Goal: Task Accomplishment & Management: Manage account settings

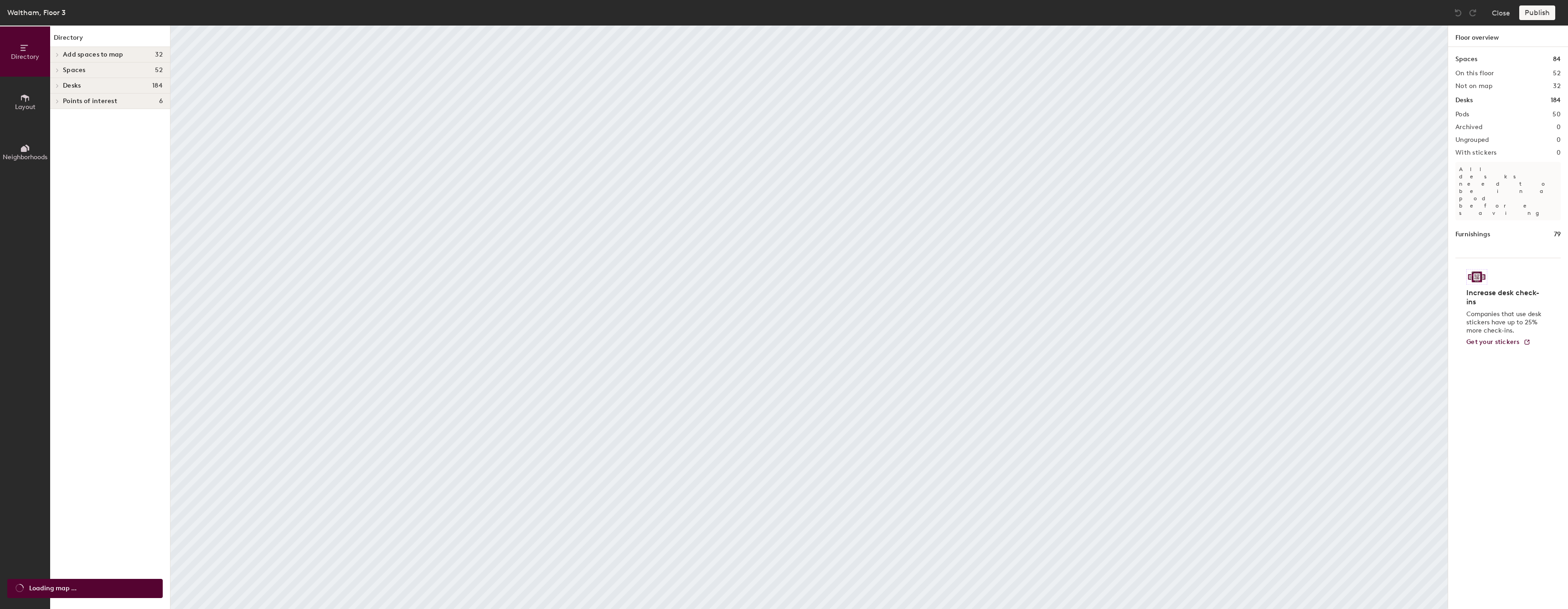
click at [15, 109] on span "Layout" at bounding box center [26, 107] width 21 height 8
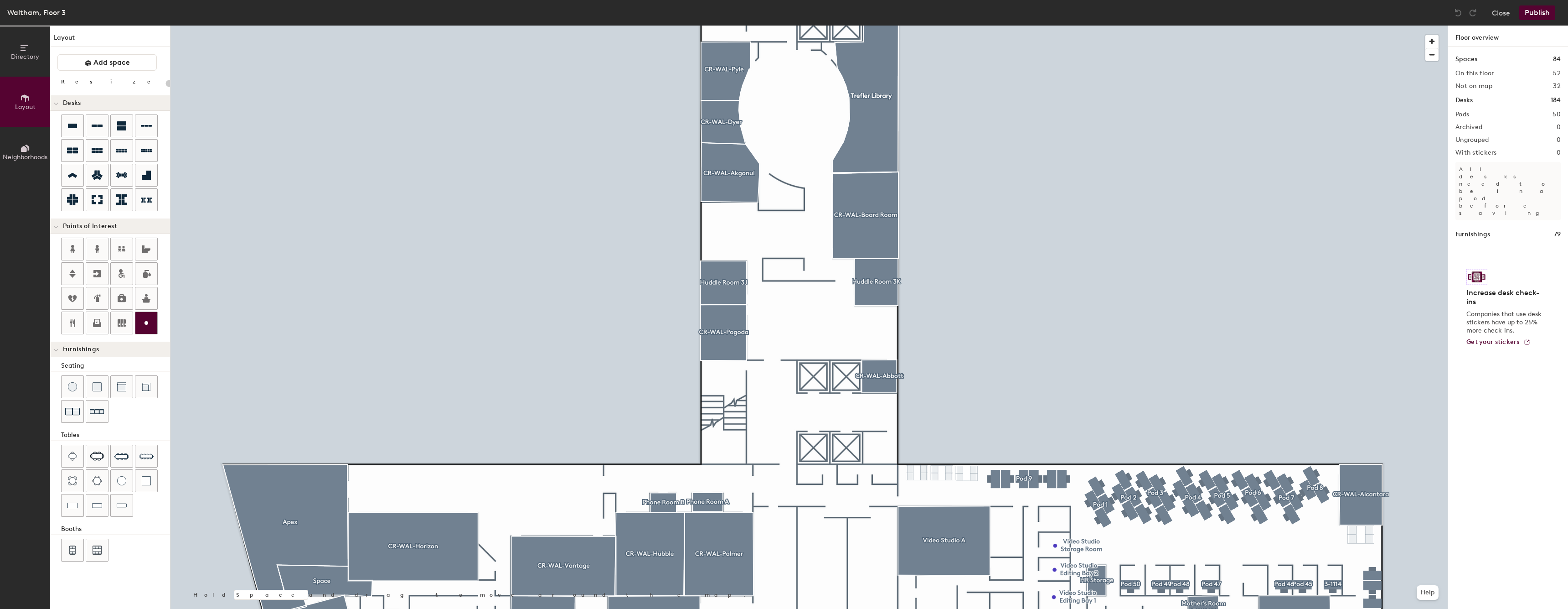
click at [157, 315] on button at bounding box center [146, 322] width 23 height 23
click at [148, 322] on circle at bounding box center [146, 323] width 4 height 4
click at [140, 312] on div at bounding box center [146, 323] width 22 height 22
type input "20"
type input "r"
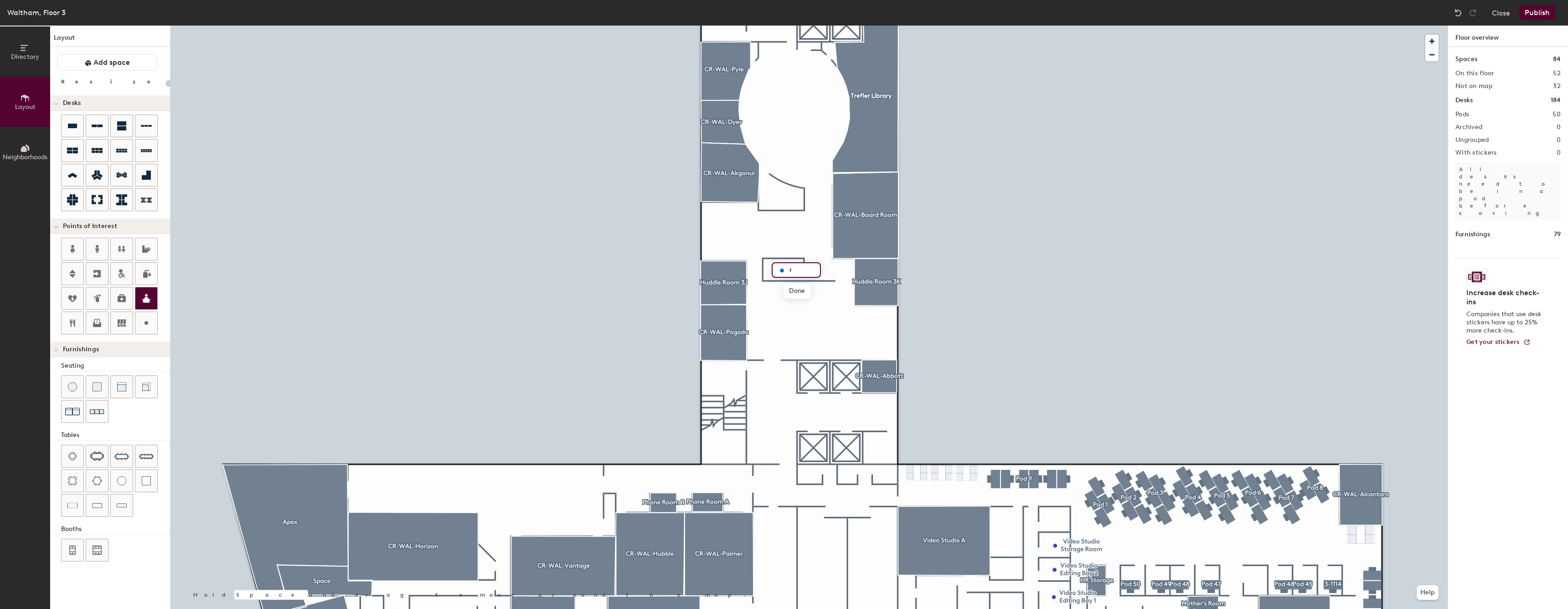
type input "20"
type input "r"
type input "Reception Storage"
click at [825, 294] on span "Done" at bounding box center [817, 290] width 27 height 15
click at [144, 295] on icon at bounding box center [146, 298] width 11 height 11
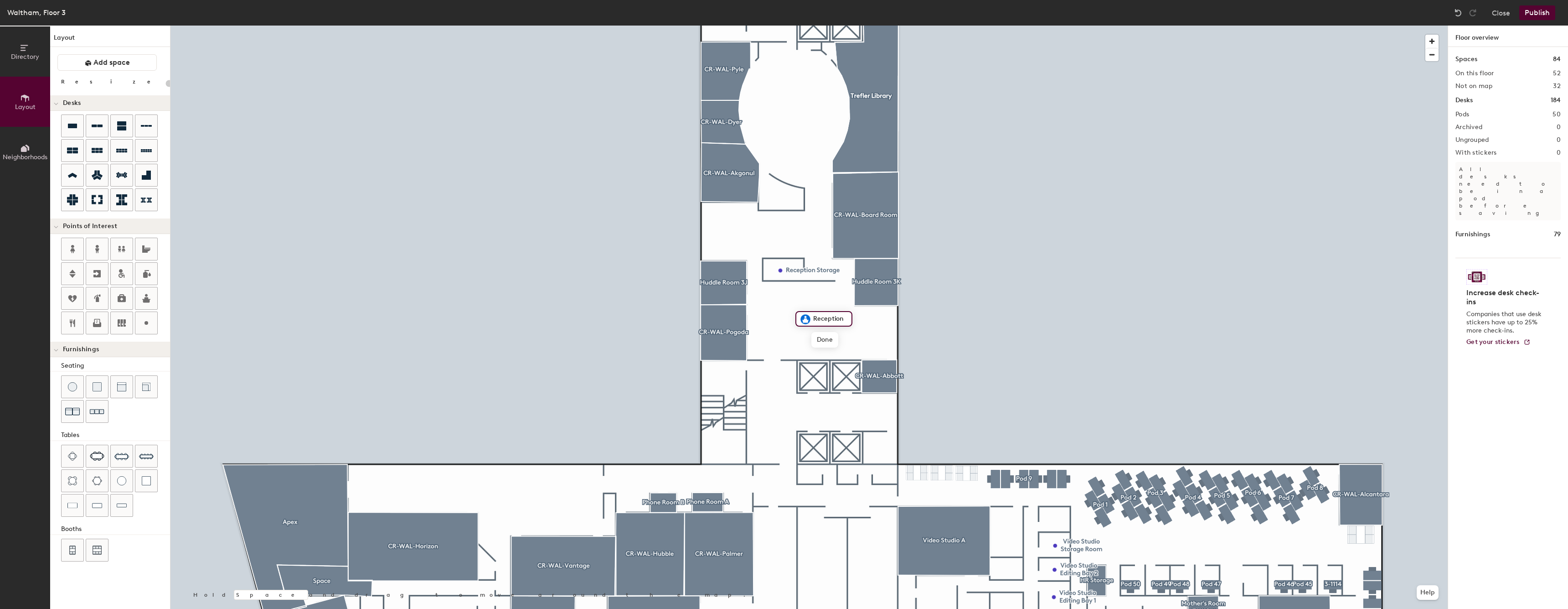
type input "20"
type input "Pega Reception"
type input "20"
type input "e"
type input "EBC Storage"
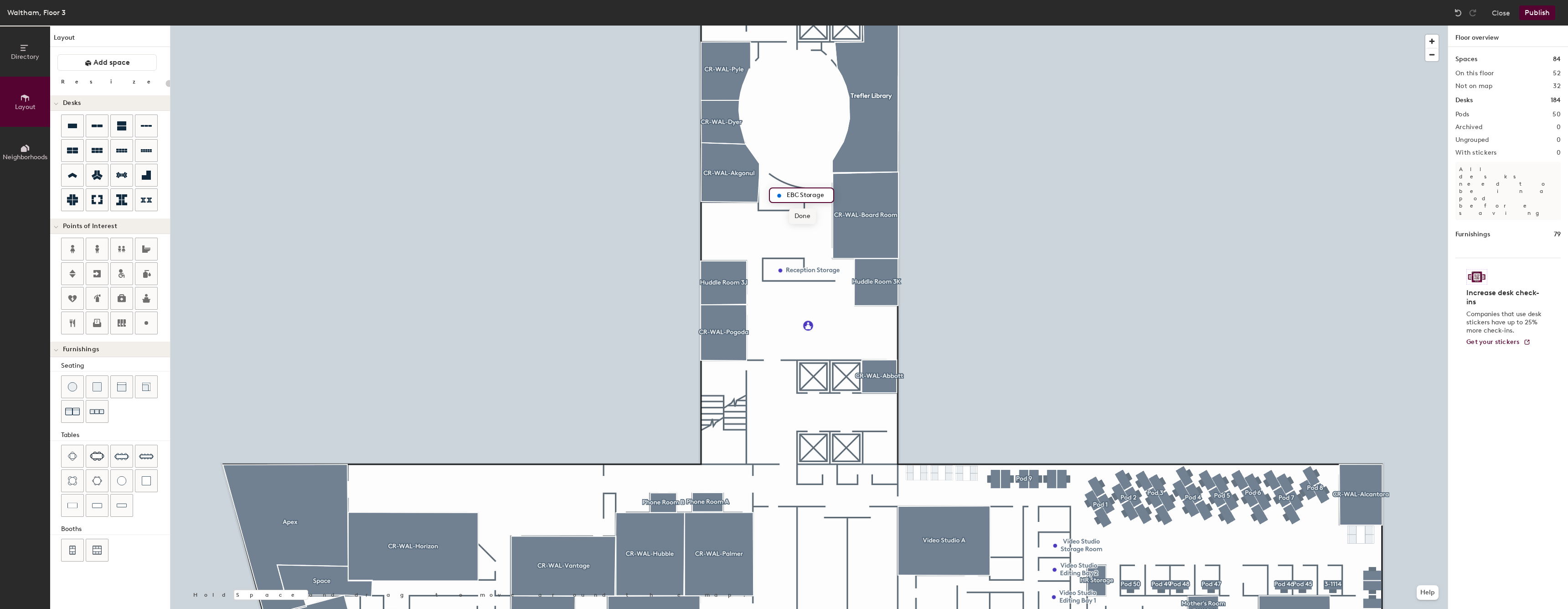
click at [793, 211] on span "Done" at bounding box center [802, 216] width 27 height 15
click at [146, 312] on div at bounding box center [146, 323] width 22 height 22
type input "20"
type input "U"
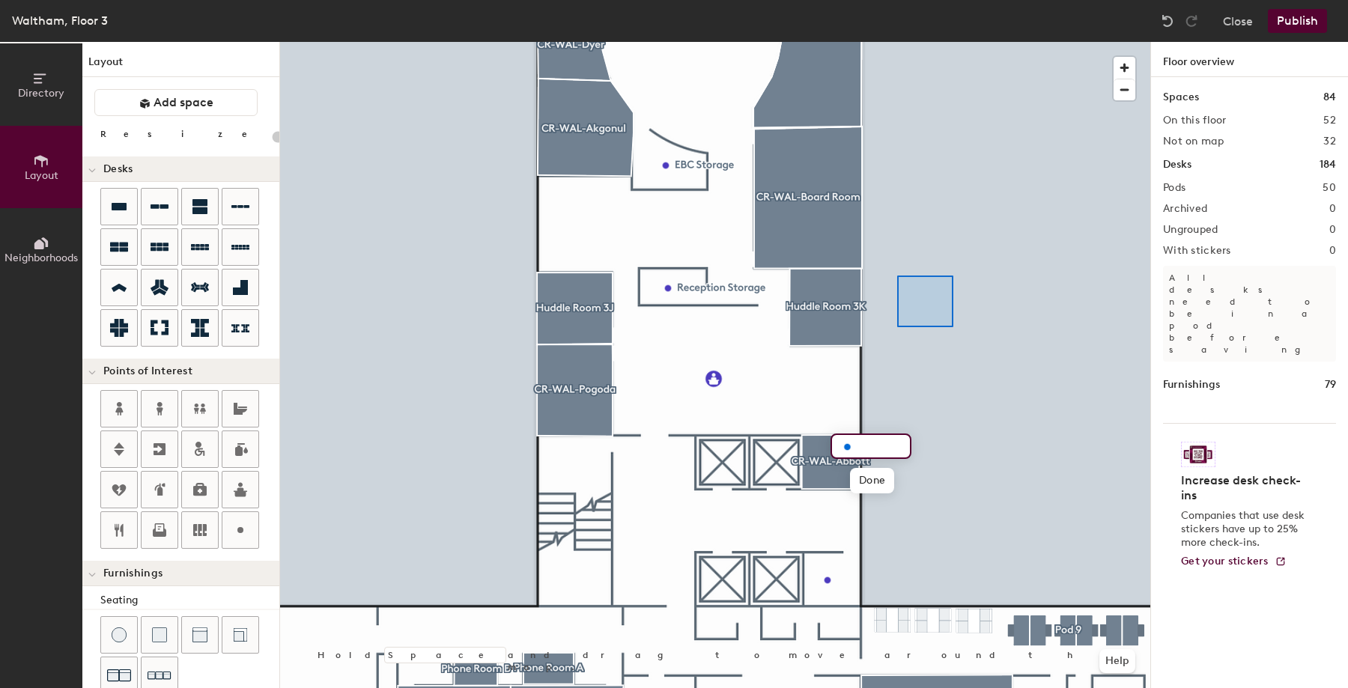
click at [897, 42] on div at bounding box center [715, 42] width 870 height 0
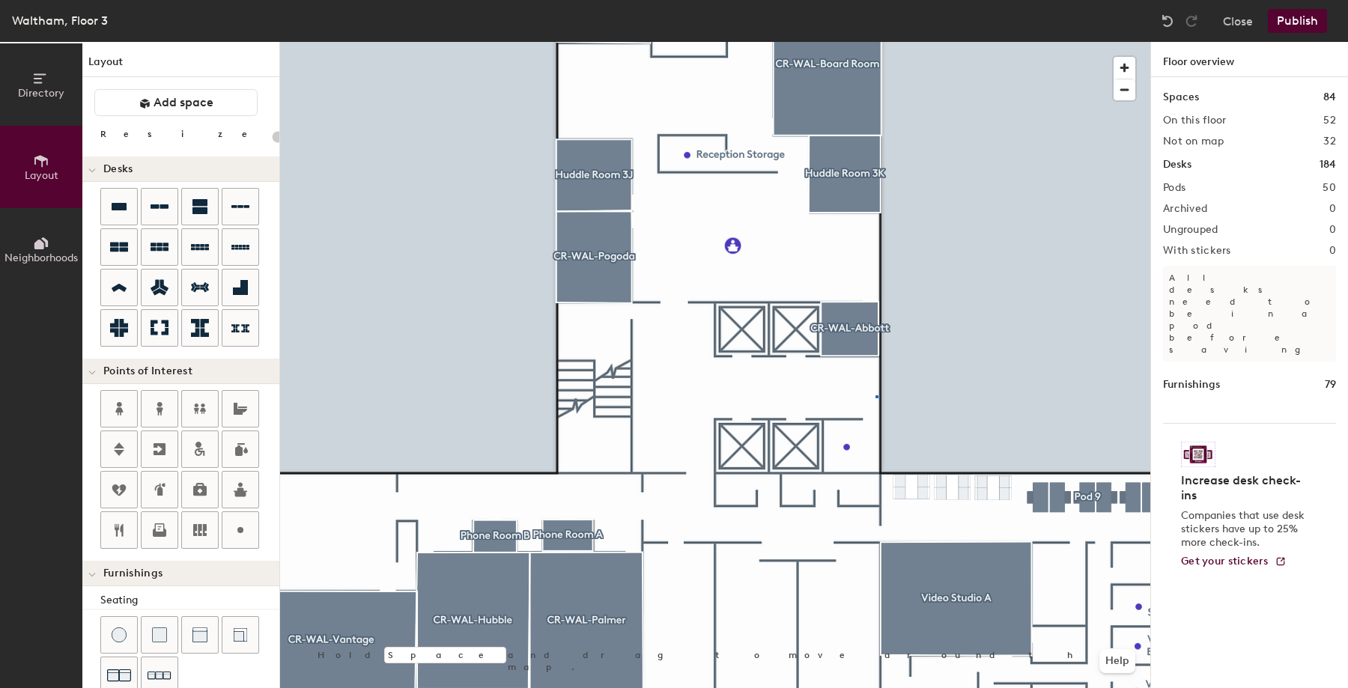
click at [875, 42] on div at bounding box center [715, 42] width 870 height 0
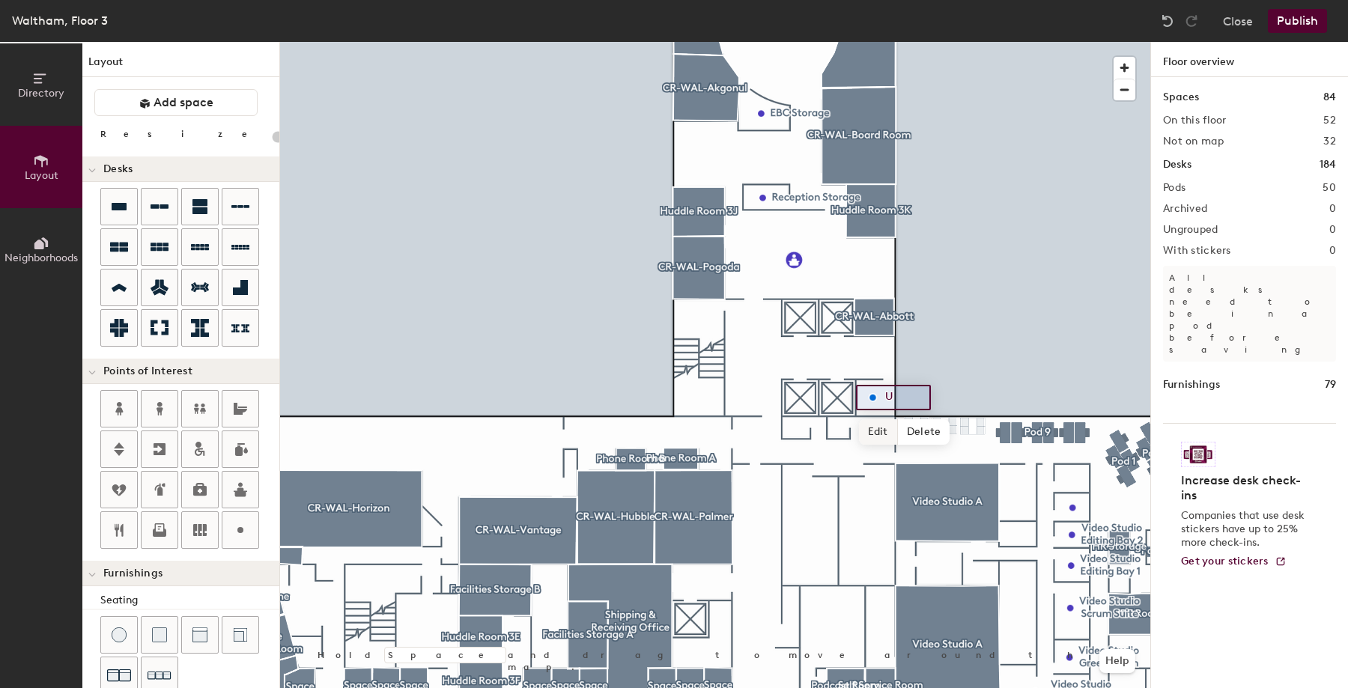
click at [877, 427] on span "Edit" at bounding box center [878, 431] width 39 height 25
type input "20"
click at [900, 397] on input "U" at bounding box center [905, 397] width 48 height 21
type input "Utility Closet"
click at [924, 428] on span "Done" at bounding box center [921, 431] width 44 height 25
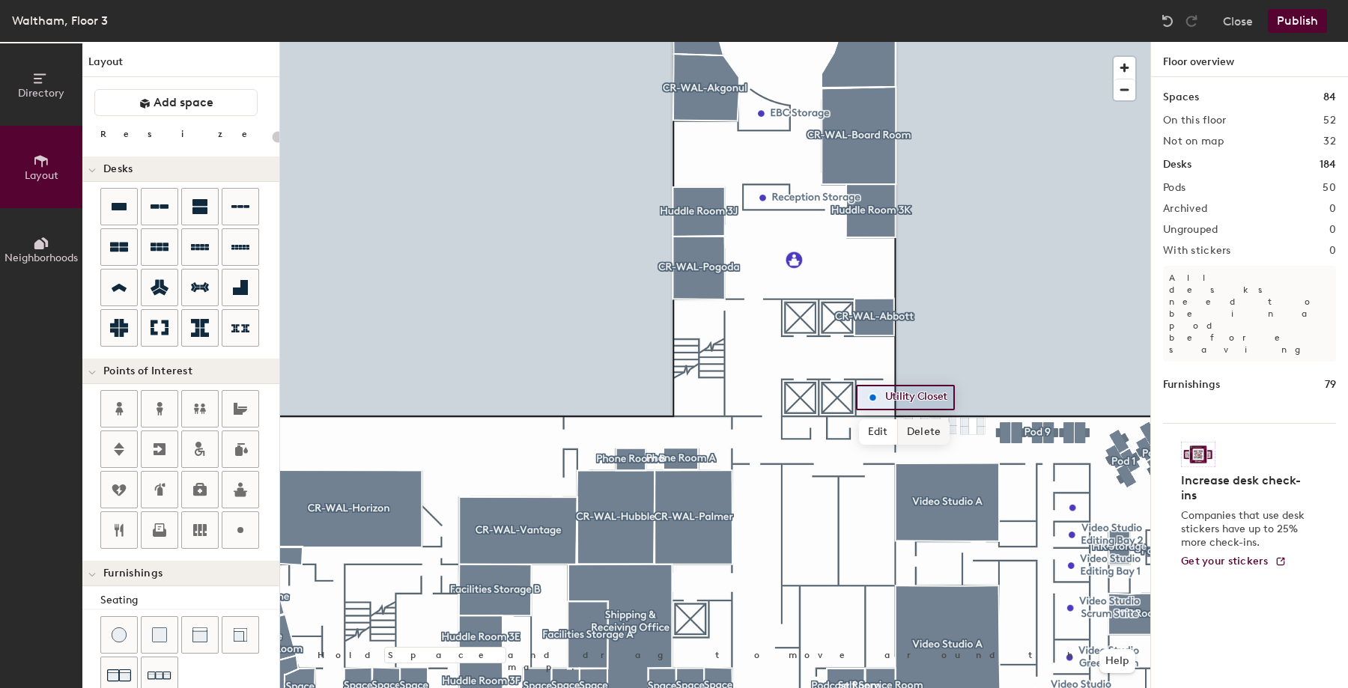
click at [1022, 42] on div at bounding box center [715, 42] width 870 height 0
click at [965, 42] on div at bounding box center [715, 42] width 870 height 0
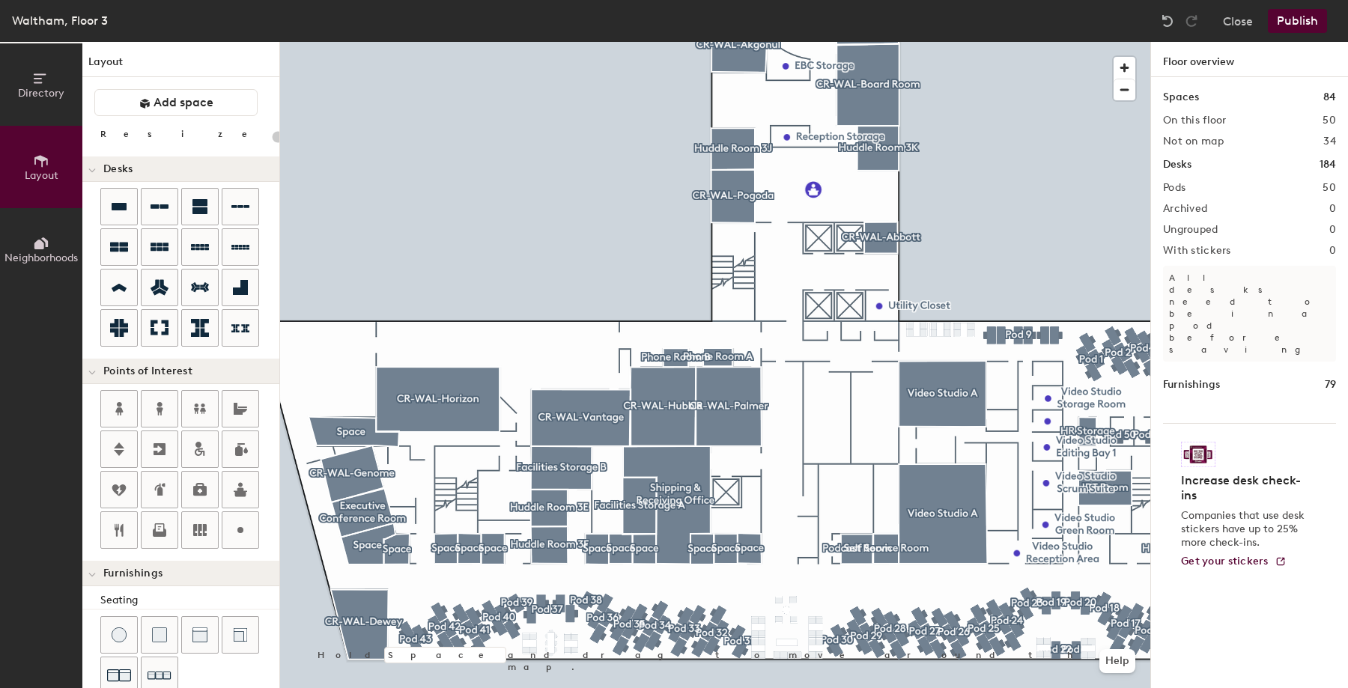
click at [483, 42] on div at bounding box center [715, 42] width 870 height 0
click at [577, 42] on div at bounding box center [715, 42] width 870 height 0
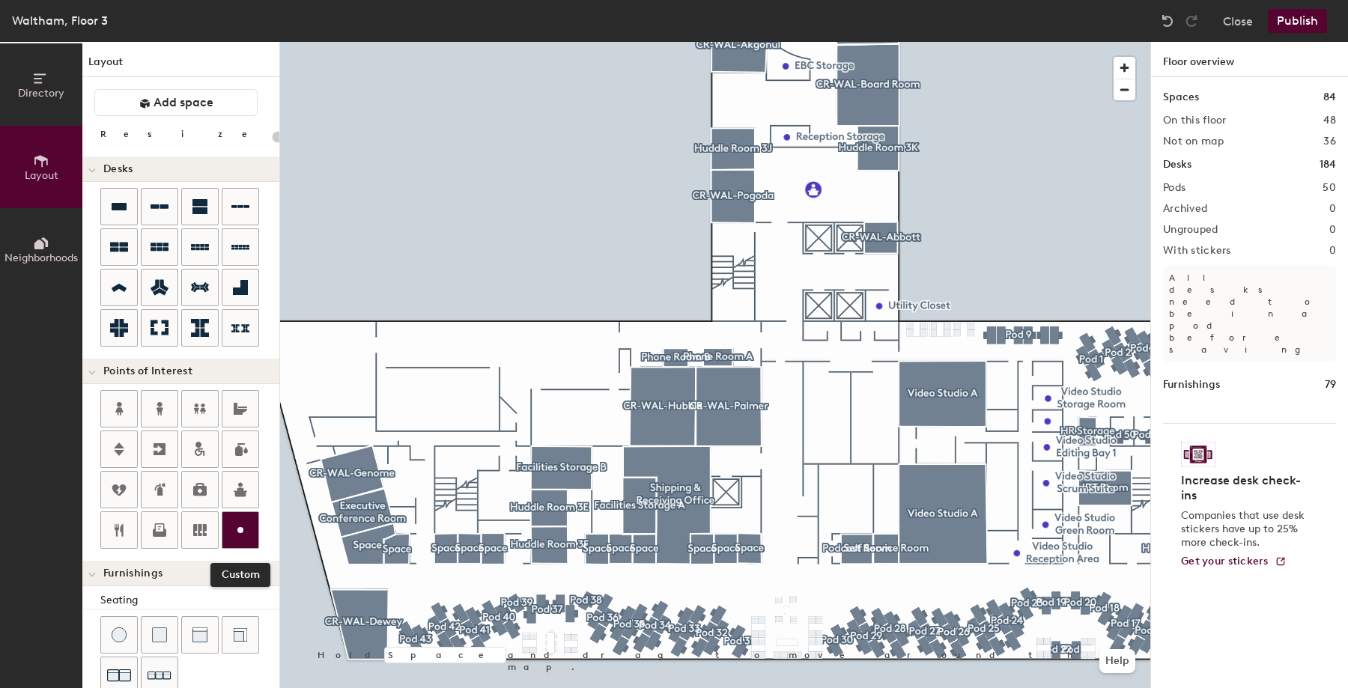
click at [244, 532] on icon at bounding box center [240, 530] width 18 height 18
type input "20"
type input "a"
type input "Apex Conference"
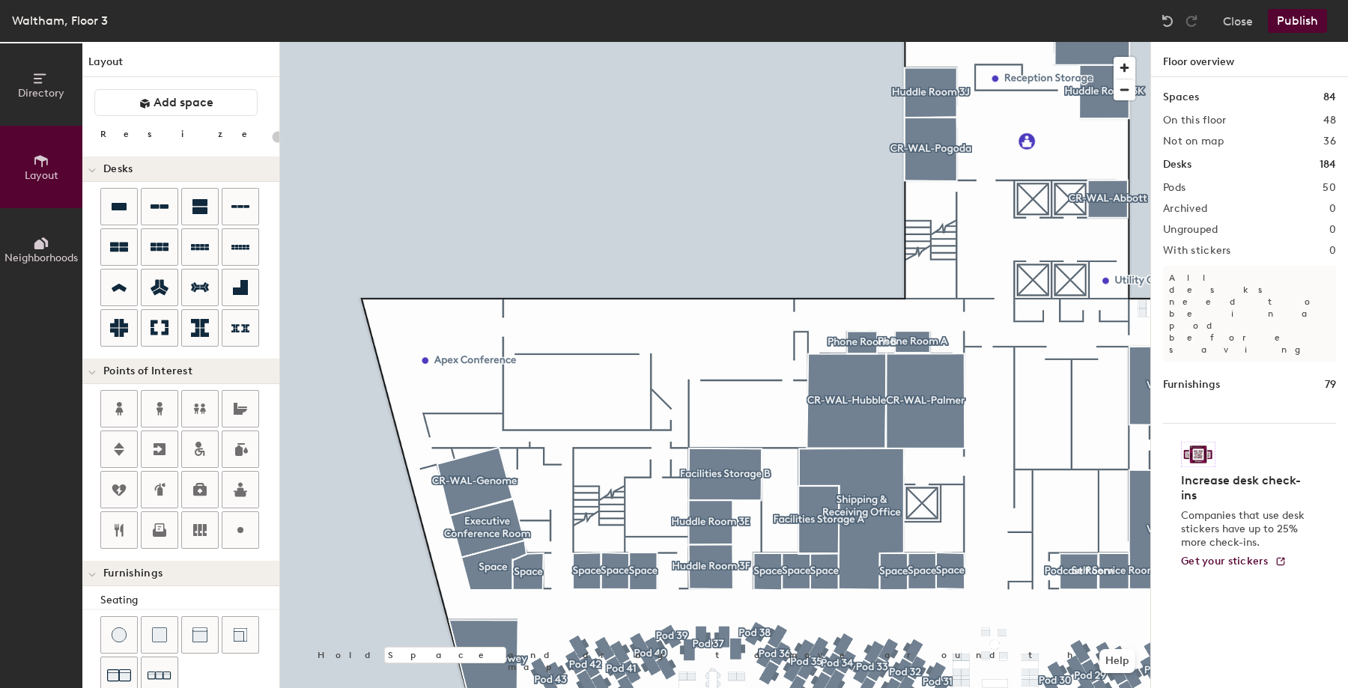
click at [426, 42] on div at bounding box center [715, 42] width 870 height 0
click at [430, 42] on div at bounding box center [715, 42] width 870 height 0
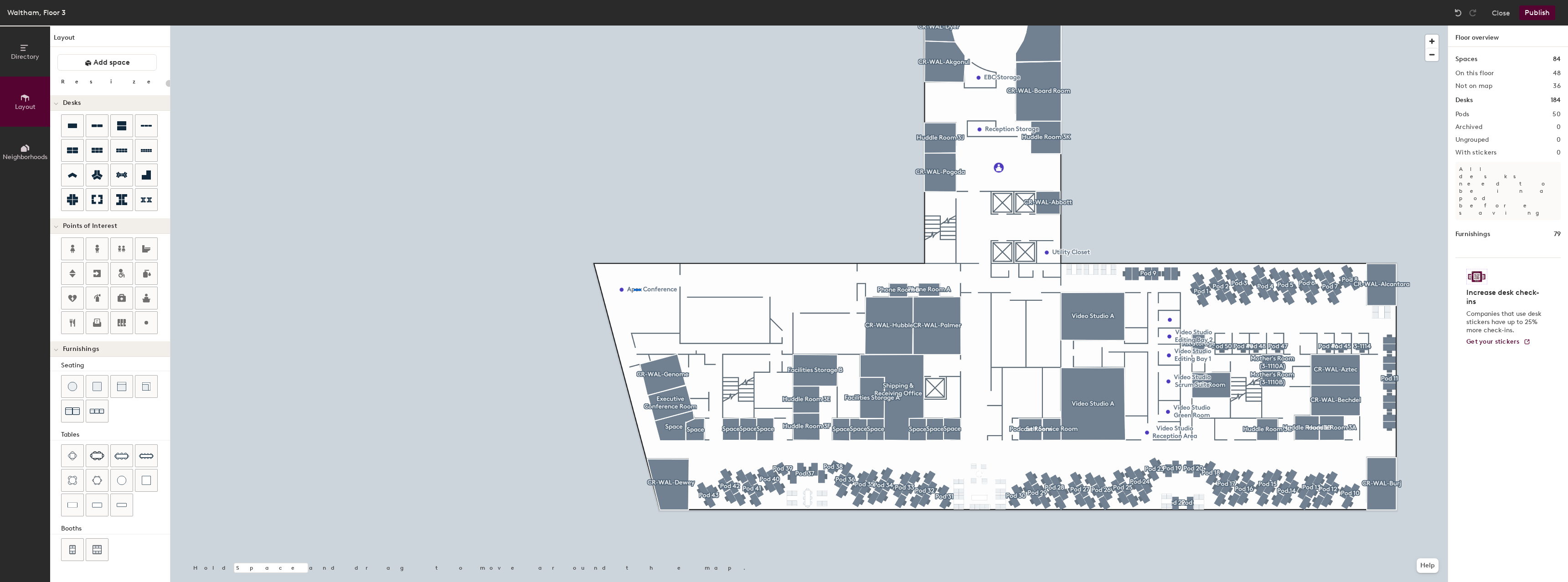
click at [634, 289] on div at bounding box center [637, 290] width 8 height 2
type input "20"
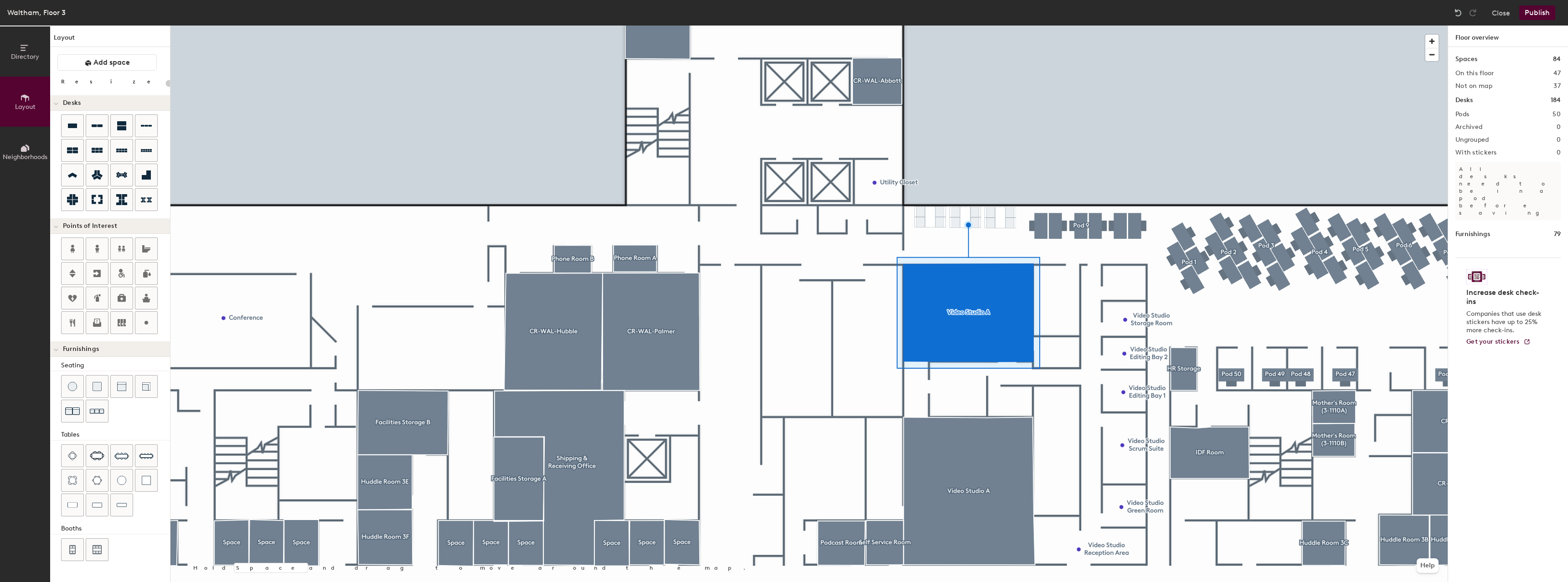
click at [963, 26] on div at bounding box center [809, 26] width 1277 height 0
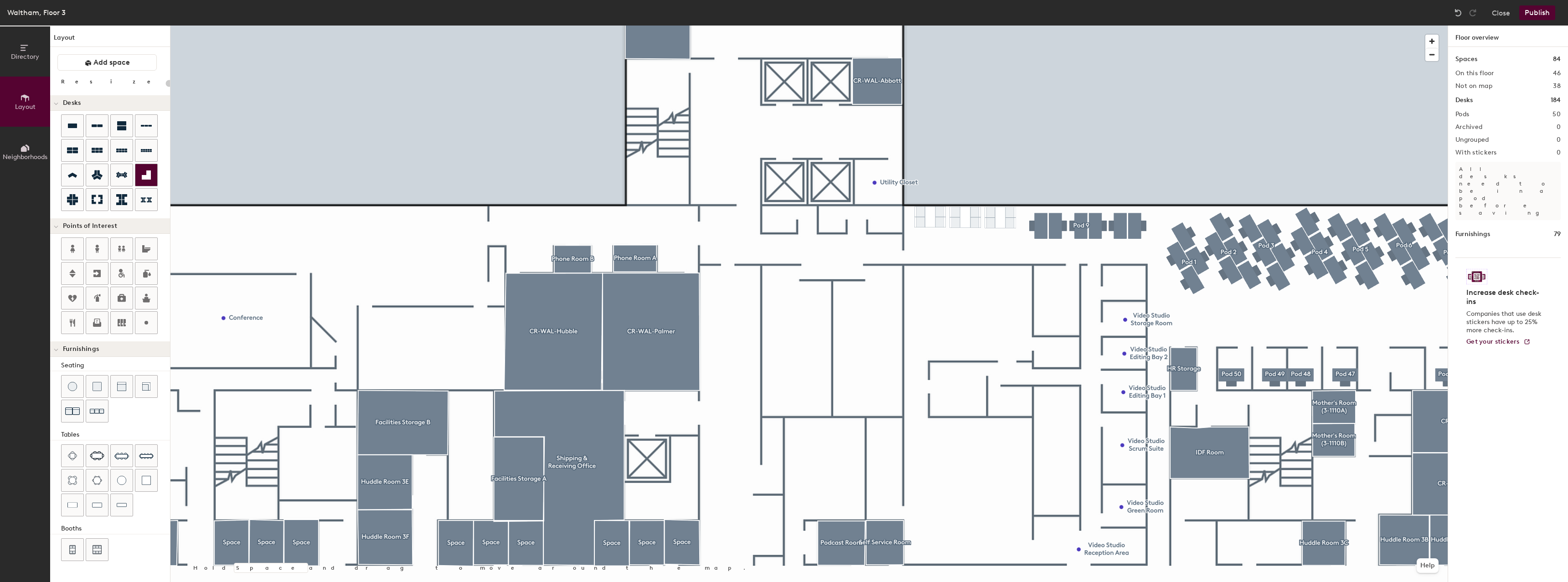
type input "20"
click at [230, 336] on span "Edit" at bounding box center [226, 338] width 24 height 15
type input "CR-WAL-Horizon"
click at [250, 345] on span "Done" at bounding box center [253, 338] width 27 height 15
type input "20"
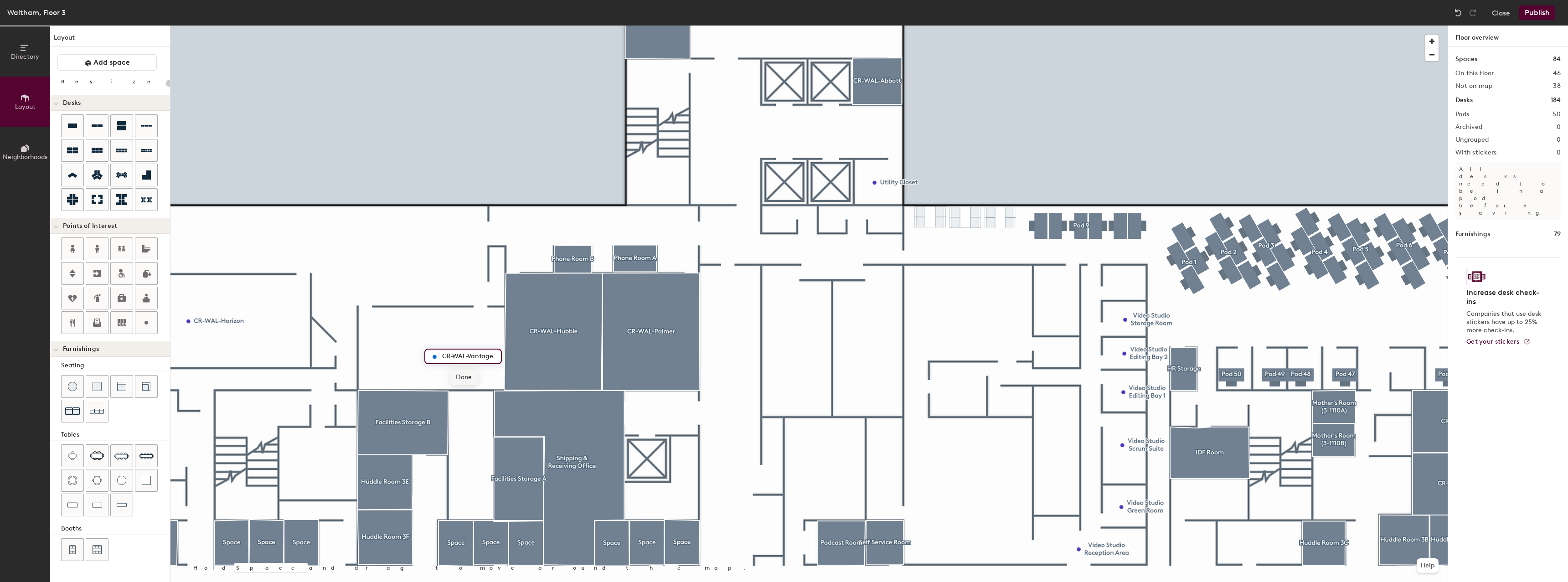
type input "CR-WAL-Vantage"
click at [459, 377] on span "Done" at bounding box center [464, 377] width 27 height 15
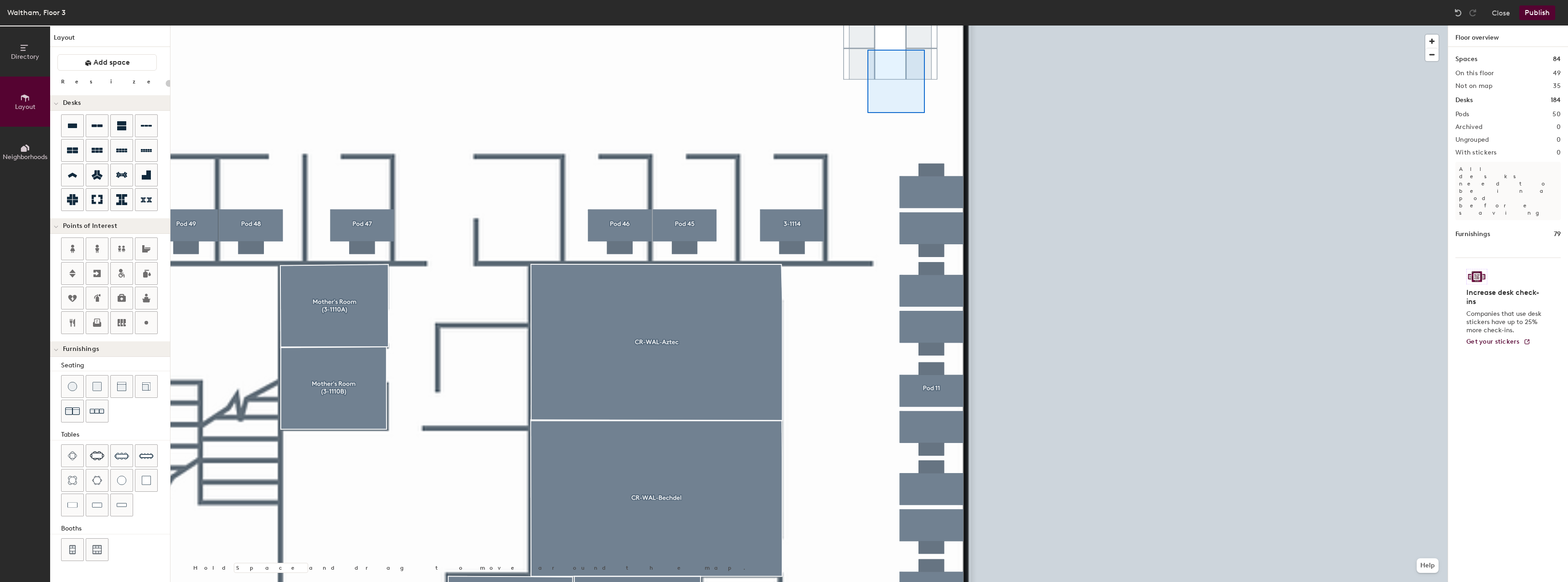
click at [866, 26] on div at bounding box center [809, 26] width 1277 height 0
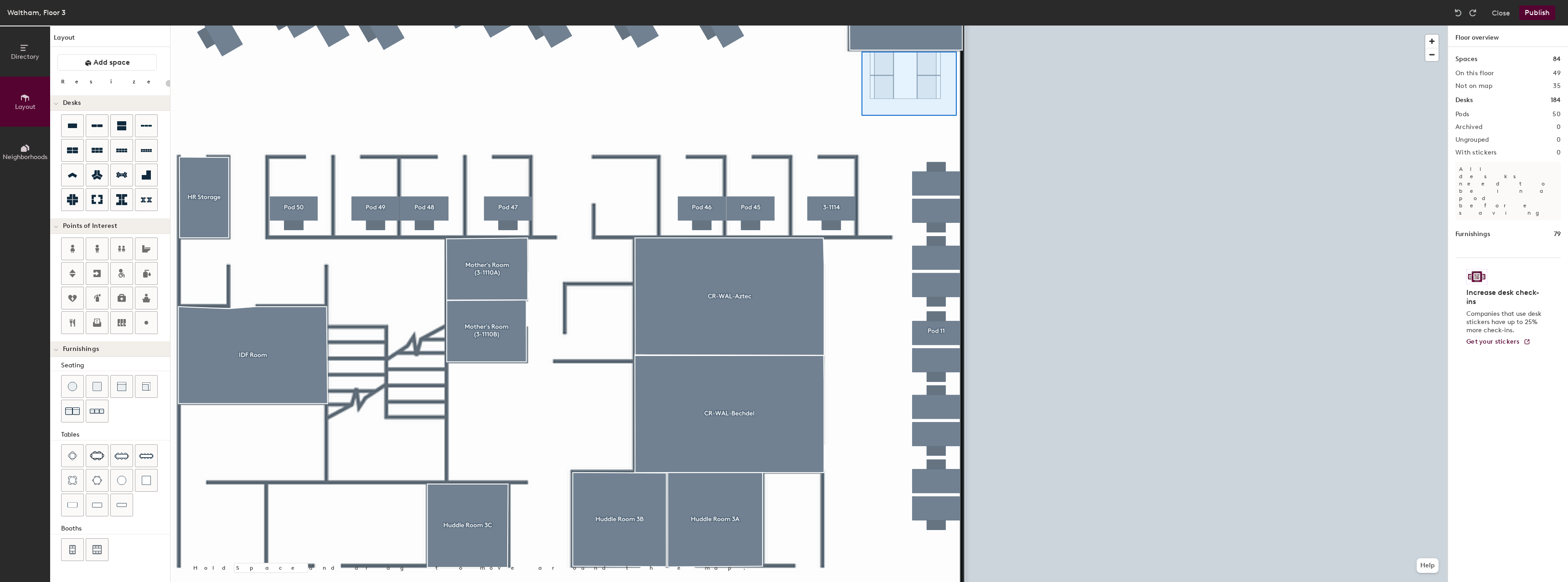
click at [861, 26] on div at bounding box center [809, 26] width 1277 height 0
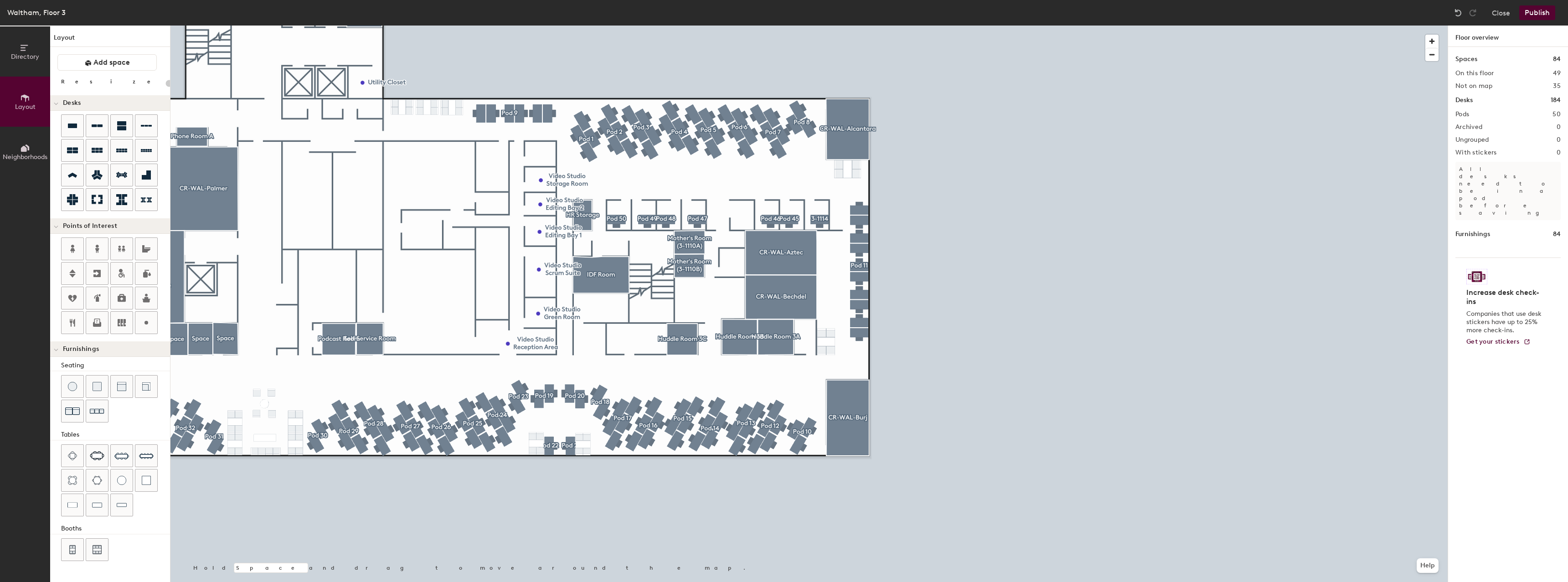
type input "20"
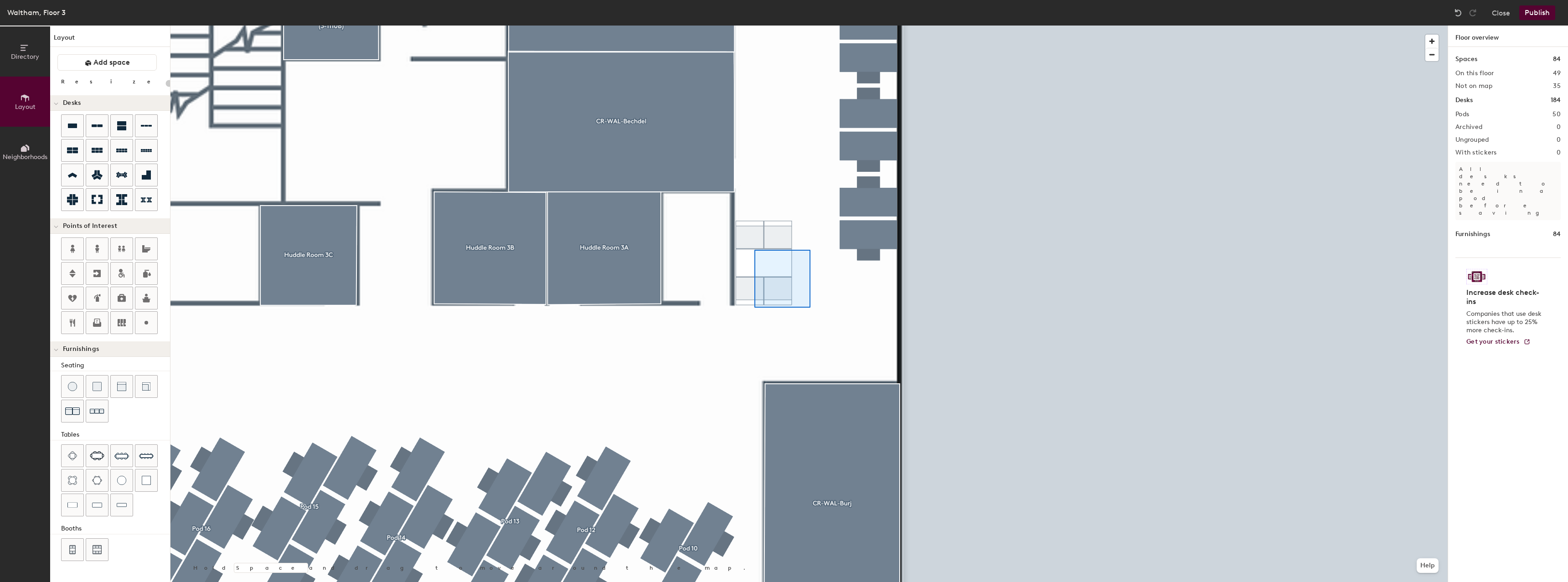
click at [752, 26] on div at bounding box center [809, 26] width 1277 height 0
click at [735, 26] on div at bounding box center [809, 26] width 1277 height 0
click at [150, 475] on div at bounding box center [146, 480] width 22 height 22
click at [750, 26] on div at bounding box center [809, 26] width 1277 height 0
click at [749, 26] on div at bounding box center [809, 26] width 1277 height 0
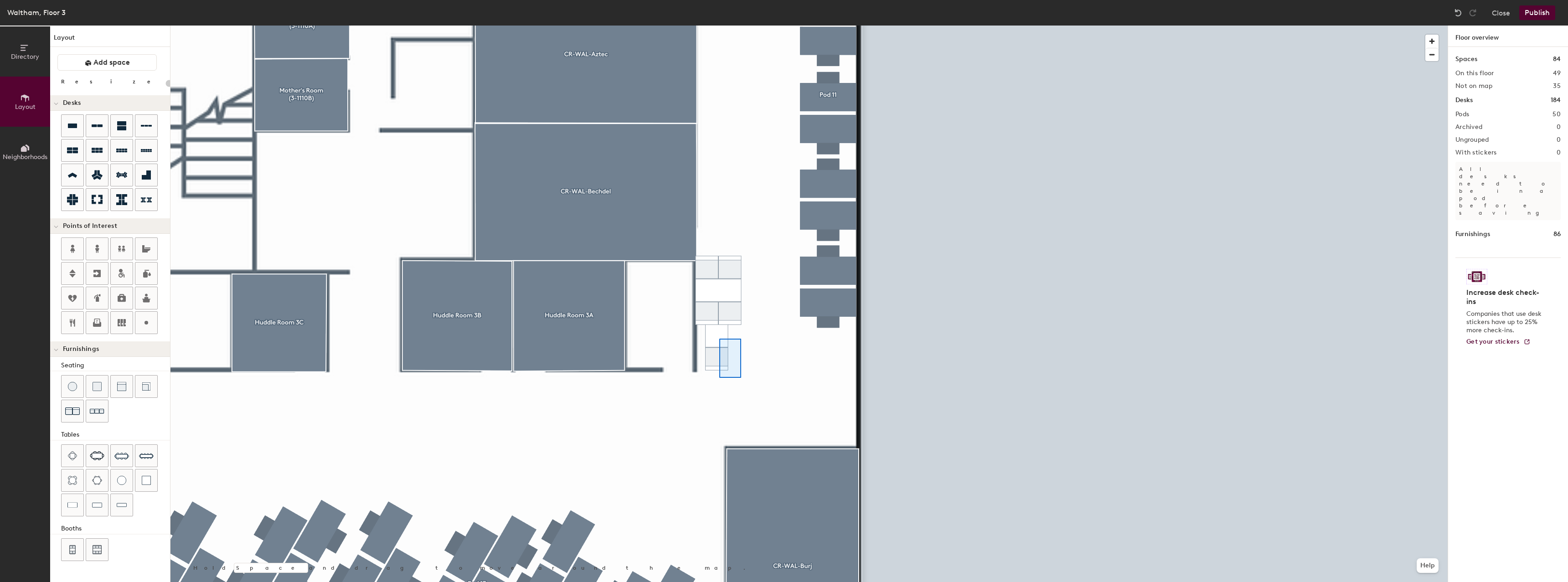
click at [719, 26] on div at bounding box center [809, 26] width 1277 height 0
click at [152, 329] on div at bounding box center [146, 323] width 22 height 22
type input "20"
click at [740, 284] on input "Custom" at bounding box center [738, 290] width 29 height 13
click at [736, 286] on input "Custom" at bounding box center [738, 290] width 29 height 13
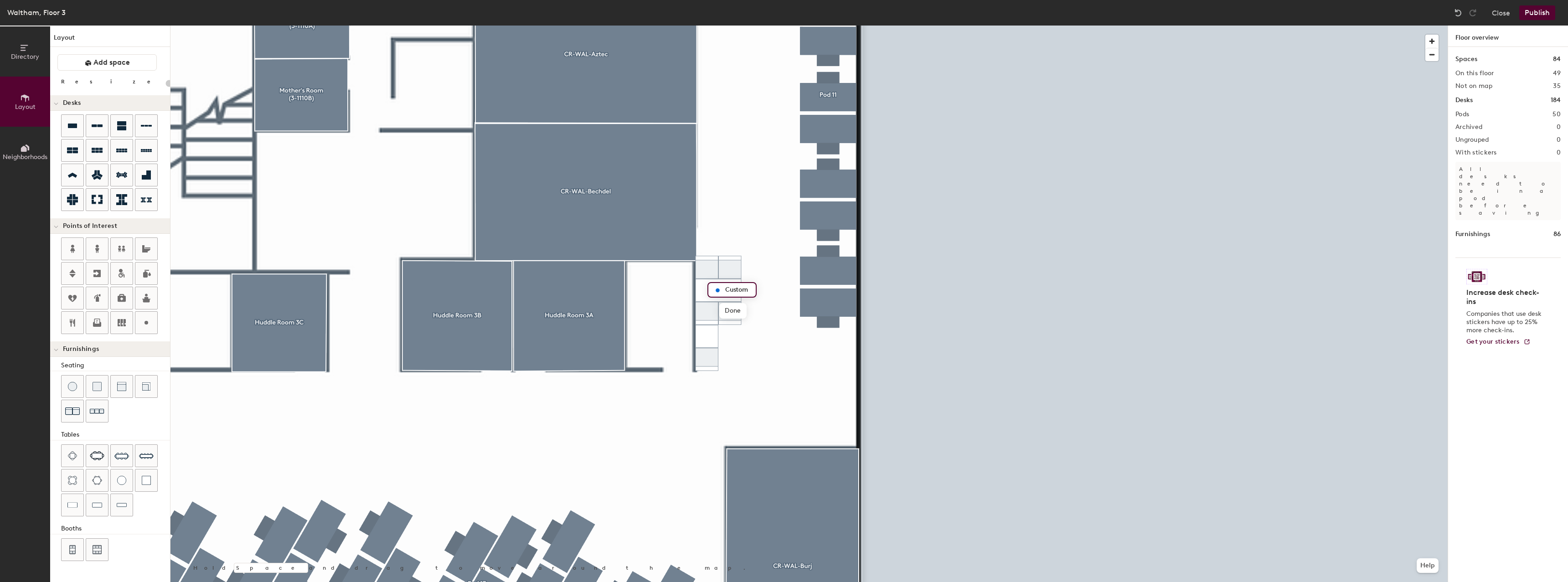
click at [736, 286] on input "Custom" at bounding box center [738, 290] width 29 height 13
paste input "3-PB-02"
type input "3-PB-02"
click at [145, 323] on circle at bounding box center [146, 323] width 4 height 4
type input "20"
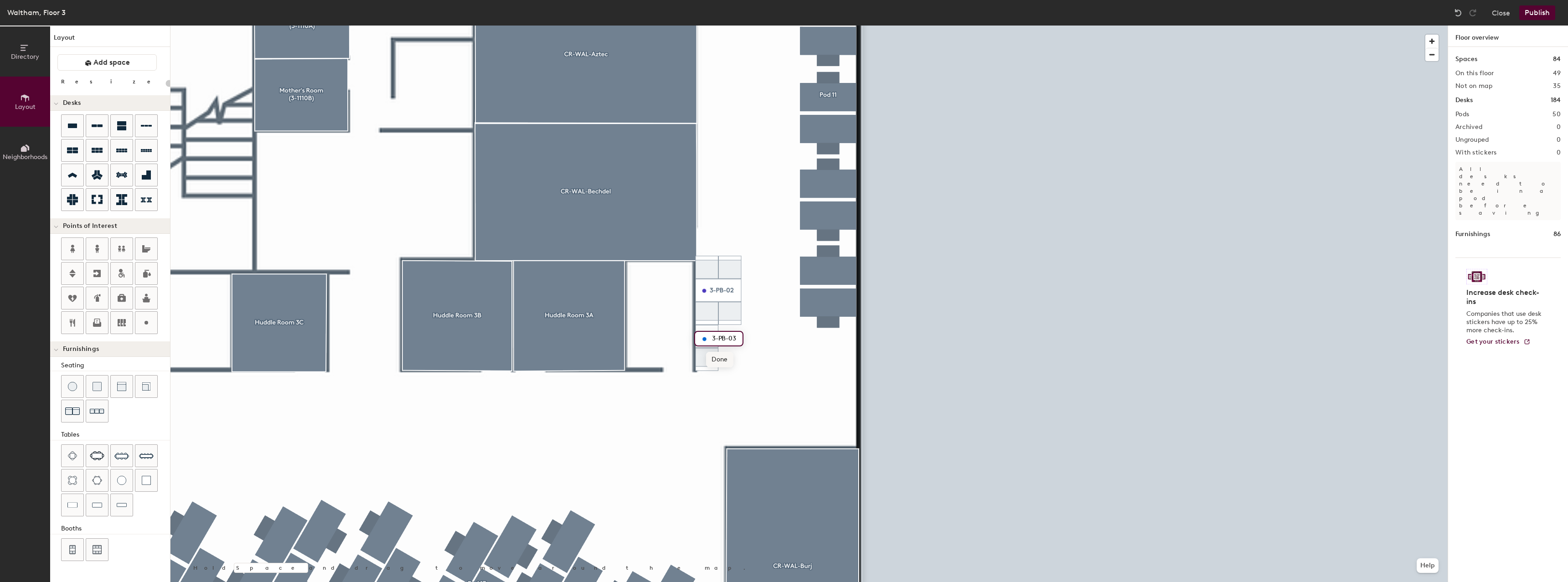
type input "3-PB-03"
click at [723, 359] on span "Done" at bounding box center [719, 359] width 27 height 15
click at [732, 26] on div at bounding box center [809, 26] width 1277 height 0
click at [734, 26] on div at bounding box center [809, 26] width 1277 height 0
type input "20"
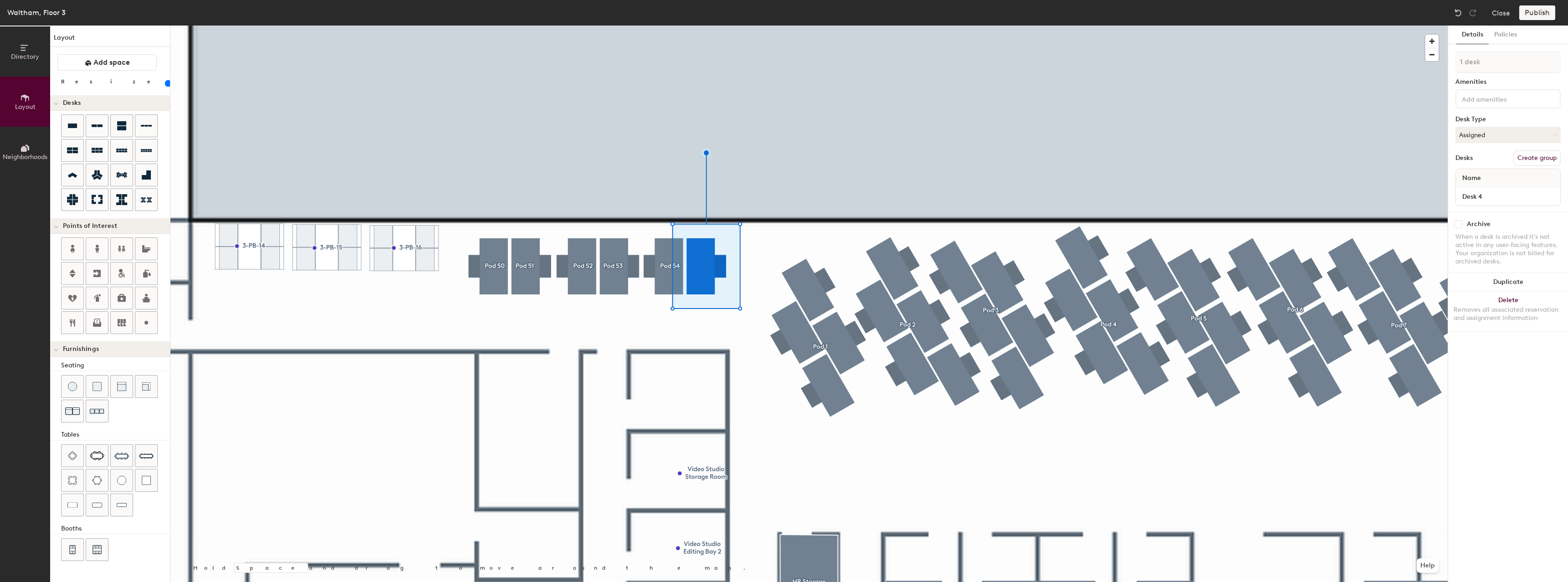
click at [1525, 161] on button "Create group" at bounding box center [1537, 158] width 47 height 15
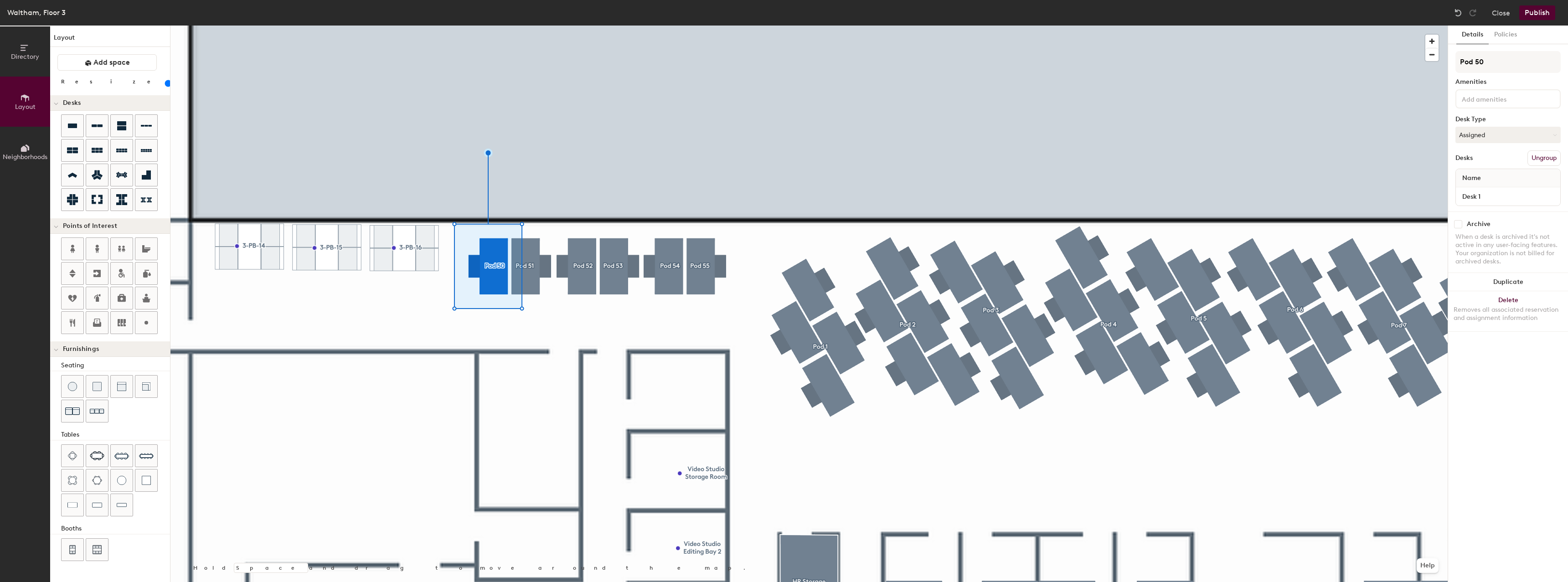
type input "80"
click at [1512, 100] on input at bounding box center [1501, 99] width 82 height 11
click at [1527, 57] on input "Pod 50" at bounding box center [1508, 62] width 105 height 22
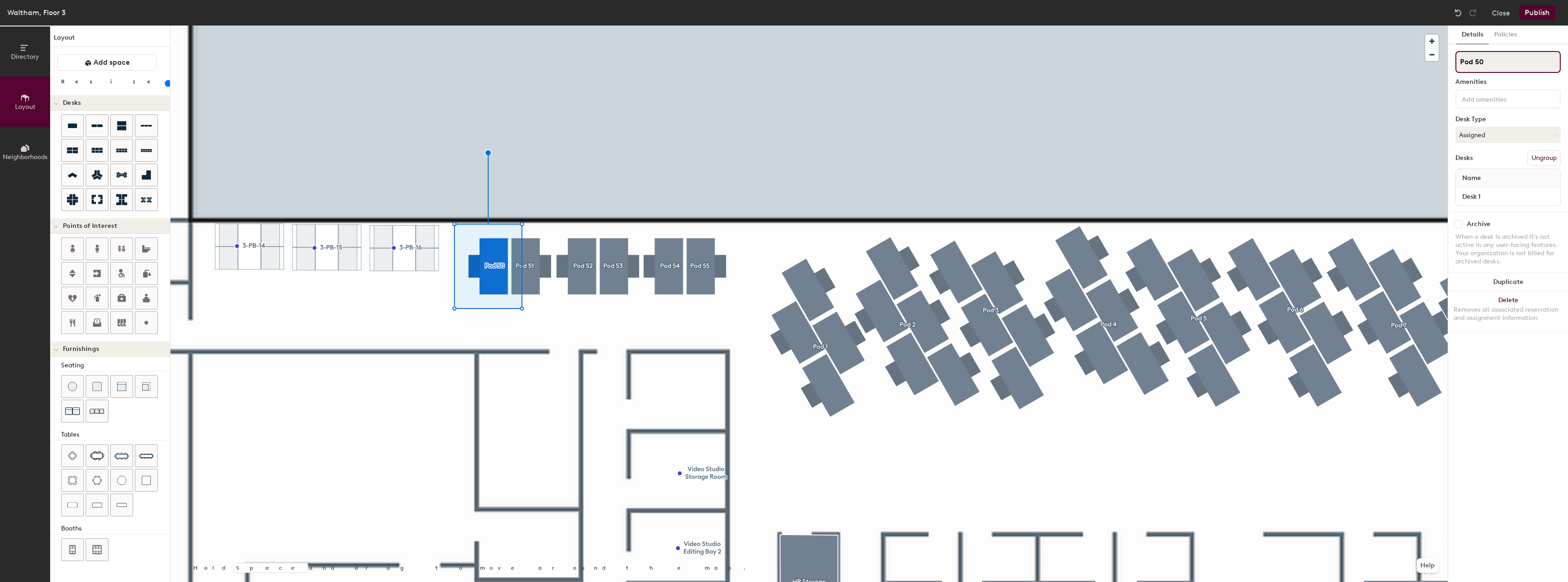
type input "3"
type input "80"
type input "3-"
type input "80"
type input "3-0"
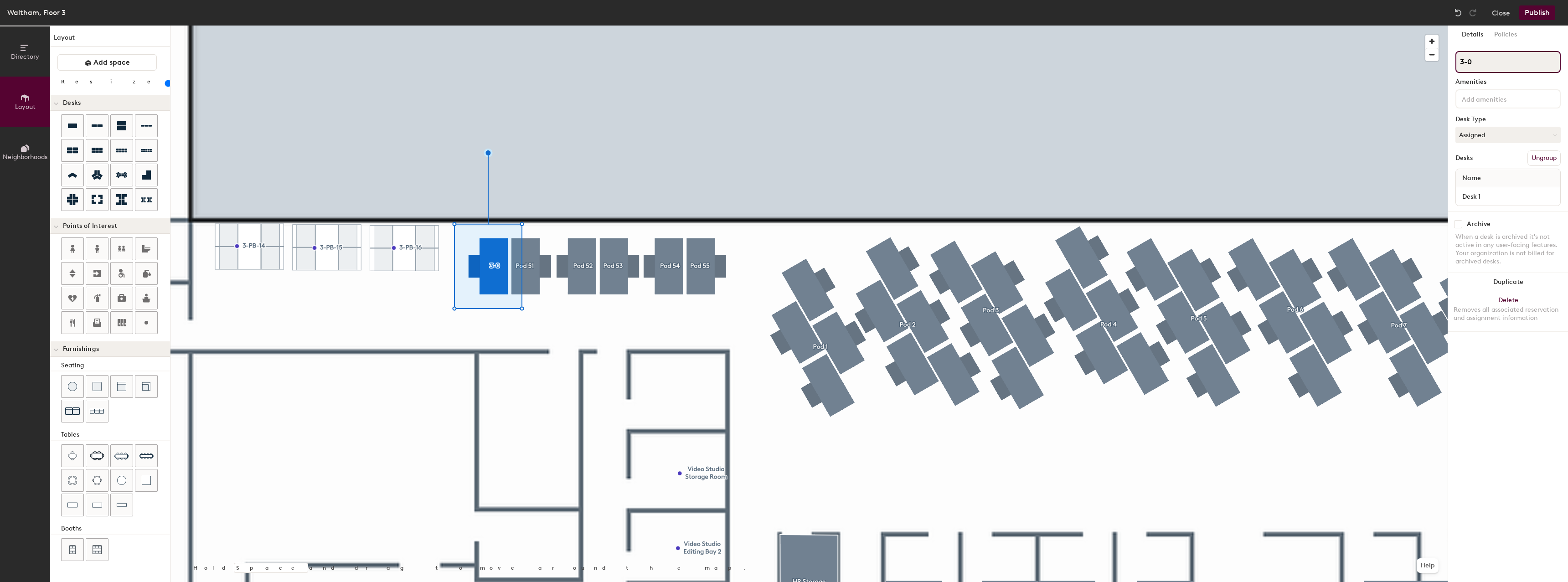
type input "80"
type input "3-01"
type input "80"
type input "3-010"
type input "80"
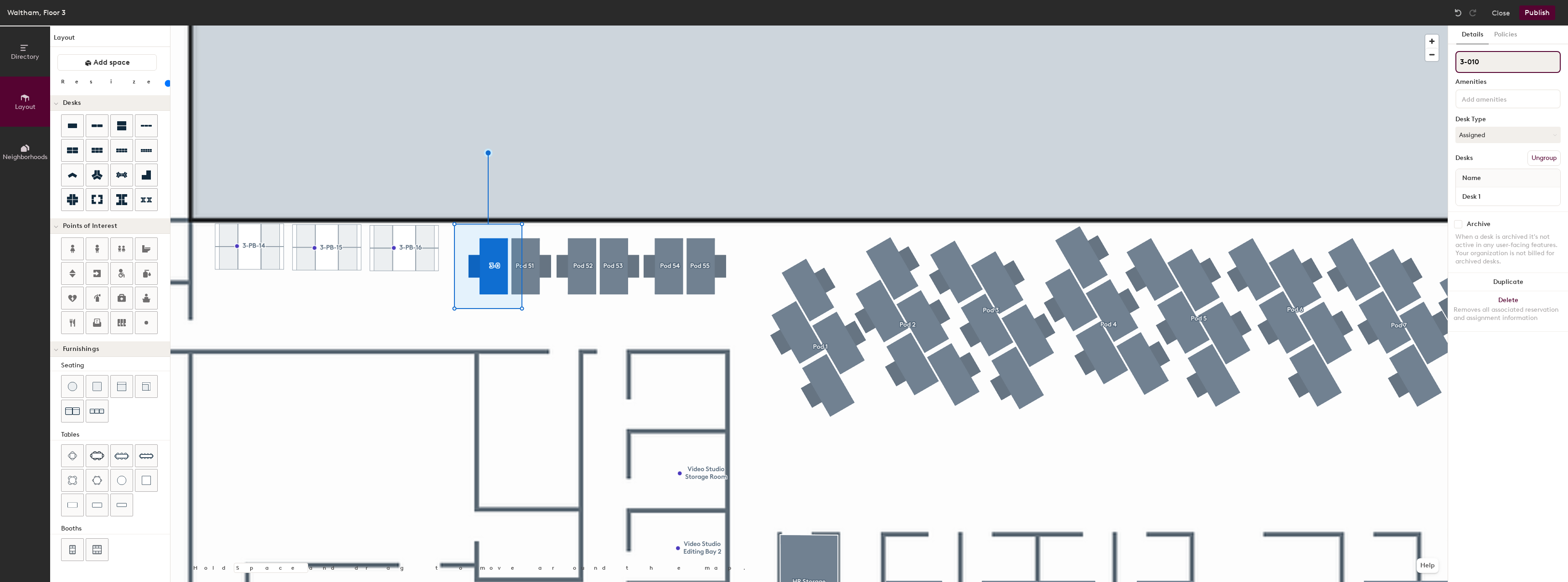
type input "3-0100"
type input "80"
type input "3-01001"
type input "80"
type input "3-010"
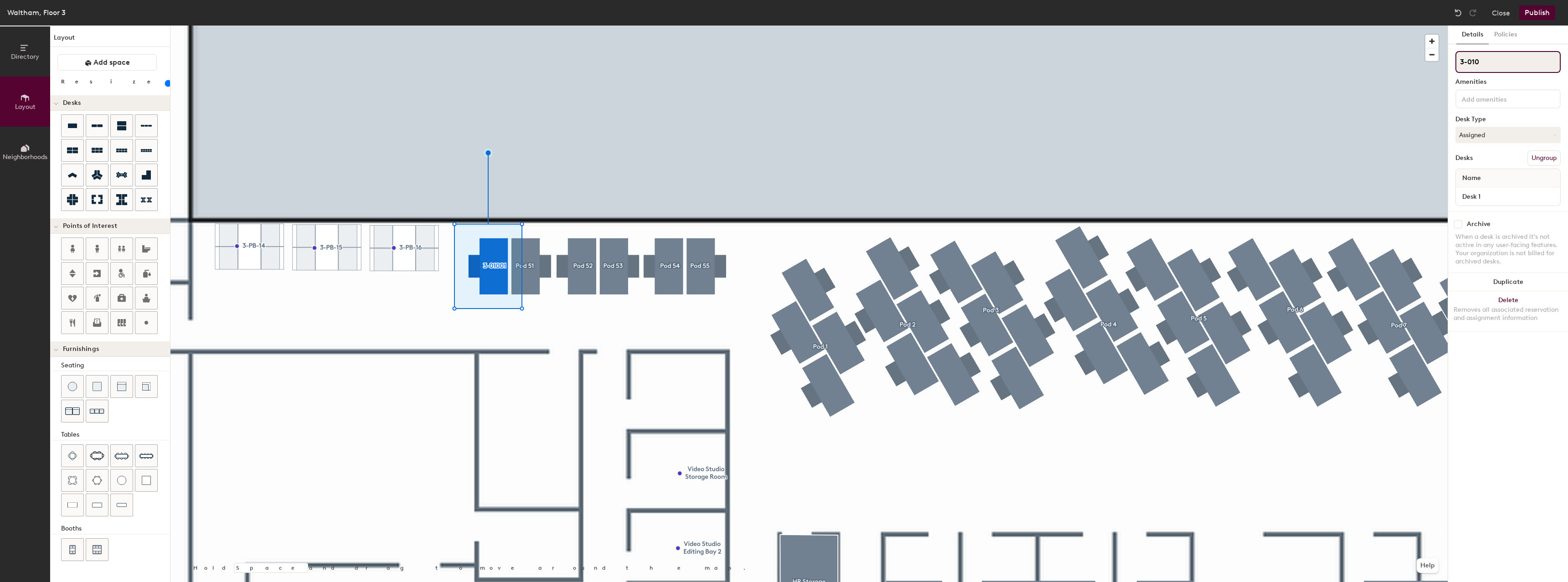
type input "80"
type input "3-0104"
type input "80"
type input "3-0104"
type input "80"
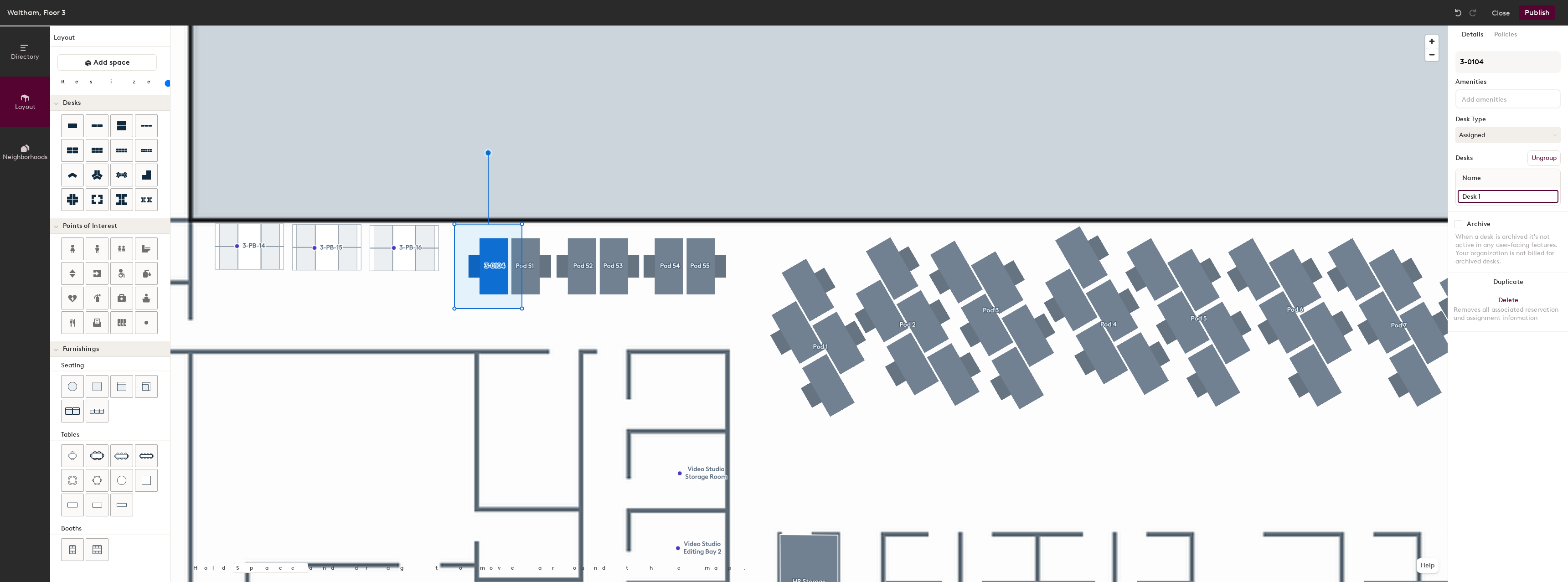
click at [1492, 195] on input "Desk 1" at bounding box center [1508, 196] width 100 height 13
type input "3"
type input "80"
type input "3-"
type input "80"
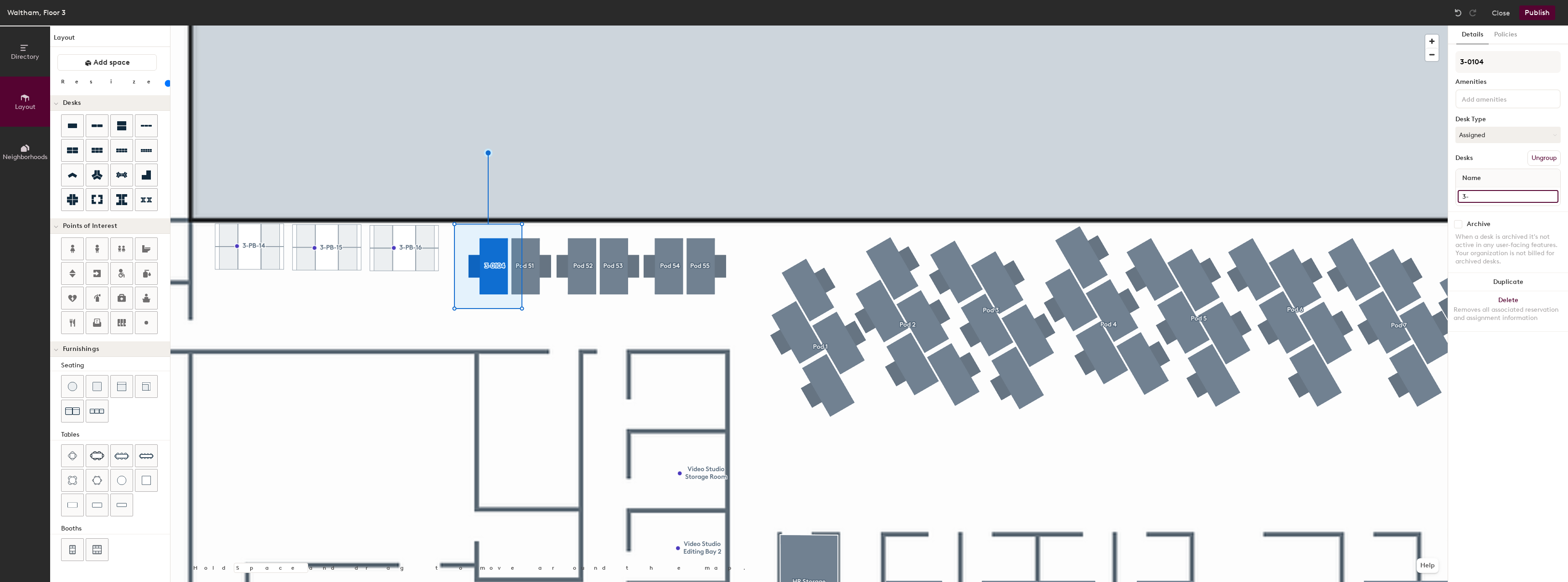
type input "3-0"
type input "80"
type input "3-01"
type input "80"
type input "3-010"
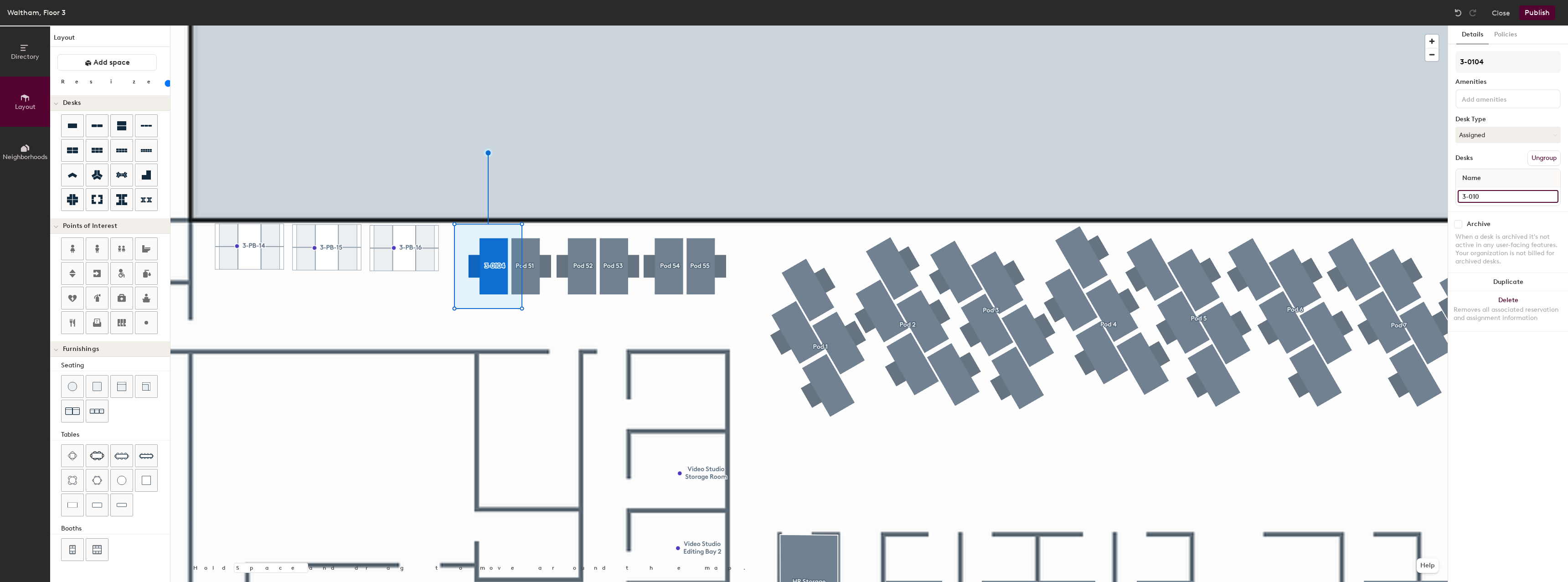
type input "80"
type input "3-0104"
type input "80"
type input "3-0104"
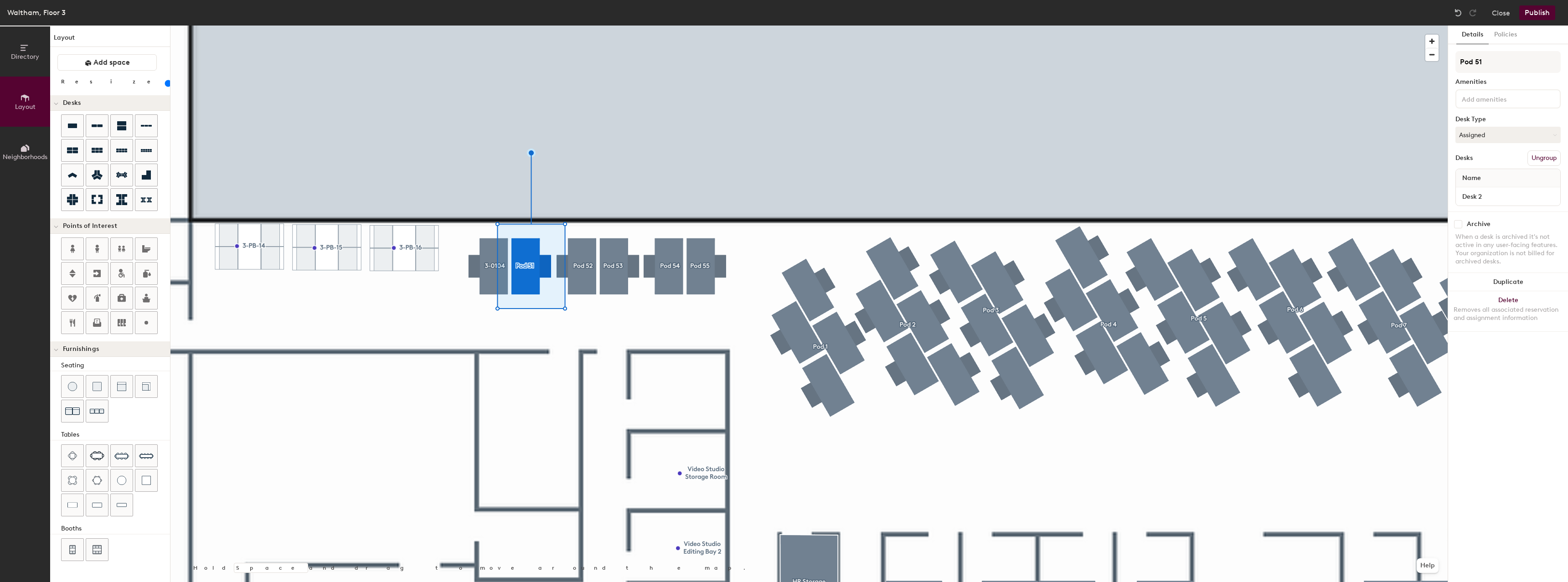
type input "80"
click at [1484, 99] on input at bounding box center [1501, 99] width 82 height 11
click at [1496, 63] on input "Pod 51" at bounding box center [1508, 62] width 105 height 22
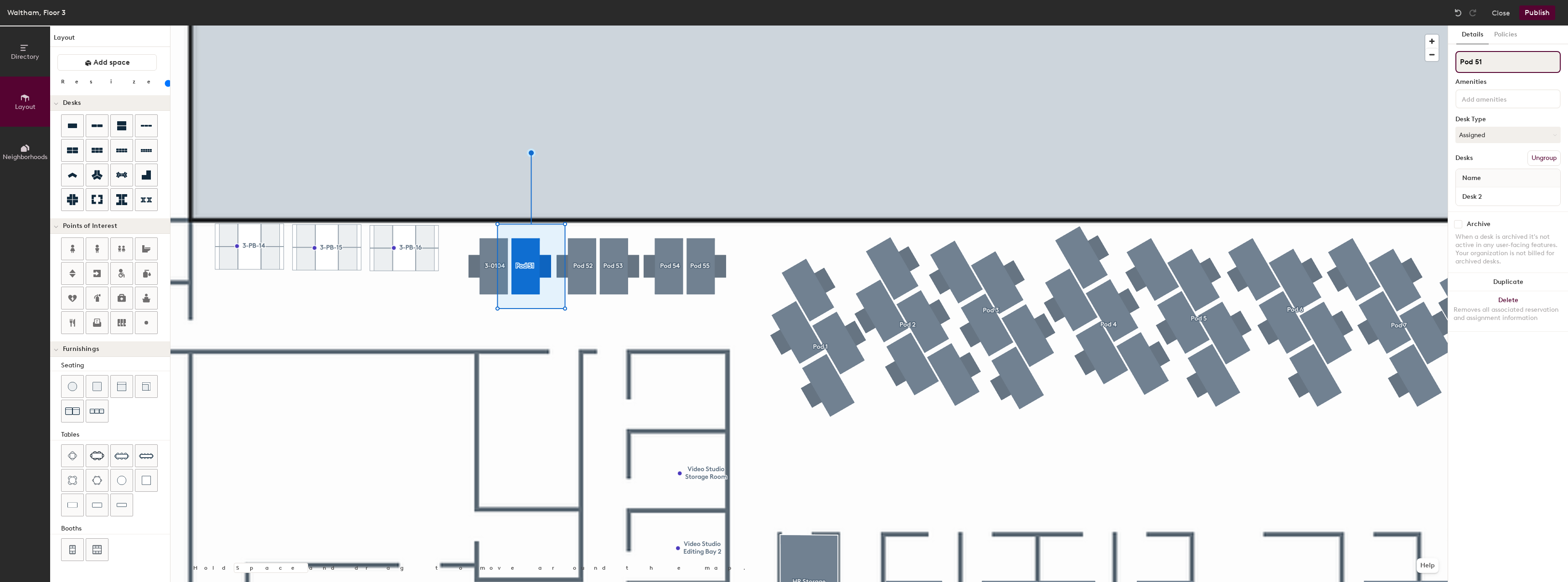
type input "3"
type input "80"
type input "3-"
type input "80"
type input "3-0"
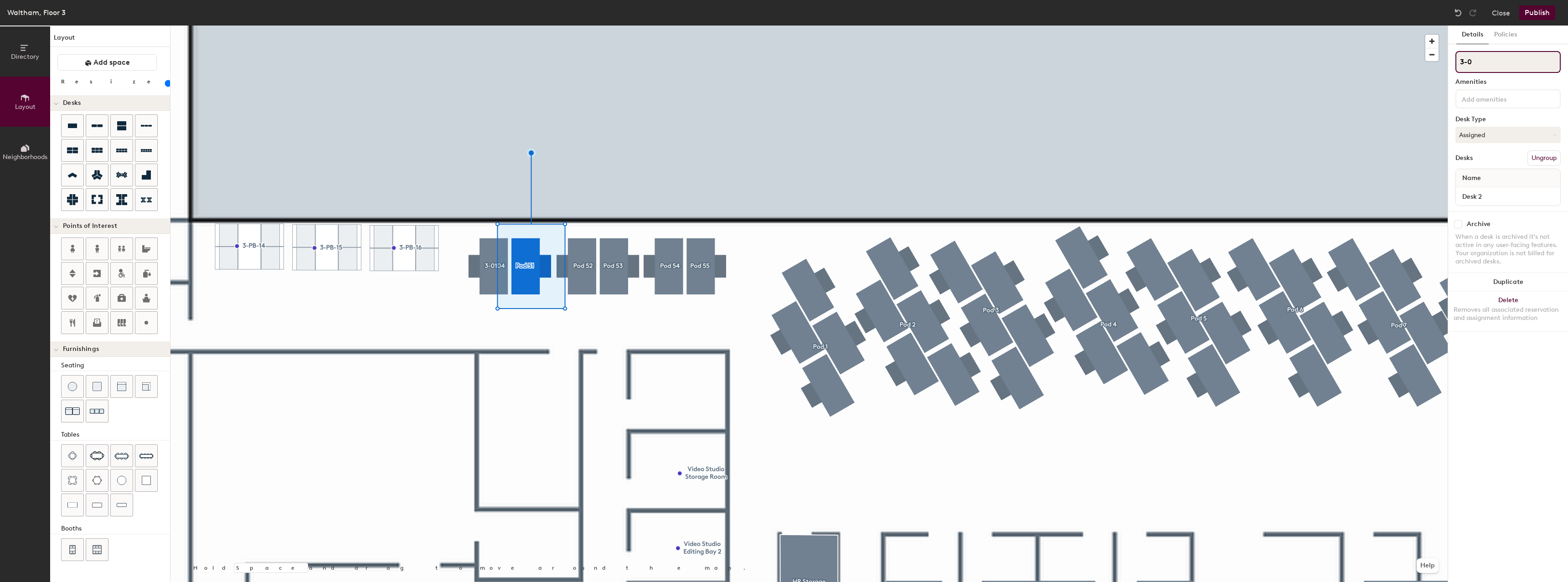
type input "80"
type input "3-01"
type input "80"
type input "3-010"
type input "80"
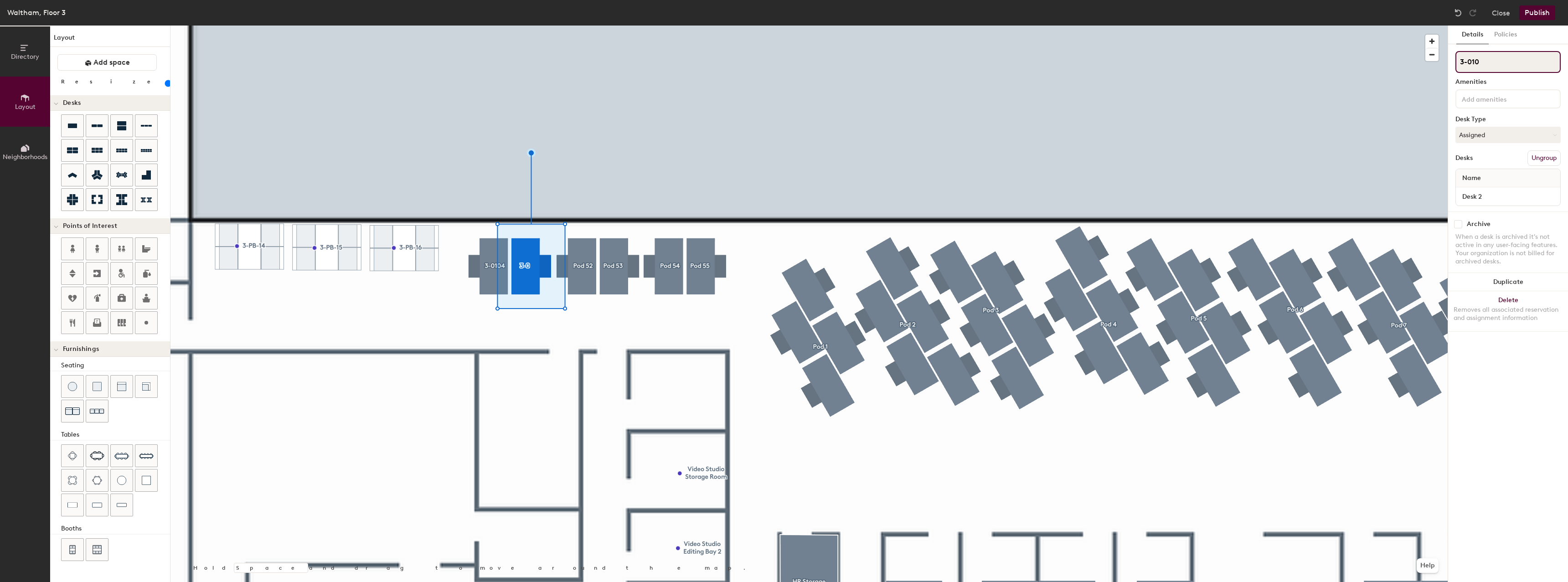
type input "3-0105"
type input "80"
type input "3-0105"
type input "80"
click at [1491, 198] on input "Desk 2" at bounding box center [1508, 196] width 100 height 13
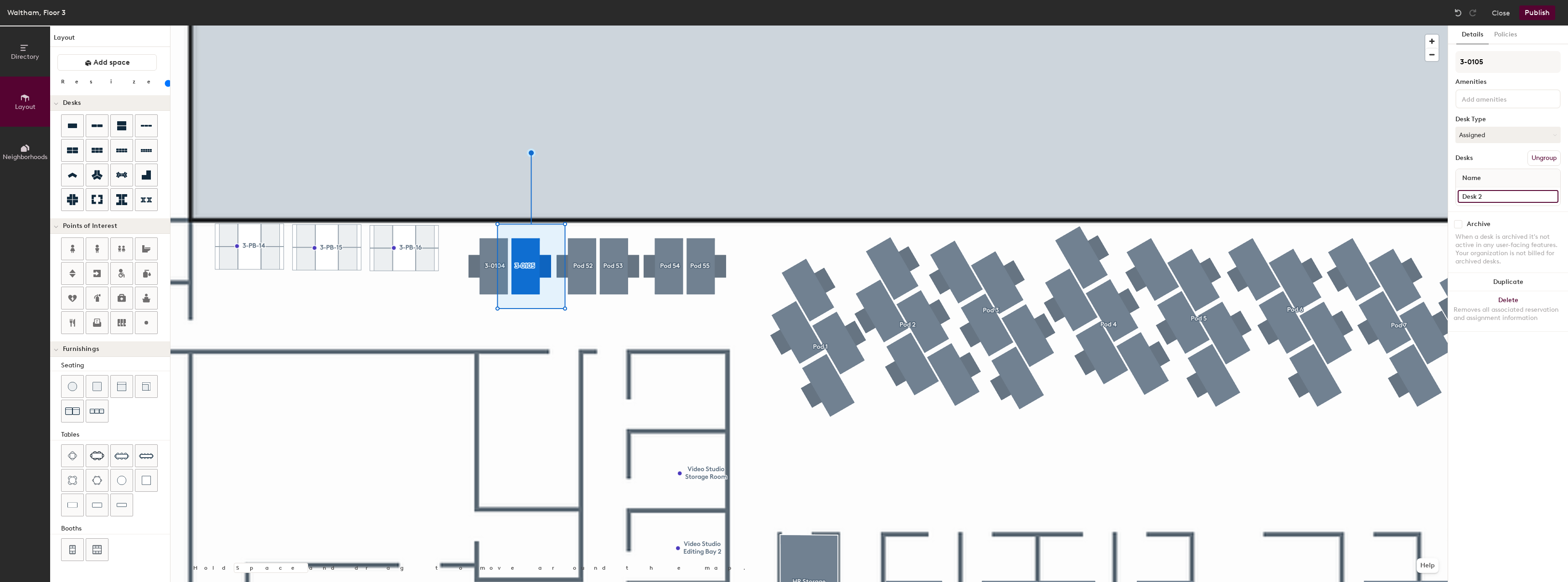
type input "3"
type input "80"
type input "3-"
type input "80"
type input "3-0"
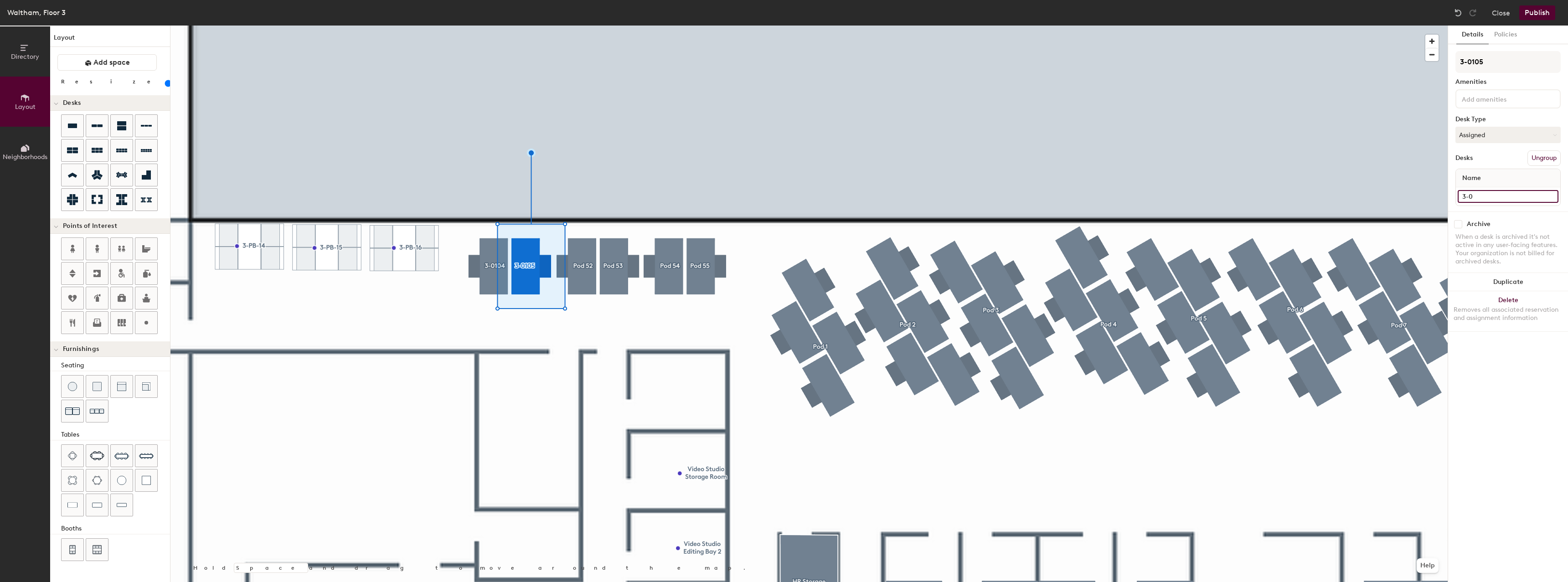
type input "80"
type input "3-01"
type input "80"
type input "3-010"
type input "80"
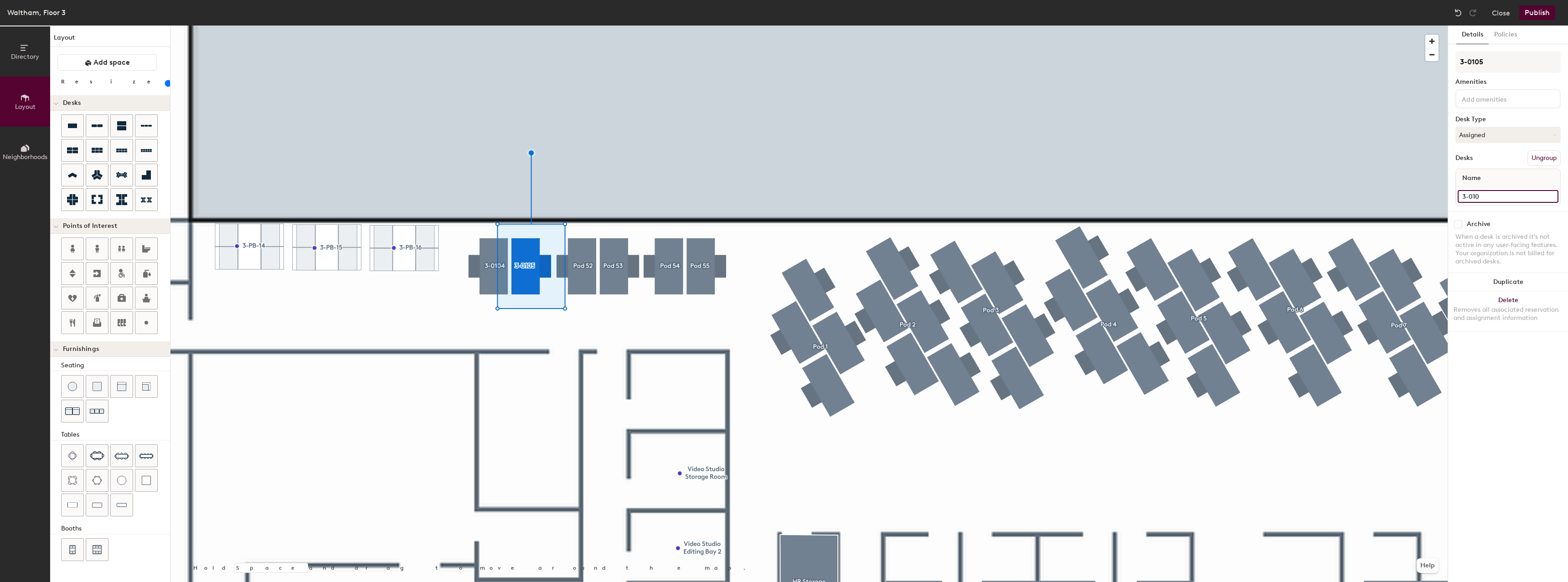
type input "3-0105"
type input "80"
type input "3-0105"
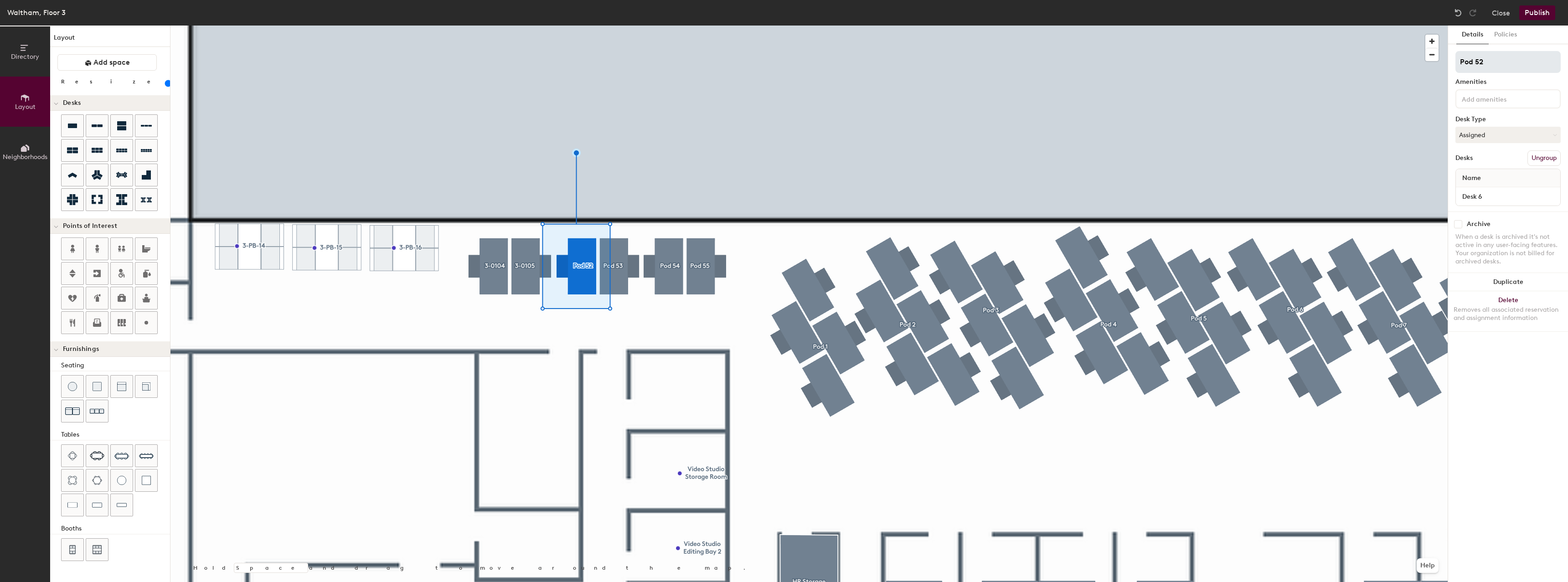
type input "80"
click at [1507, 65] on input "Pod 52" at bounding box center [1508, 62] width 105 height 22
type input "3"
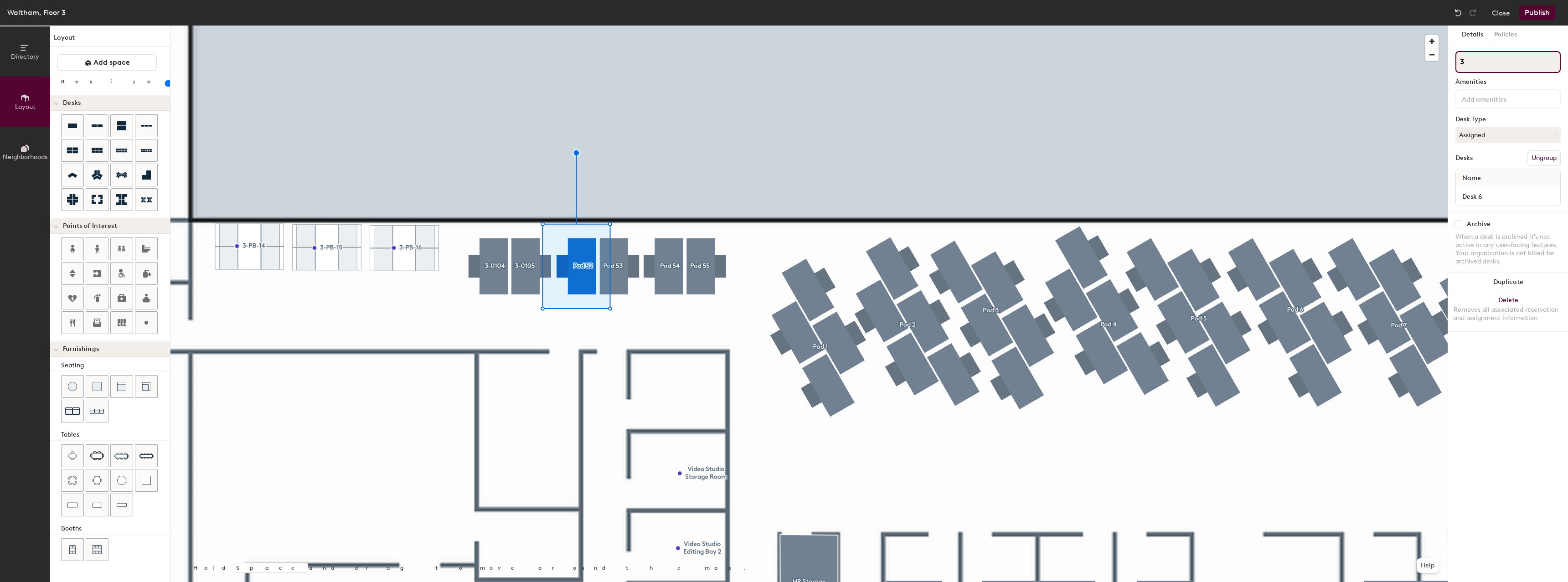
type input "80"
type input "30"
type input "80"
type input "3-"
type input "80"
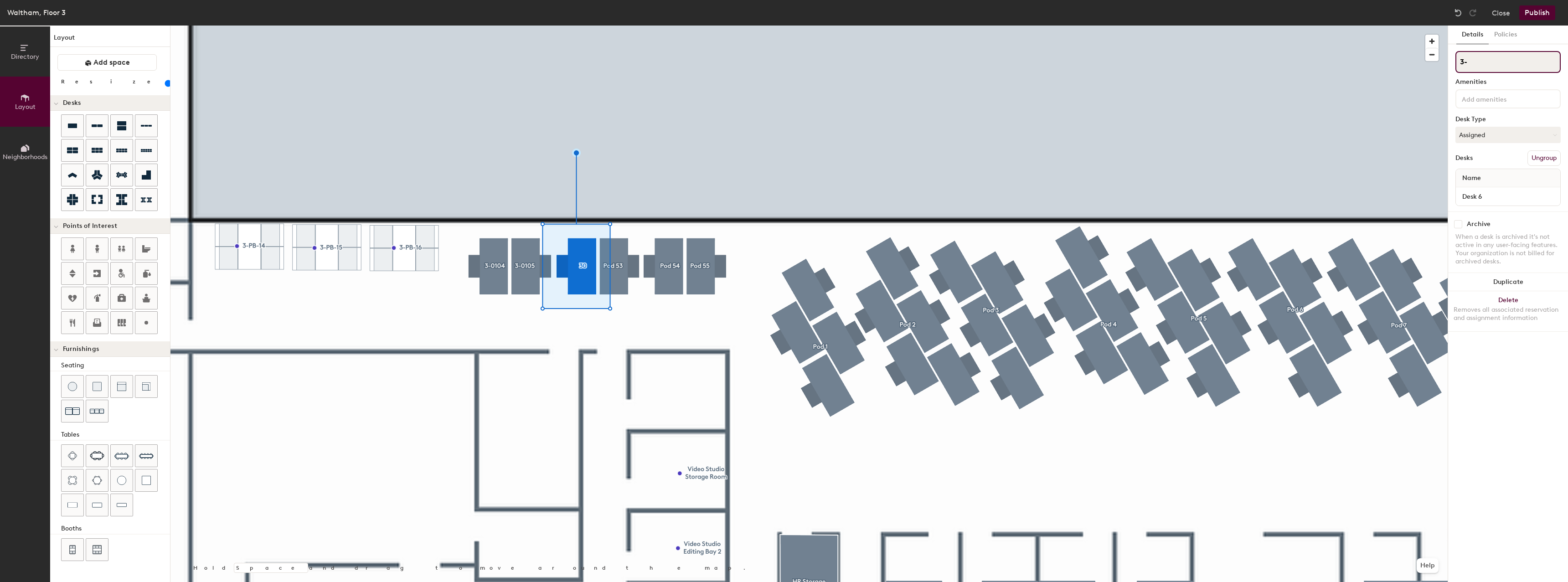
type input "3-0"
type input "80"
type input "3-01"
type input "80"
type input "3-015"
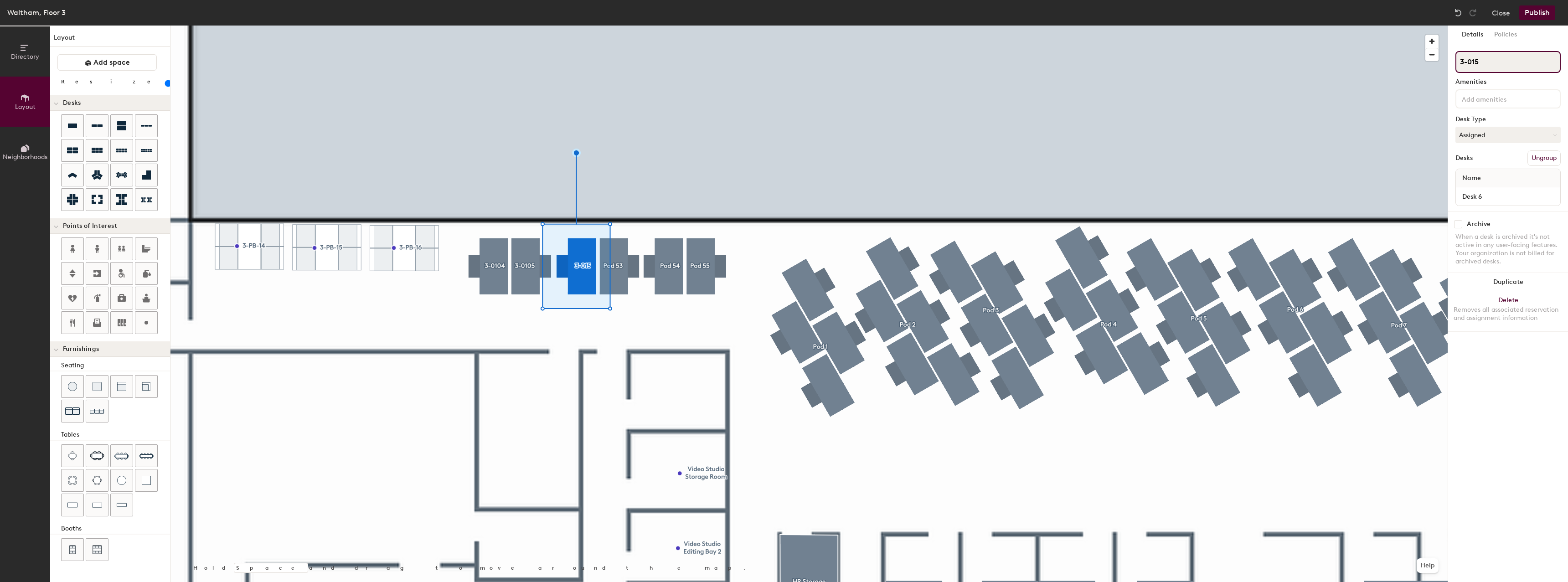
type input "80"
type input "3-01"
type input "80"
type input "3-010"
type input "80"
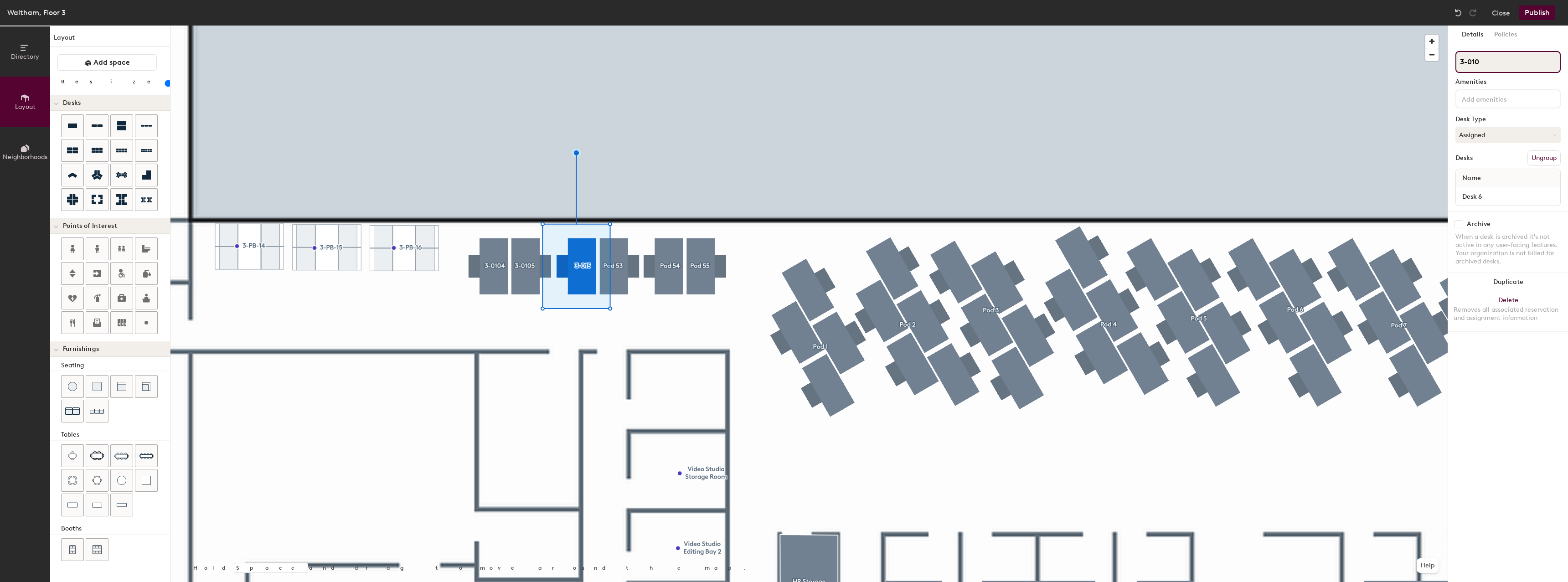
type input "3-0106"
type input "80"
type input "3-0106"
type input "80"
click at [1502, 201] on input "Desk 6" at bounding box center [1508, 196] width 100 height 13
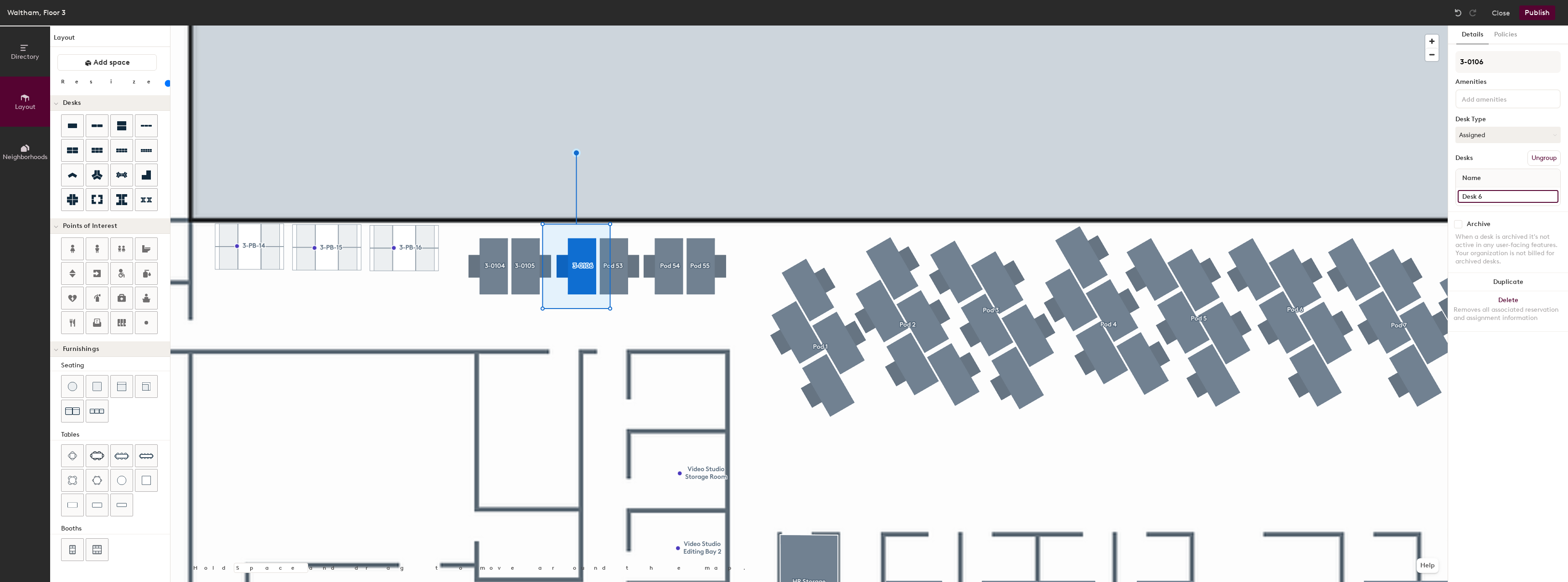
type input "3"
type input "80"
type input "3-"
type input "80"
type input "3-0"
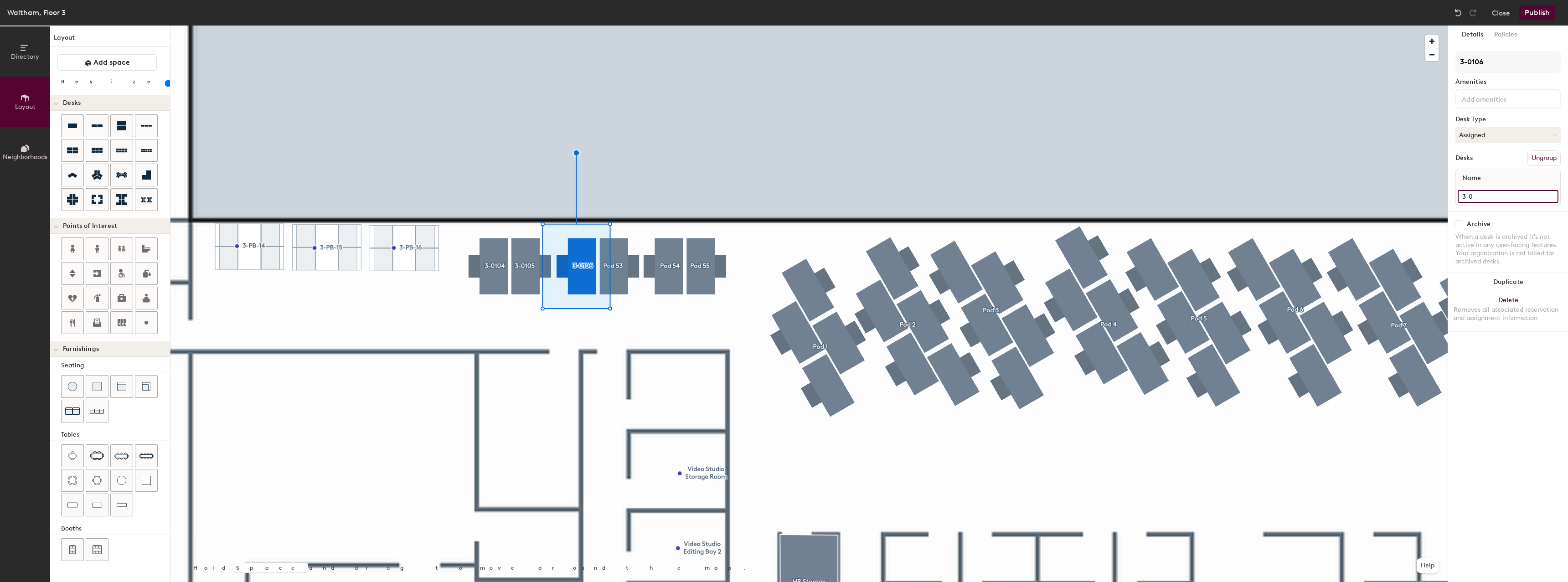
type input "80"
type input "3-01"
type input "80"
type input "3-017"
type input "80"
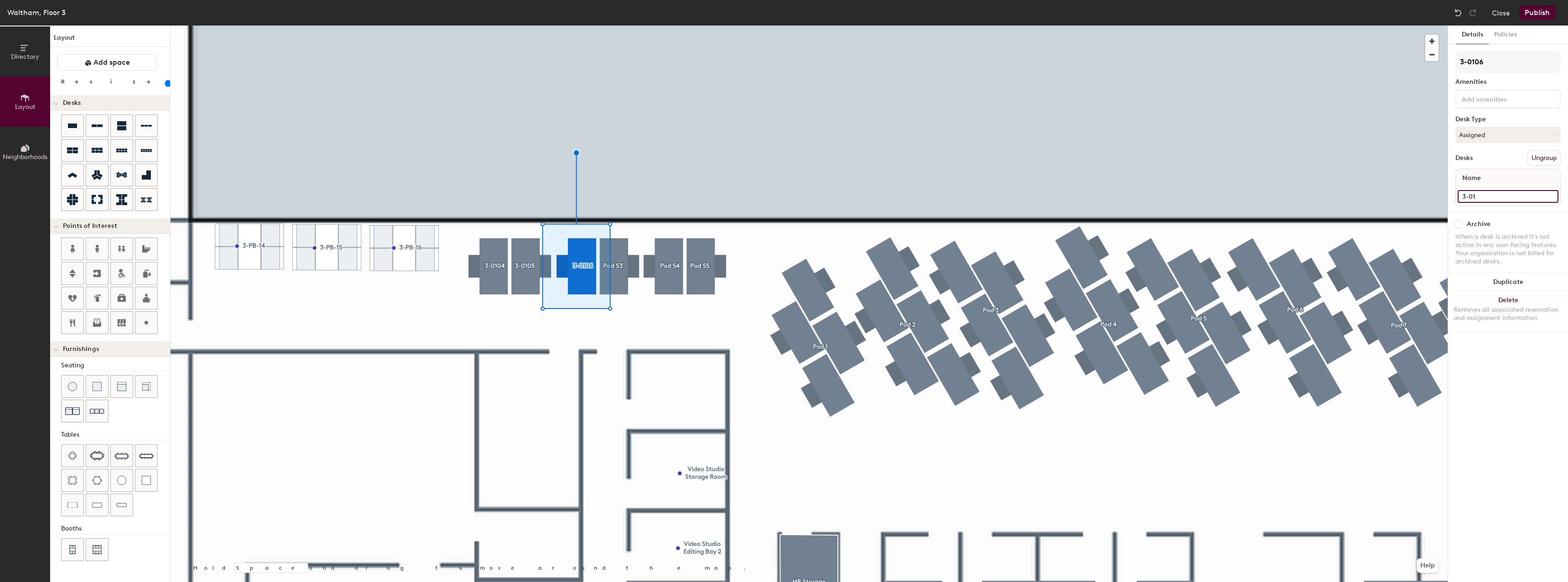
type input "3-010"
type input "80"
type input "3-0107"
type input "80"
type input "3-0107"
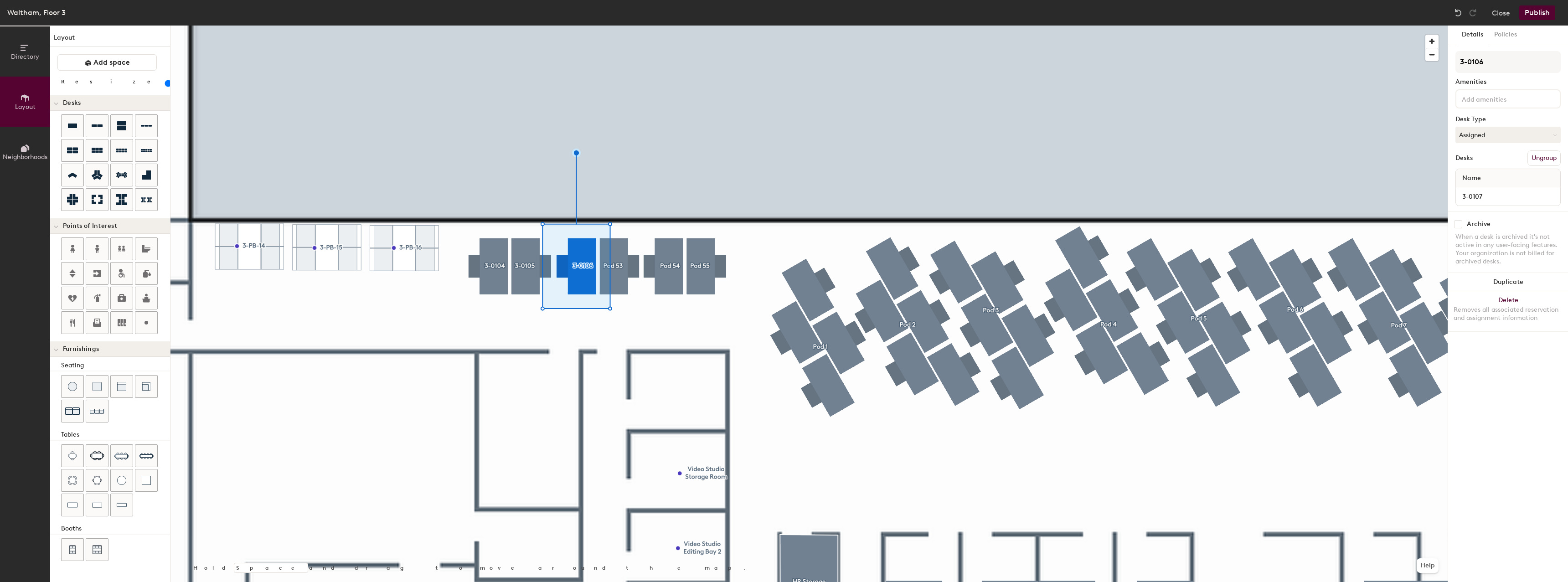
click at [655, 26] on div at bounding box center [809, 26] width 1277 height 0
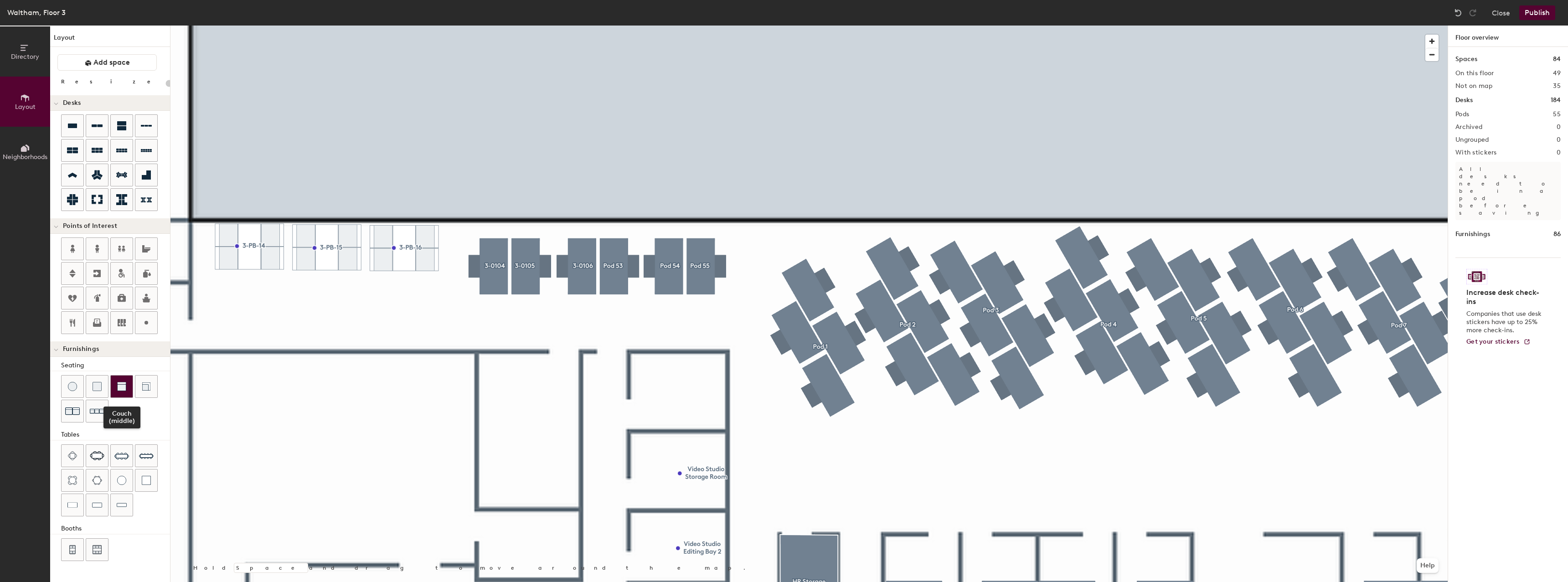
click at [117, 390] on div at bounding box center [122, 387] width 22 height 22
click at [118, 500] on div at bounding box center [122, 505] width 22 height 22
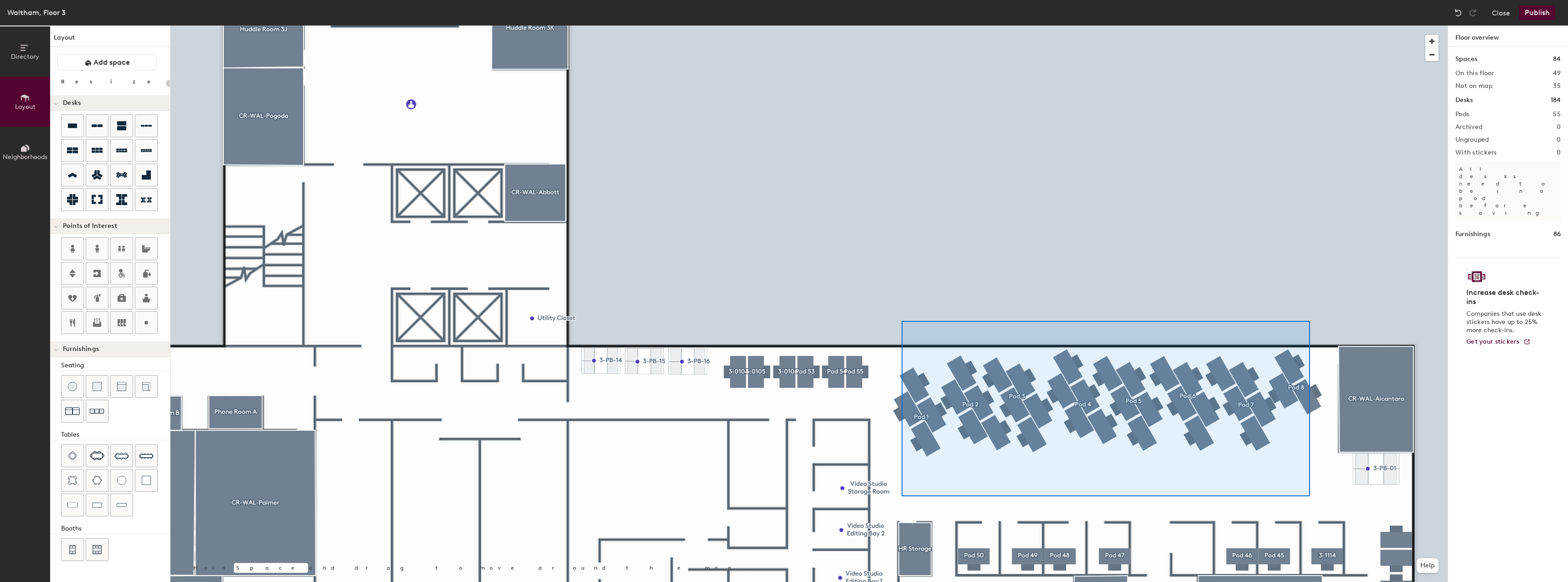
click at [901, 26] on div at bounding box center [809, 26] width 1277 height 0
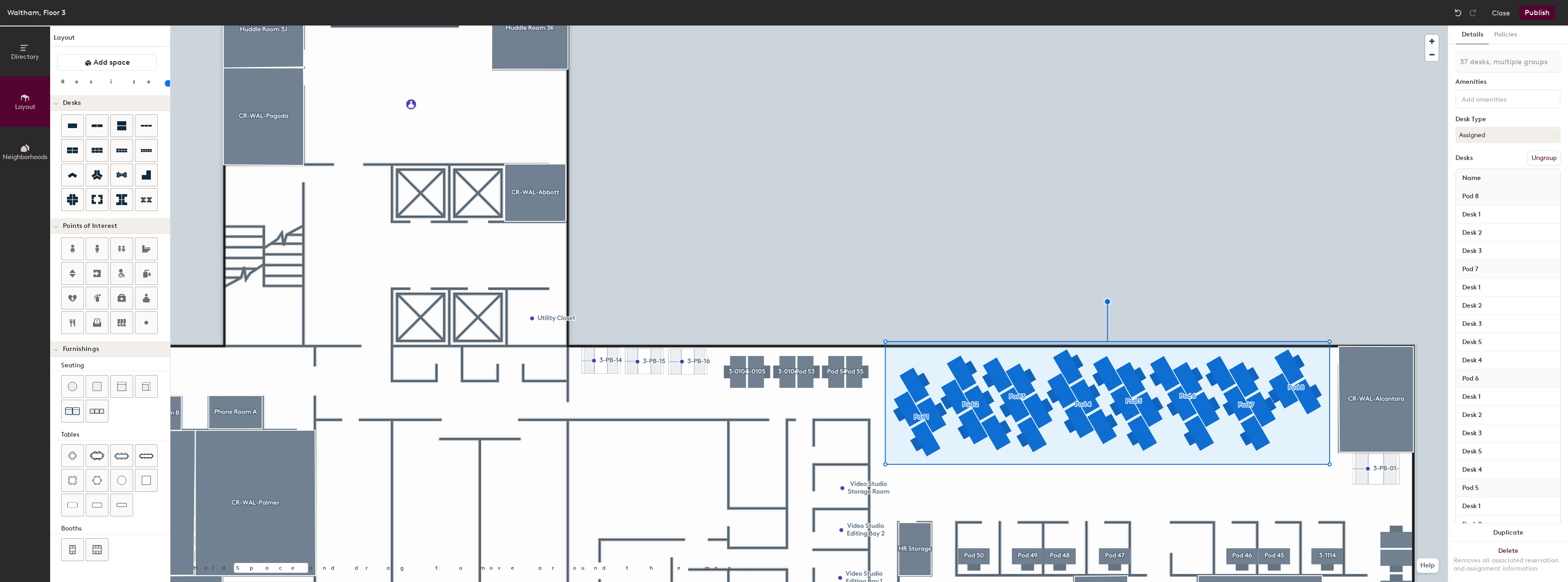
click at [1538, 153] on button "Ungroup" at bounding box center [1544, 158] width 33 height 15
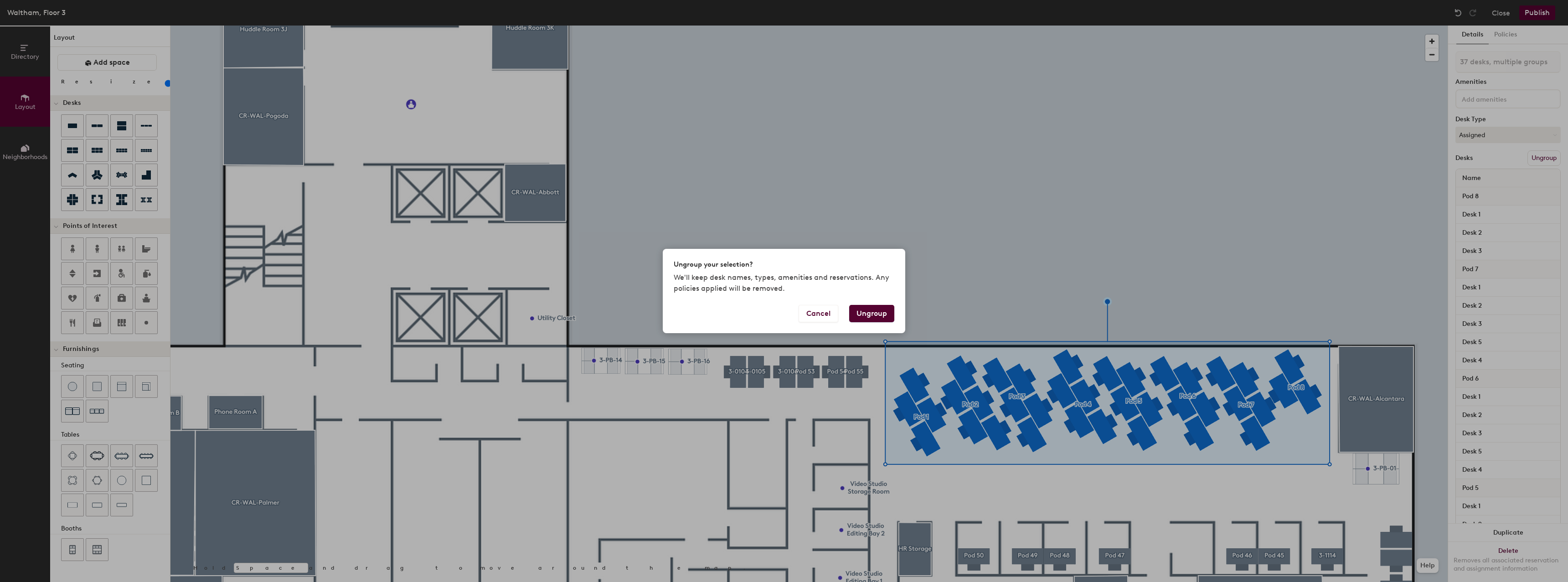
click at [892, 315] on button "Ungroup" at bounding box center [872, 314] width 45 height 17
type input "80"
type input "37 desks"
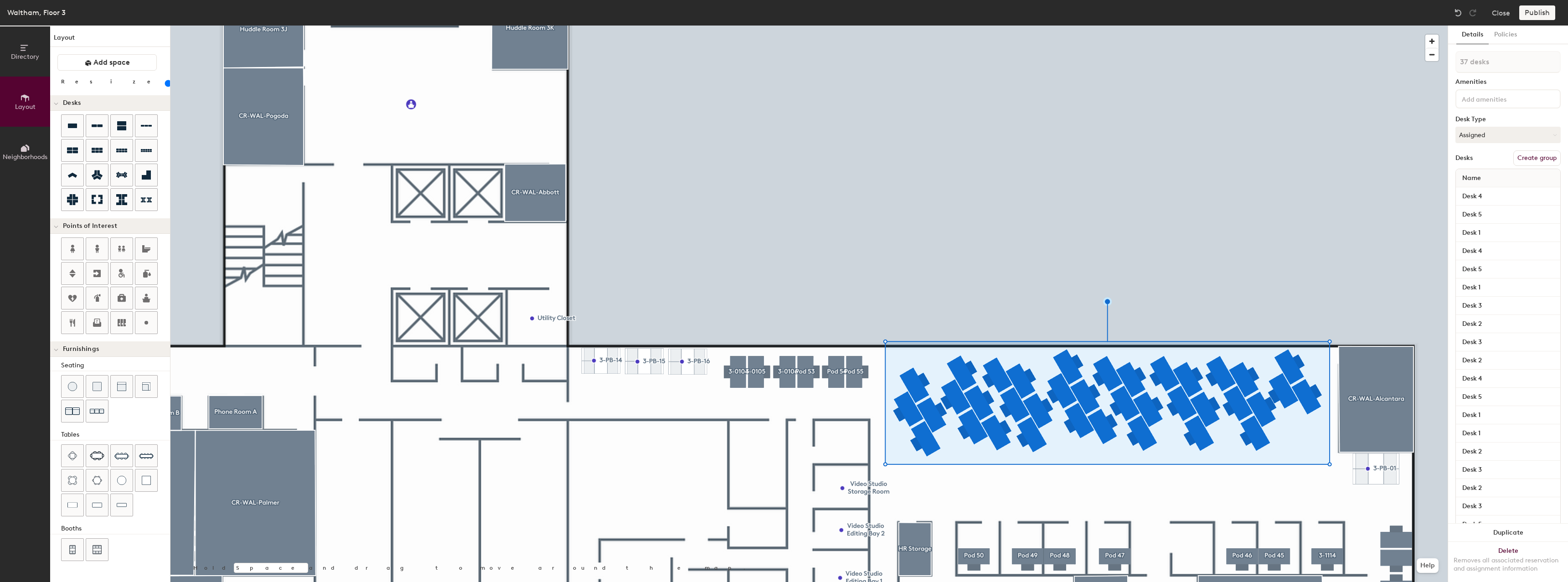
click at [1532, 162] on button "Create group" at bounding box center [1537, 158] width 47 height 15
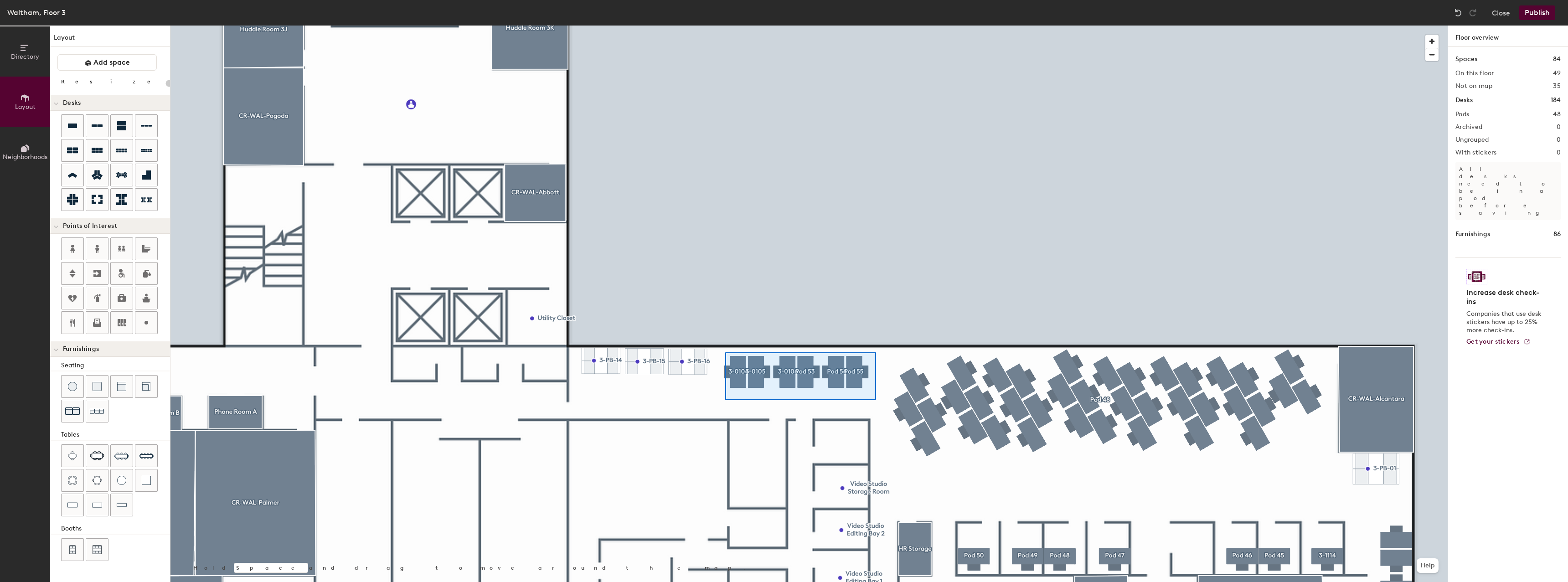
click at [725, 26] on div at bounding box center [809, 26] width 1277 height 0
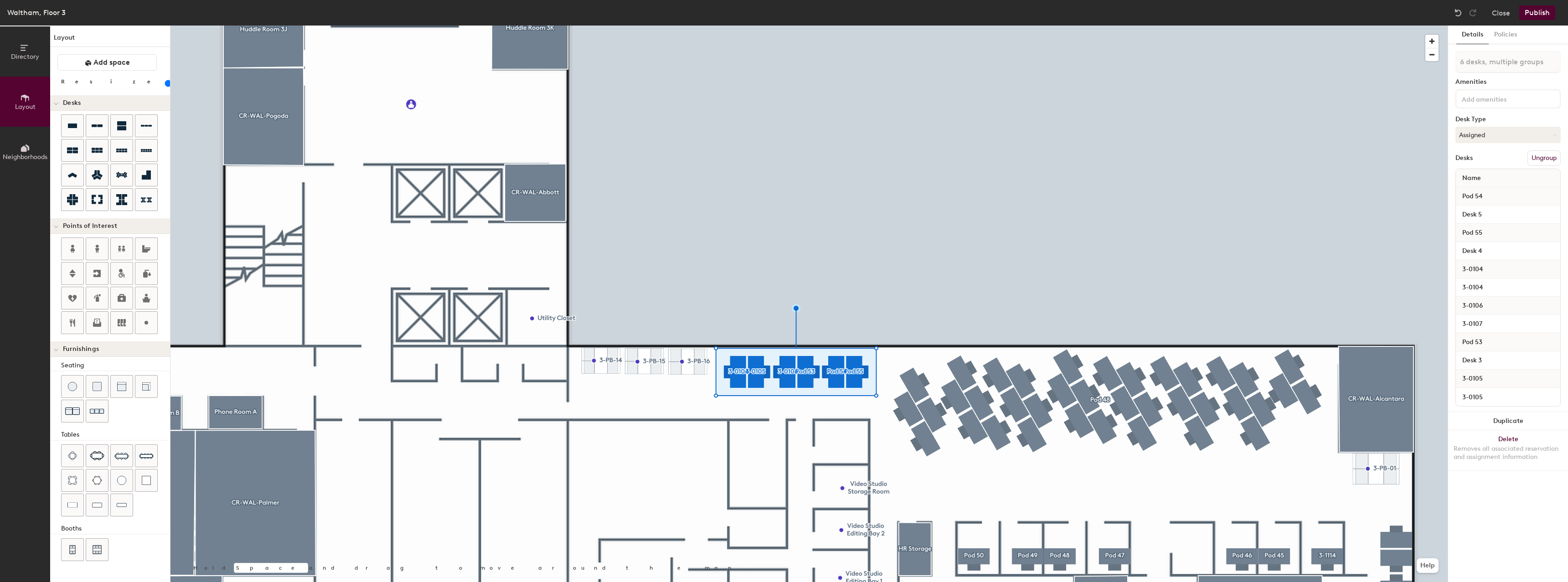
click at [1538, 153] on button "Ungroup" at bounding box center [1544, 158] width 33 height 15
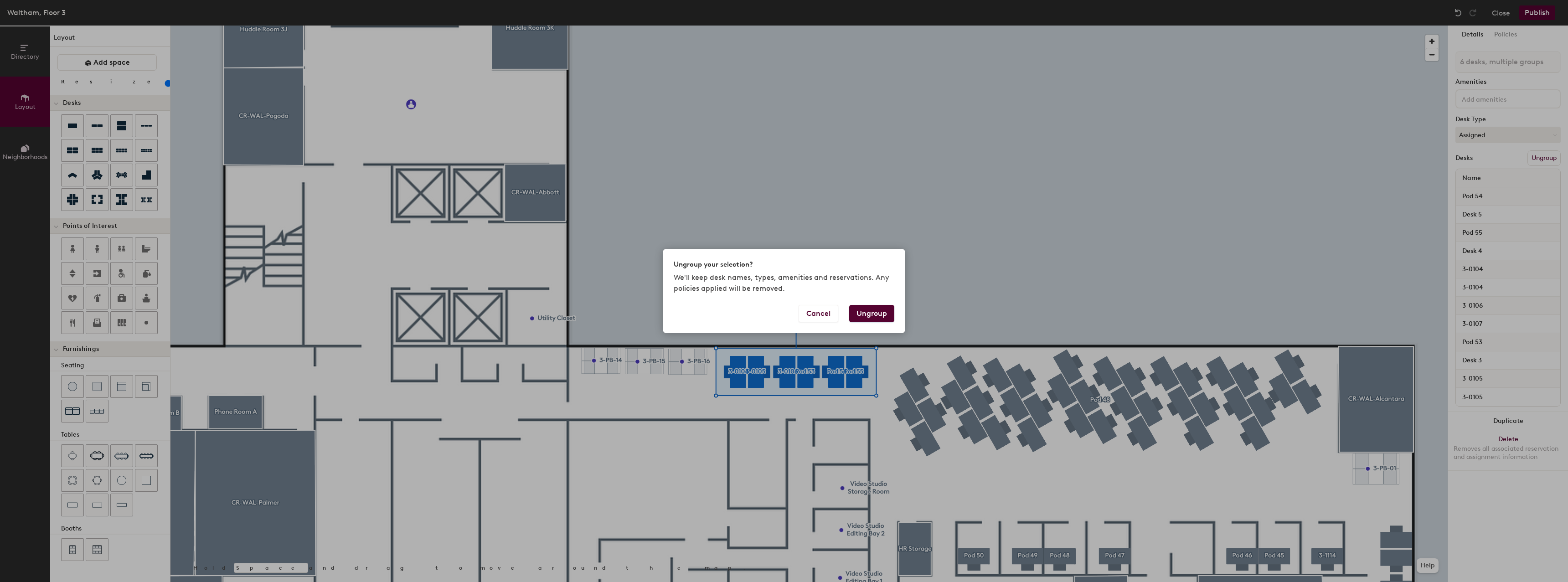
click at [1019, 288] on div "Ungroup your selection? We'll keep desk names, types, amenities and reservation…" at bounding box center [784, 291] width 1568 height 582
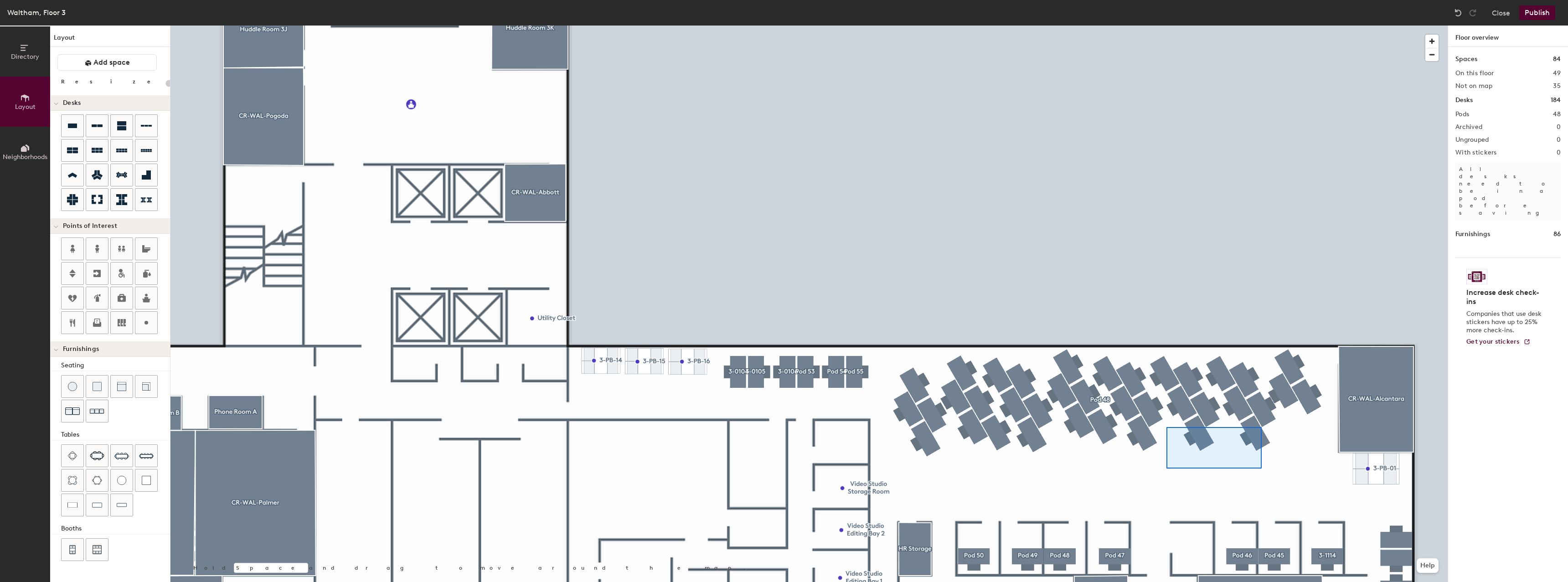
click at [952, 26] on div at bounding box center [809, 26] width 1277 height 0
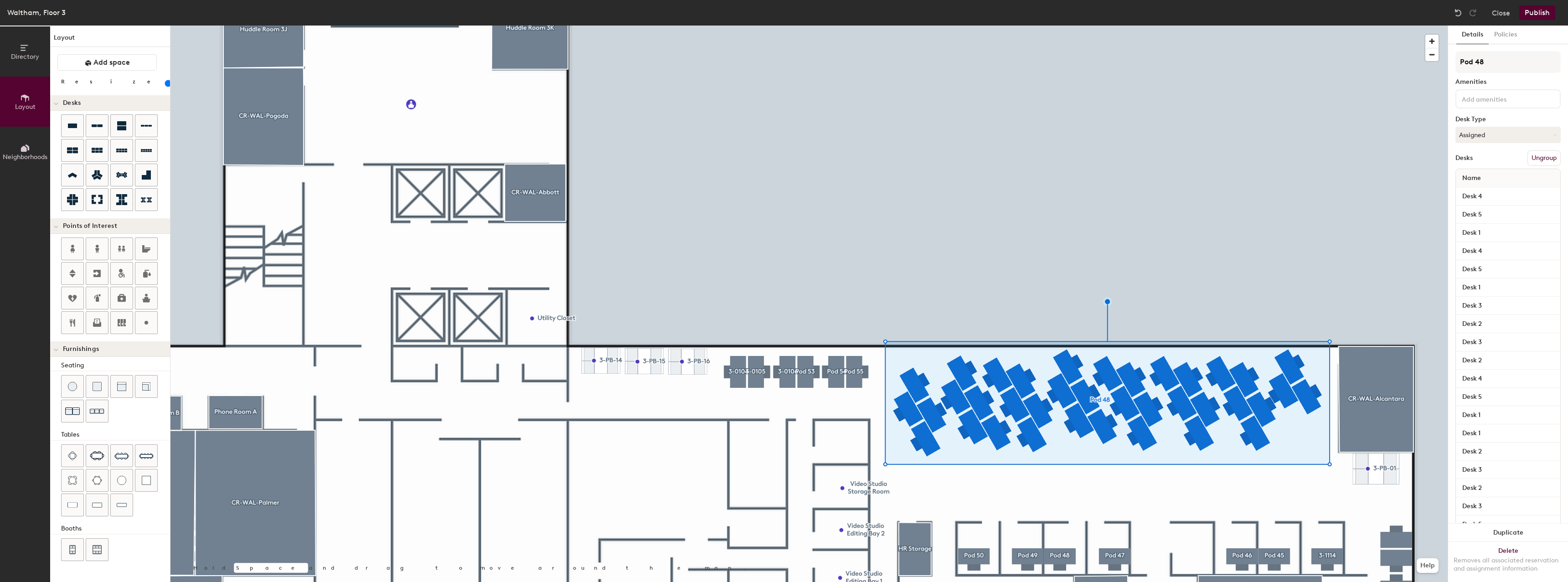
type input "80"
click at [1511, 65] on input "Pod 48" at bounding box center [1508, 62] width 105 height 22
type input "People"
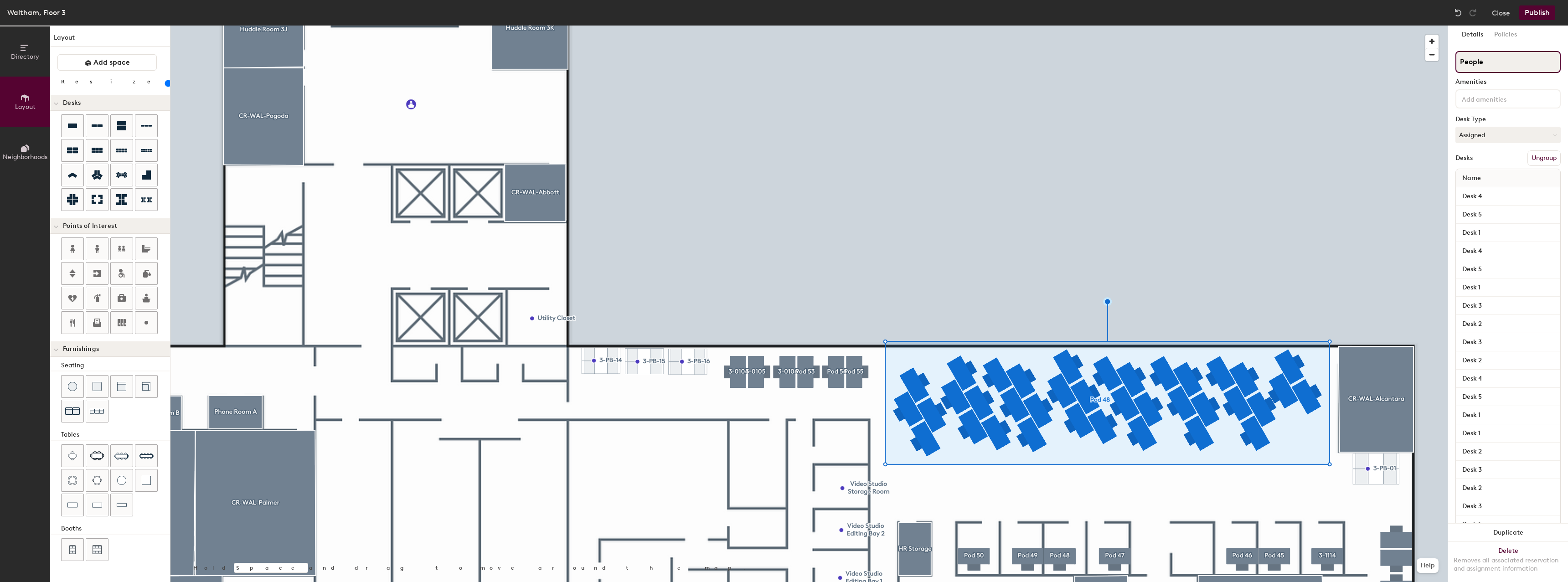
type input "80"
type input "People T"
type input "80"
type input "People Te"
type input "80"
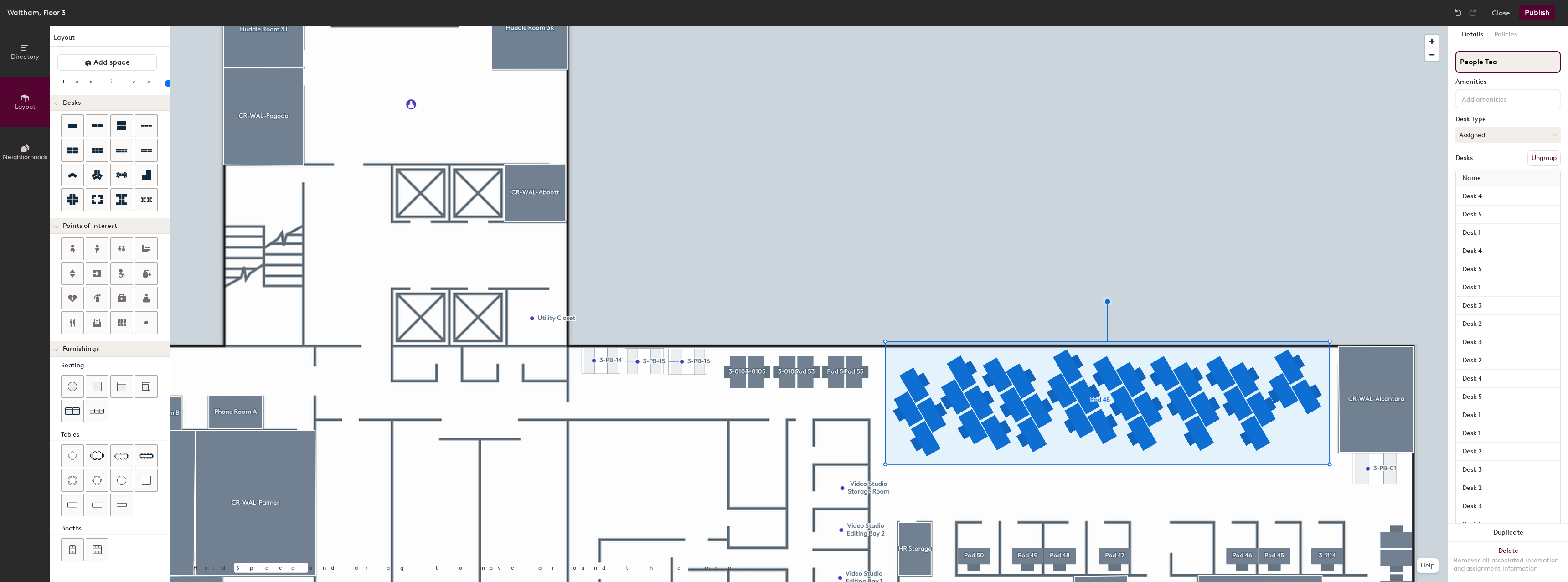
type input "People Tea,"
type input "80"
type input "People Tea"
type input "80"
type input "People Team"
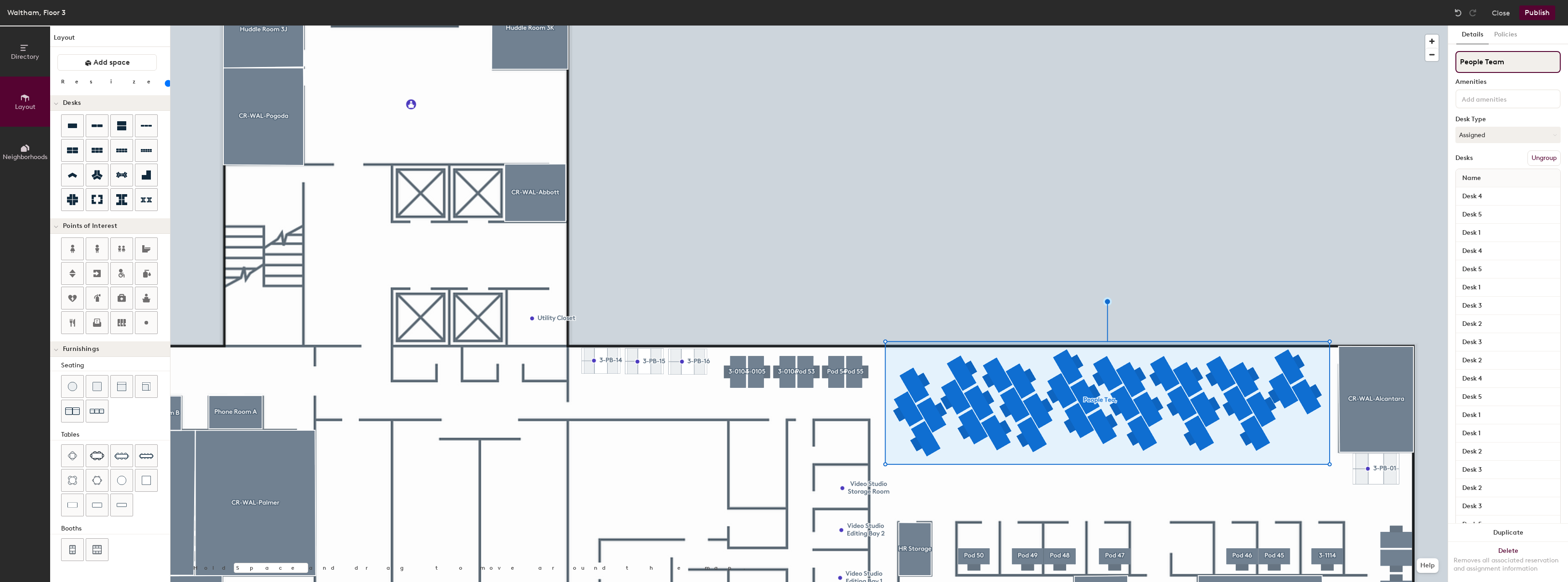
type input "80"
type input "People Team"
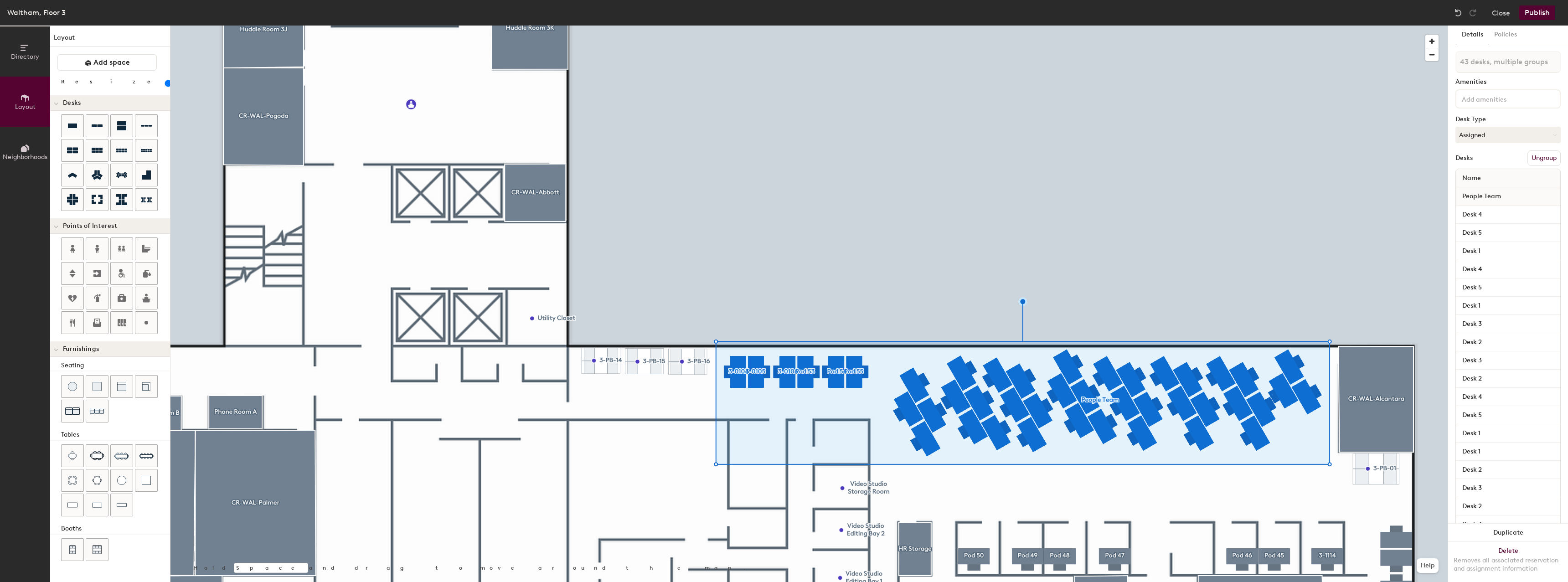
click at [1530, 165] on button "Ungroup" at bounding box center [1544, 158] width 33 height 15
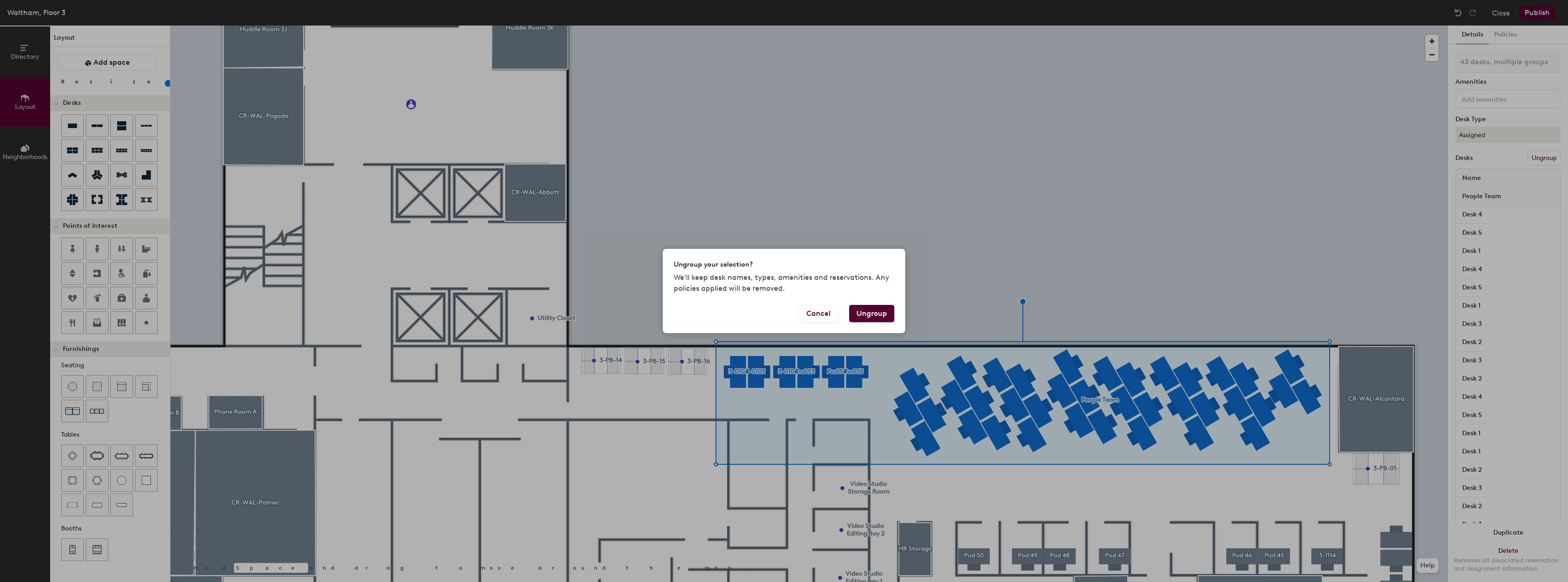
click at [888, 306] on button "Ungroup" at bounding box center [872, 314] width 45 height 17
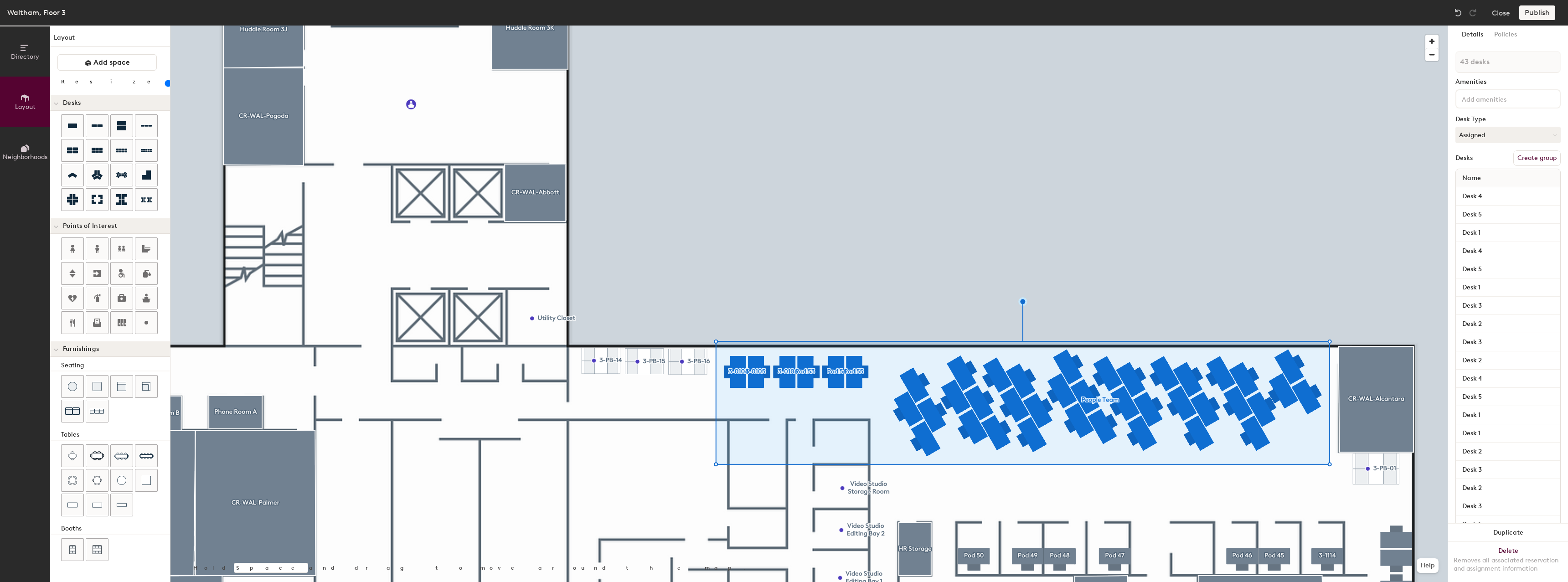
type input "80"
type input "43 desks"
type input "80"
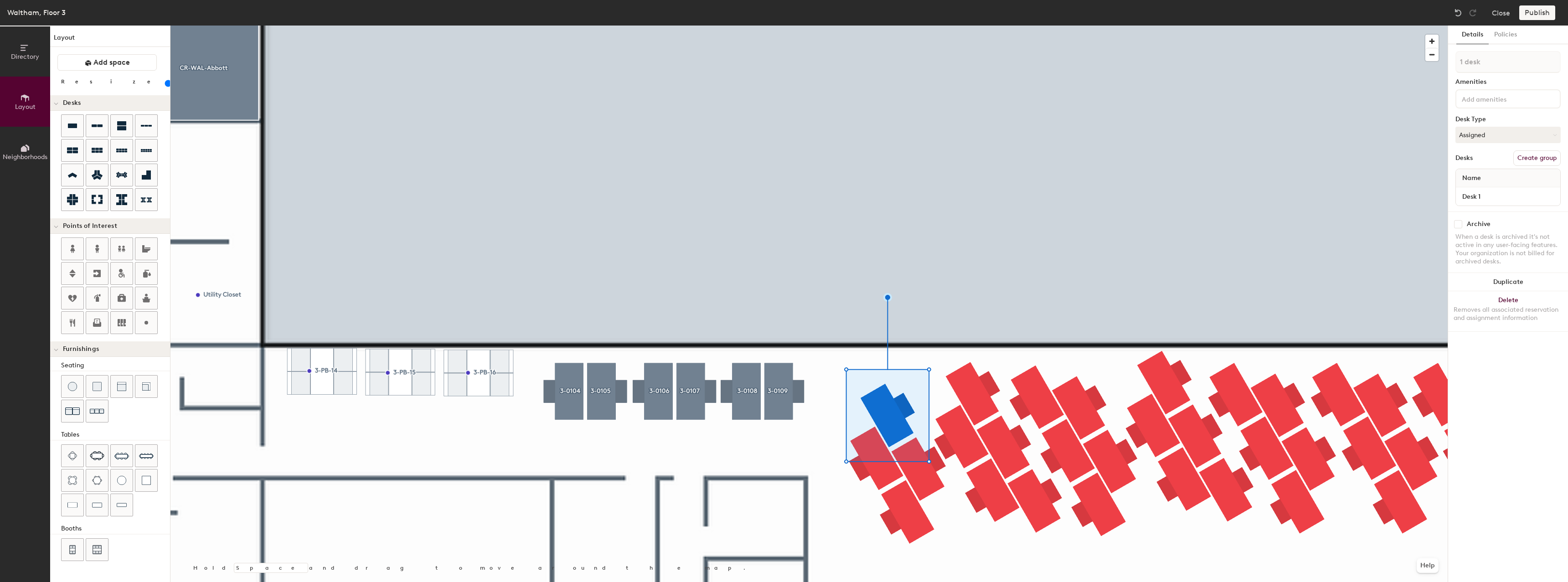
click at [1525, 161] on button "Create group" at bounding box center [1537, 158] width 47 height 15
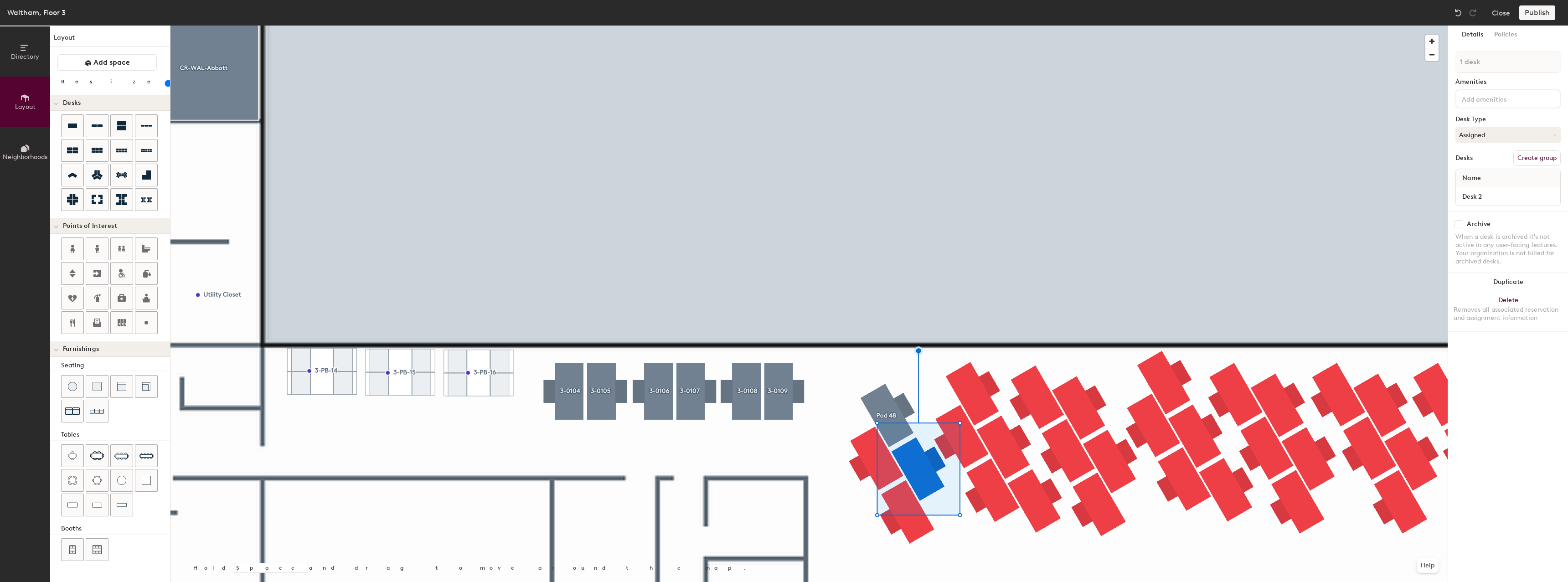
click at [1547, 163] on button "Create group" at bounding box center [1537, 158] width 47 height 15
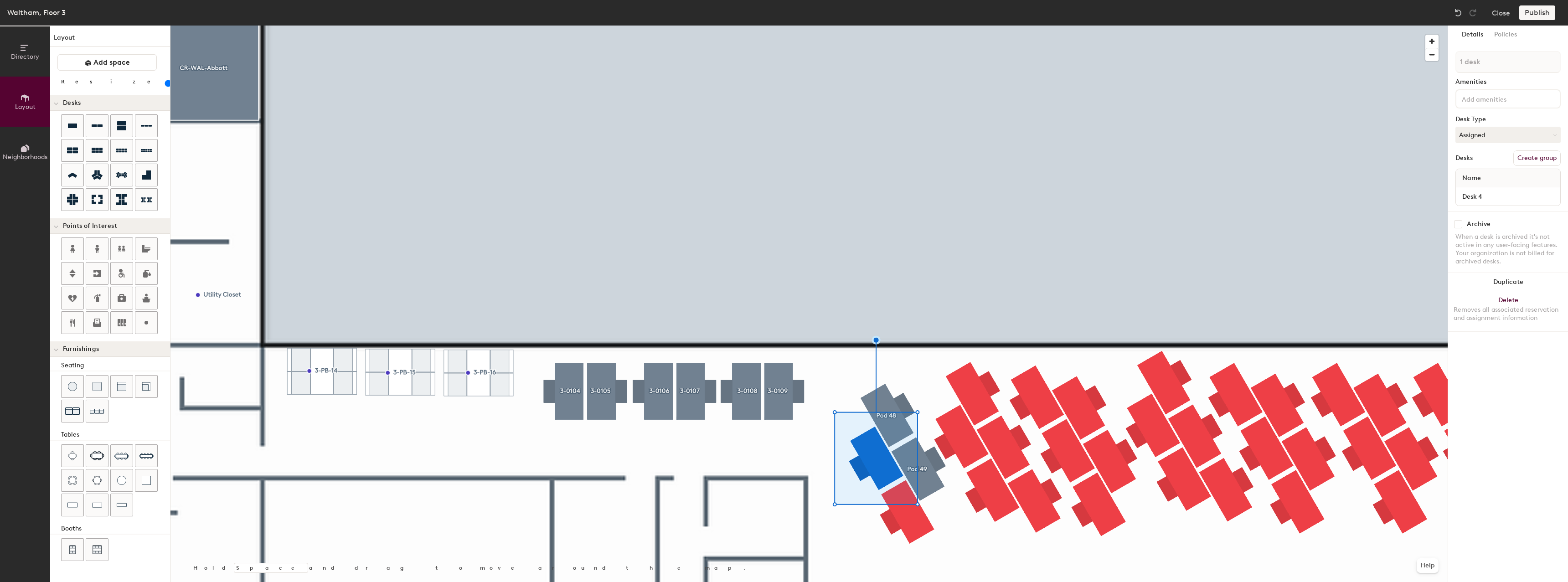
click at [1558, 146] on div "1 desk Amenities Desk Type Assigned Desks Create group Name Desk 4" at bounding box center [1508, 131] width 105 height 161
click at [1542, 155] on button "Create group" at bounding box center [1537, 158] width 47 height 15
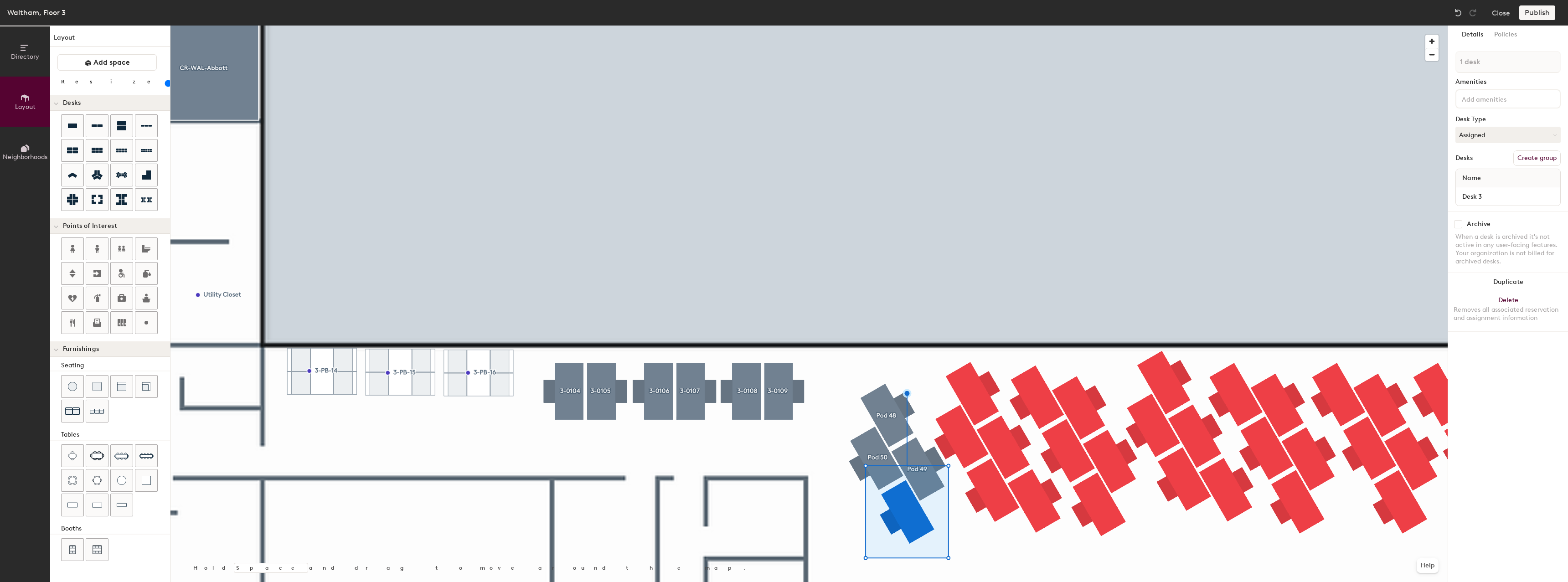
click at [1547, 144] on div "1 desk Amenities Desk Type Assigned Desks Create group Name Desk 3" at bounding box center [1508, 131] width 105 height 161
click at [1544, 161] on button "Create group" at bounding box center [1537, 158] width 47 height 15
click at [1544, 161] on button "Ungroup" at bounding box center [1544, 158] width 33 height 15
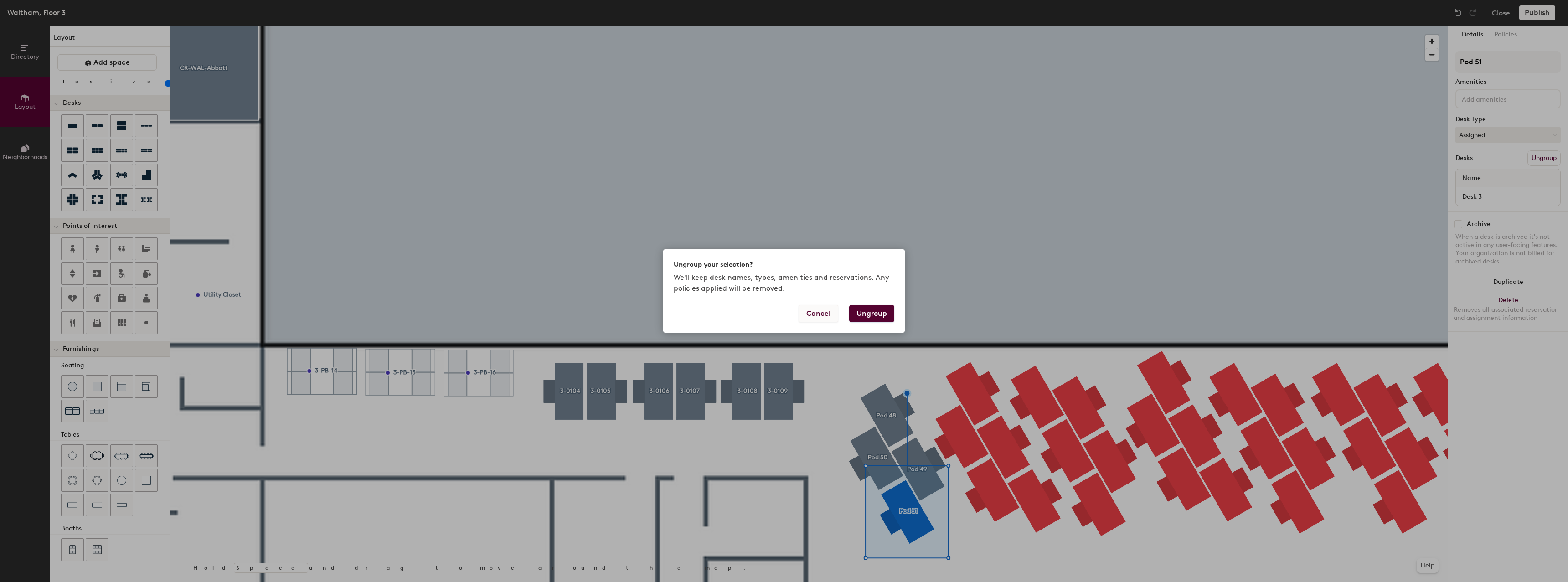
click at [824, 320] on button "Cancel" at bounding box center [818, 314] width 40 height 17
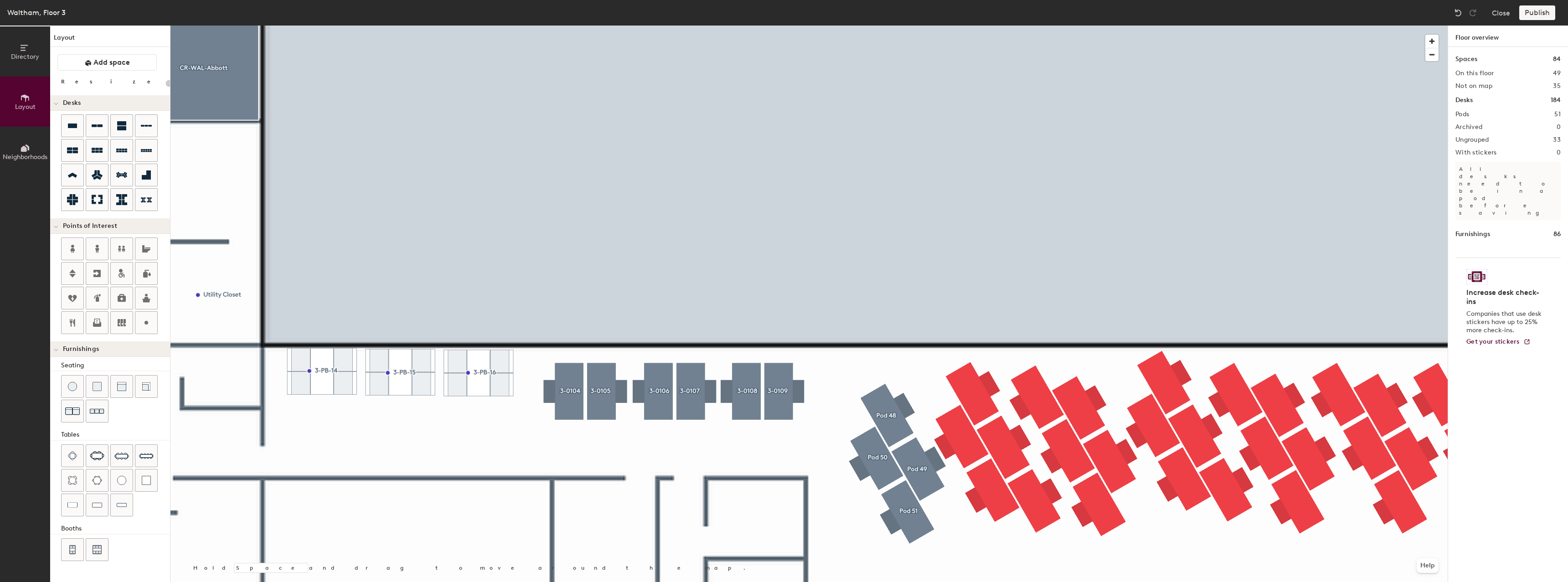
click at [944, 26] on div at bounding box center [809, 26] width 1277 height 0
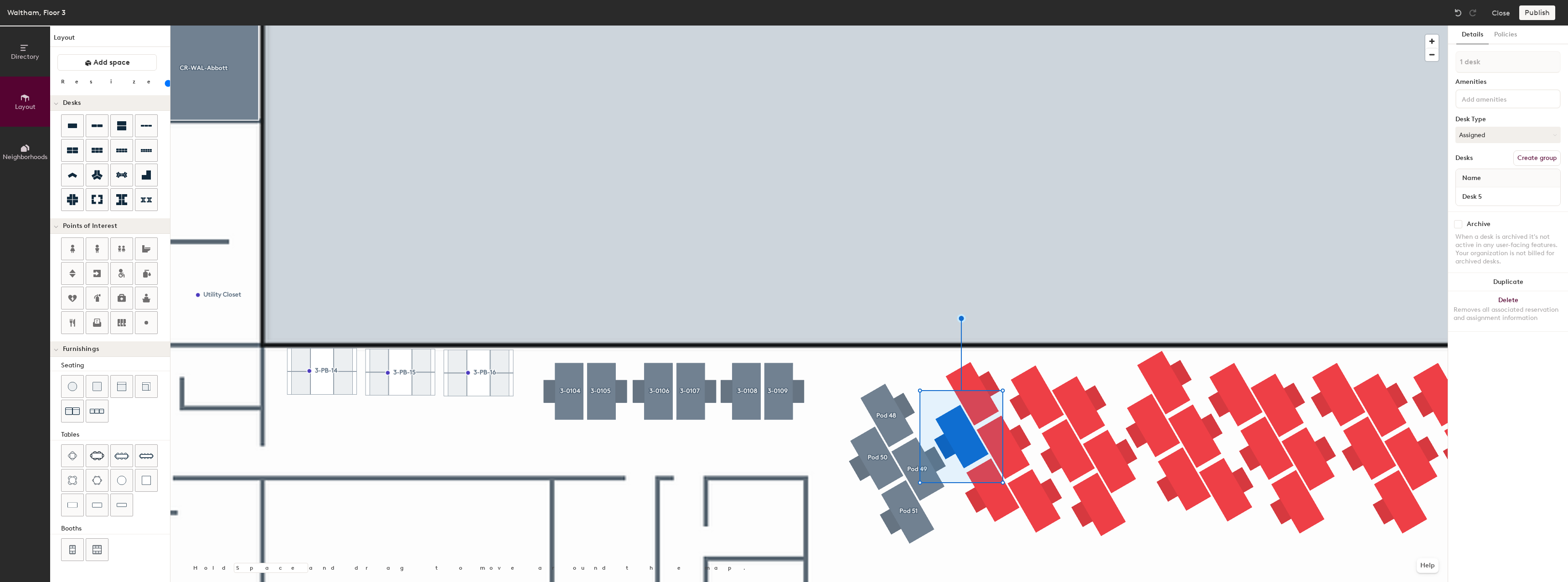
type input "80"
type input "2 desks"
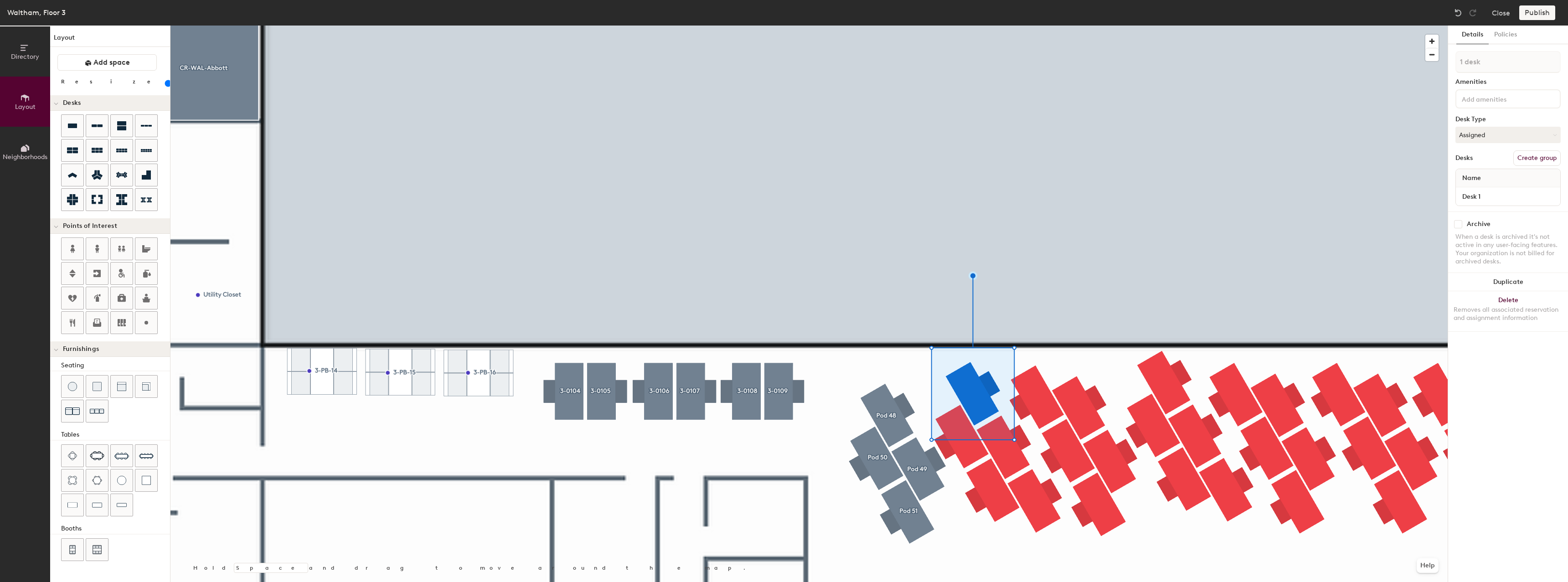
click at [1545, 161] on button "Create group" at bounding box center [1537, 158] width 47 height 15
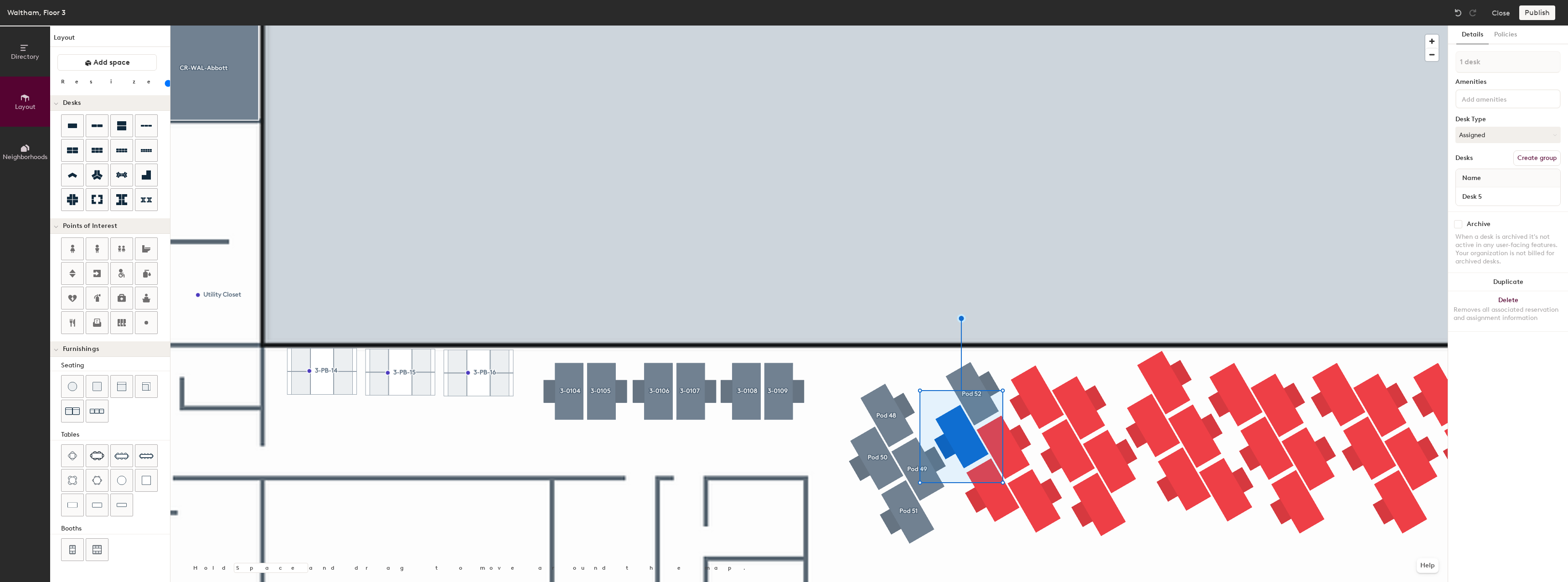
click at [1532, 155] on button "Create group" at bounding box center [1537, 158] width 47 height 15
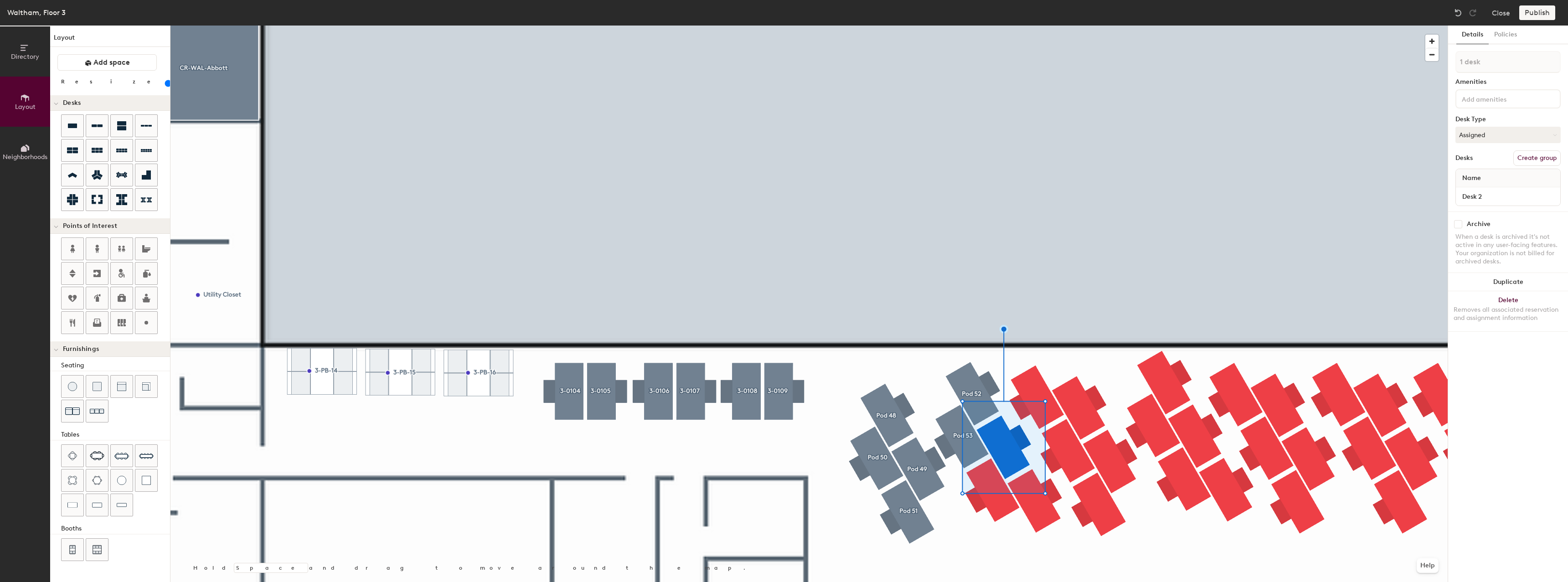
click at [1544, 158] on button "Create group" at bounding box center [1537, 158] width 47 height 15
type input "80"
type input "Pod 54"
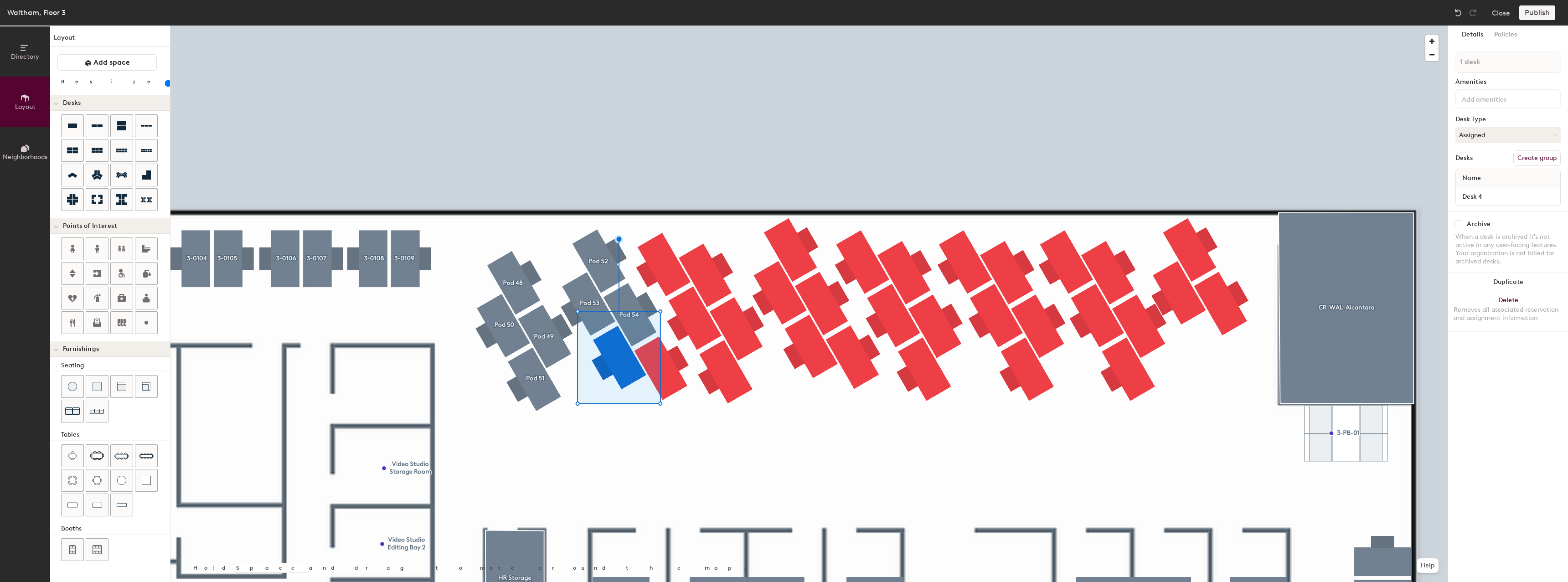
click at [1538, 164] on button "Create group" at bounding box center [1537, 158] width 47 height 15
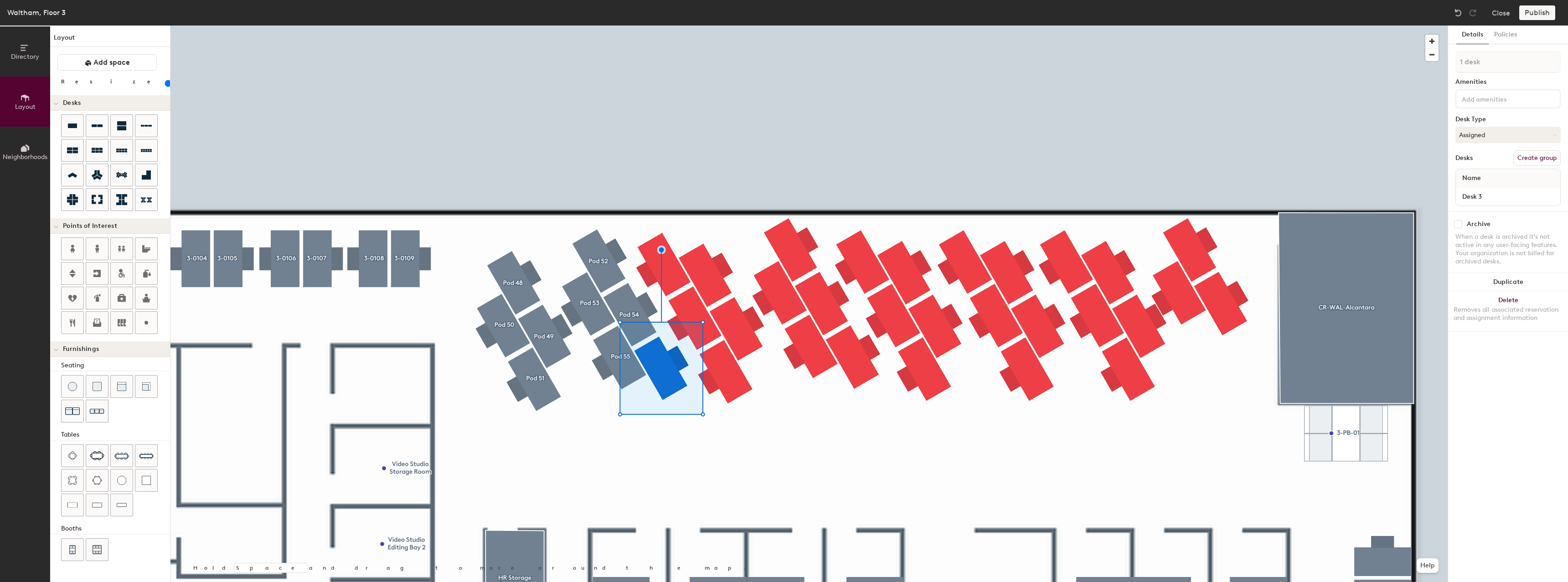
click at [1526, 155] on button "Create group" at bounding box center [1537, 158] width 47 height 15
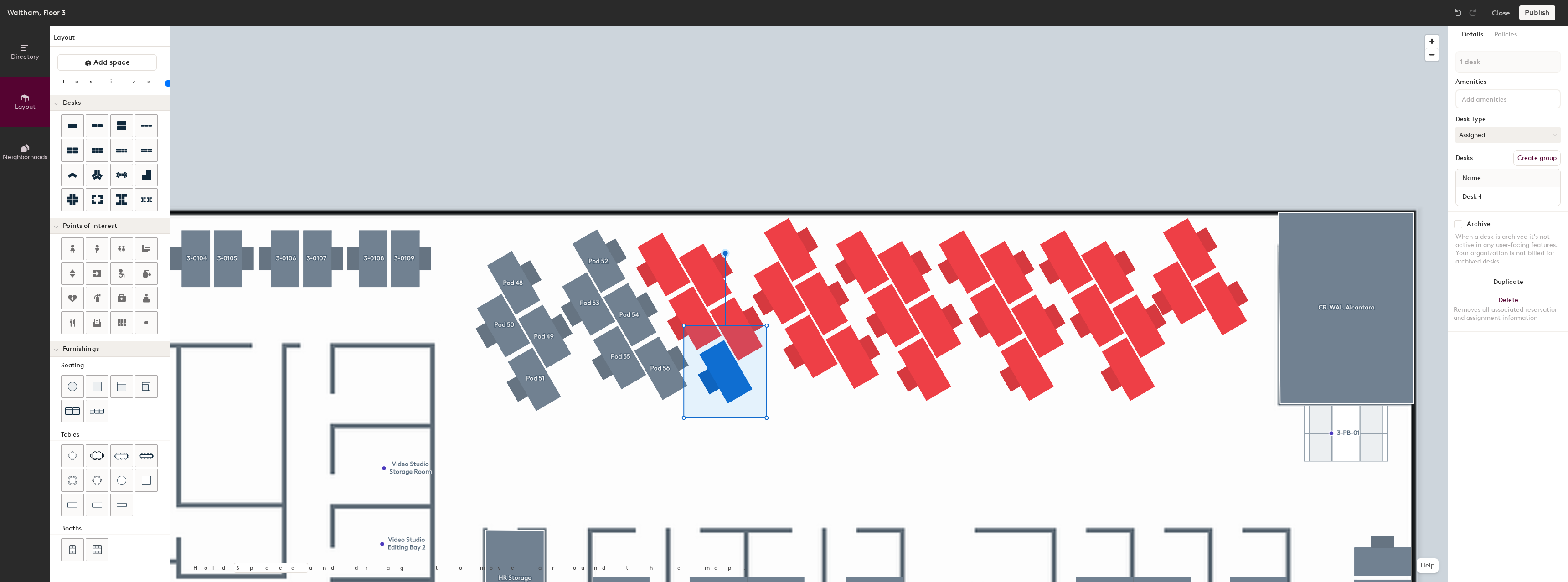
click at [1539, 155] on button "Create group" at bounding box center [1537, 158] width 47 height 15
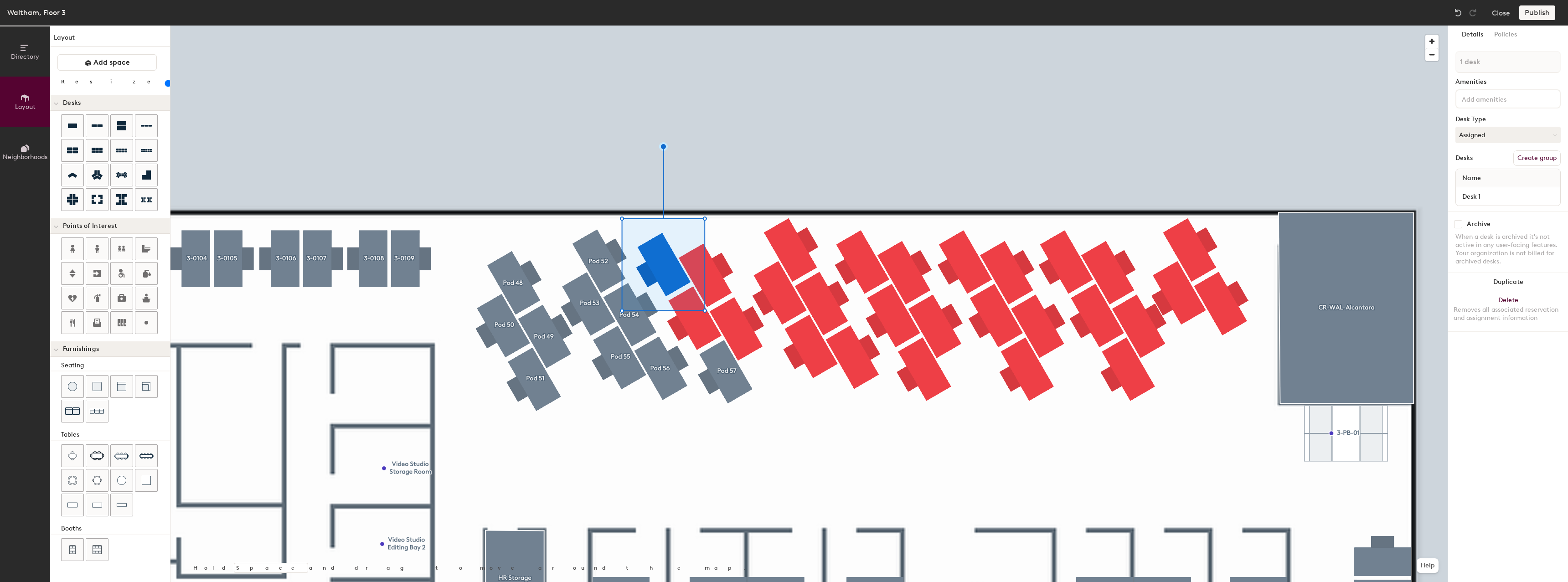
click at [1536, 164] on button "Create group" at bounding box center [1537, 158] width 47 height 15
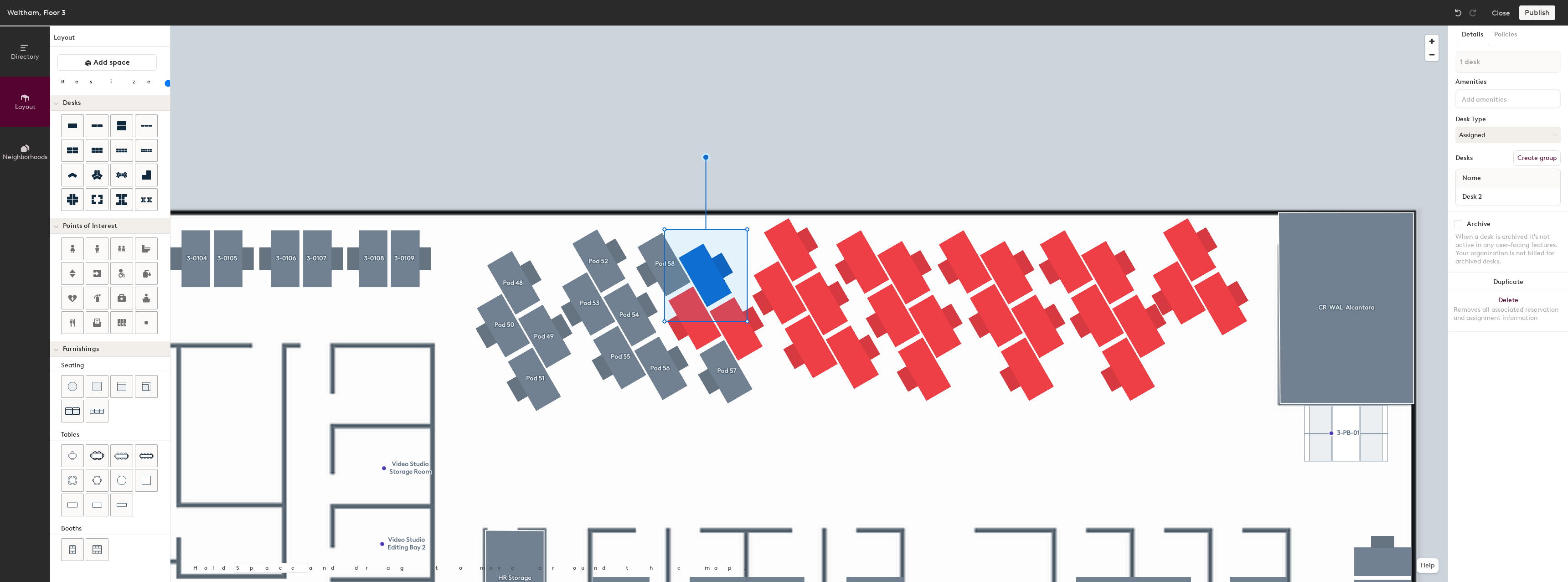
click at [1535, 159] on button "Create group" at bounding box center [1537, 158] width 47 height 15
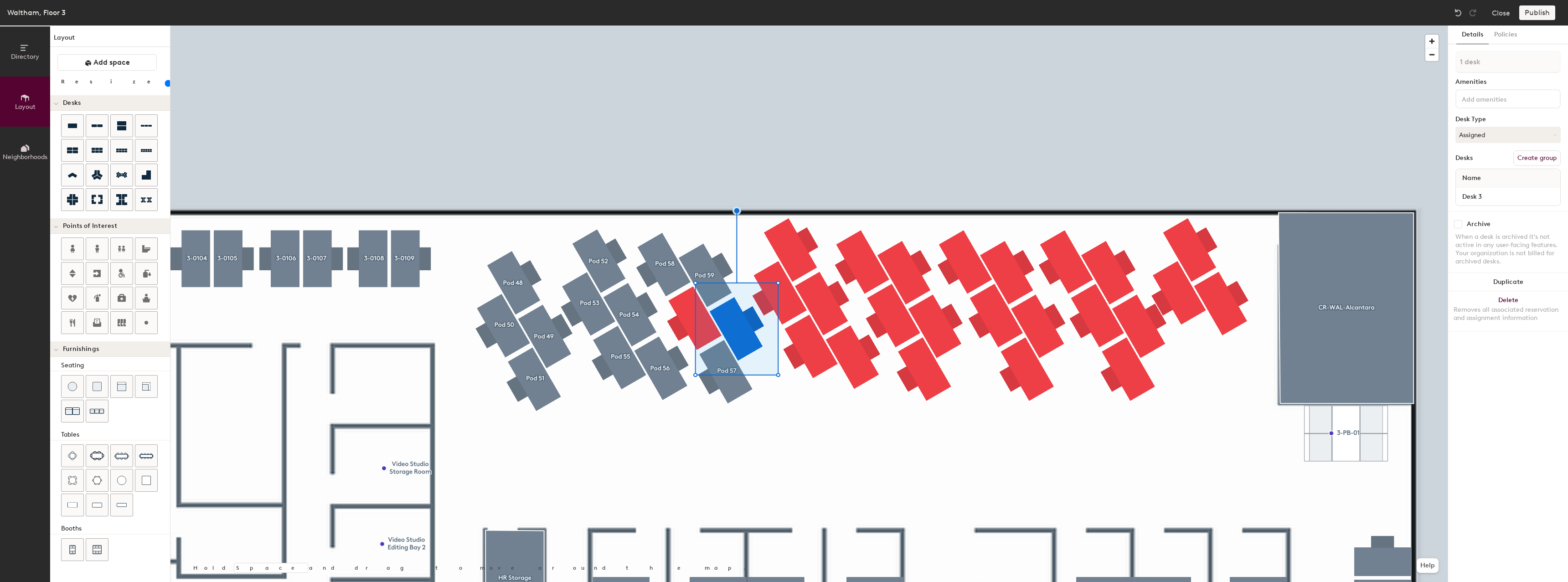
click at [1560, 164] on div "Desks Create group" at bounding box center [1508, 158] width 105 height 15
click at [1544, 163] on button "Create group" at bounding box center [1537, 158] width 47 height 15
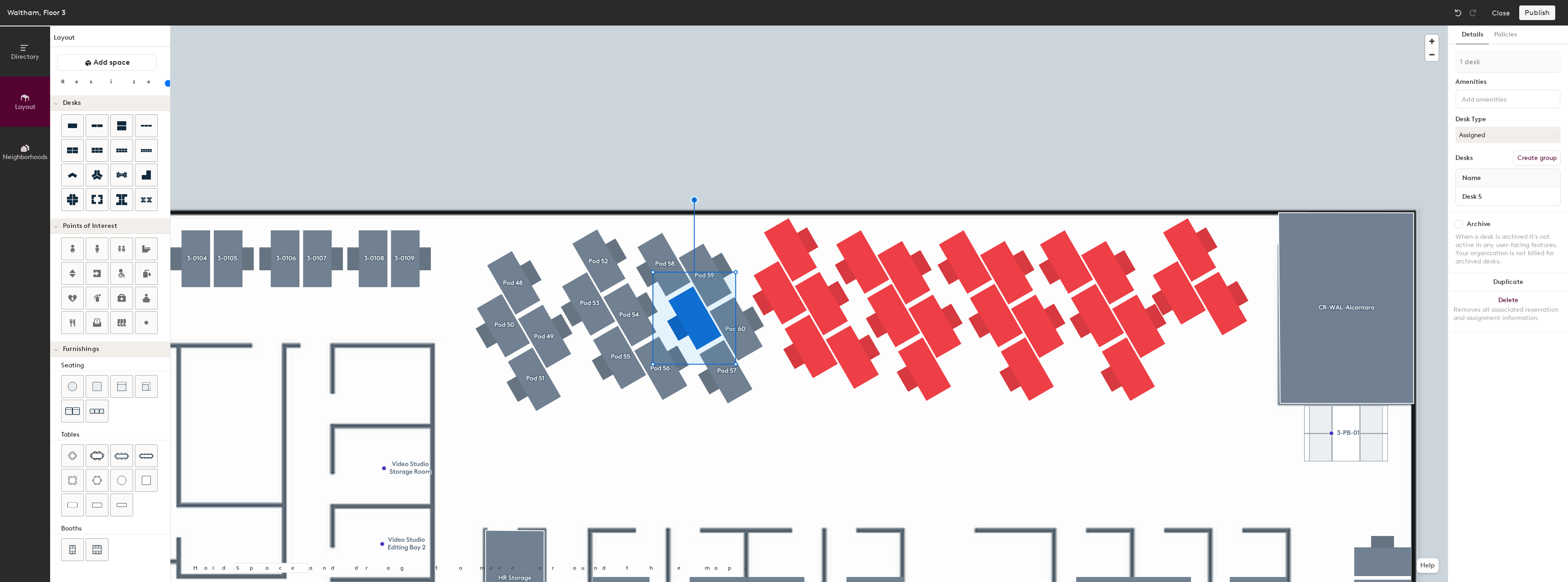
click at [1531, 153] on button "Create group" at bounding box center [1537, 158] width 47 height 15
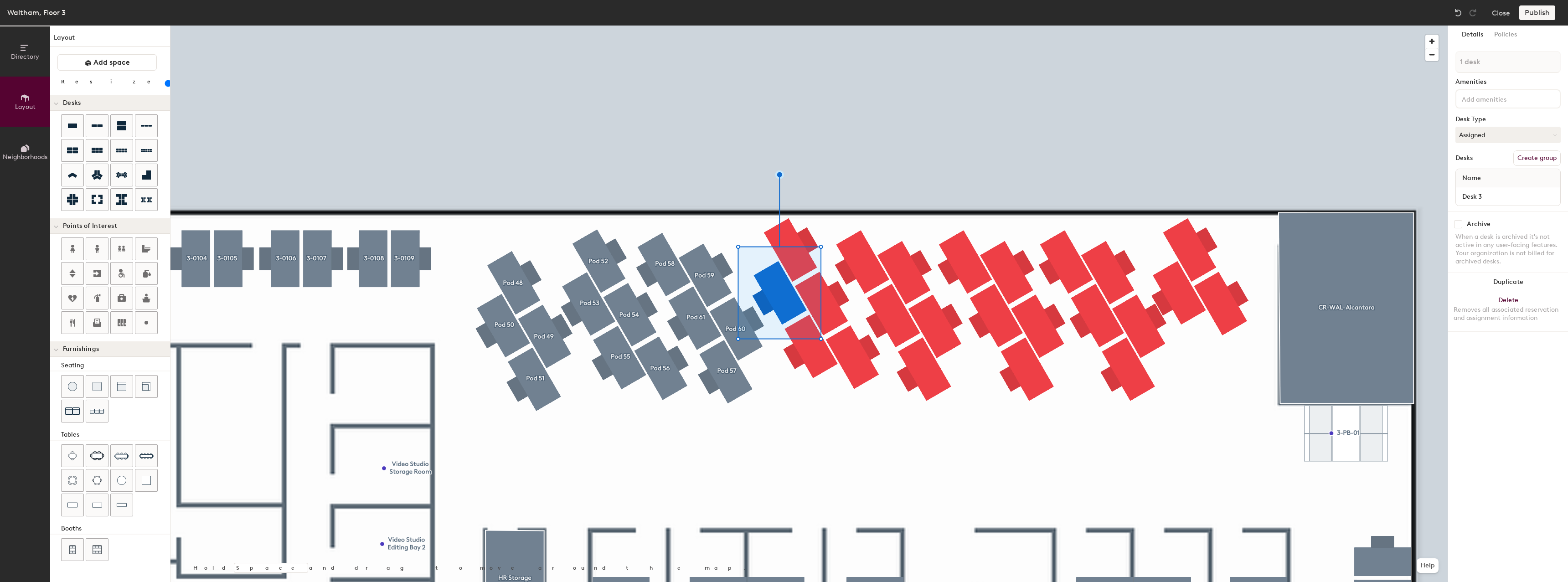
click at [1538, 158] on button "Create group" at bounding box center [1537, 158] width 47 height 15
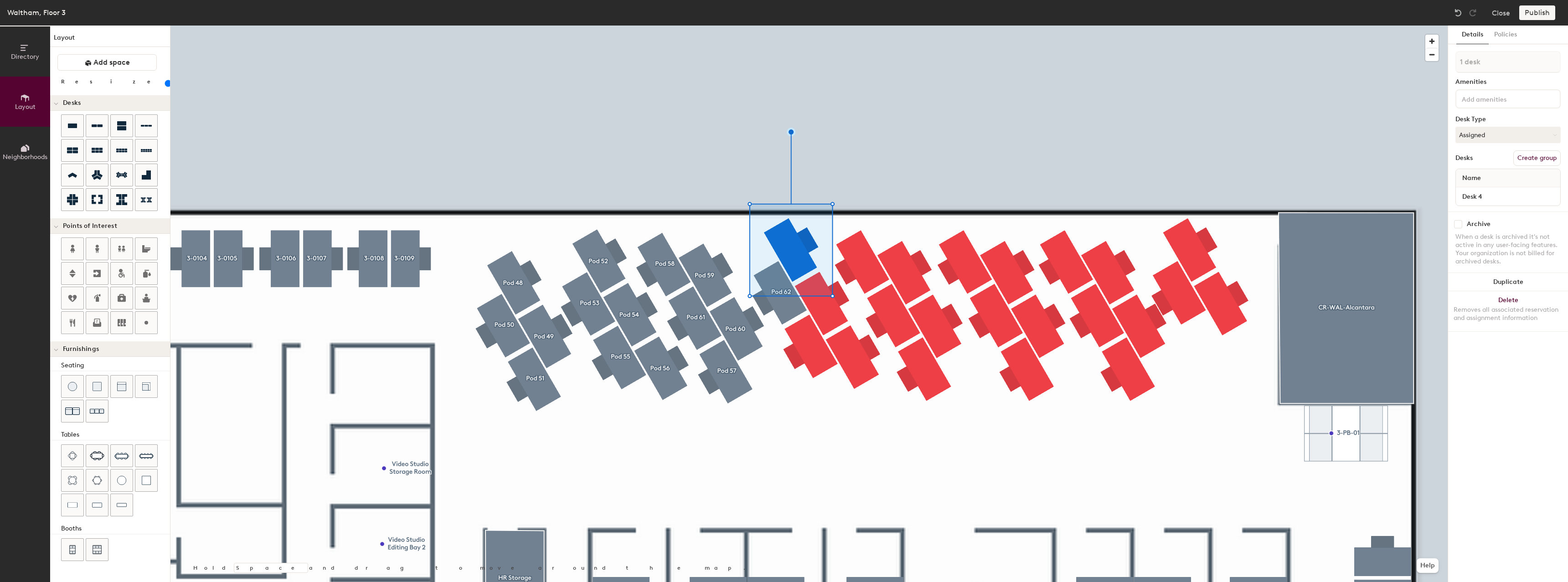
click at [1550, 163] on button "Create group" at bounding box center [1537, 158] width 47 height 15
click at [823, 26] on div at bounding box center [809, 26] width 1277 height 0
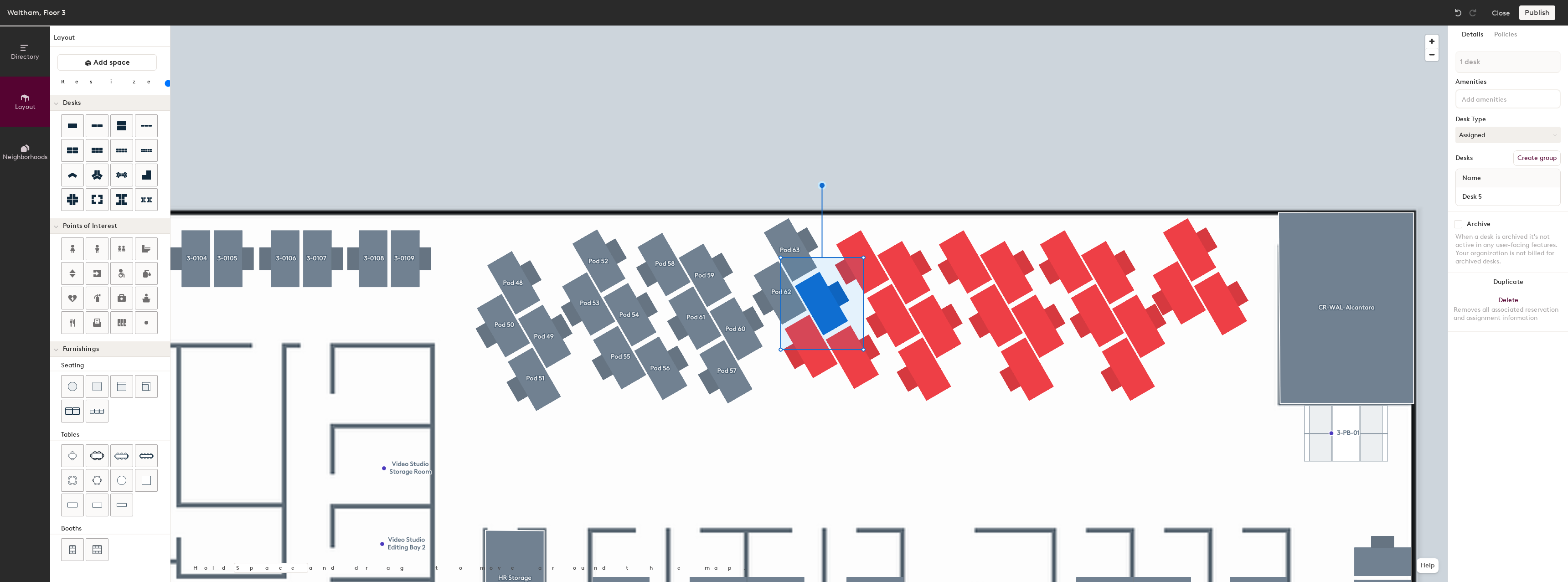
click at [1531, 152] on button "Create group" at bounding box center [1537, 158] width 47 height 15
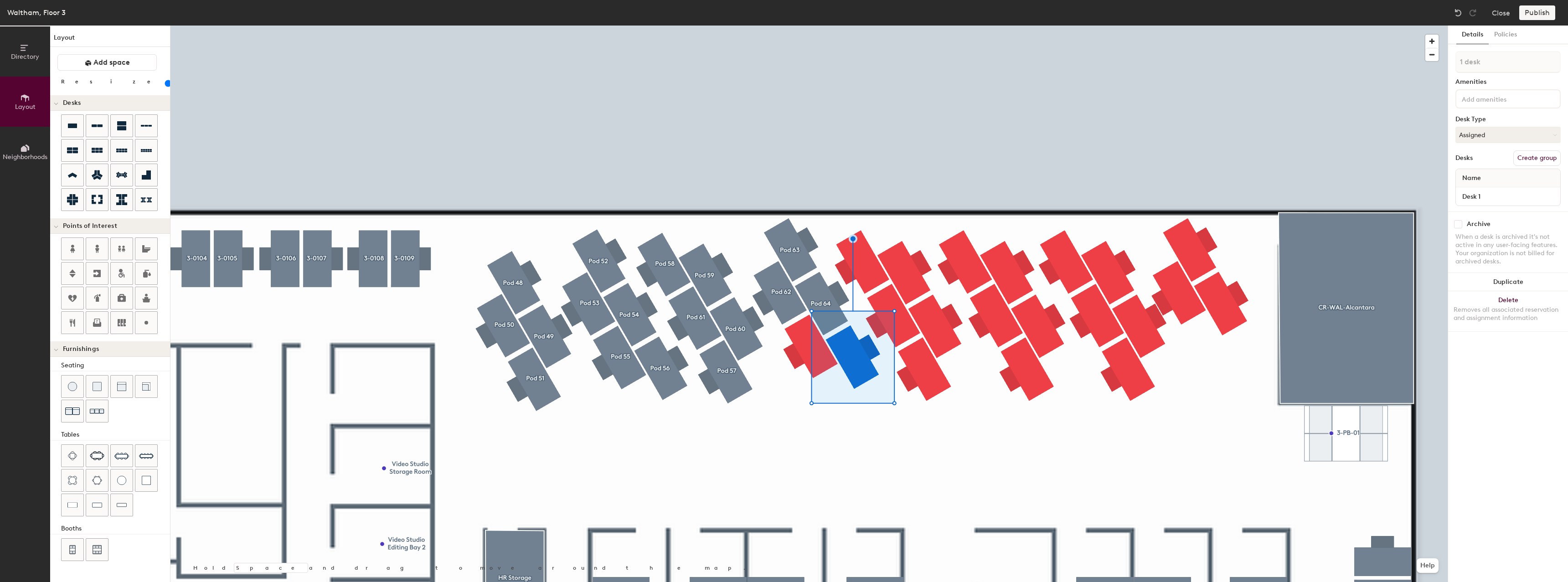
click at [1529, 159] on button "Create group" at bounding box center [1537, 158] width 47 height 15
type input "80"
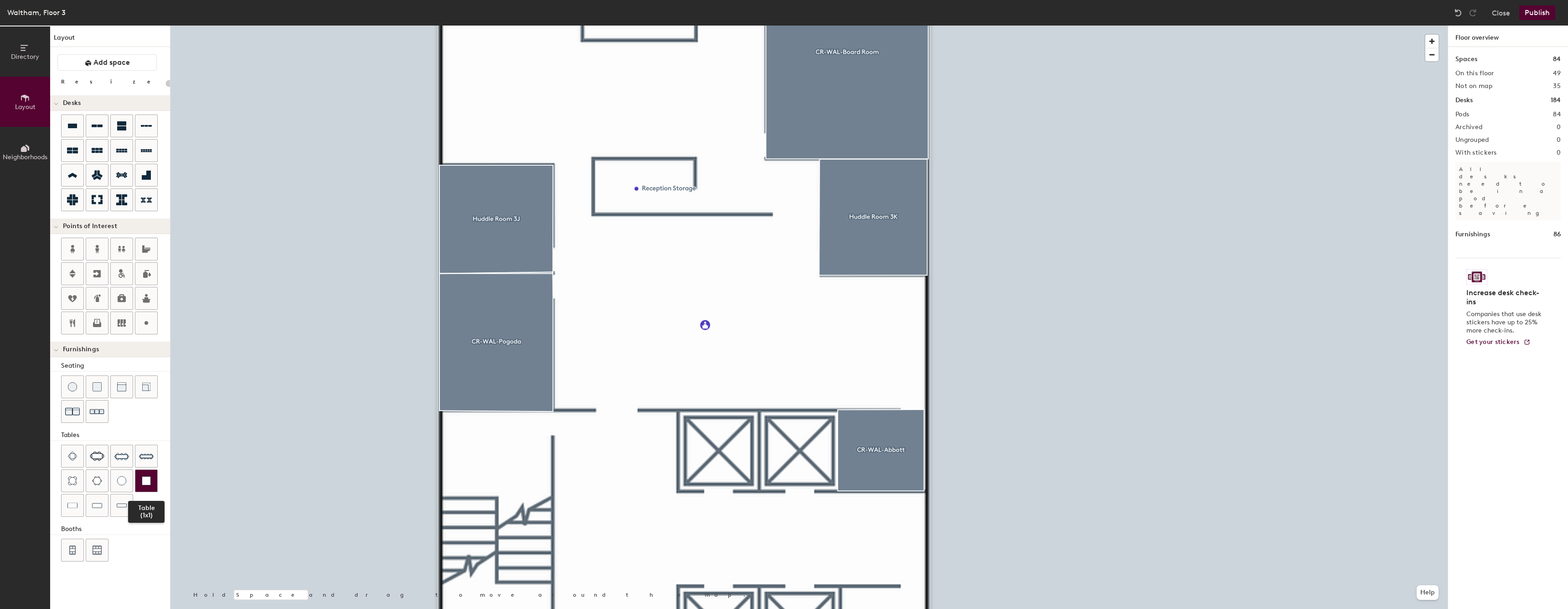
click at [145, 482] on img at bounding box center [146, 481] width 9 height 9
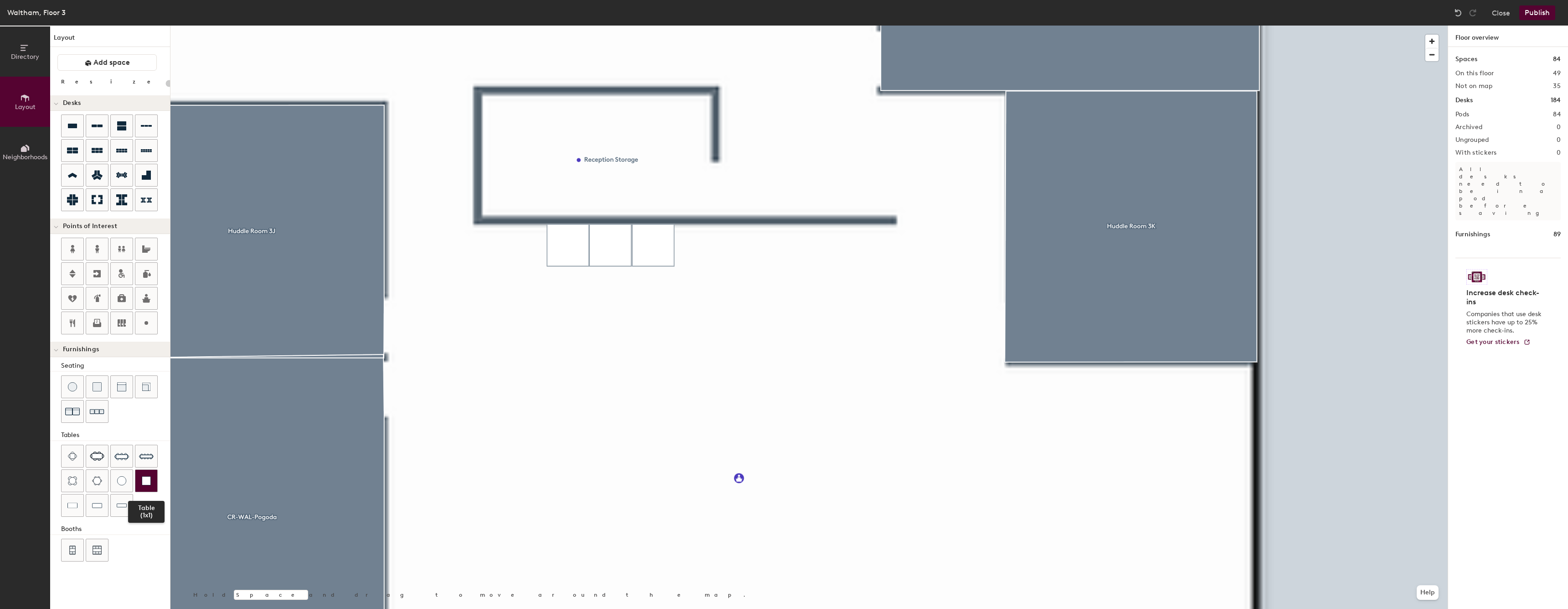
click at [147, 481] on img at bounding box center [146, 481] width 9 height 9
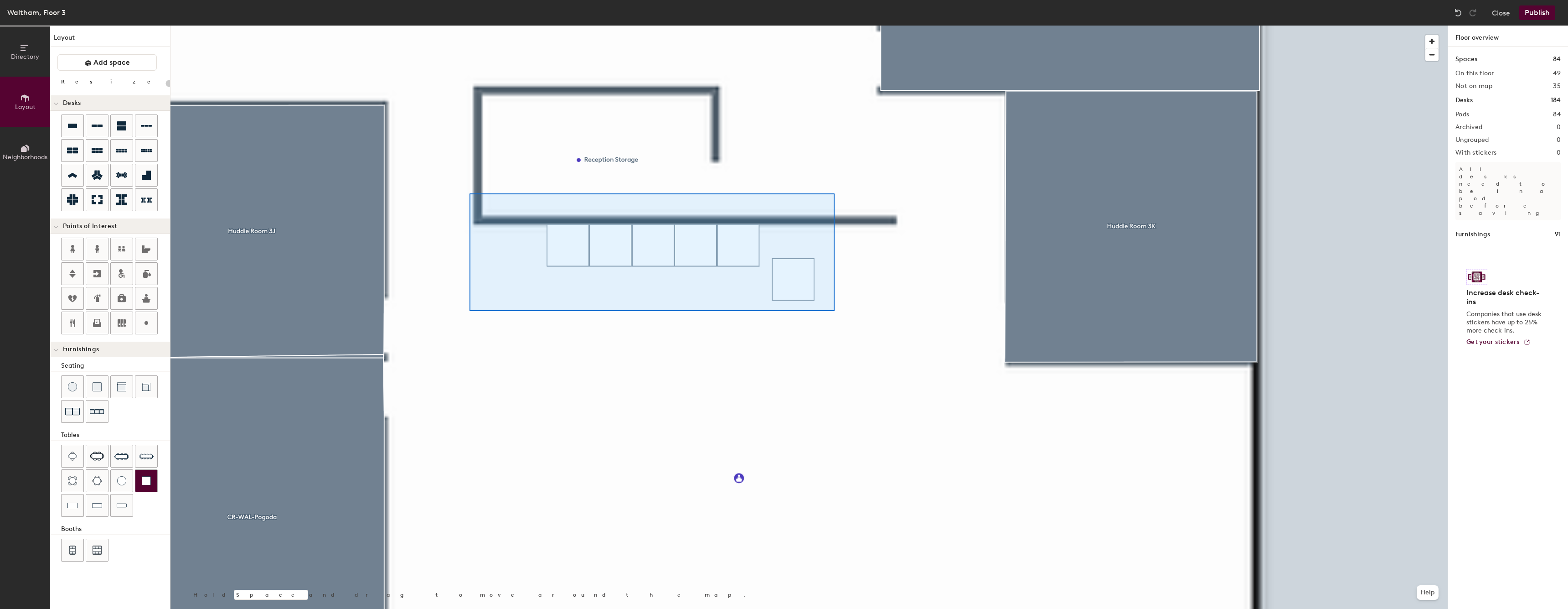
click at [469, 26] on div at bounding box center [809, 26] width 1277 height 0
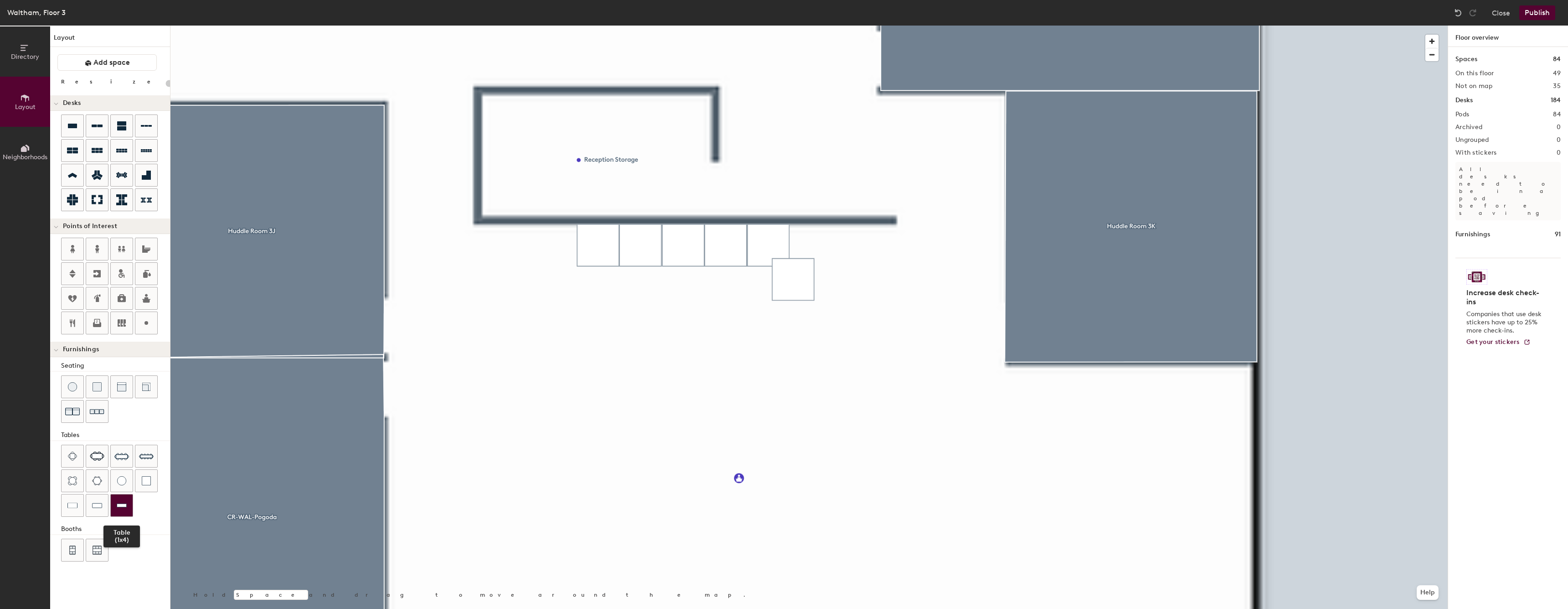
click at [116, 515] on div at bounding box center [122, 505] width 22 height 22
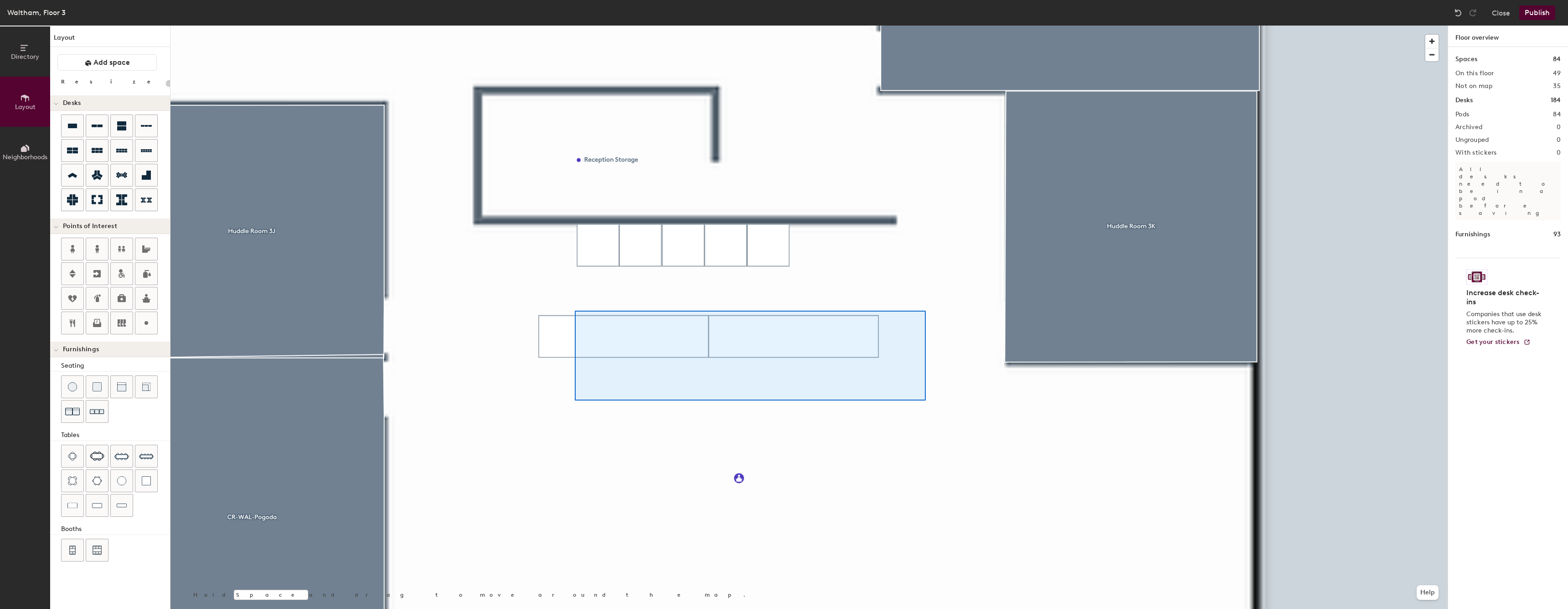
click at [575, 26] on div at bounding box center [809, 26] width 1277 height 0
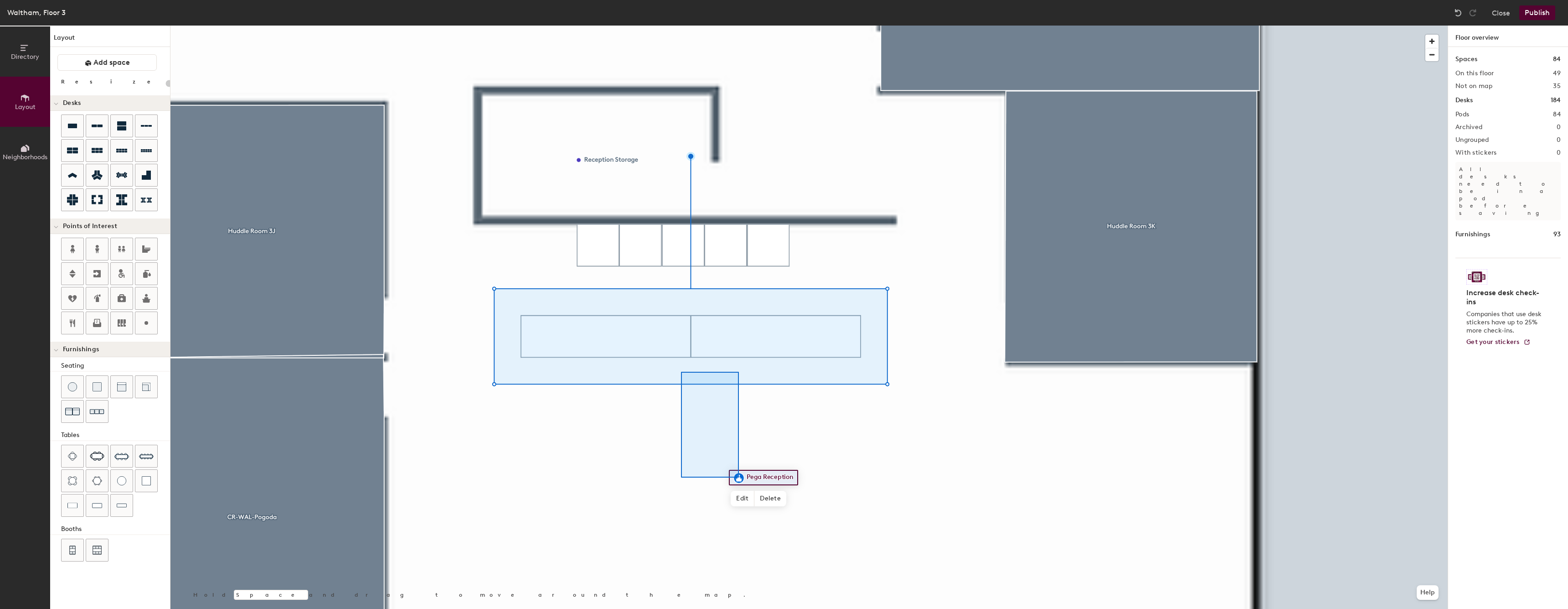
click at [710, 26] on div at bounding box center [809, 26] width 1277 height 0
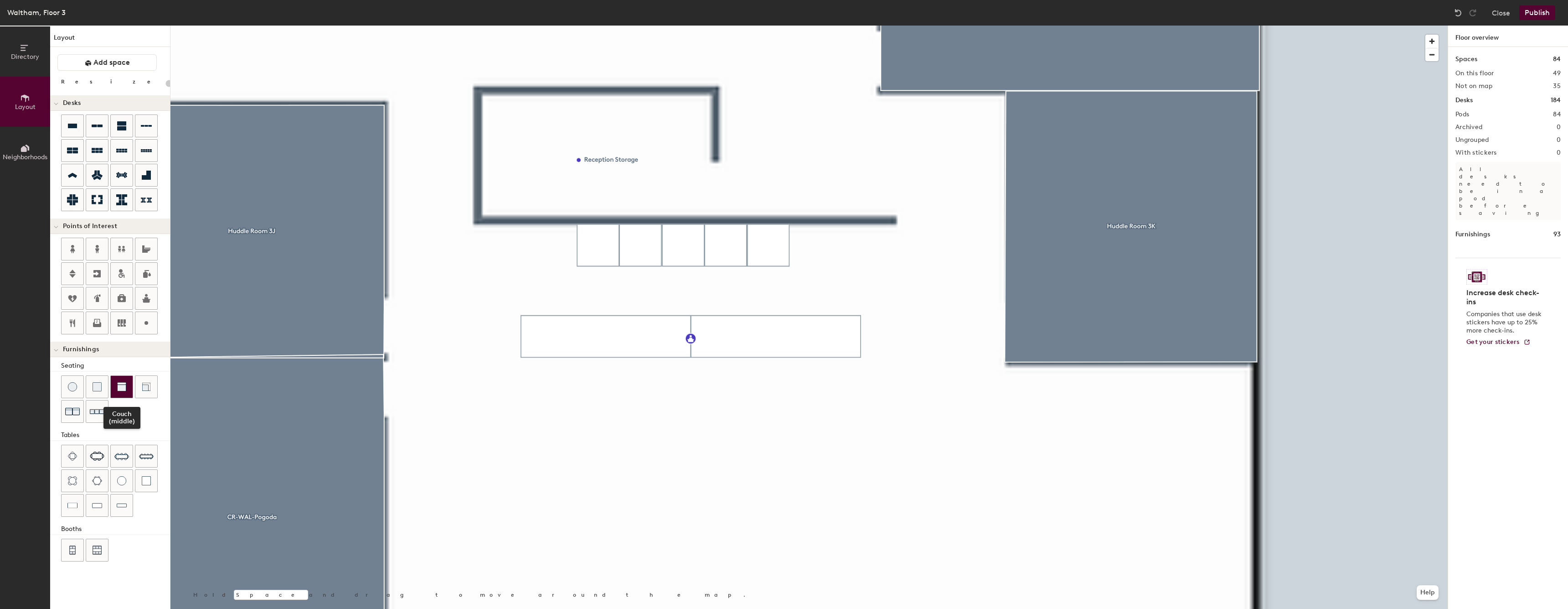
click at [121, 386] on img at bounding box center [121, 387] width 9 height 9
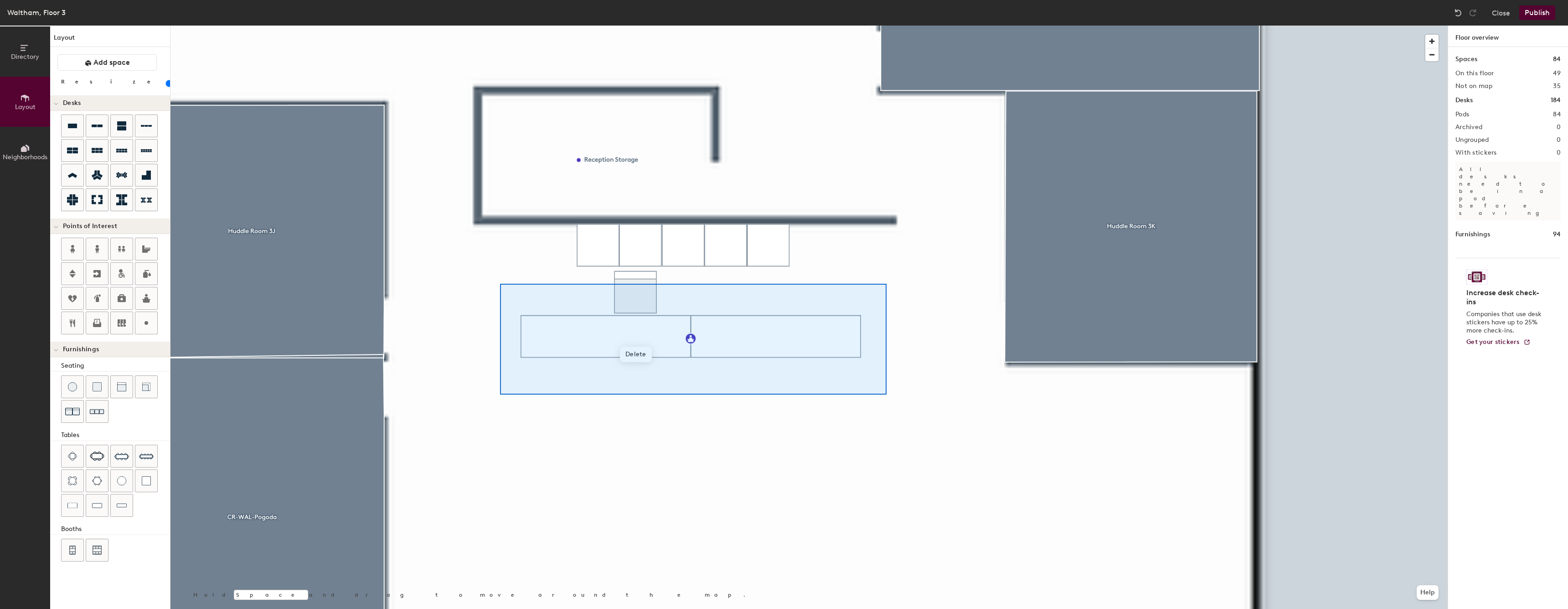
click at [493, 26] on div at bounding box center [809, 26] width 1277 height 0
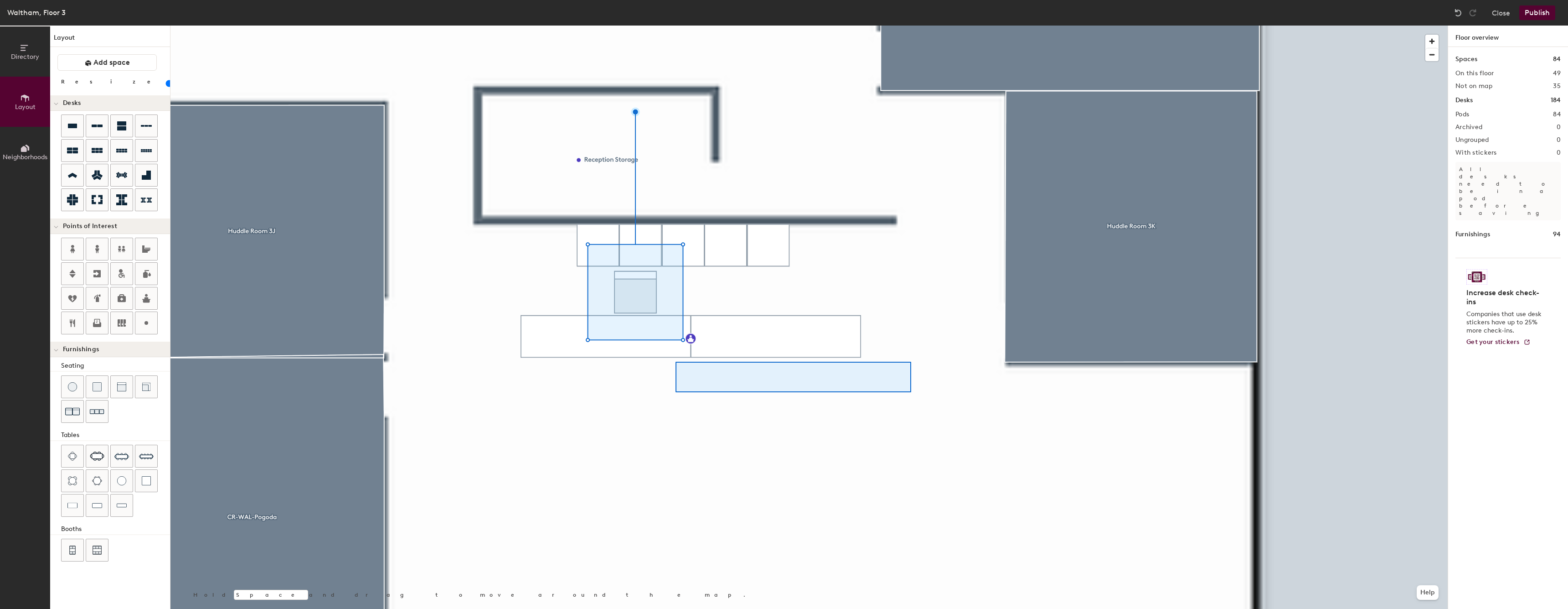
click at [536, 26] on div at bounding box center [809, 26] width 1277 height 0
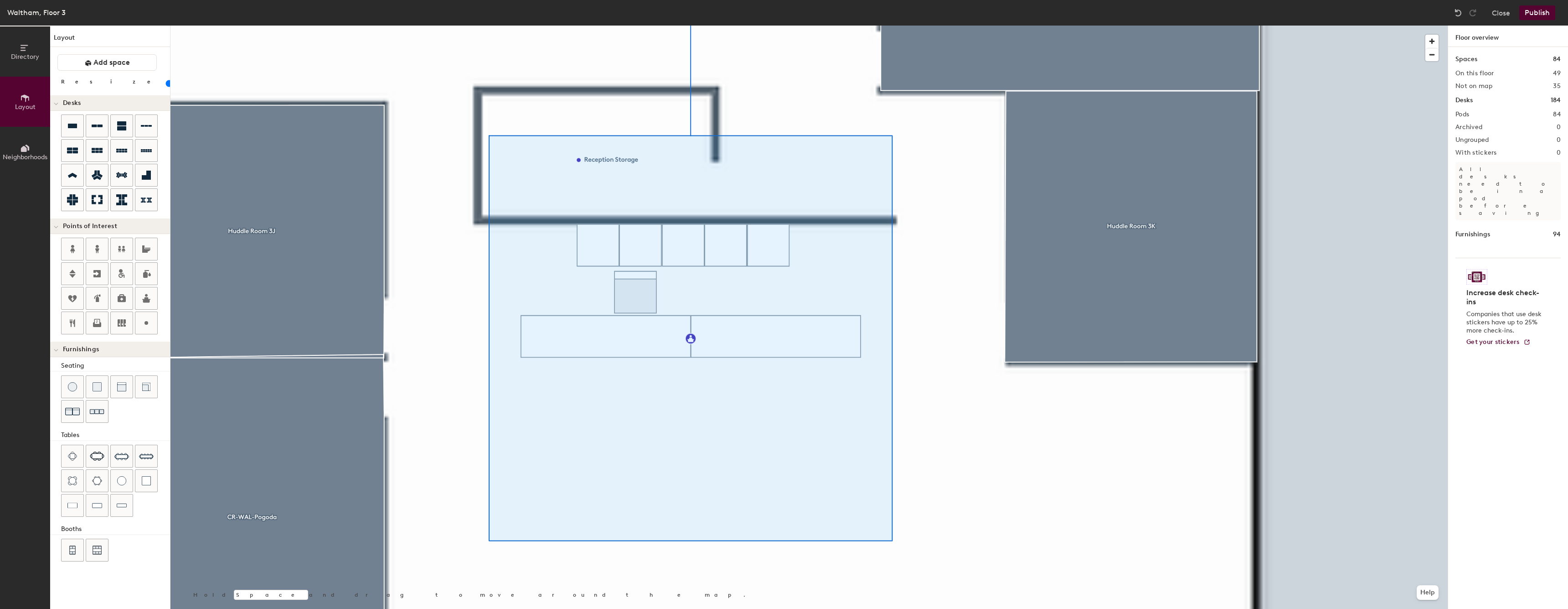
click at [945, 26] on div at bounding box center [809, 26] width 1277 height 0
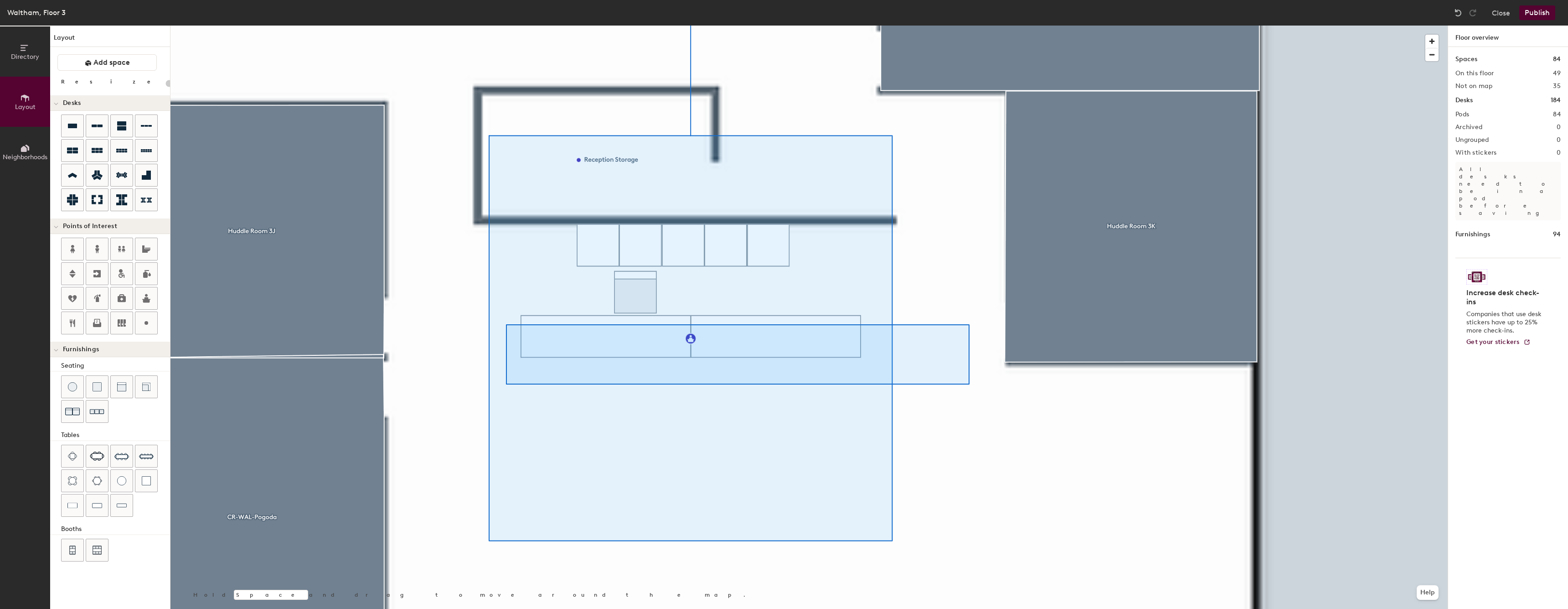
click at [506, 26] on div at bounding box center [809, 26] width 1277 height 0
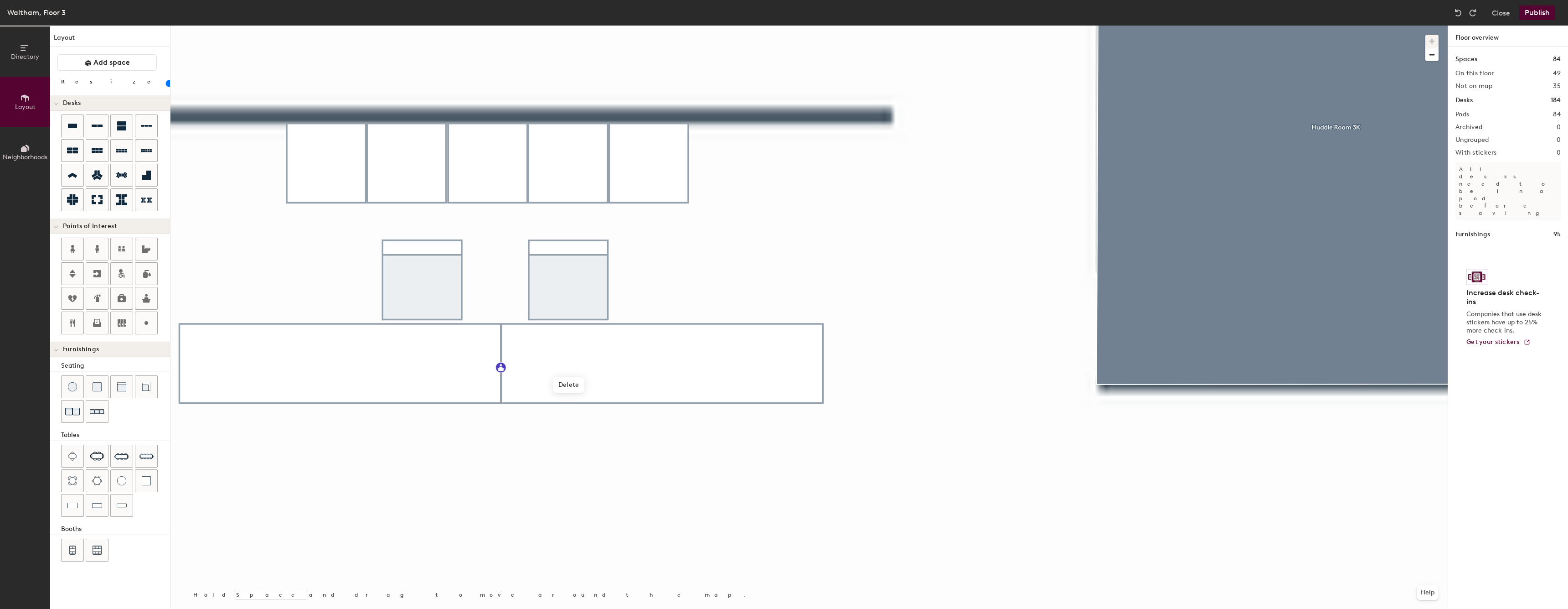
click at [675, 26] on div at bounding box center [809, 26] width 1277 height 0
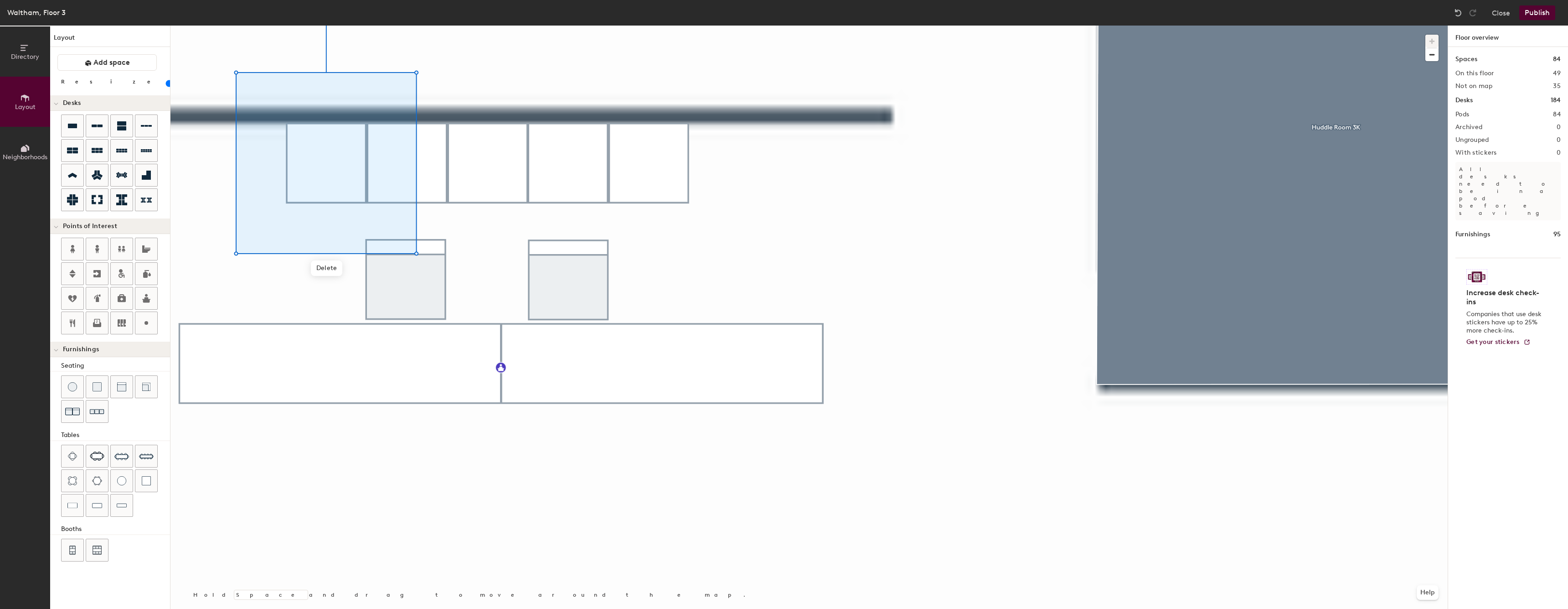
type input "20"
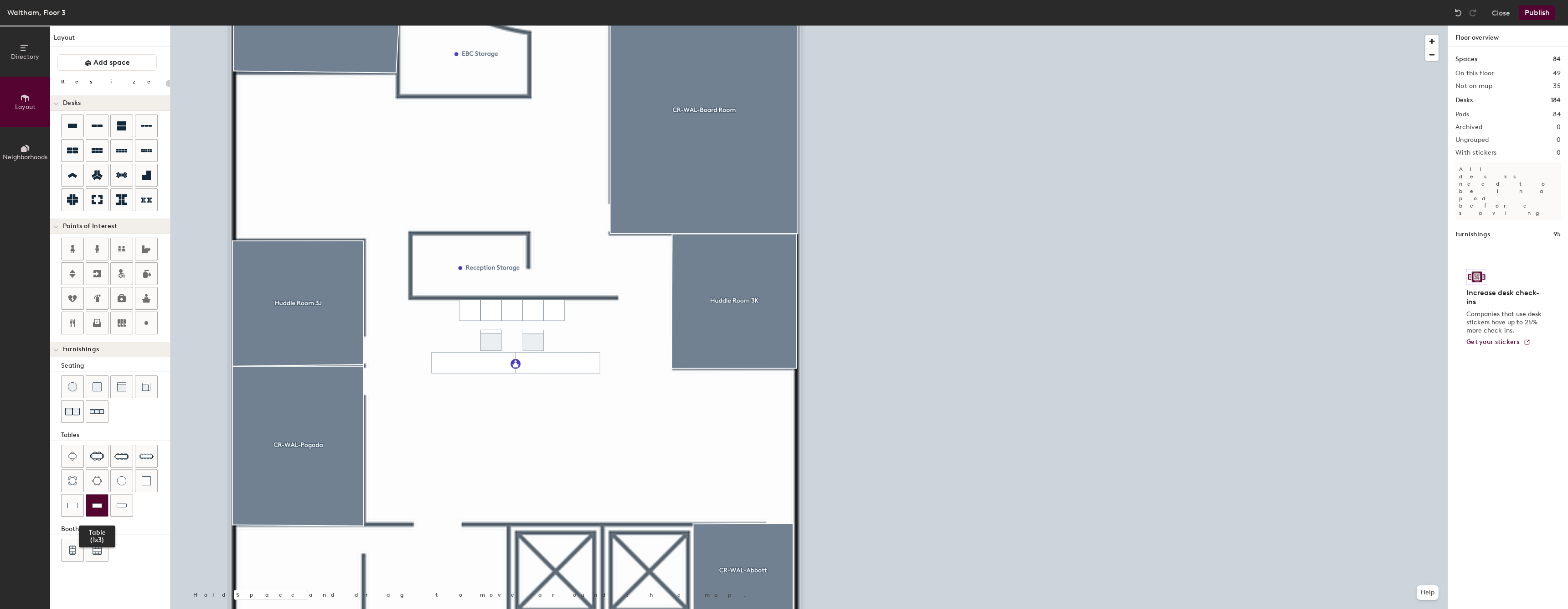
click at [103, 497] on div at bounding box center [97, 505] width 22 height 22
click at [122, 502] on img at bounding box center [122, 505] width 10 height 9
click at [619, 26] on div at bounding box center [809, 26] width 1277 height 0
click at [479, 406] on span "Delete" at bounding box center [474, 400] width 32 height 15
click at [486, 26] on div at bounding box center [809, 26] width 1277 height 0
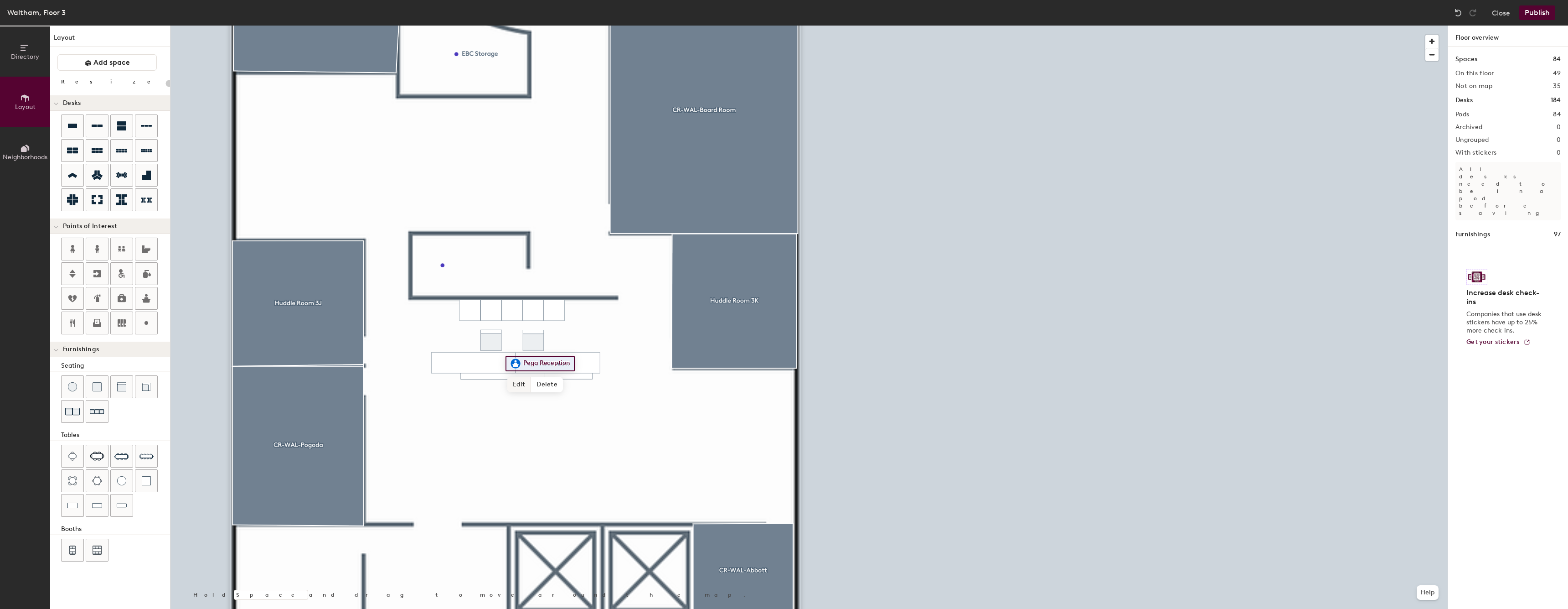
type input "20"
click at [525, 377] on span "Edit" at bounding box center [519, 384] width 24 height 15
click at [573, 361] on input "Pega Reception" at bounding box center [550, 363] width 57 height 13
type input "Pega Reception (3-000)"
click at [563, 382] on span "Done" at bounding box center [562, 384] width 27 height 15
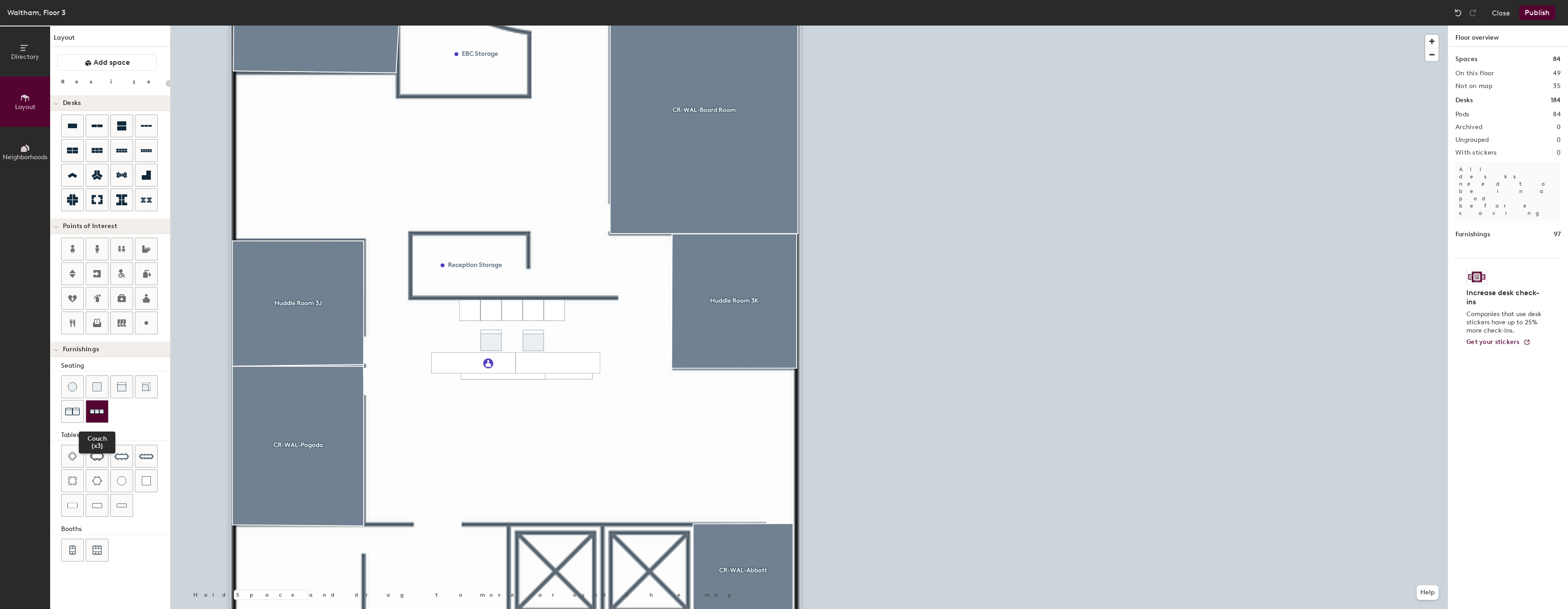
click at [91, 415] on img at bounding box center [97, 411] width 15 height 14
type input "20"
click at [578, 26] on div at bounding box center [809, 26] width 1277 height 0
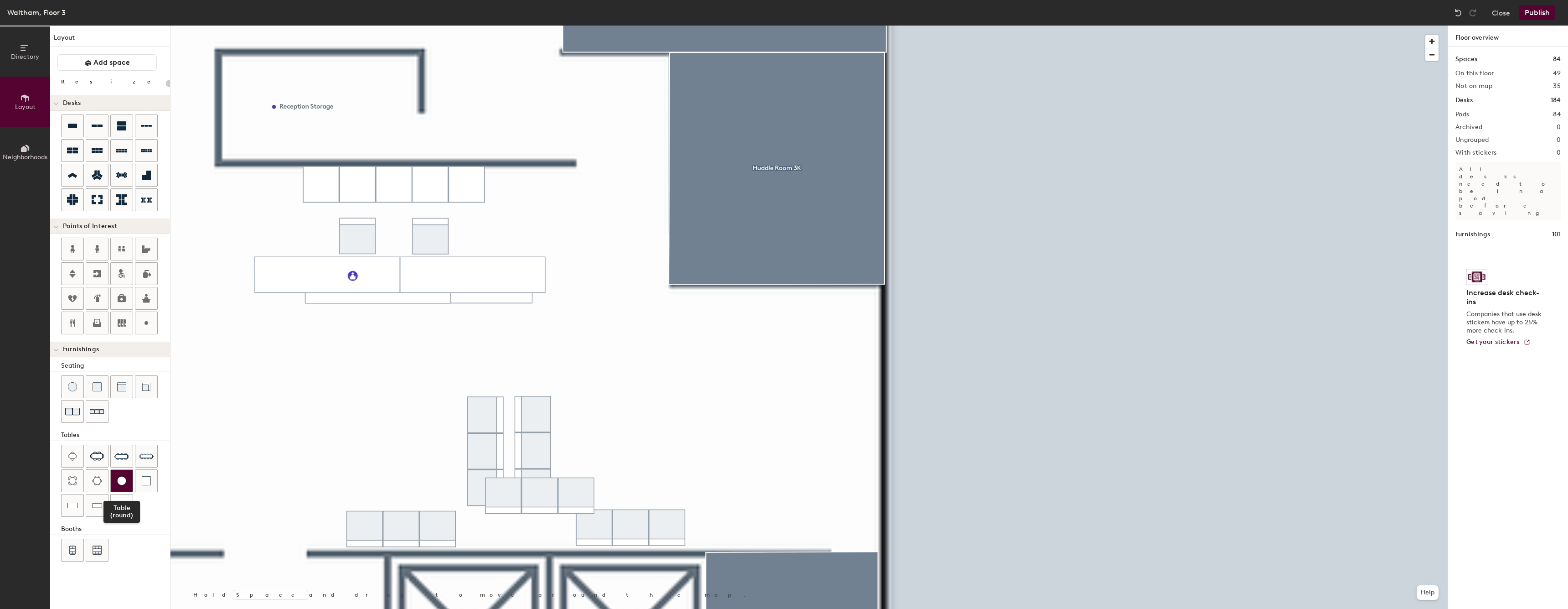
click at [122, 479] on img at bounding box center [121, 481] width 9 height 9
click at [107, 507] on div at bounding box center [97, 505] width 22 height 22
click at [455, 26] on div at bounding box center [809, 26] width 1277 height 0
click at [78, 498] on div at bounding box center [72, 505] width 22 height 22
click at [123, 477] on img at bounding box center [121, 481] width 9 height 9
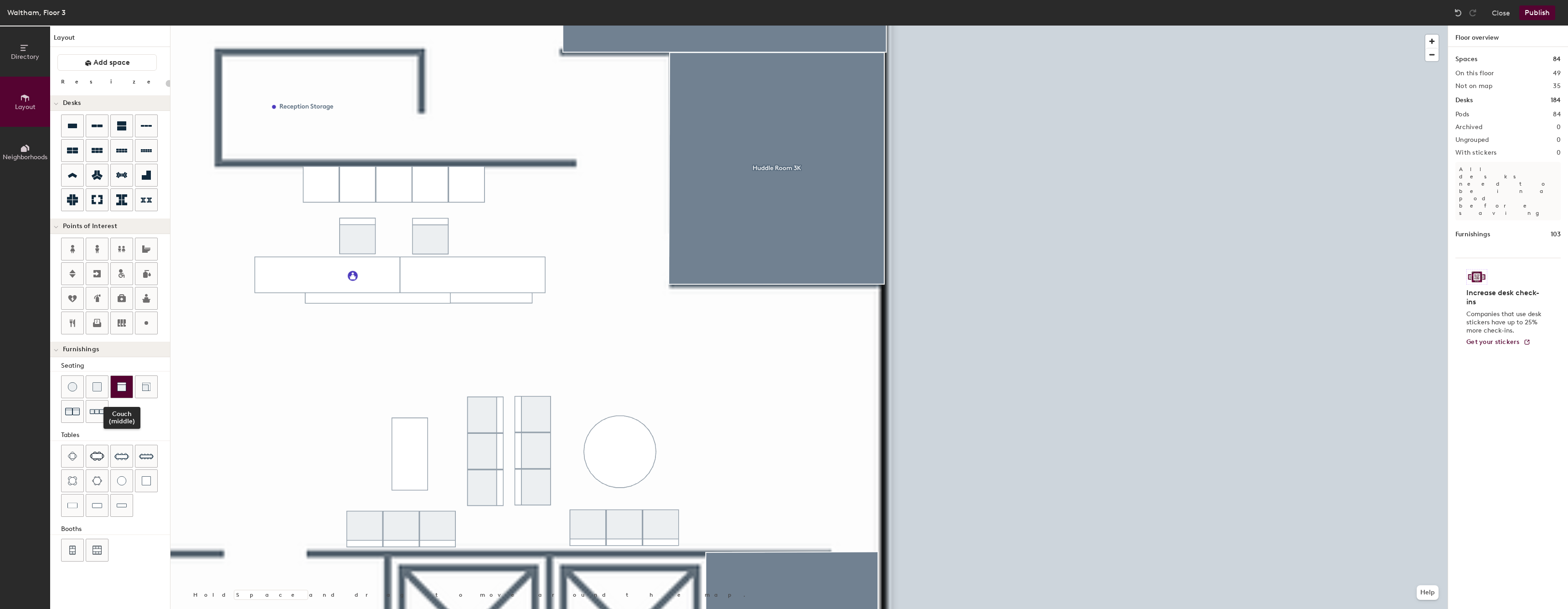
click at [130, 387] on div at bounding box center [122, 387] width 22 height 22
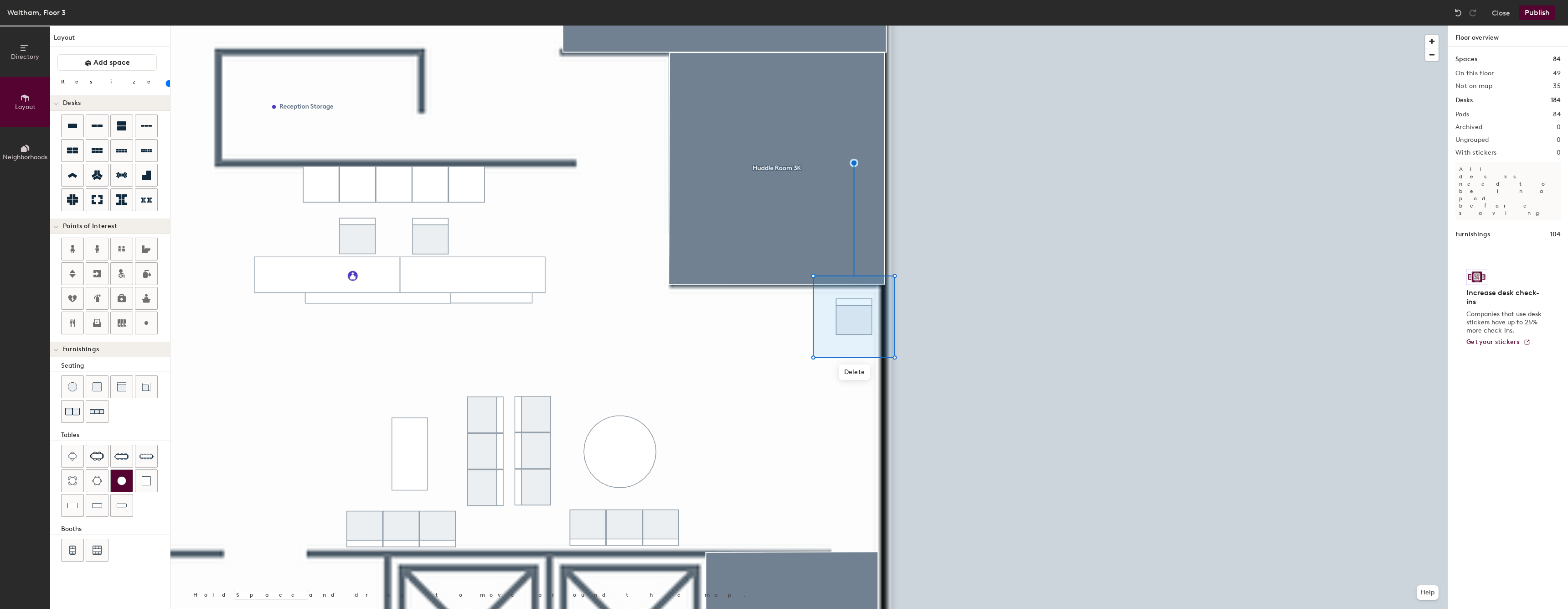
click at [116, 483] on div at bounding box center [122, 481] width 22 height 22
click at [864, 373] on span "Delete" at bounding box center [855, 365] width 32 height 15
type input "20"
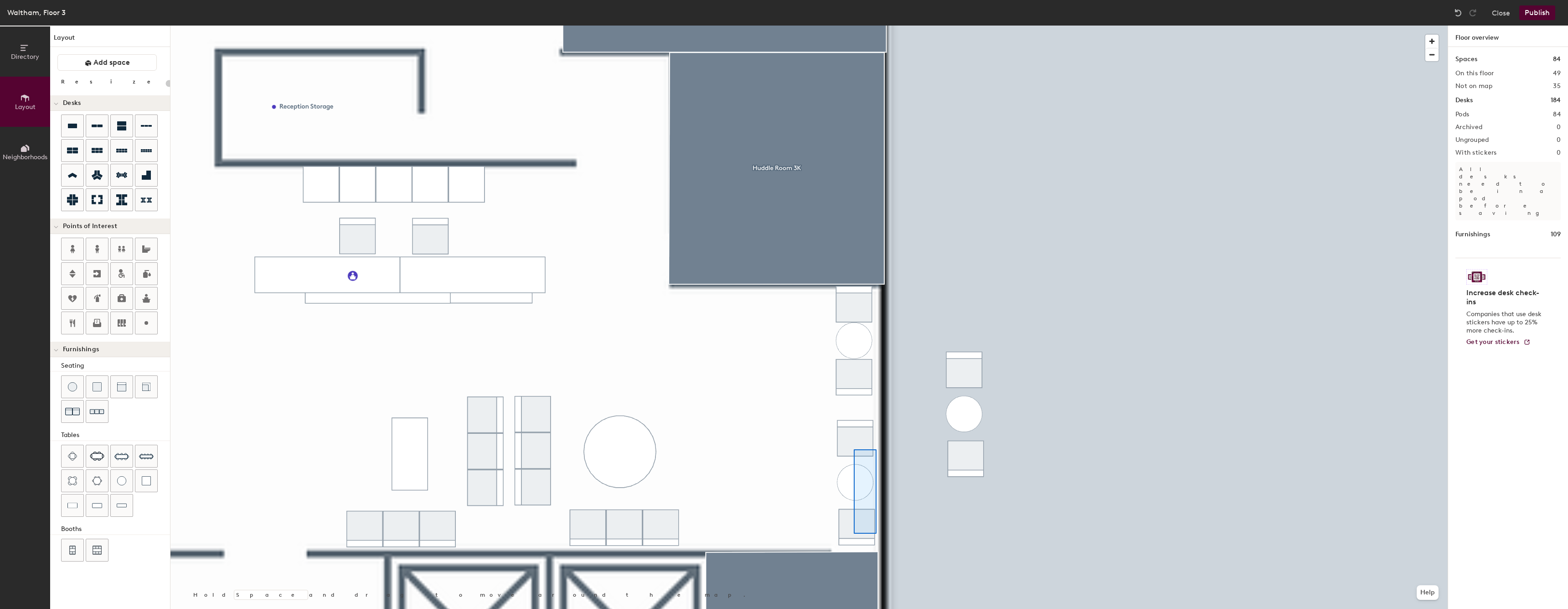
click at [850, 26] on div at bounding box center [809, 26] width 1277 height 0
click at [834, 26] on div at bounding box center [809, 26] width 1277 height 0
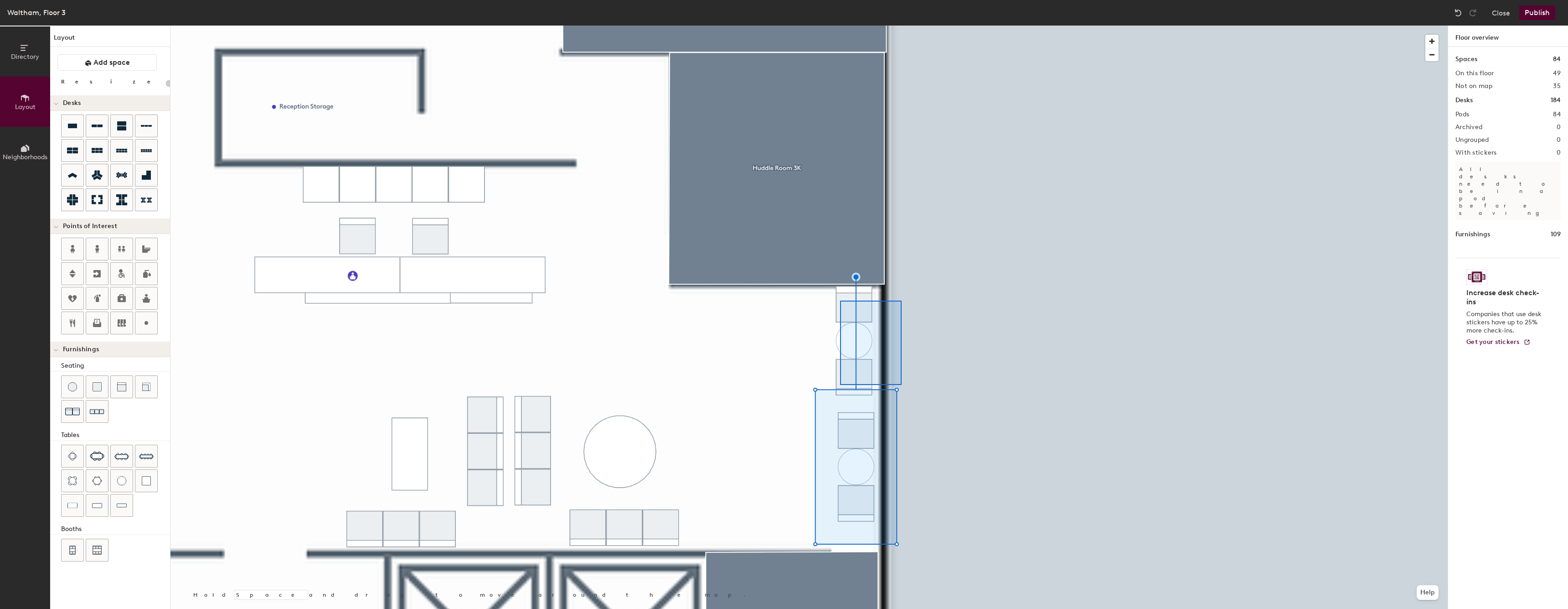
click at [840, 26] on div at bounding box center [809, 26] width 1277 height 0
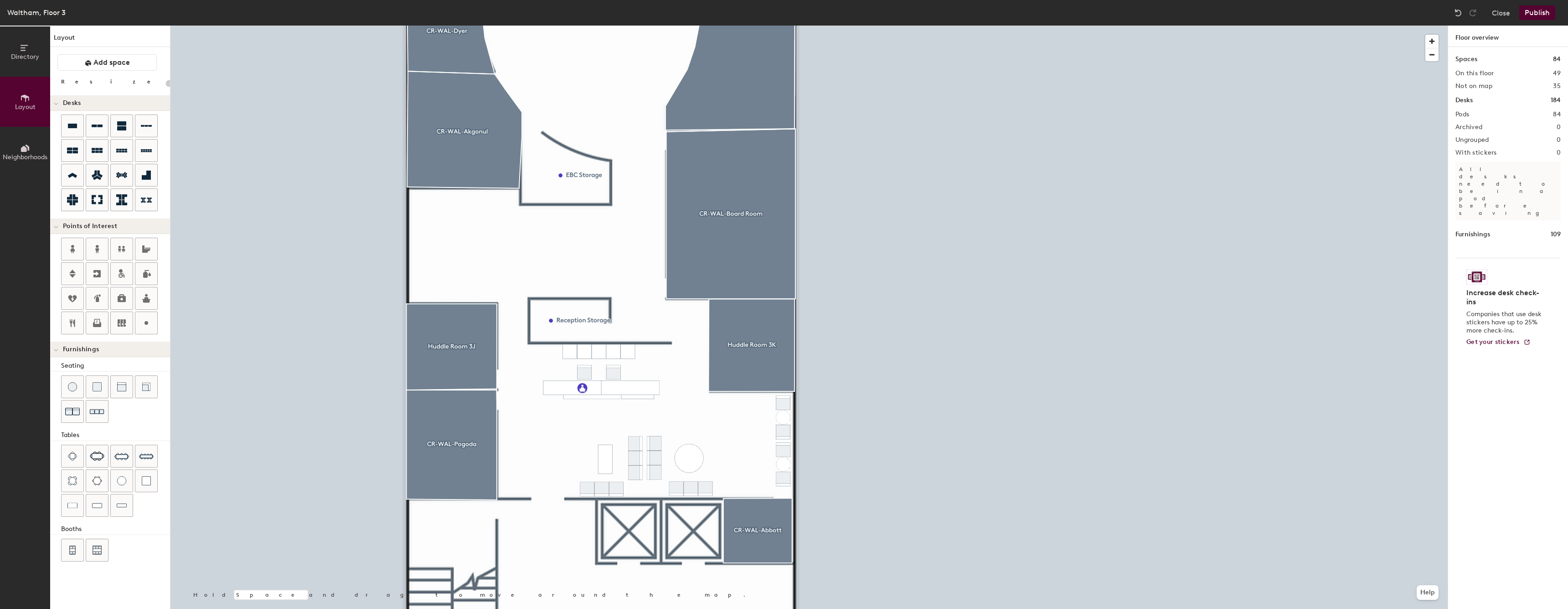
click at [684, 26] on div at bounding box center [809, 26] width 1277 height 0
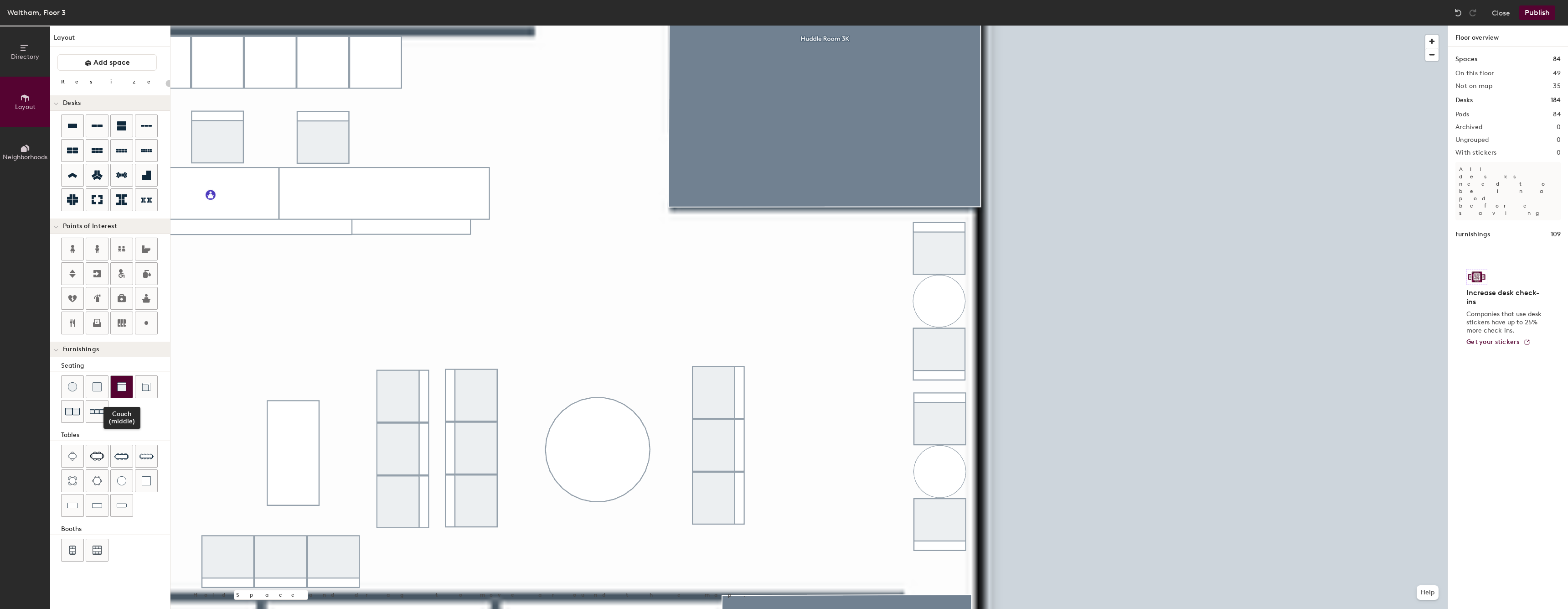
click at [124, 395] on div at bounding box center [122, 387] width 22 height 22
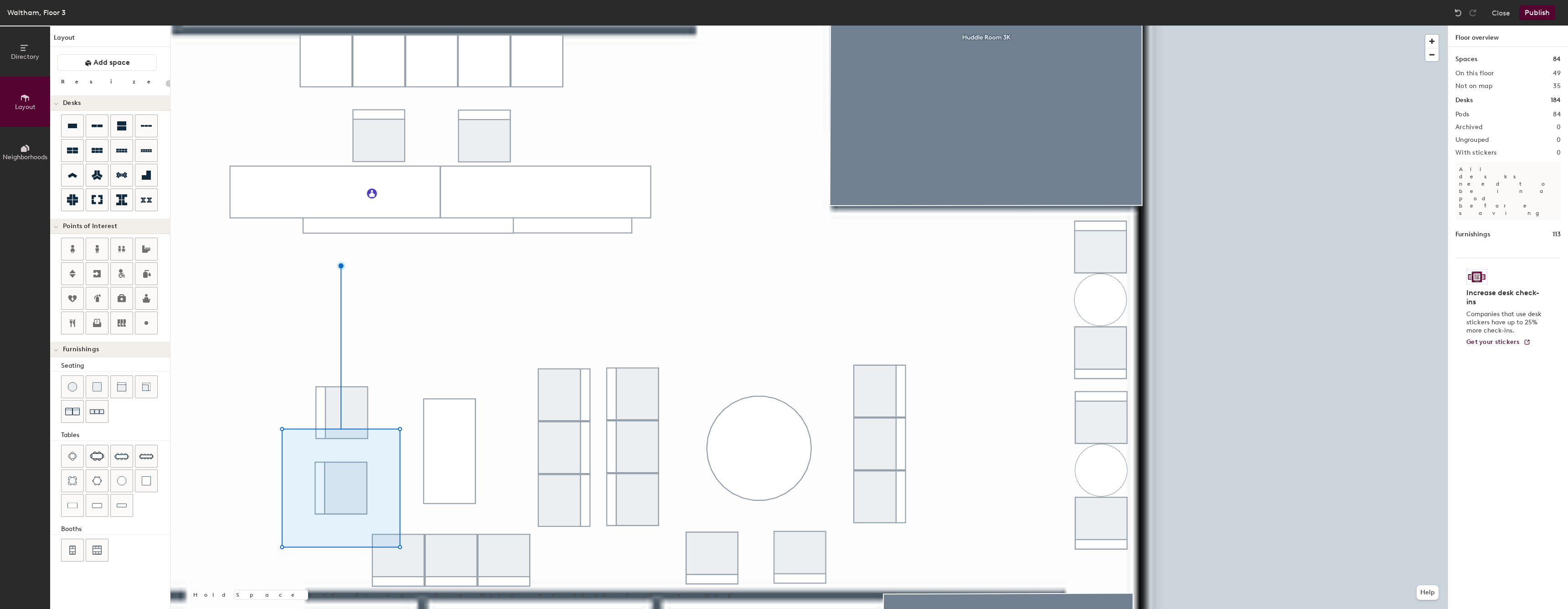
type input "20"
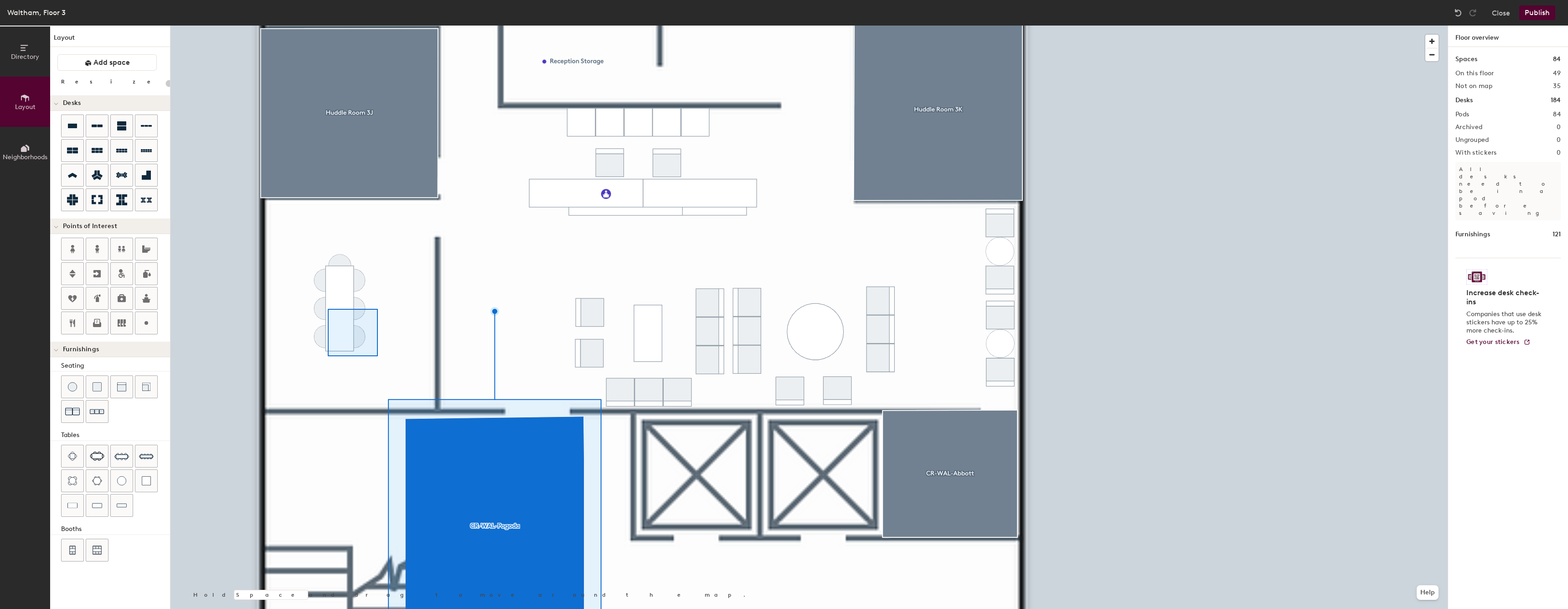
click at [302, 26] on div at bounding box center [809, 26] width 1277 height 0
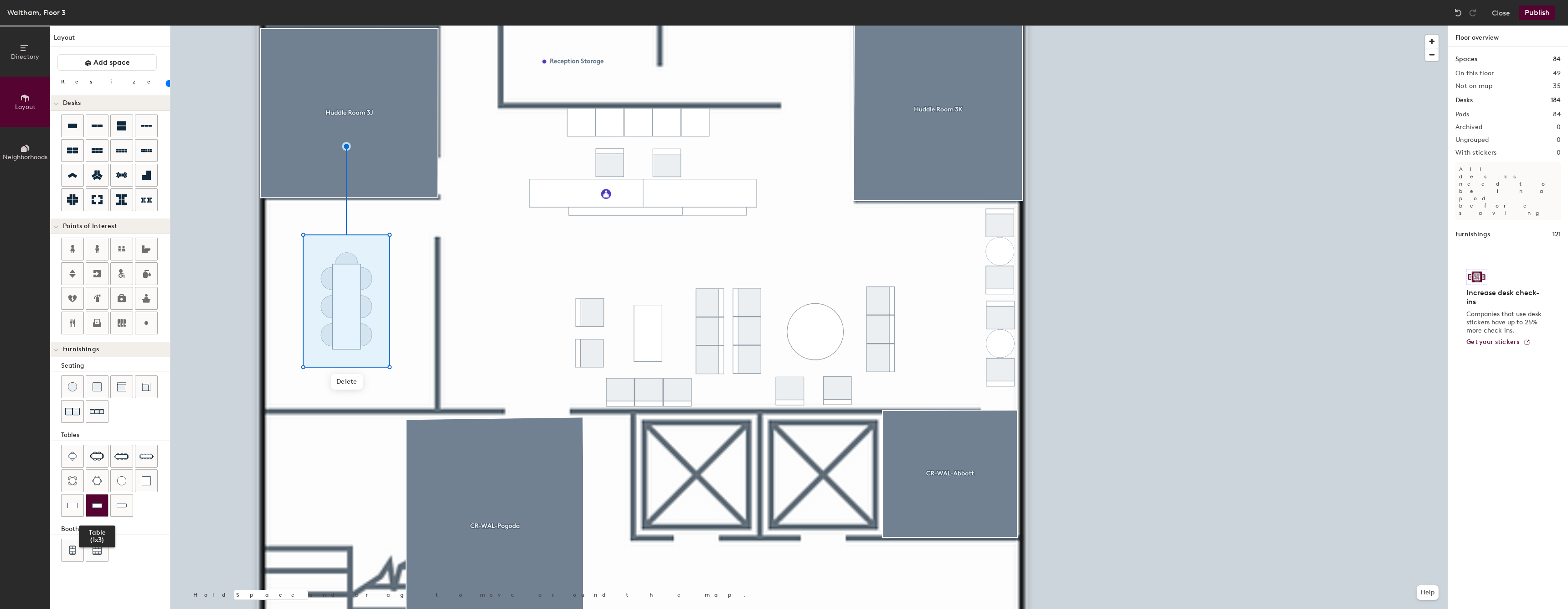
click at [102, 503] on div at bounding box center [97, 505] width 22 height 22
click at [327, 26] on div at bounding box center [809, 26] width 1277 height 0
click at [122, 385] on img at bounding box center [121, 387] width 9 height 9
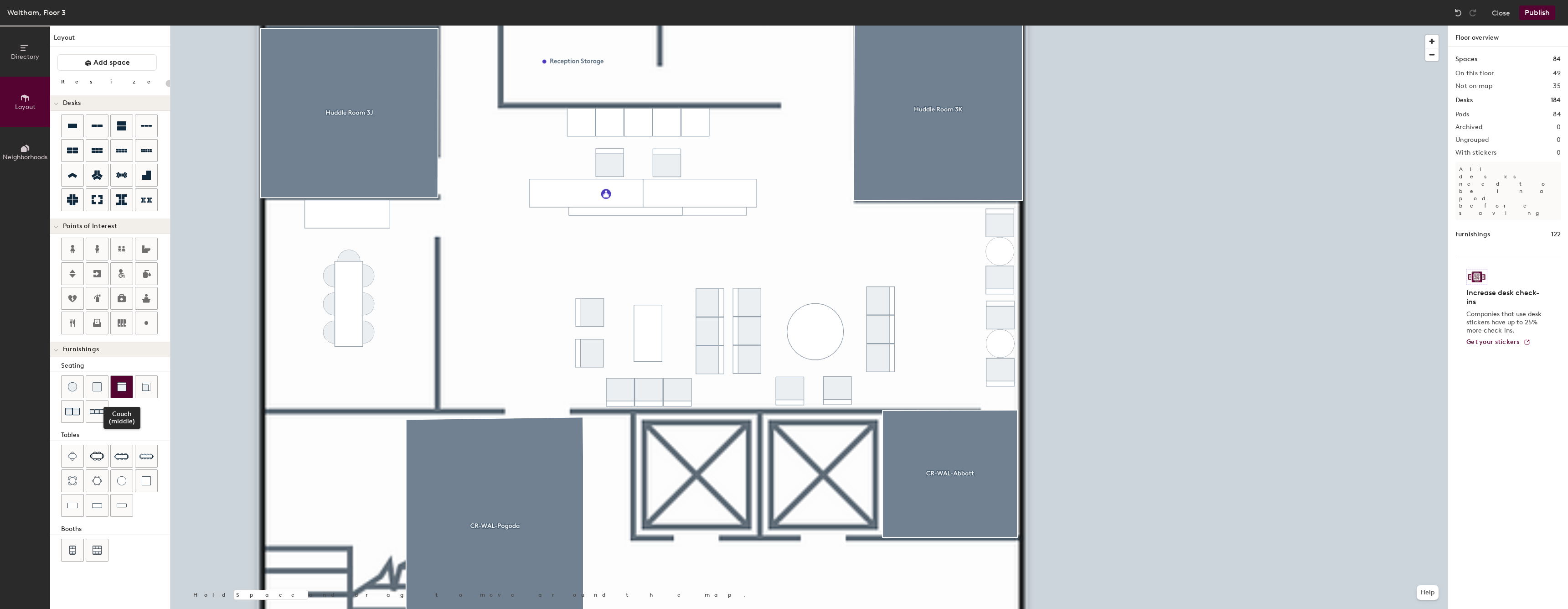
click at [122, 396] on div at bounding box center [122, 387] width 22 height 22
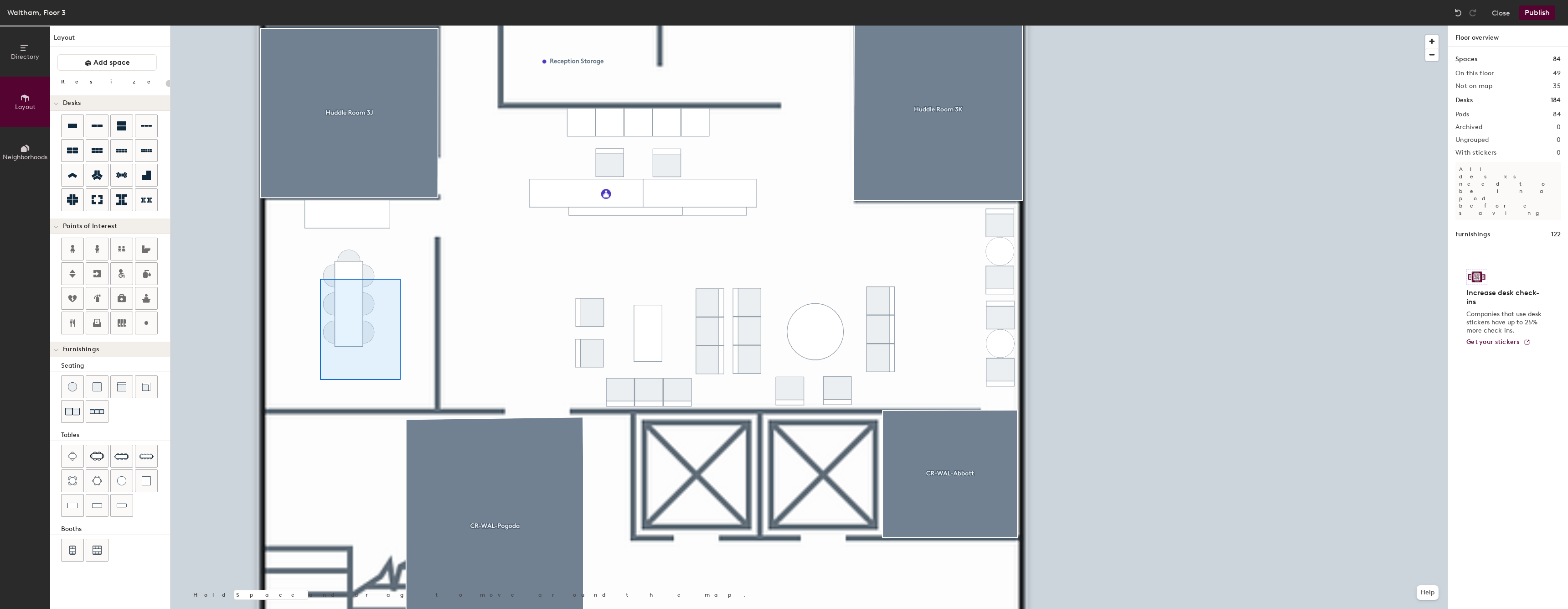
click at [319, 26] on div at bounding box center [809, 26] width 1277 height 0
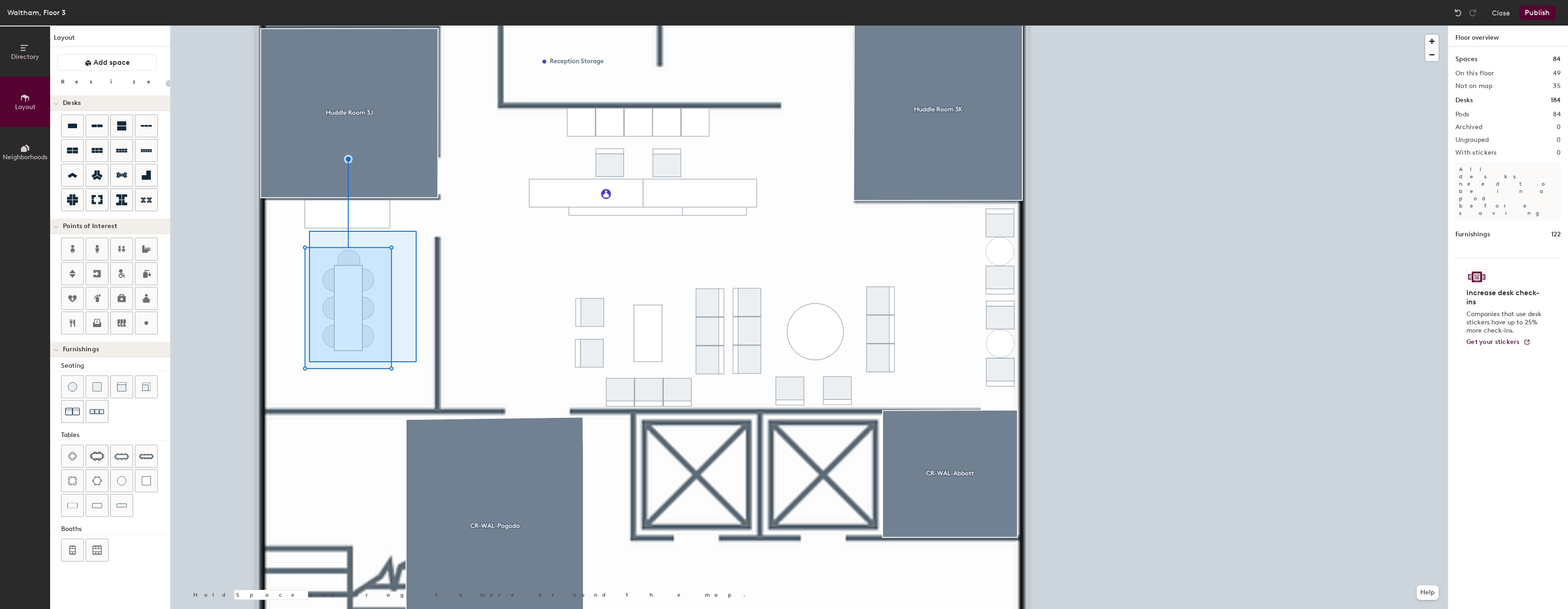
click at [309, 26] on div at bounding box center [809, 26] width 1277 height 0
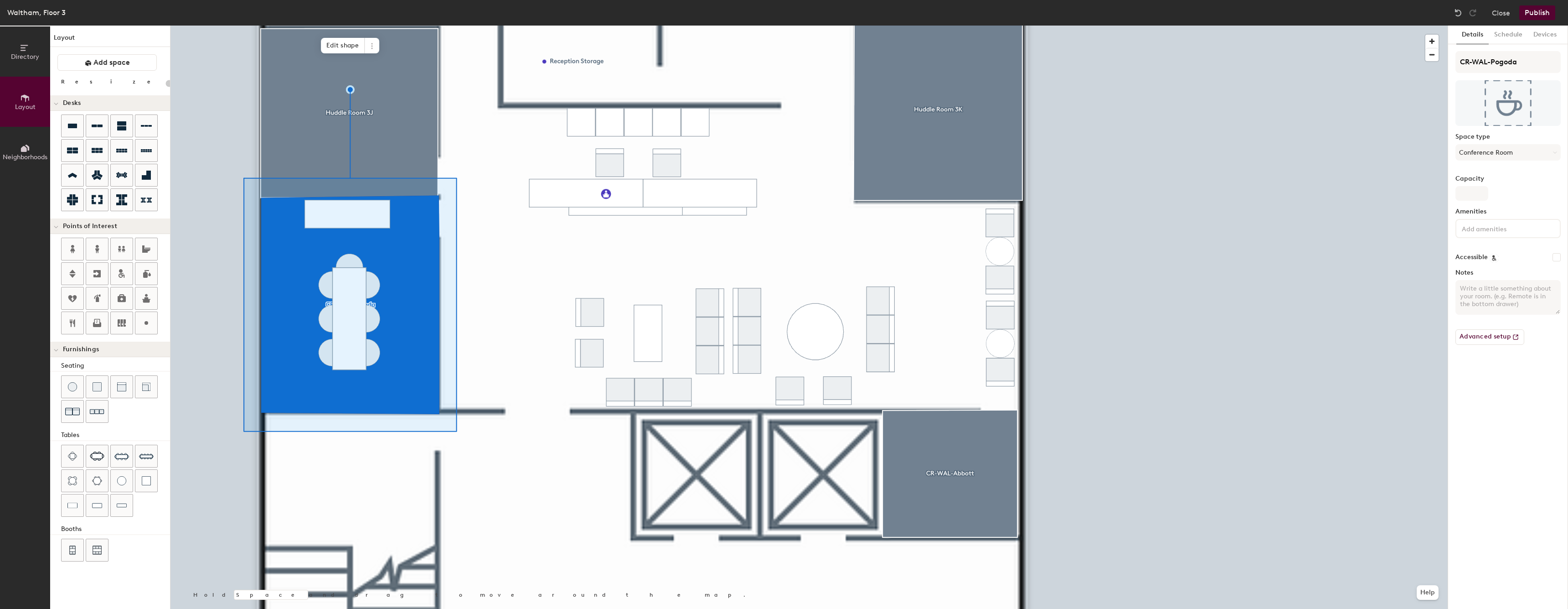
type input "20"
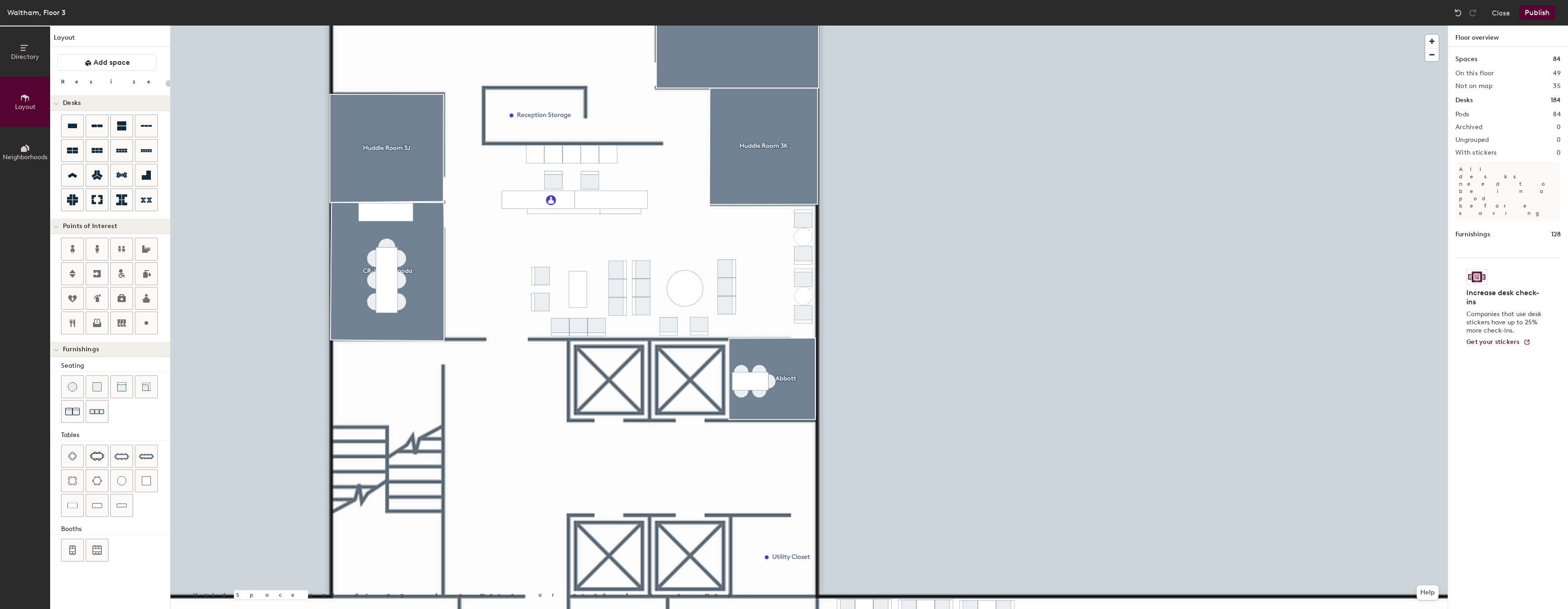
click at [396, 26] on div at bounding box center [809, 26] width 1277 height 0
click at [375, 26] on div at bounding box center [809, 26] width 1277 height 0
click at [116, 465] on div at bounding box center [122, 456] width 22 height 22
click at [391, 26] on div at bounding box center [809, 26] width 1277 height 0
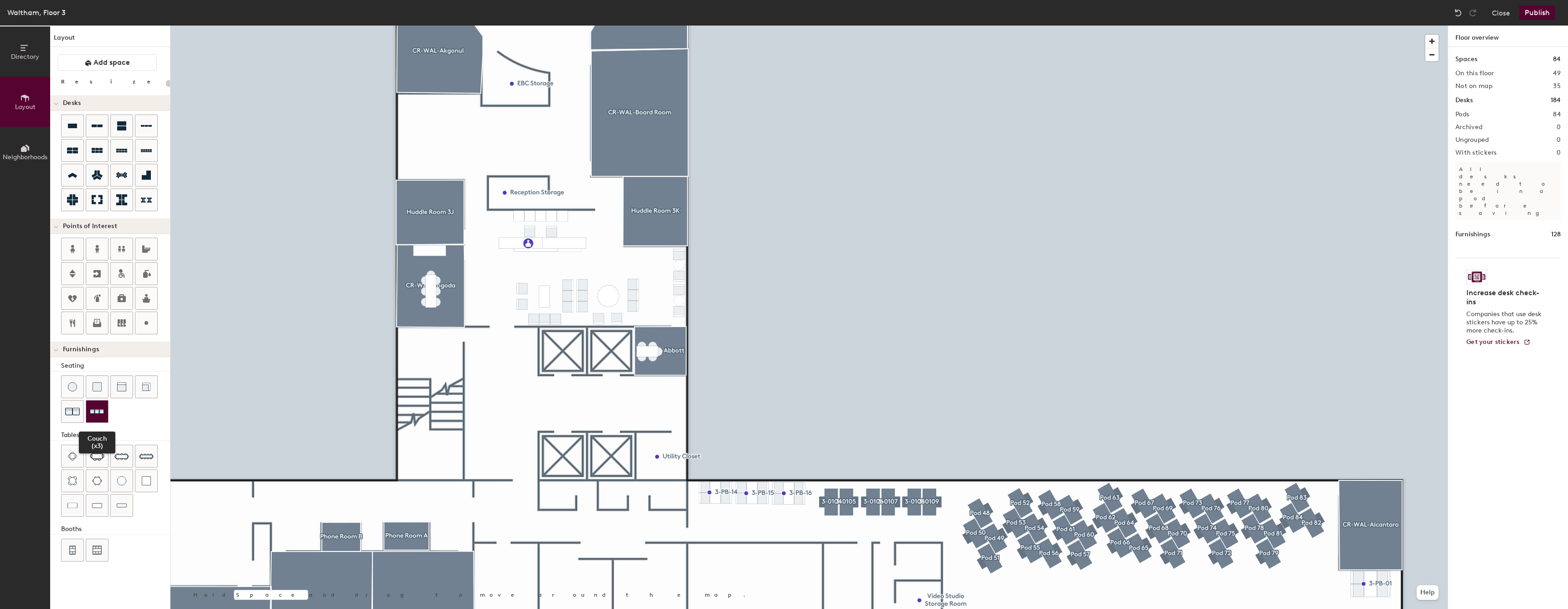
click at [92, 410] on img at bounding box center [97, 411] width 15 height 14
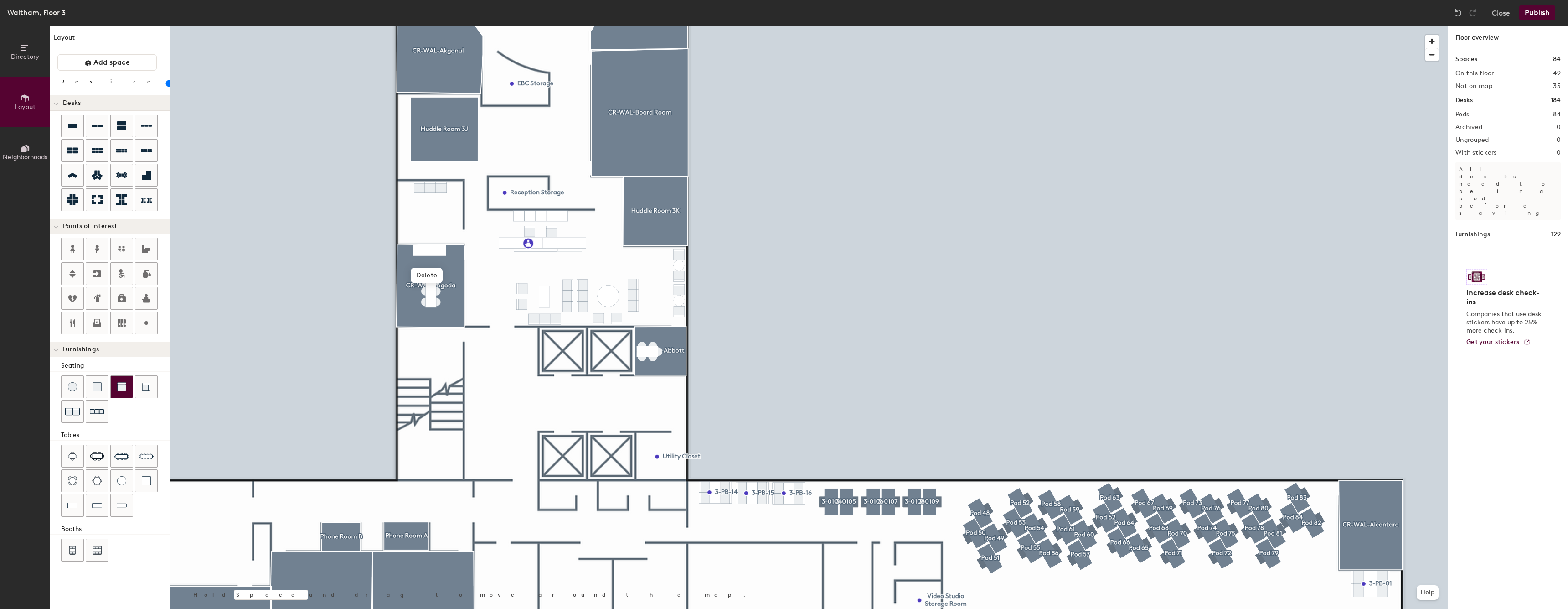
click at [119, 386] on img at bounding box center [121, 387] width 9 height 9
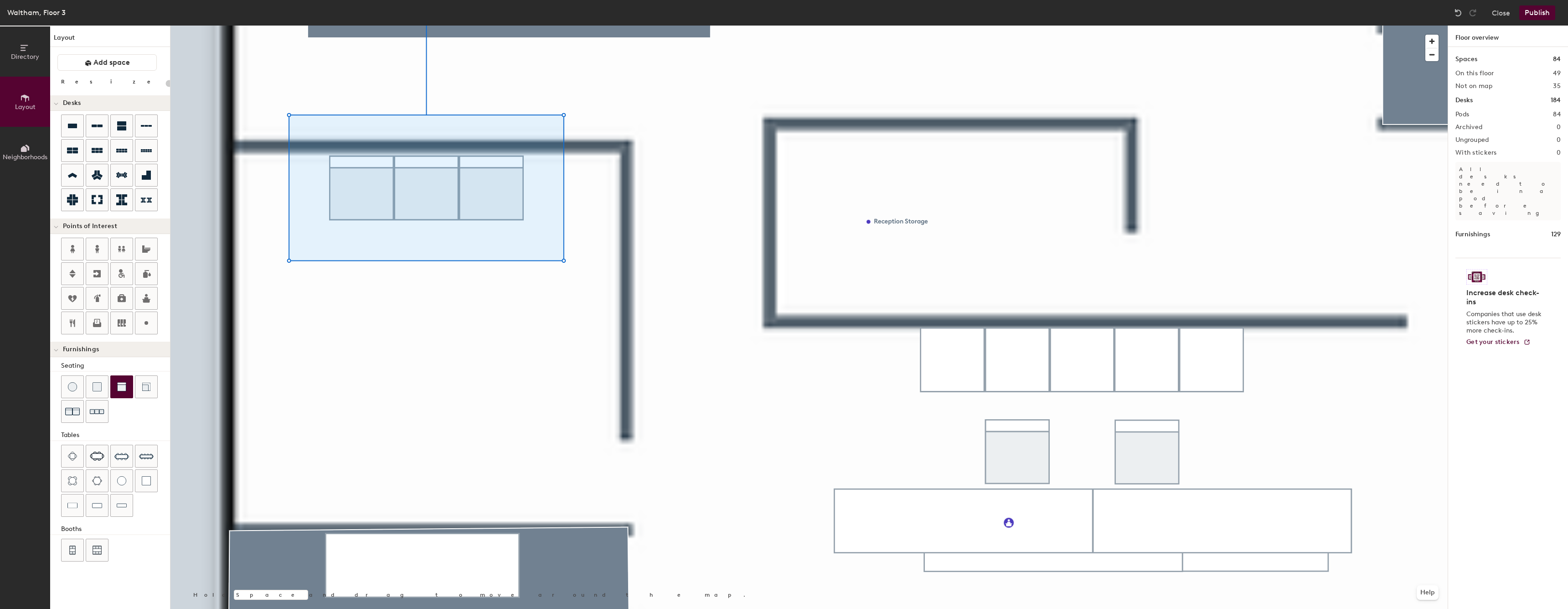
type input "20"
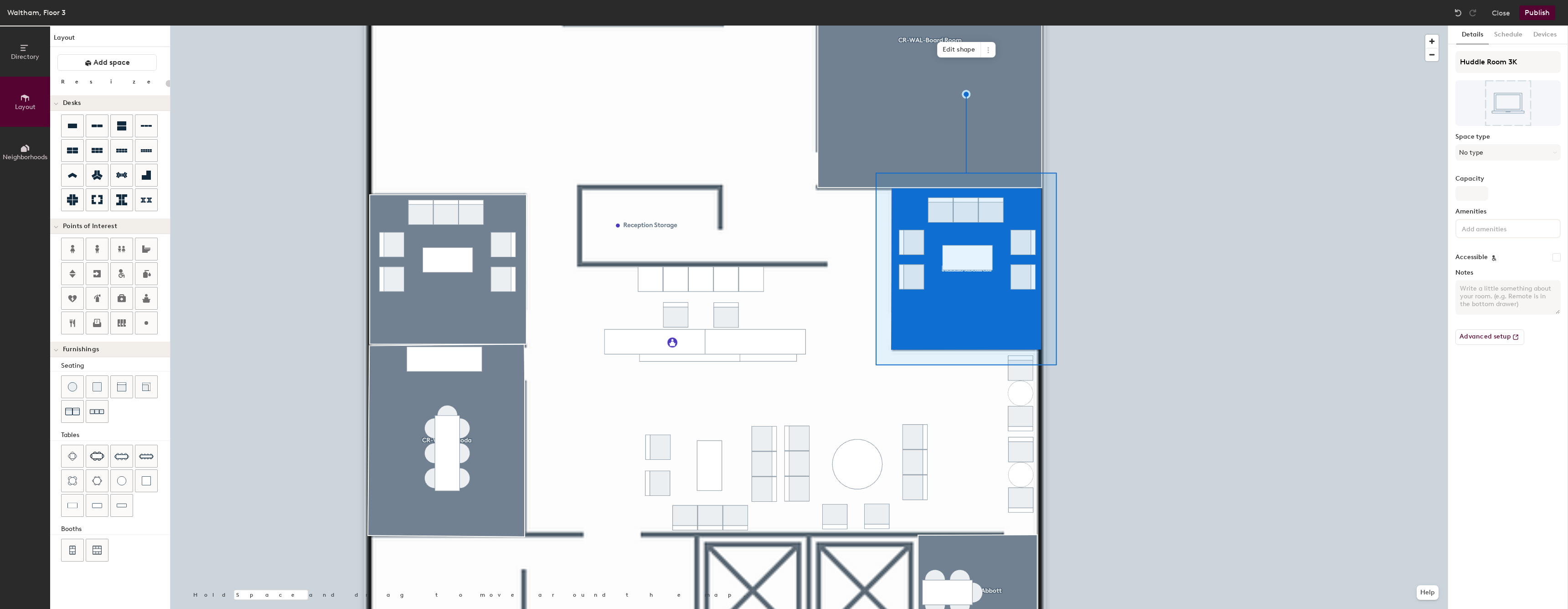
click at [1534, 12] on button "Publish" at bounding box center [1537, 13] width 36 height 15
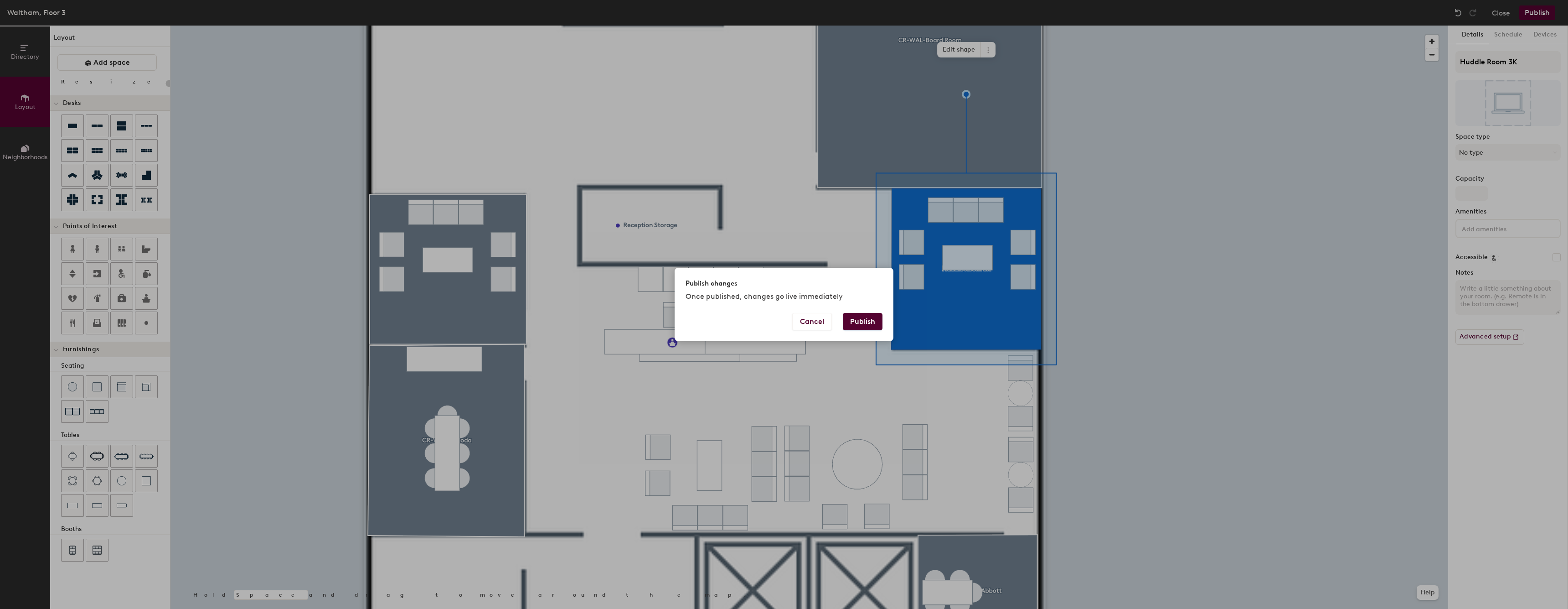
click at [872, 324] on button "Publish" at bounding box center [863, 322] width 40 height 17
click at [1259, 341] on div "Publish changes Once published, changes go live immediately Cancel Publish" at bounding box center [784, 304] width 1568 height 609
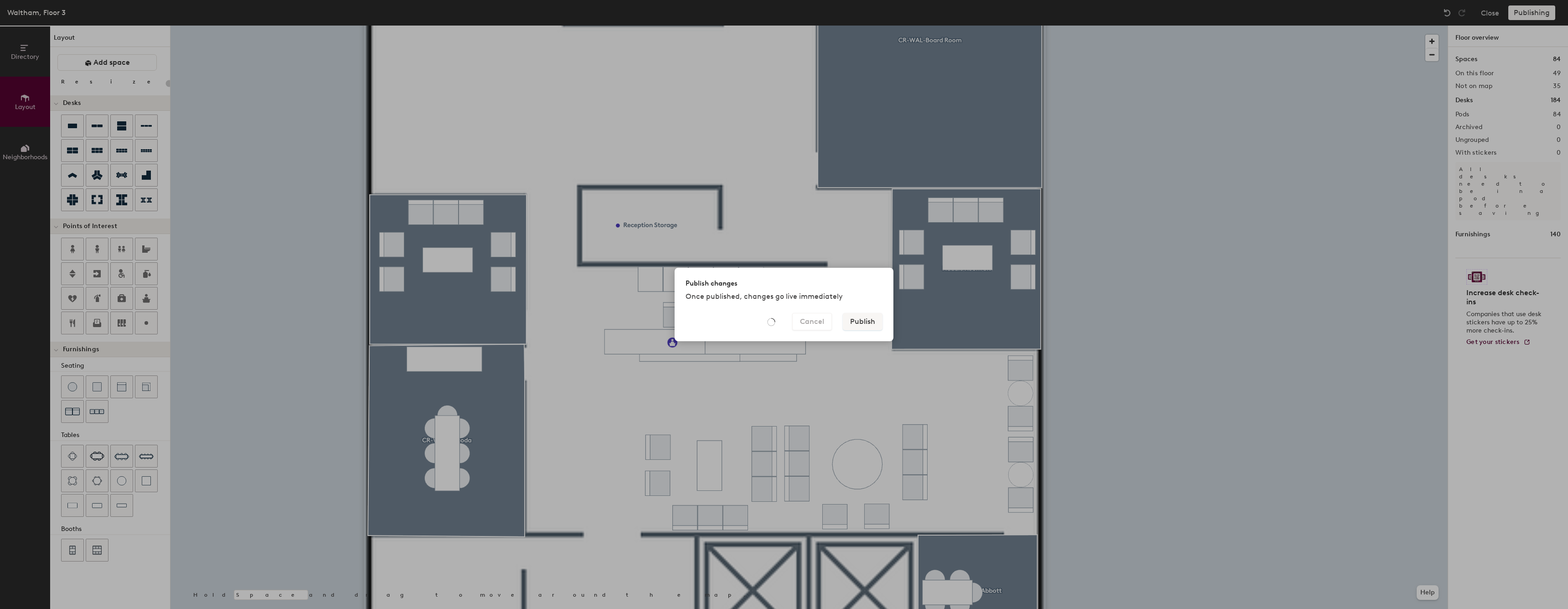
type input "20"
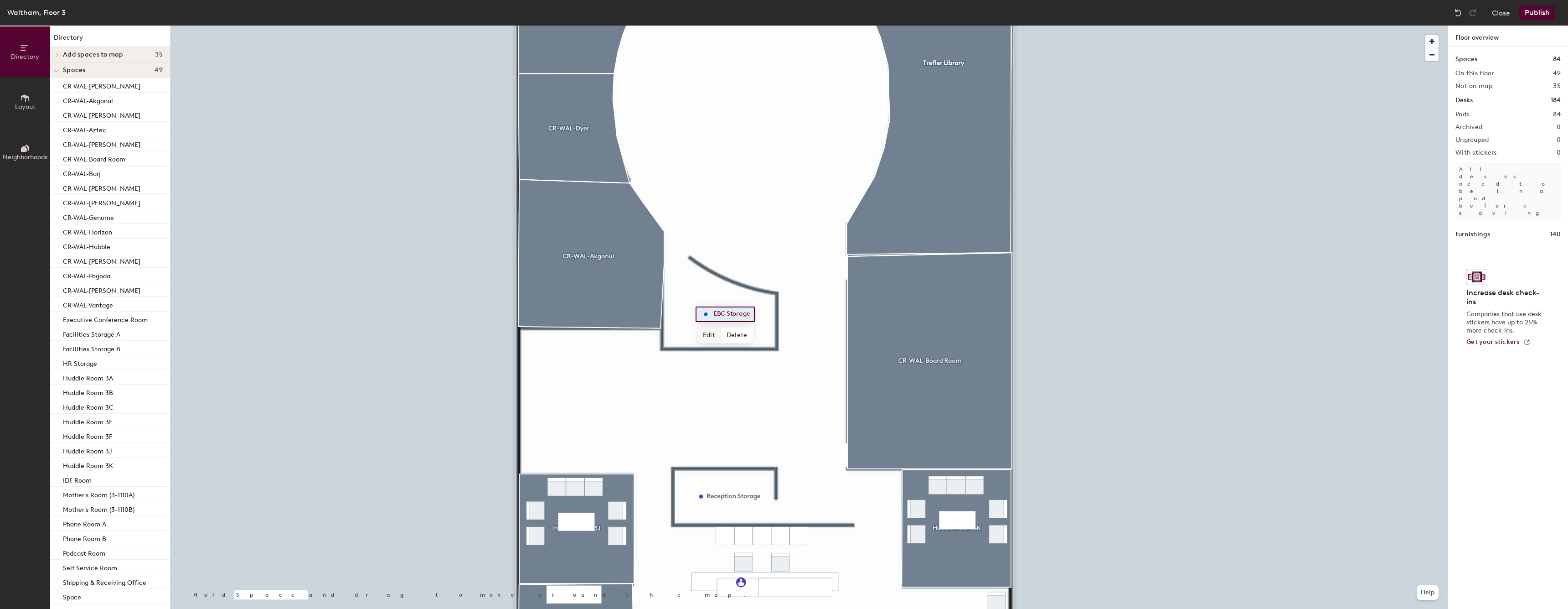
click at [710, 339] on span "Edit" at bounding box center [709, 335] width 24 height 15
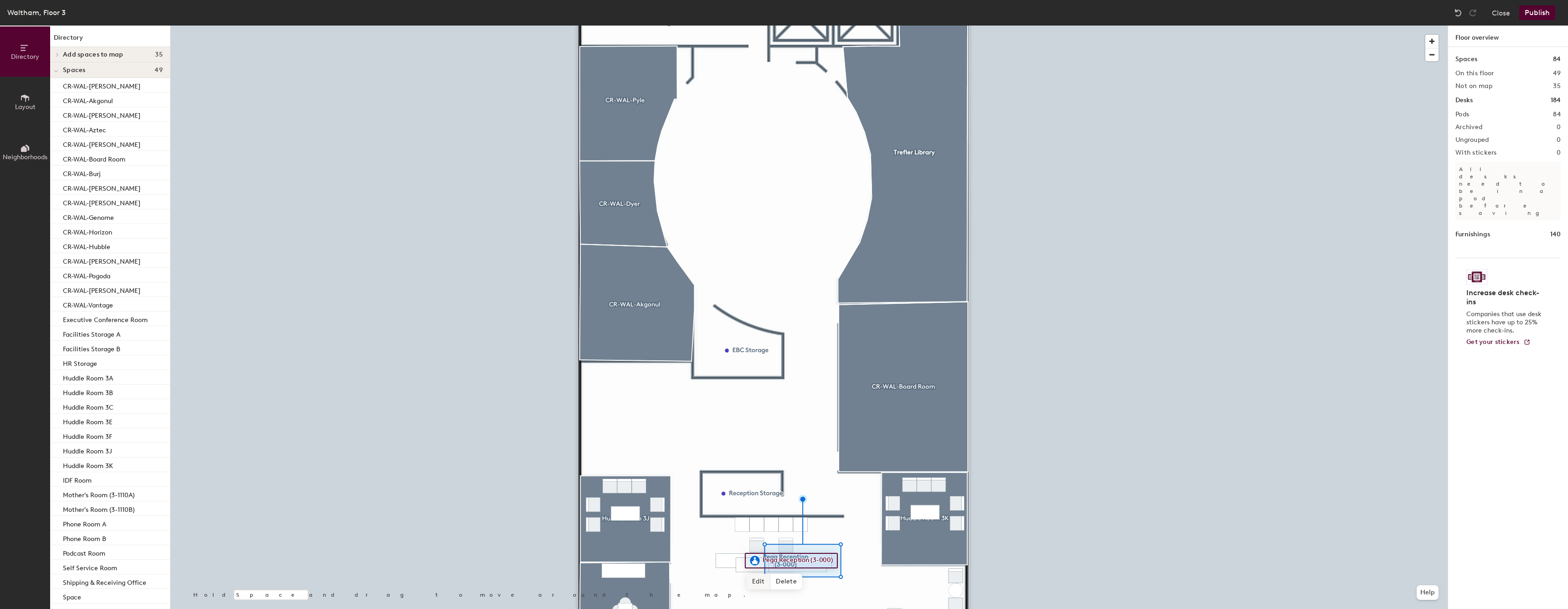
click at [751, 586] on span "Edit" at bounding box center [758, 581] width 24 height 15
click at [826, 561] on input "Pega Reception (3-000)" at bounding box center [805, 560] width 90 height 13
drag, startPoint x: 836, startPoint y: 560, endPoint x: 810, endPoint y: 562, distance: 26.1
click at [810, 562] on input "Pega Reception (3-000)" at bounding box center [805, 560] width 90 height 13
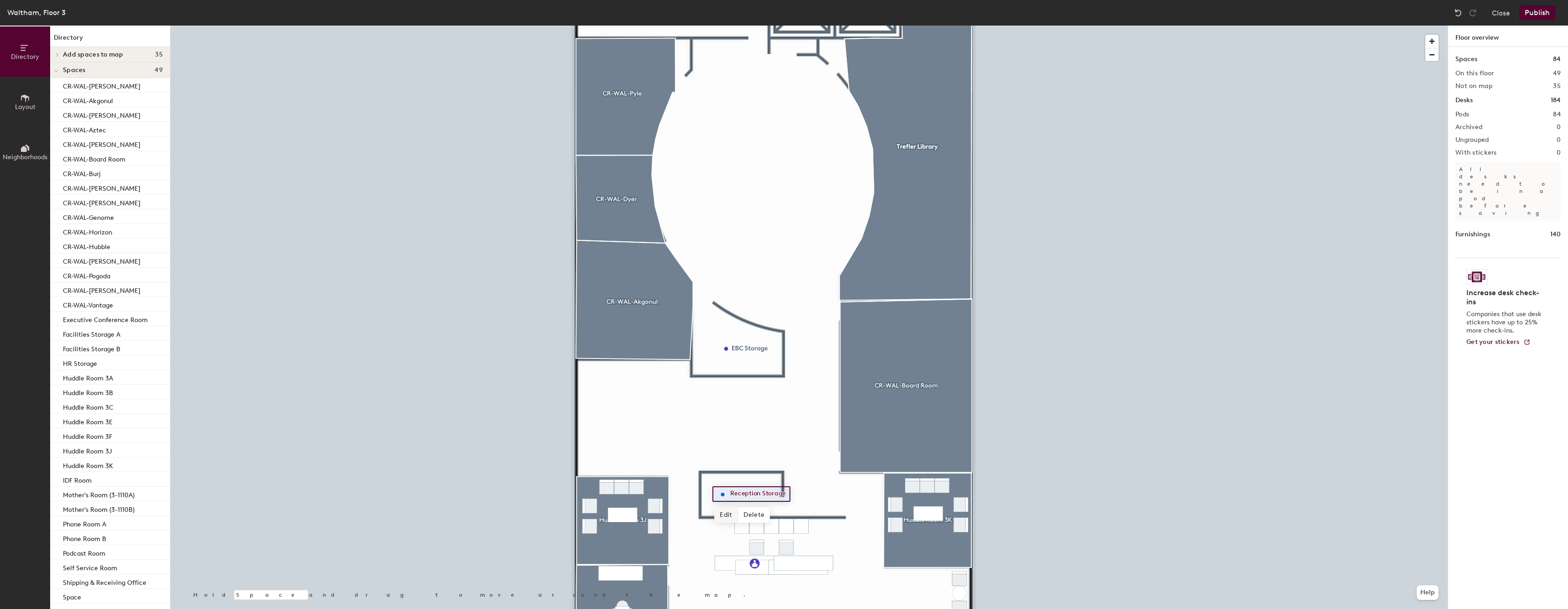
click at [730, 518] on span "Edit" at bounding box center [726, 515] width 24 height 15
click at [777, 493] on input "Reception Storage" at bounding box center [763, 494] width 70 height 13
click at [32, 94] on button "Layout" at bounding box center [25, 102] width 50 height 50
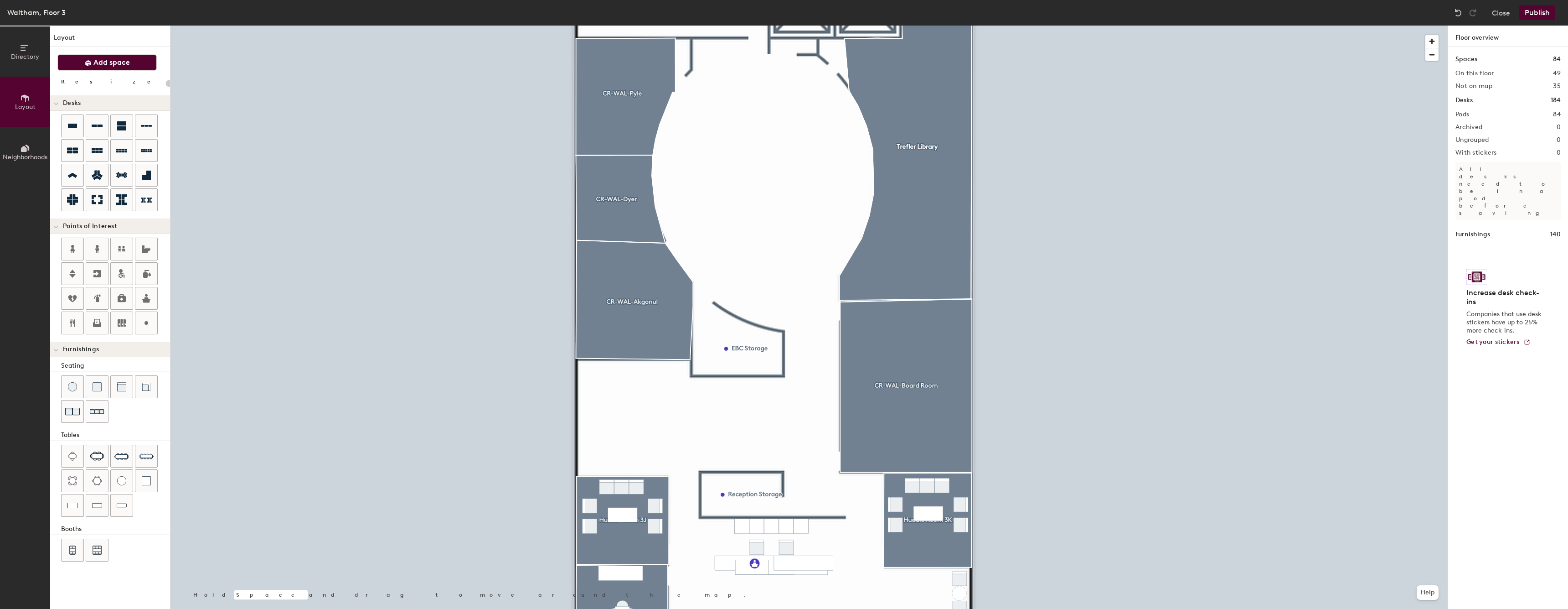
click at [99, 58] on span "Add space" at bounding box center [112, 62] width 37 height 9
click at [122, 507] on img at bounding box center [122, 505] width 10 height 9
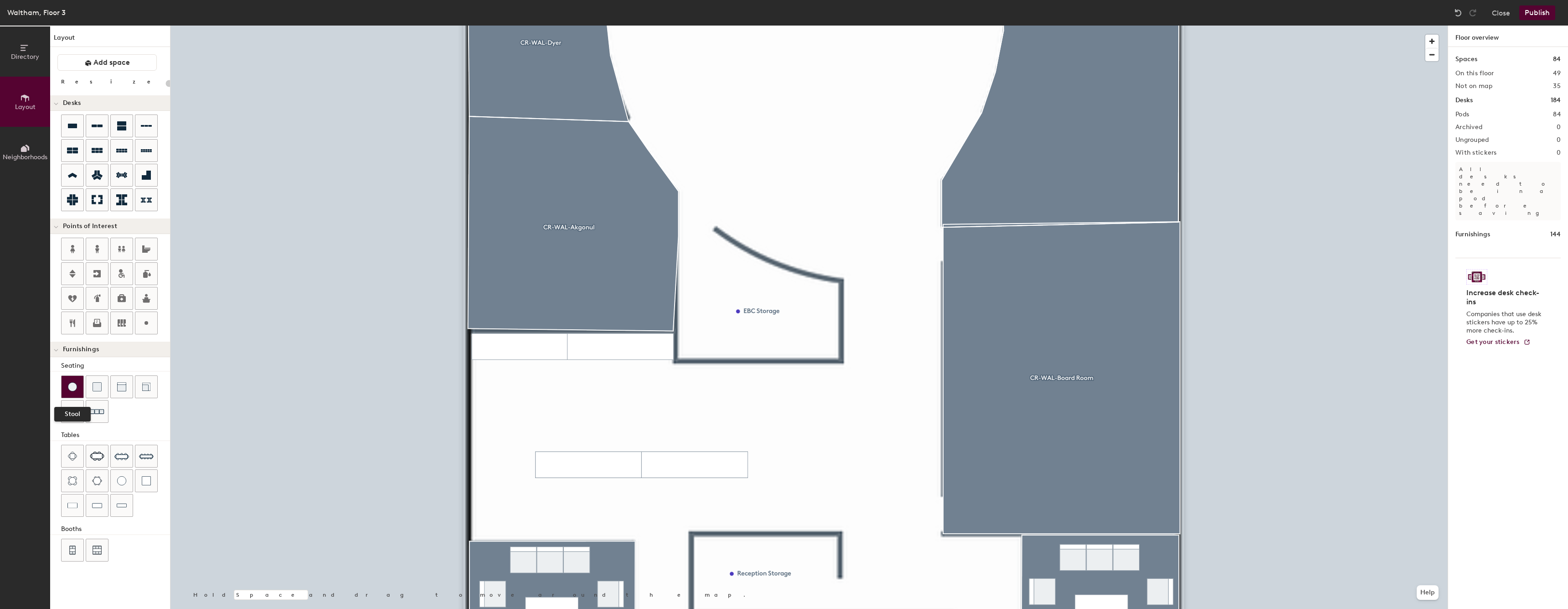
click at [69, 387] on img at bounding box center [72, 387] width 9 height 9
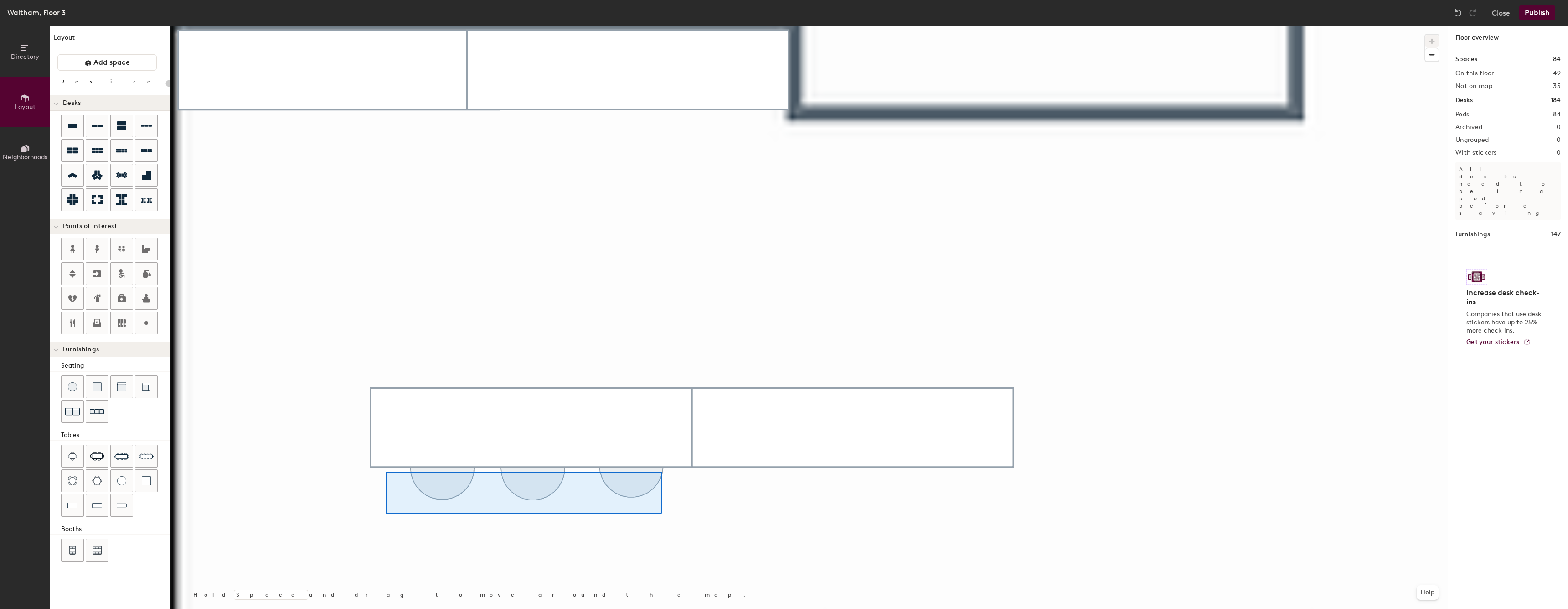
click at [386, 26] on div at bounding box center [809, 26] width 1277 height 0
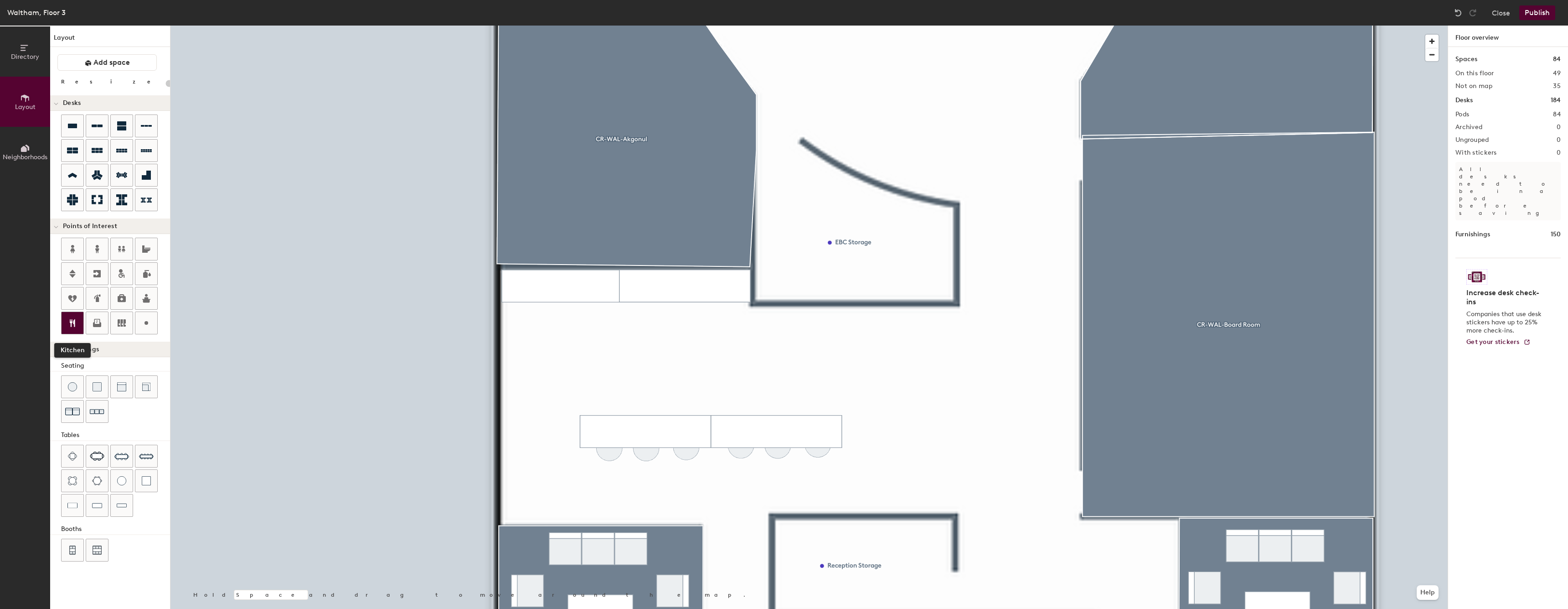
click at [80, 326] on div at bounding box center [72, 323] width 22 height 22
type input "20"
type input "Reception Kitchen"
click at [719, 393] on span "Done" at bounding box center [721, 397] width 27 height 15
click at [828, 26] on div at bounding box center [809, 26] width 1277 height 0
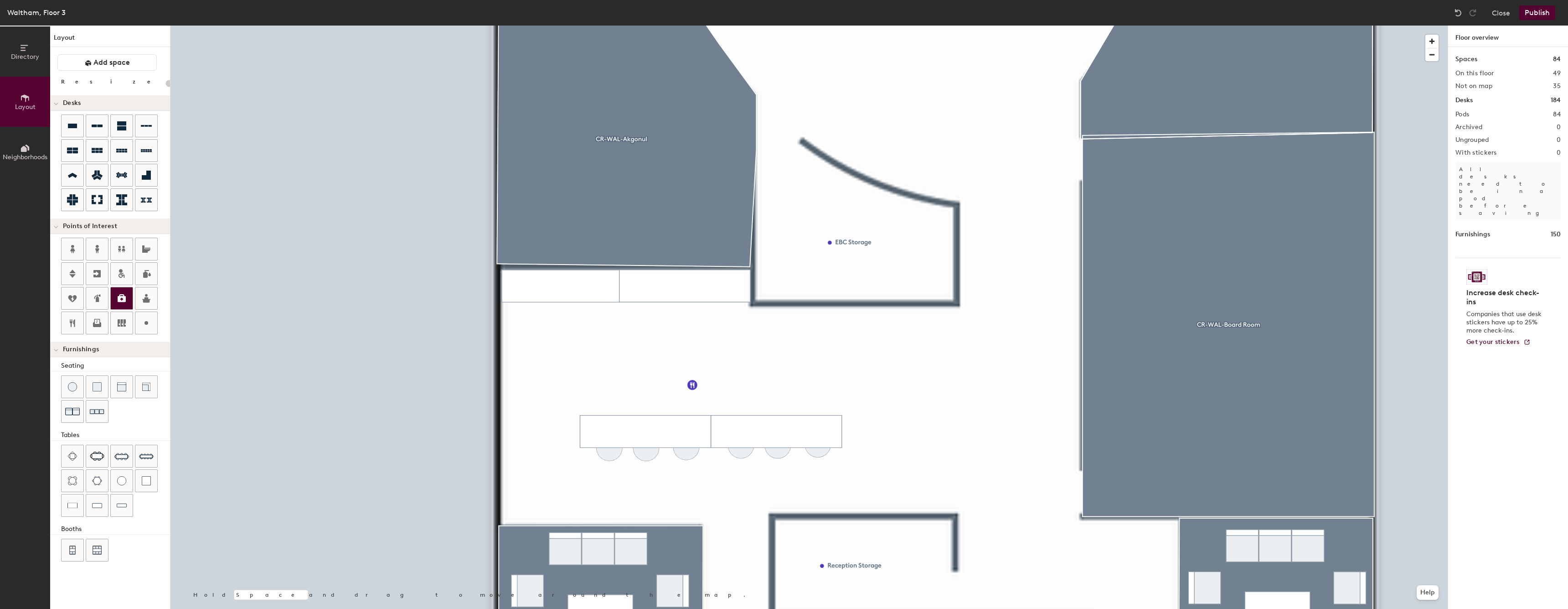
click at [126, 306] on div at bounding box center [122, 298] width 22 height 22
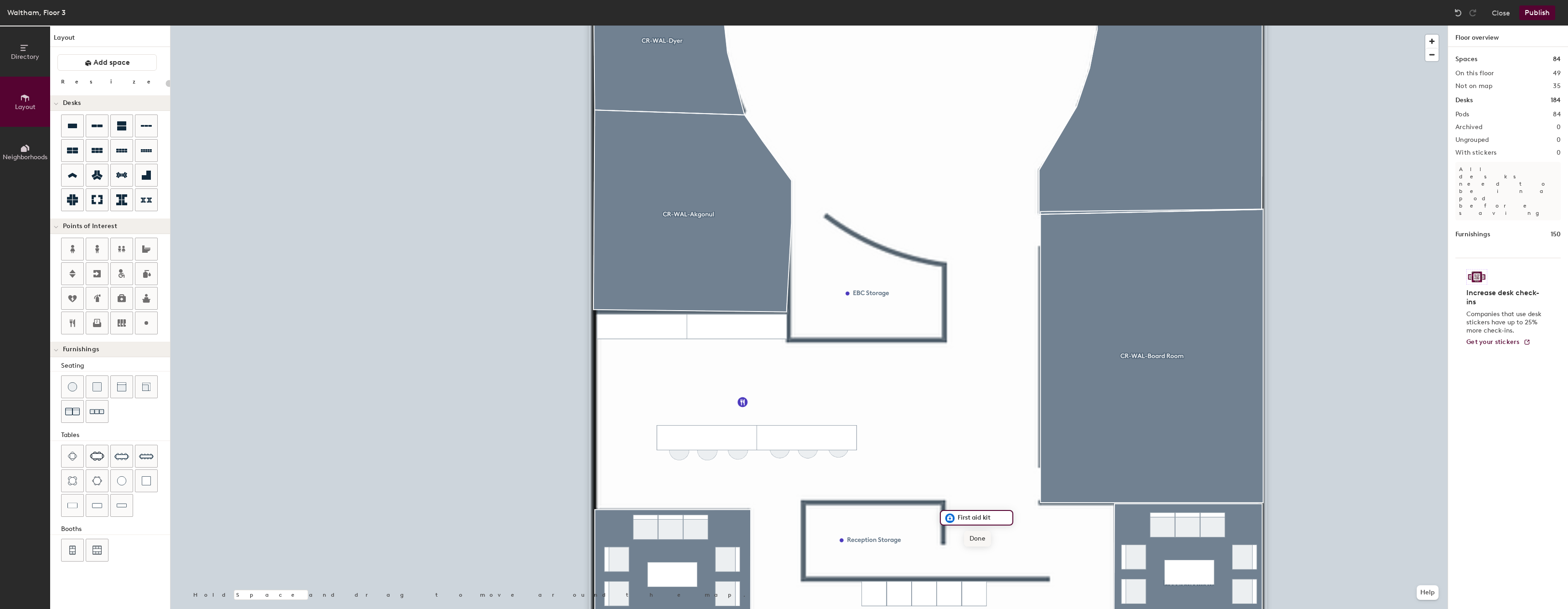
click at [975, 540] on span "Done" at bounding box center [978, 538] width 27 height 15
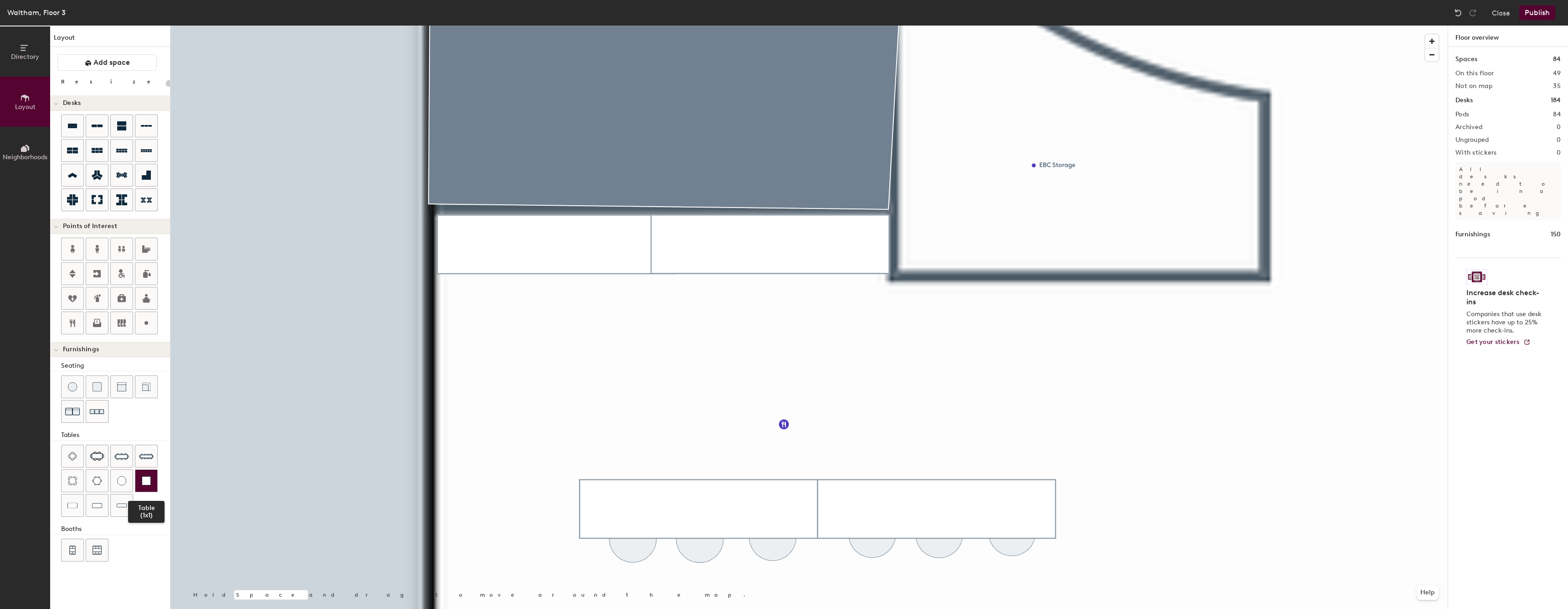
click at [146, 476] on div at bounding box center [146, 481] width 22 height 22
click at [70, 387] on img at bounding box center [72, 387] width 9 height 9
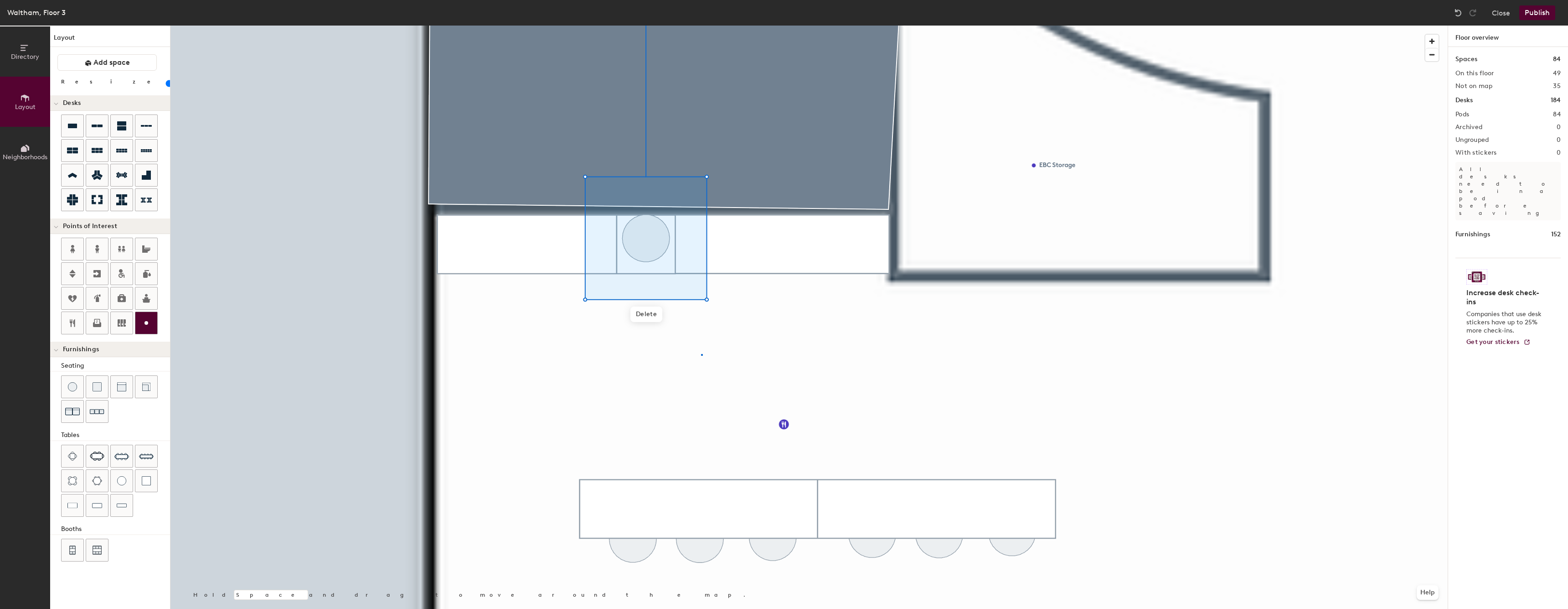
click at [701, 26] on div at bounding box center [809, 26] width 1277 height 0
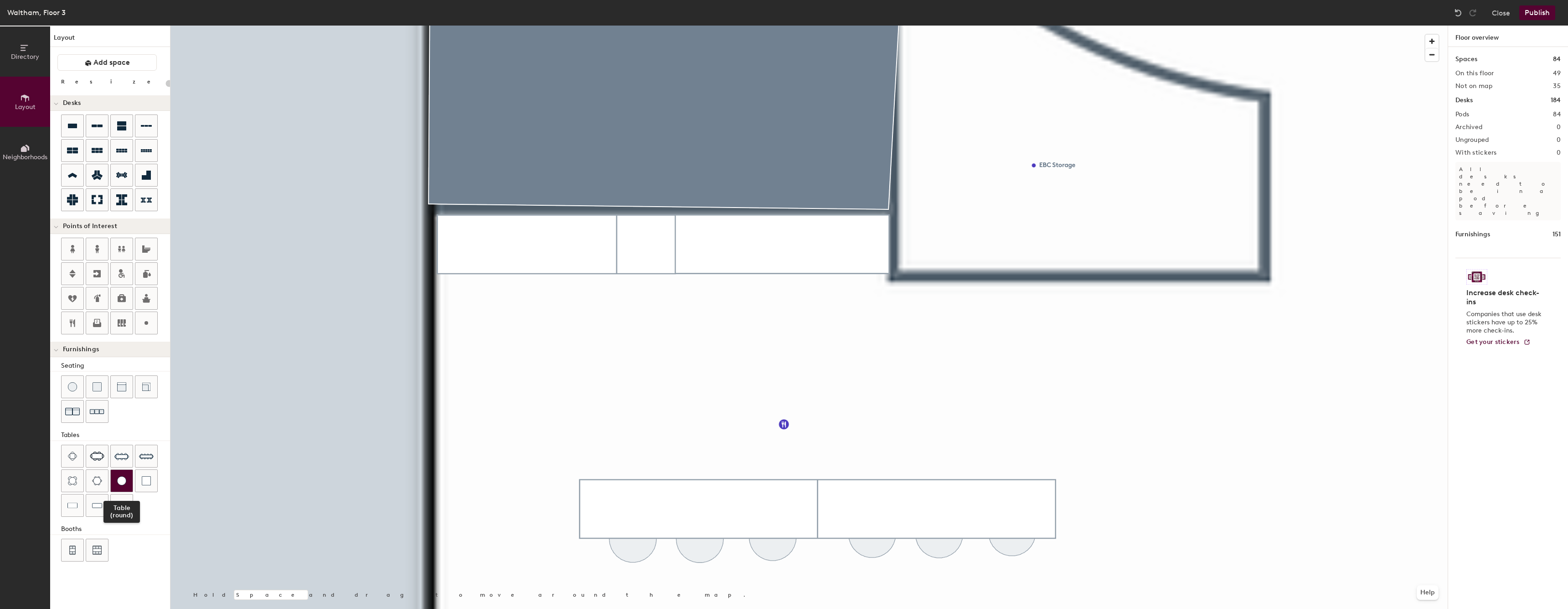
click at [122, 474] on div at bounding box center [122, 481] width 22 height 22
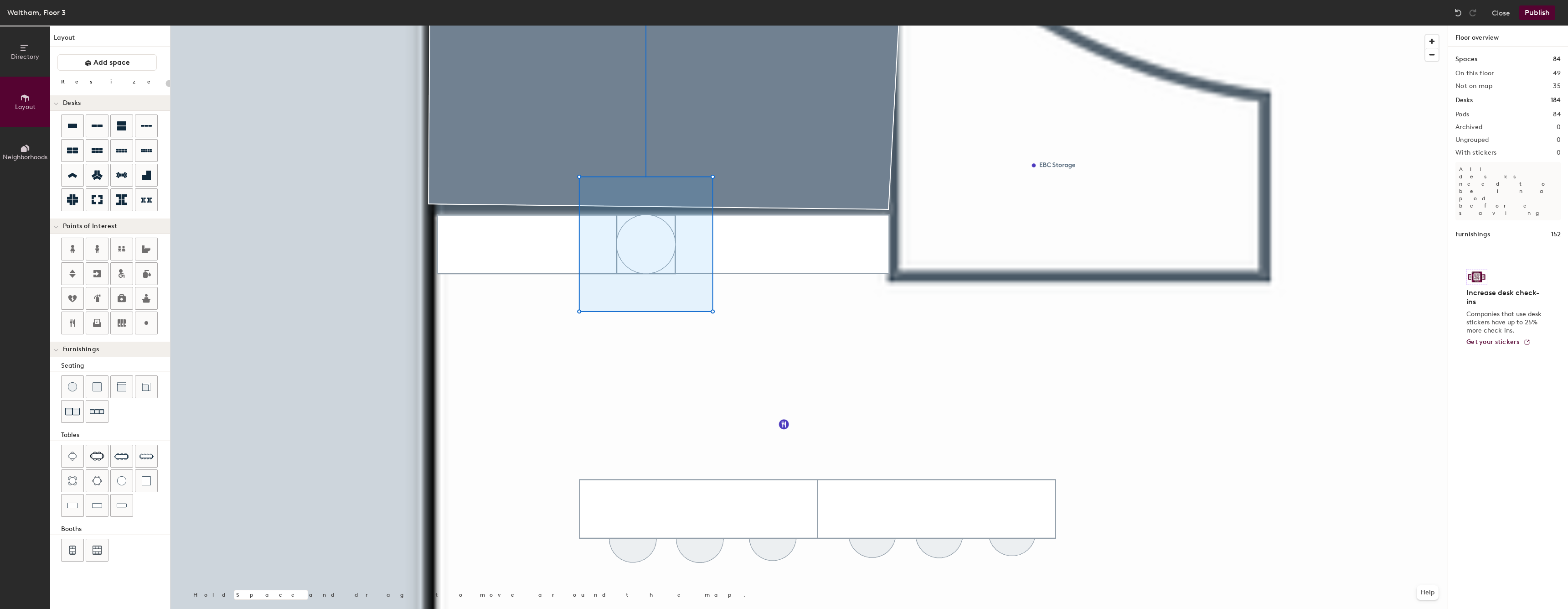
type input "20"
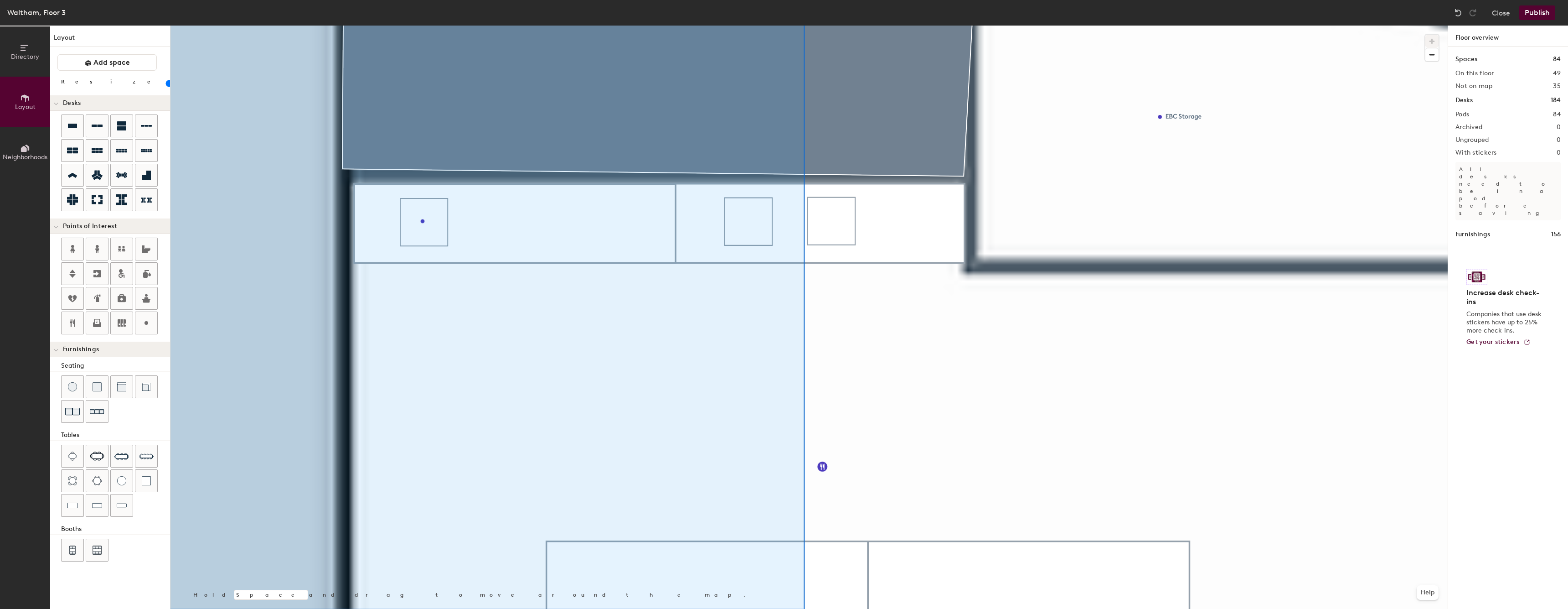
click at [907, 26] on div at bounding box center [809, 26] width 1277 height 0
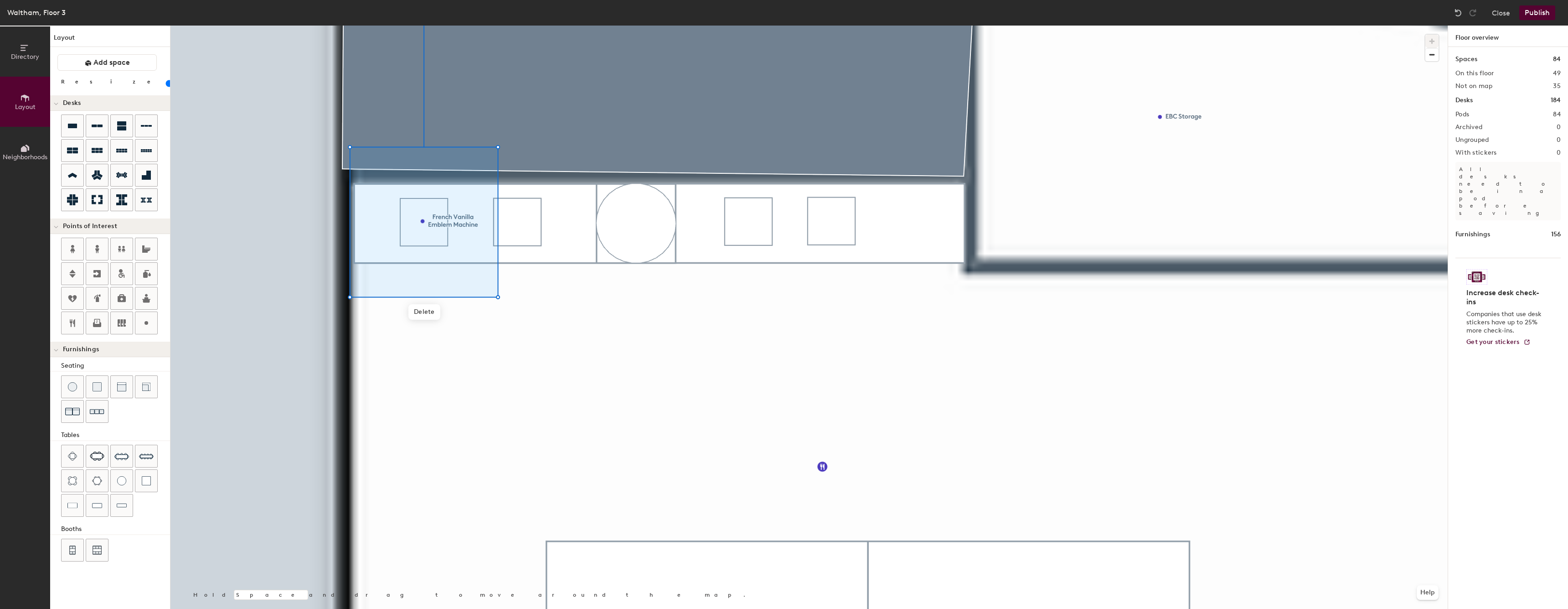
click at [544, 26] on div at bounding box center [809, 26] width 1277 height 0
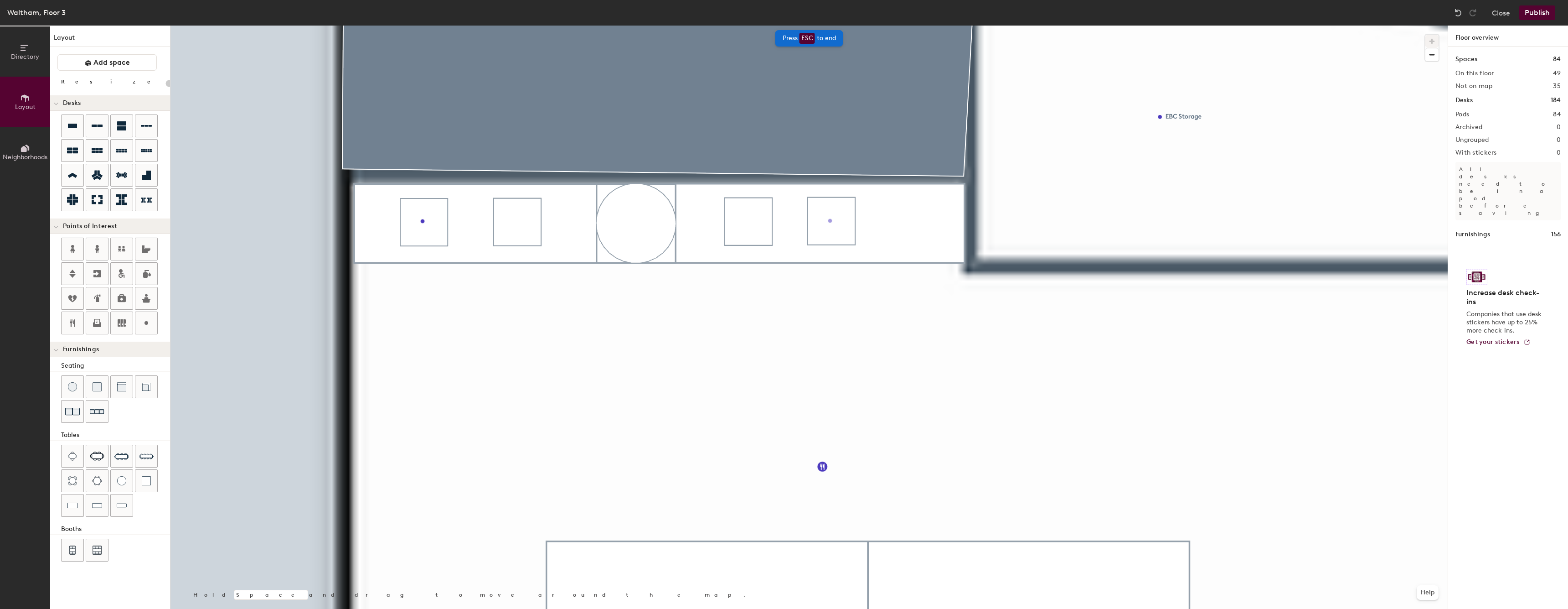
type input "20"
click at [856, 224] on input "Chai Vanilla Emblem Machine" at bounding box center [887, 220] width 102 height 13
type input "Chai Flavor Emblem Machine"
click at [879, 244] on span "Done" at bounding box center [882, 241] width 27 height 15
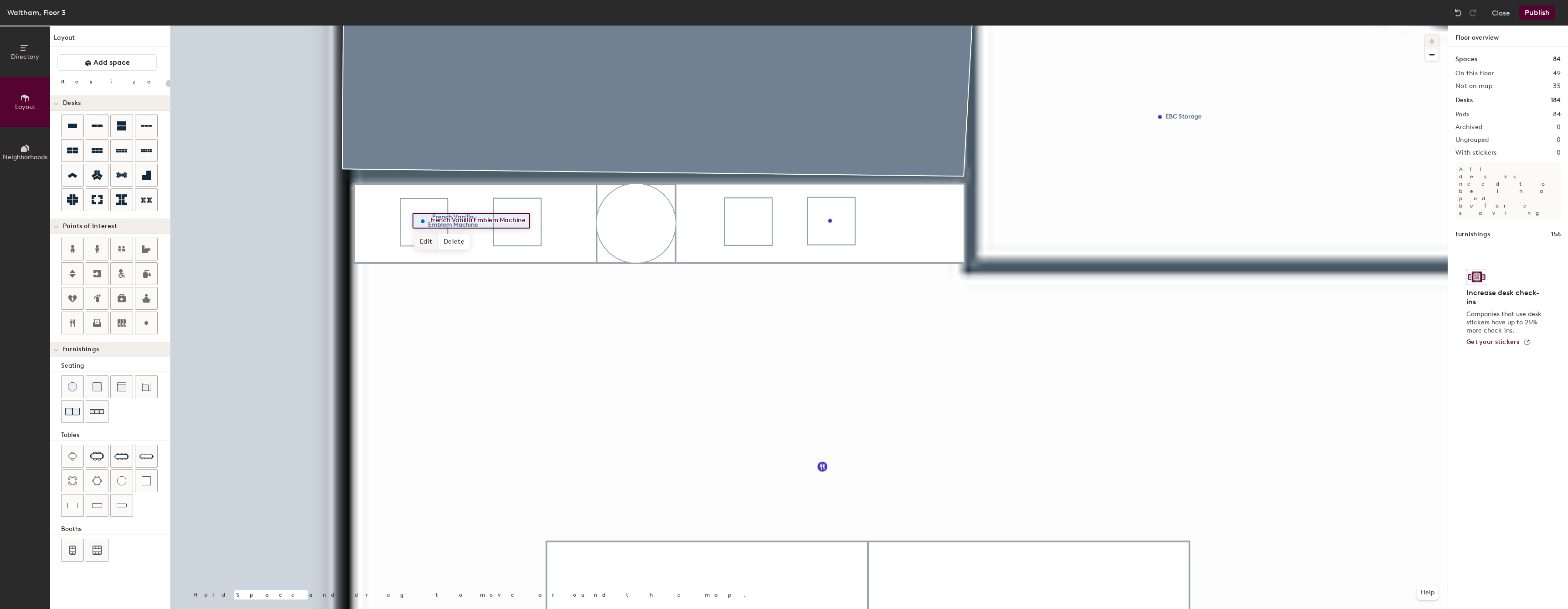
type input "20"
click at [433, 242] on span "Edit" at bounding box center [426, 241] width 24 height 15
click at [473, 222] on input "French Vanilla Emblem Machine" at bounding box center [479, 220] width 102 height 13
type input "French Vanilla Flavor Emblem Machine"
click at [143, 324] on icon at bounding box center [146, 323] width 11 height 11
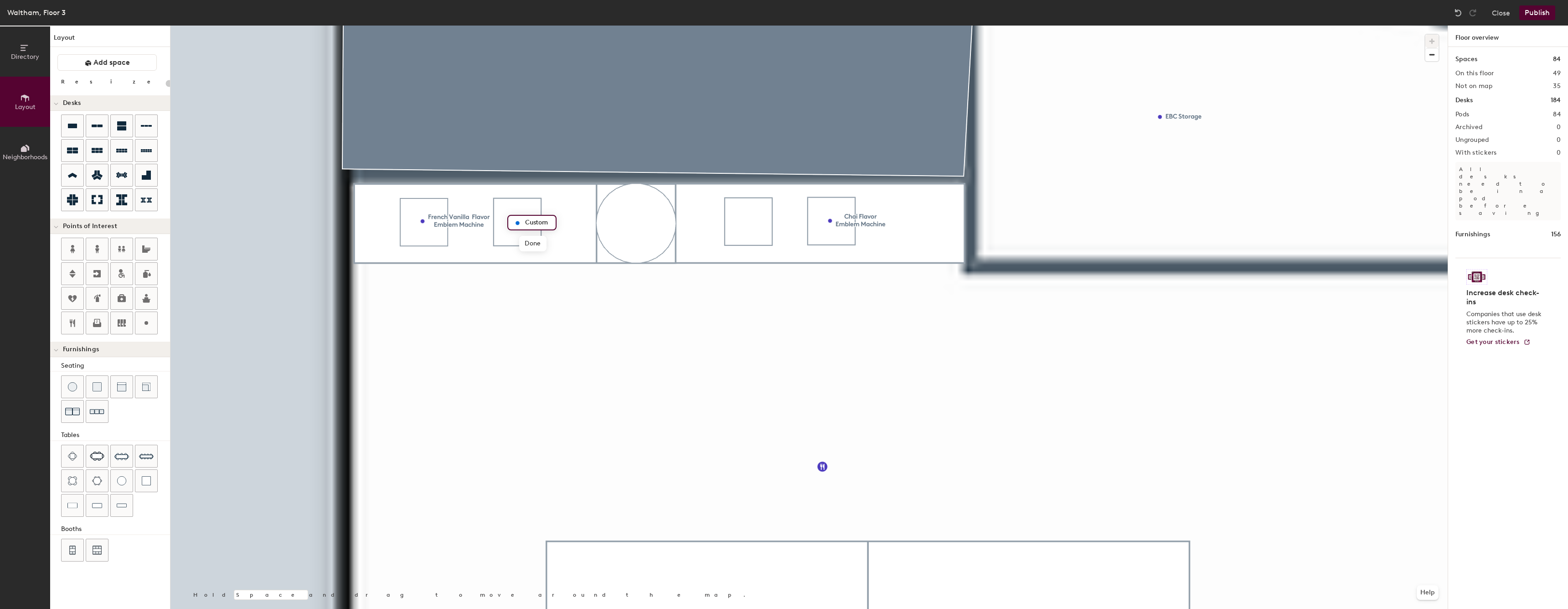
type input "20"
type input "M"
type input "20"
type input "Nespresso Machine"
type input "20"
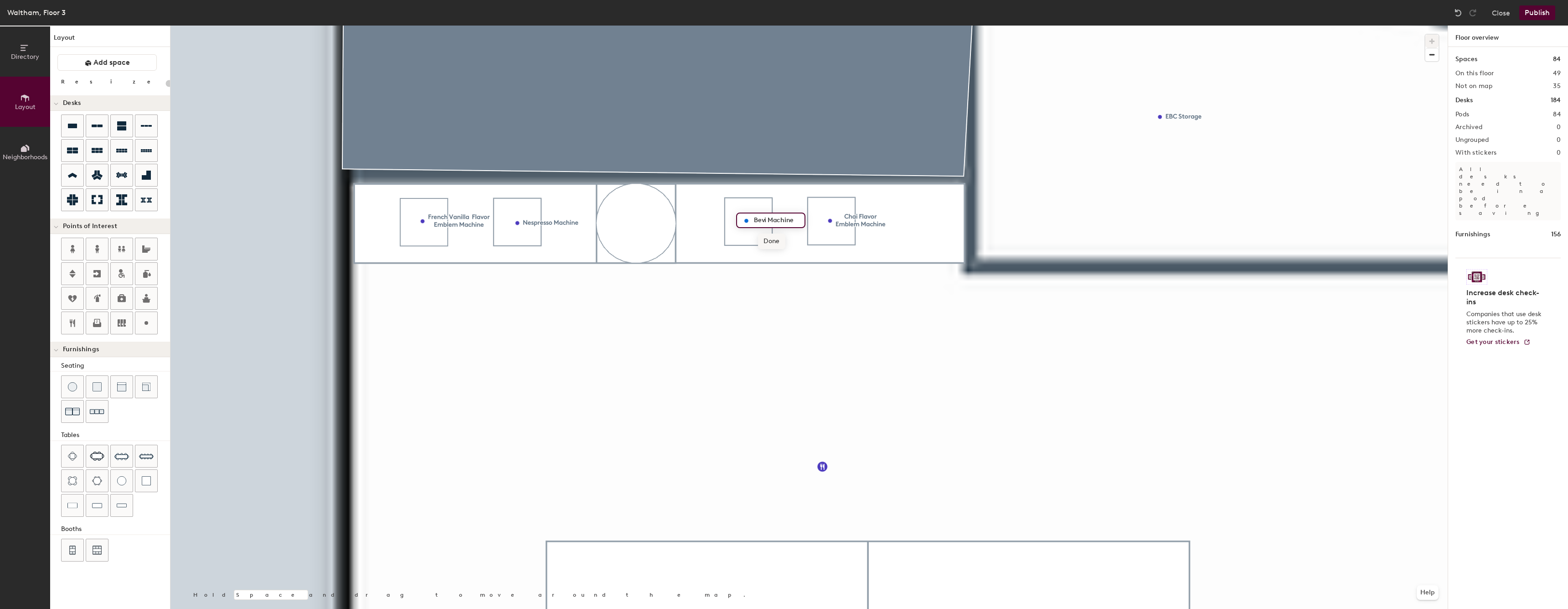
type input "Bevi Machine"
click at [767, 241] on span "Done" at bounding box center [771, 241] width 27 height 15
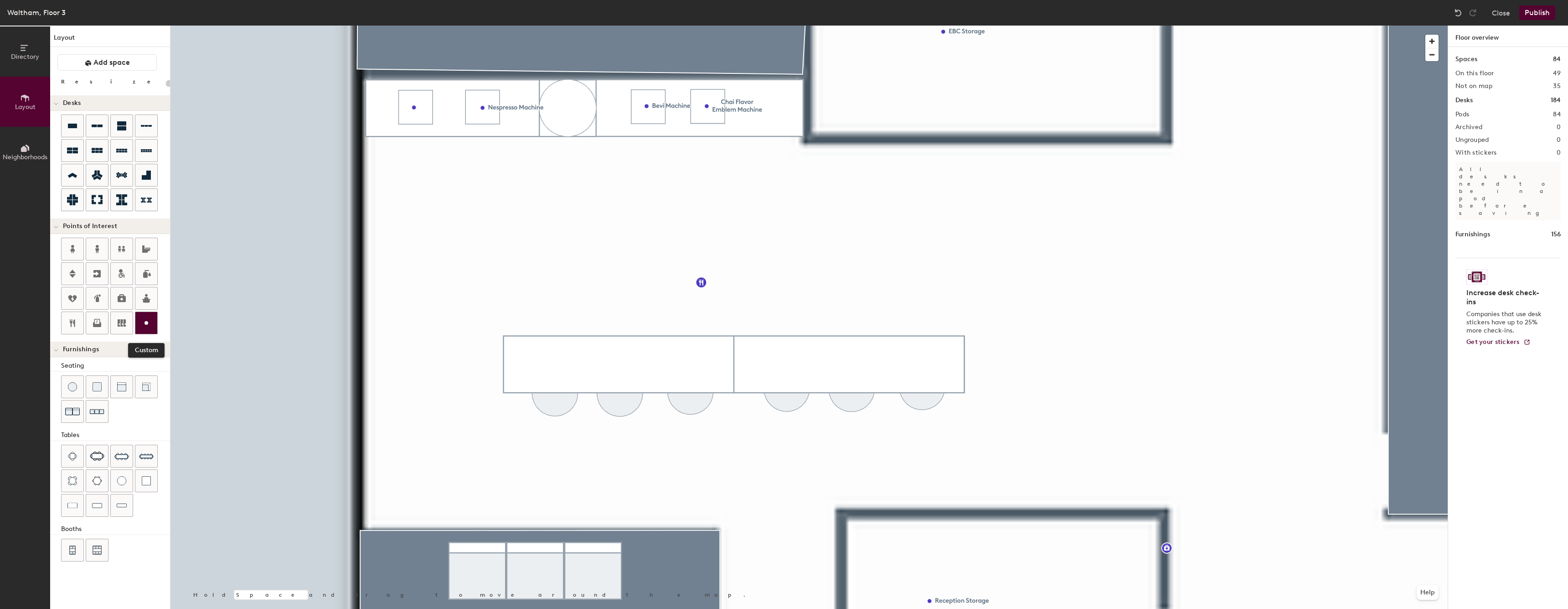
click at [144, 320] on icon at bounding box center [146, 323] width 11 height 11
type input "20"
type input "Snacks"
click at [390, 130] on span "Done" at bounding box center [393, 125] width 27 height 15
click at [413, 26] on div at bounding box center [809, 26] width 1277 height 0
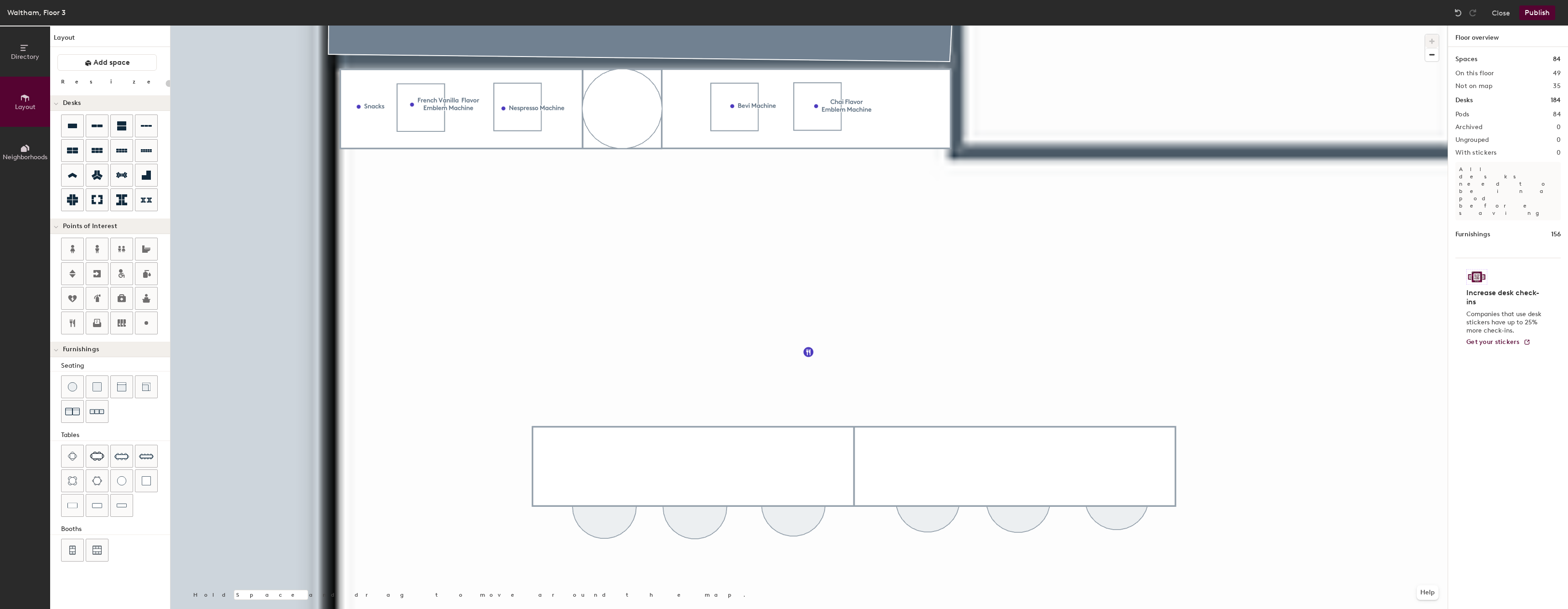
click at [1540, 18] on button "Publish" at bounding box center [1537, 13] width 36 height 15
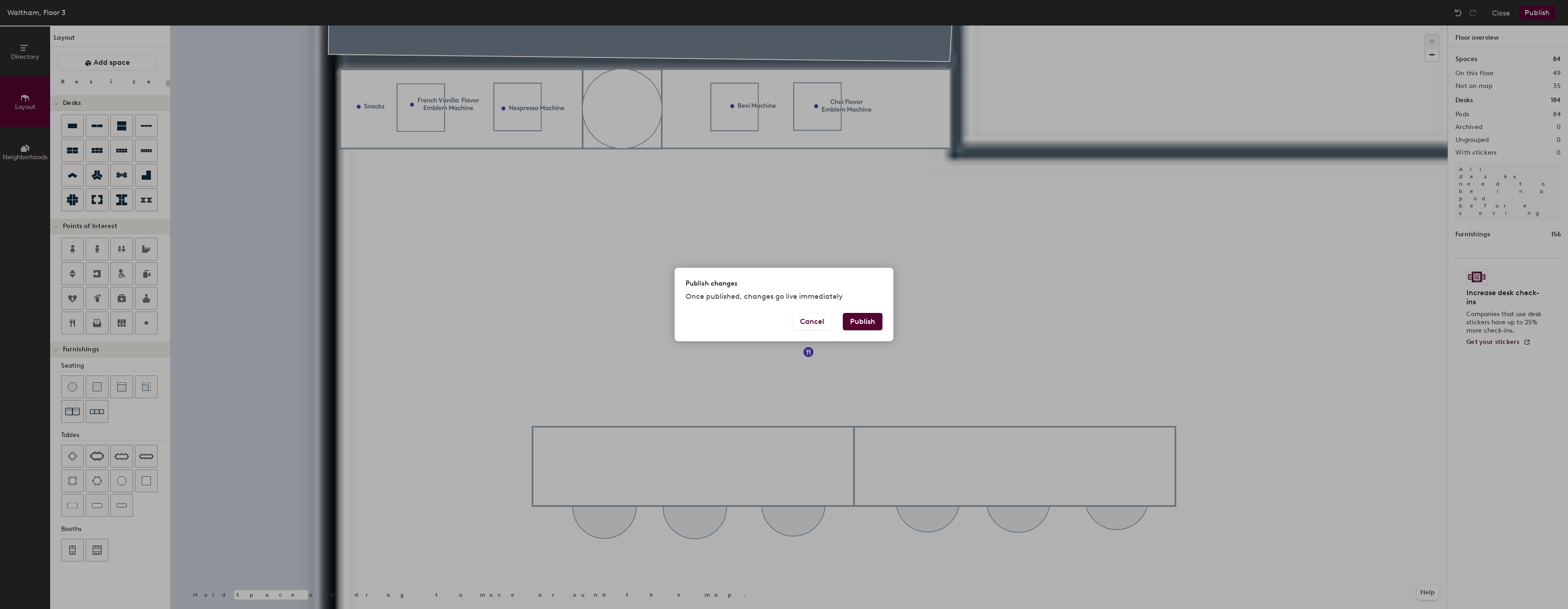
click at [880, 313] on button "Publish" at bounding box center [863, 322] width 40 height 17
type input "20"
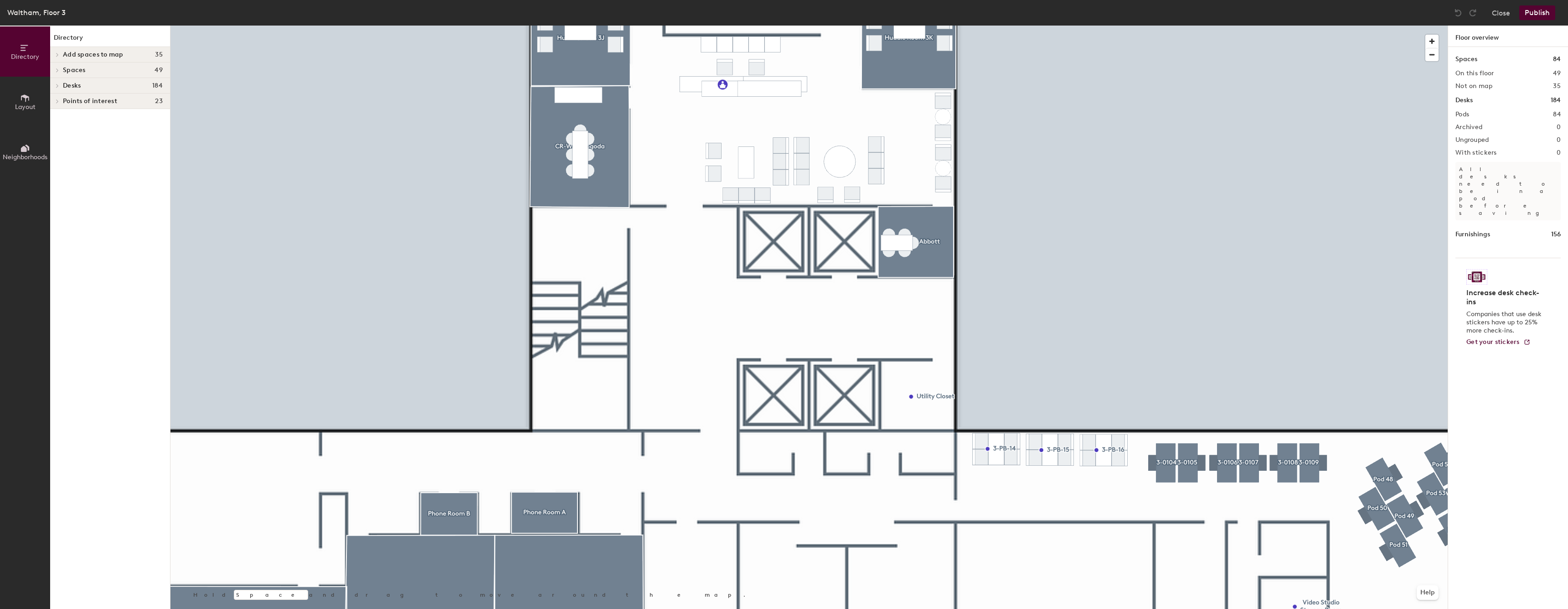
click at [28, 106] on span "Layout" at bounding box center [26, 107] width 21 height 8
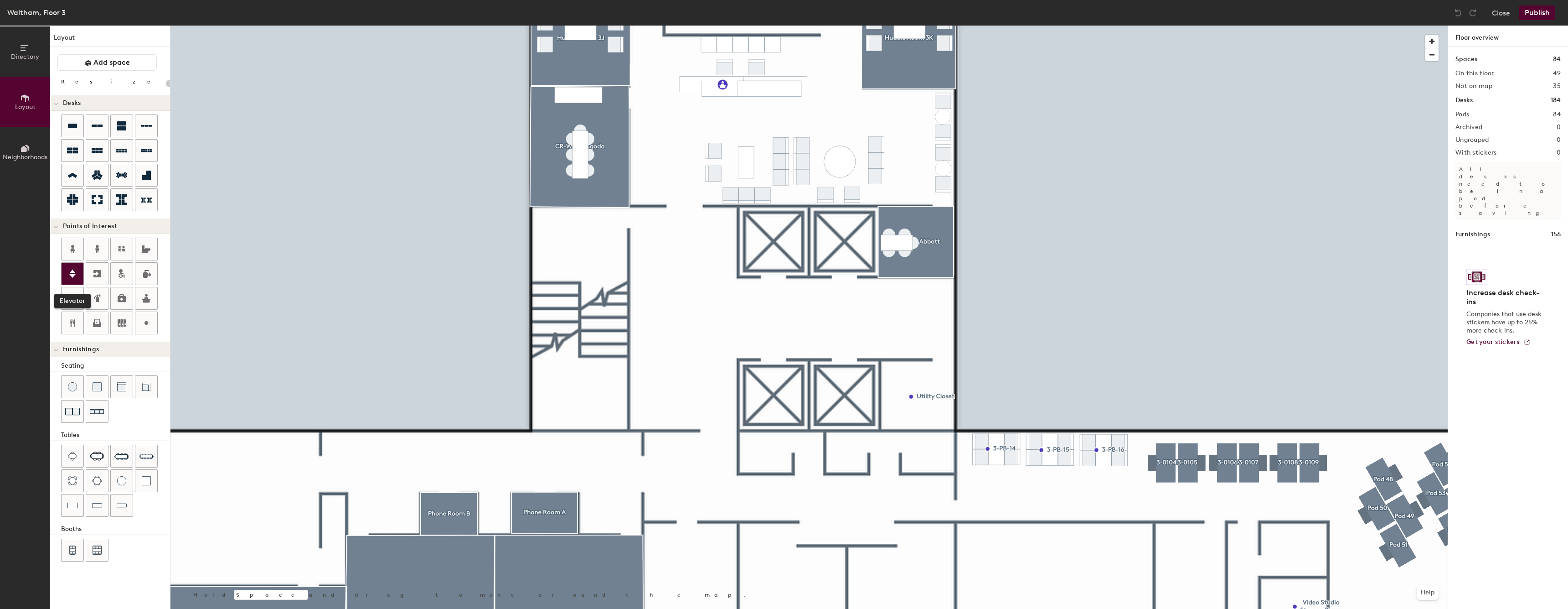
click at [70, 273] on icon at bounding box center [72, 273] width 11 height 11
click at [793, 292] on span "Done" at bounding box center [791, 297] width 27 height 15
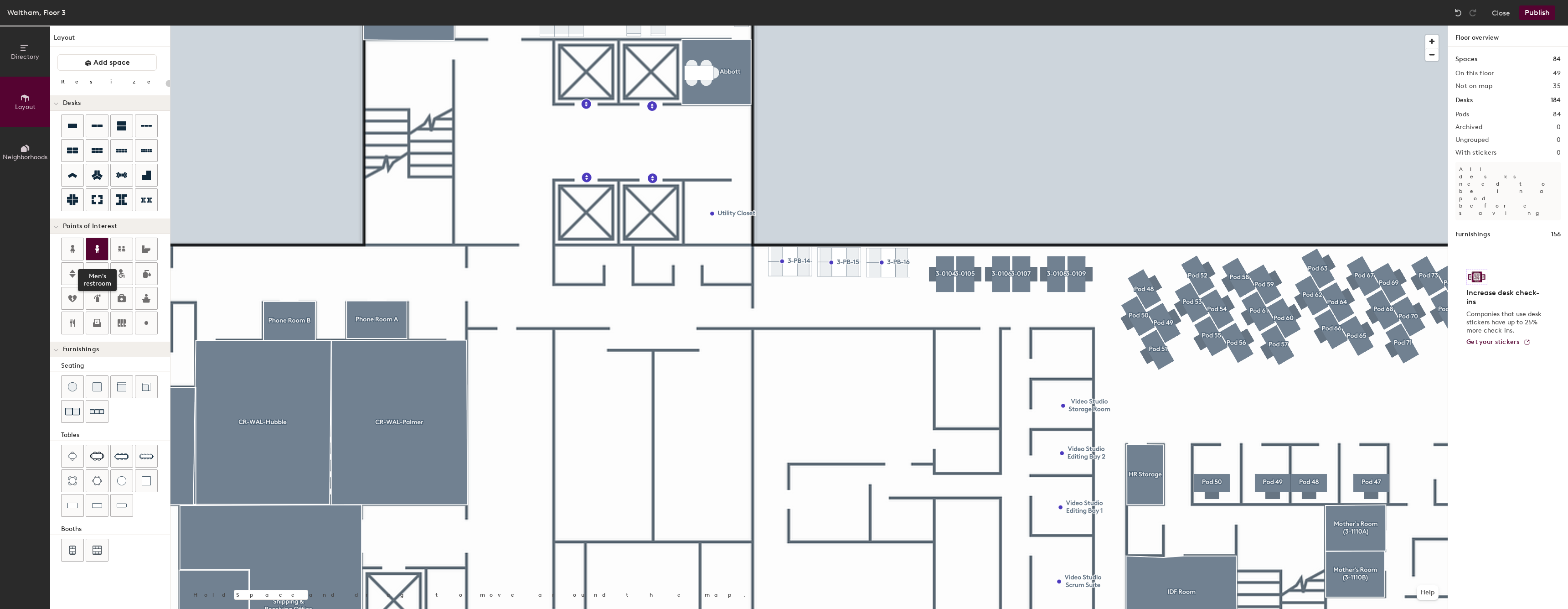
click at [104, 252] on div at bounding box center [97, 249] width 22 height 22
click at [70, 251] on icon at bounding box center [72, 249] width 11 height 11
click at [142, 328] on div at bounding box center [146, 323] width 22 height 22
type input "20"
type input "j"
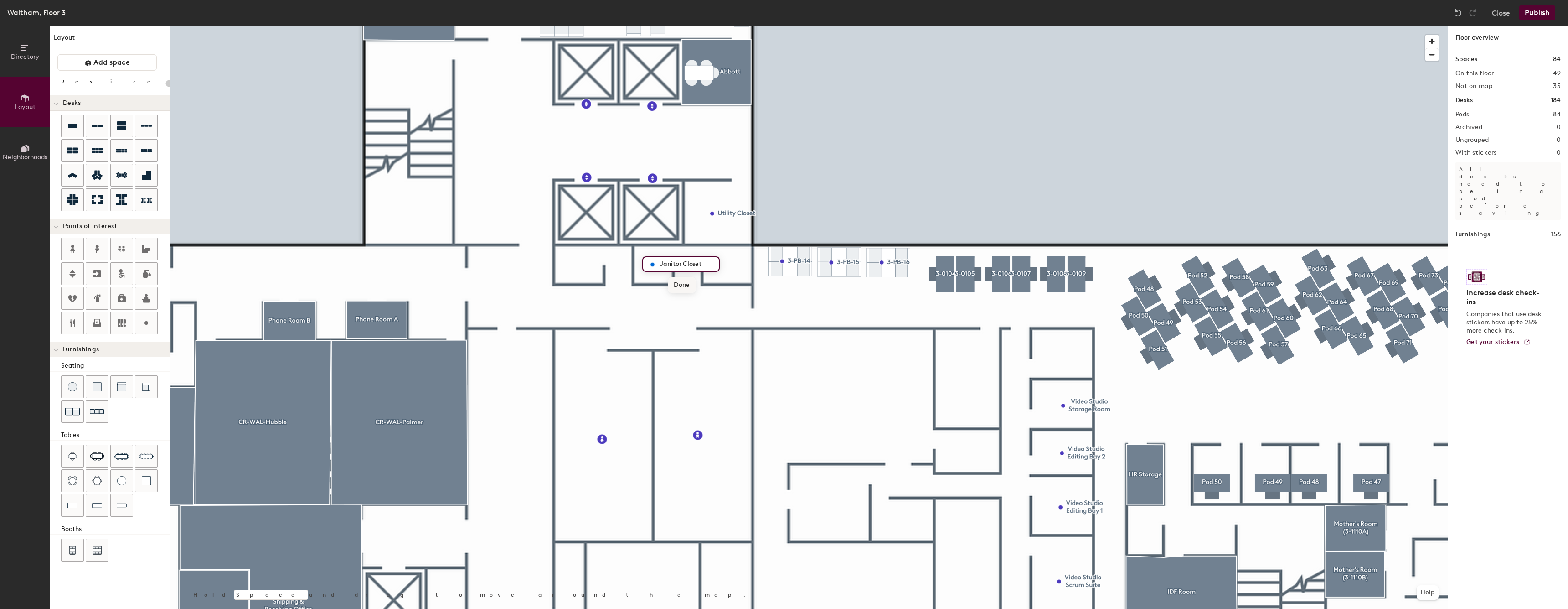
type input "Janitor Closet"
click at [686, 287] on span "Done" at bounding box center [682, 284] width 27 height 15
click at [819, 26] on div at bounding box center [809, 26] width 1277 height 0
click at [143, 250] on icon at bounding box center [146, 249] width 8 height 7
click at [629, 280] on span "Done" at bounding box center [628, 284] width 27 height 15
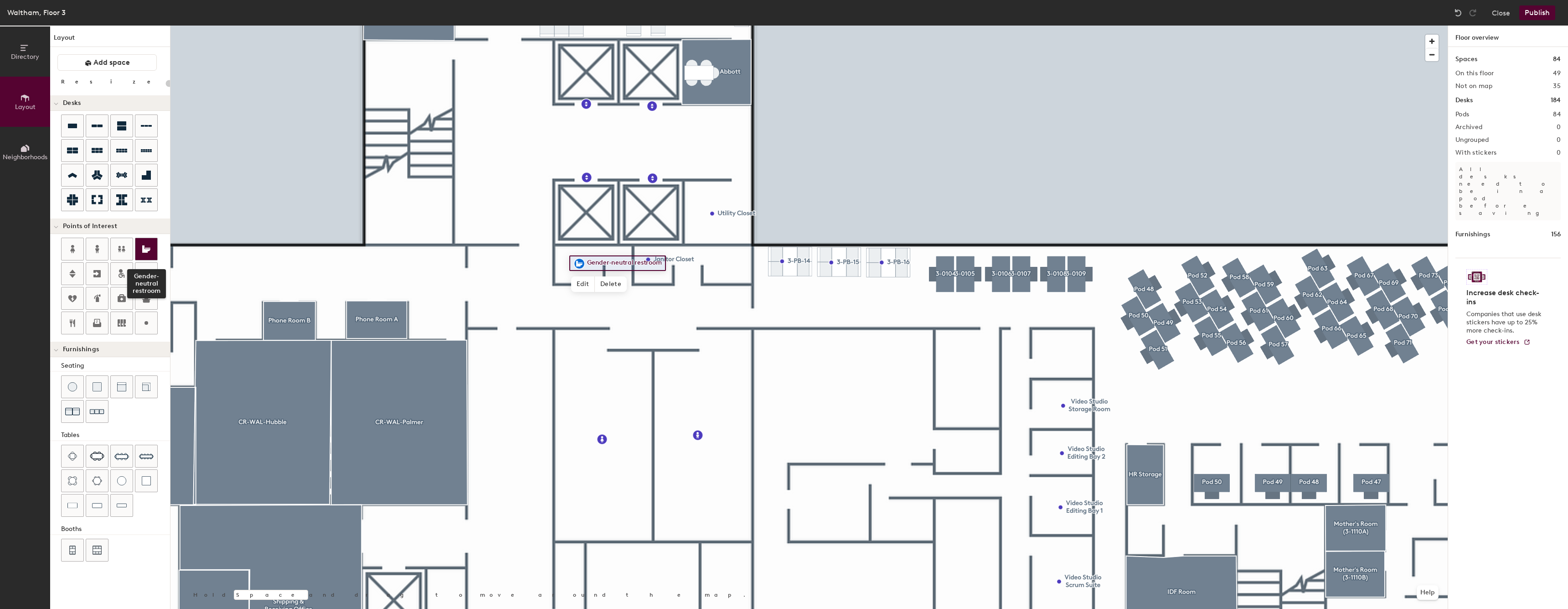
click at [140, 255] on div at bounding box center [146, 249] width 22 height 22
click at [869, 26] on div at bounding box center [809, 26] width 1277 height 0
type input "20"
click at [719, 26] on div at bounding box center [809, 26] width 1277 height 0
click at [892, 26] on div at bounding box center [809, 26] width 1277 height 0
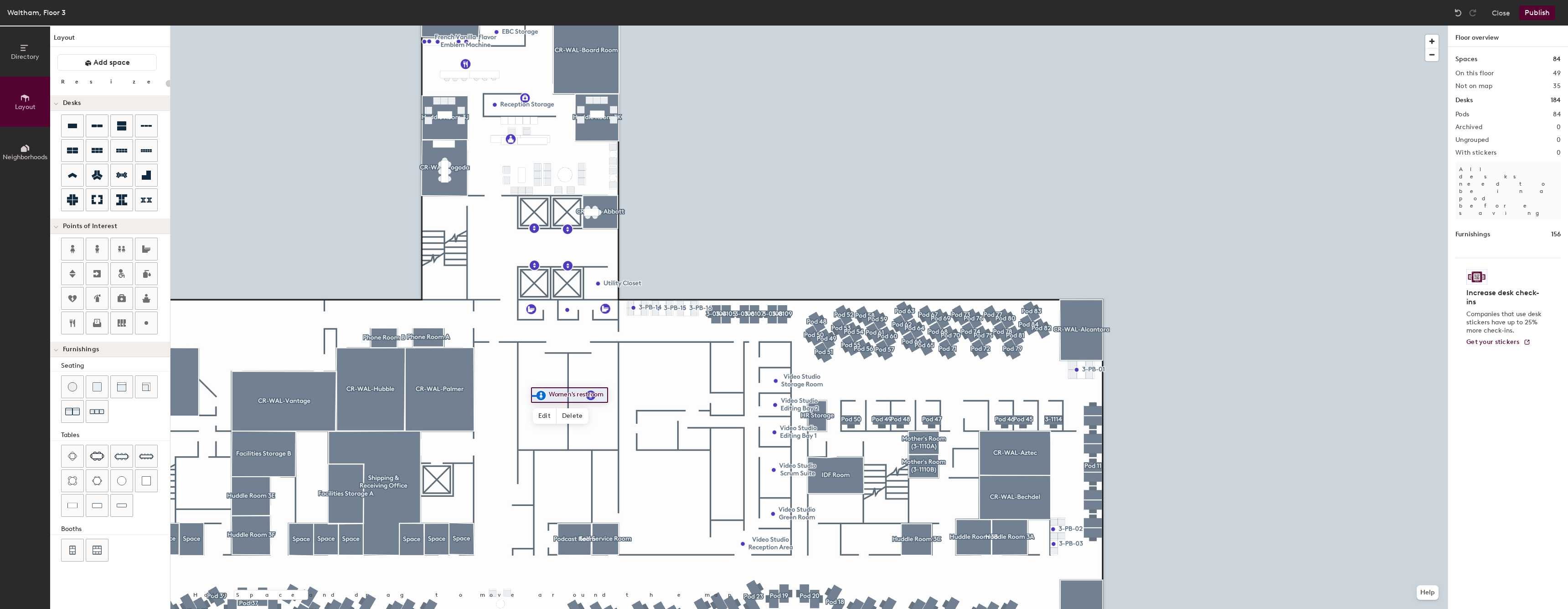
click at [529, 26] on div at bounding box center [809, 26] width 1277 height 0
click at [734, 26] on div at bounding box center [809, 26] width 1277 height 0
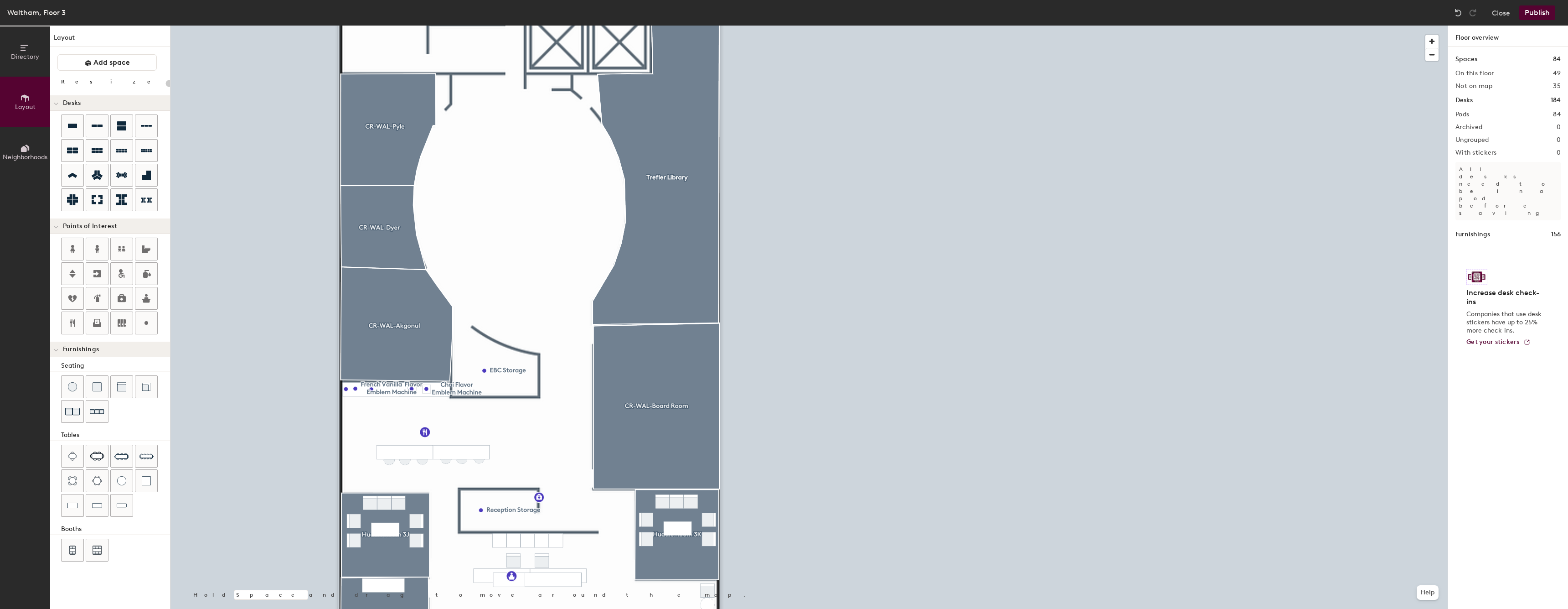
type input "20"
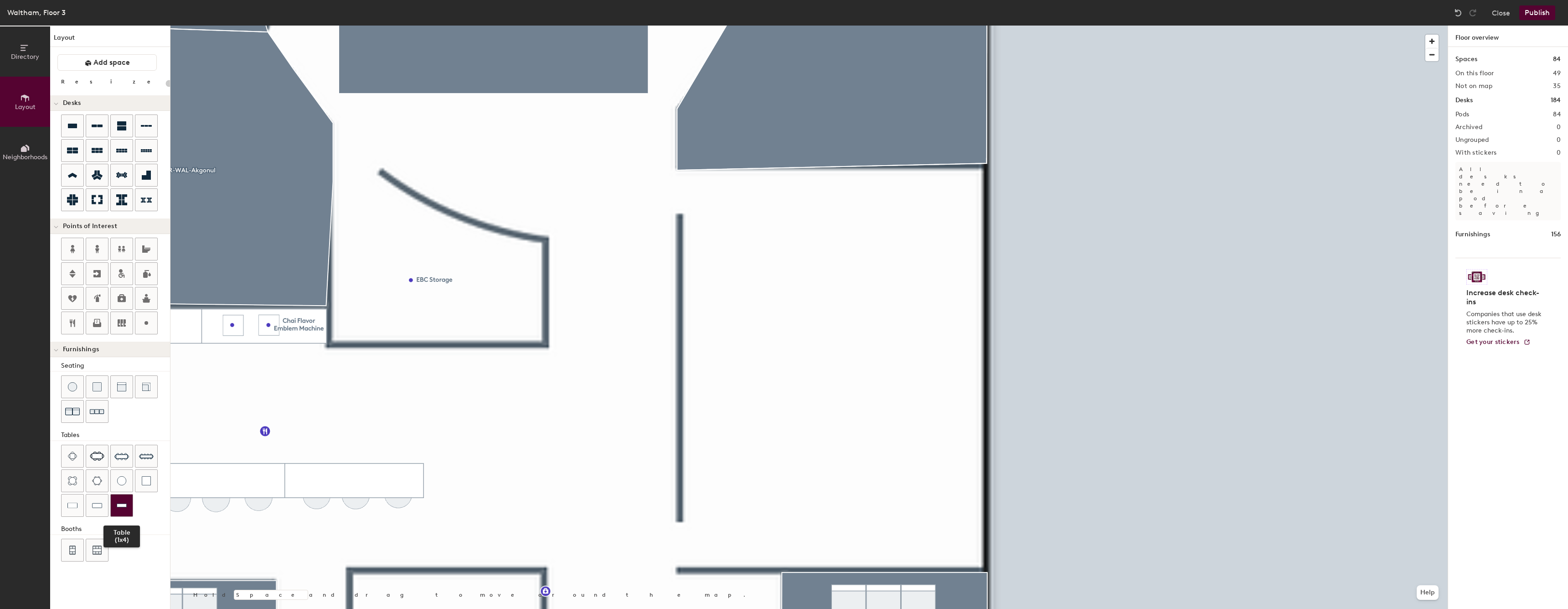
click at [127, 506] on div at bounding box center [122, 505] width 22 height 22
click at [121, 392] on div at bounding box center [122, 387] width 22 height 22
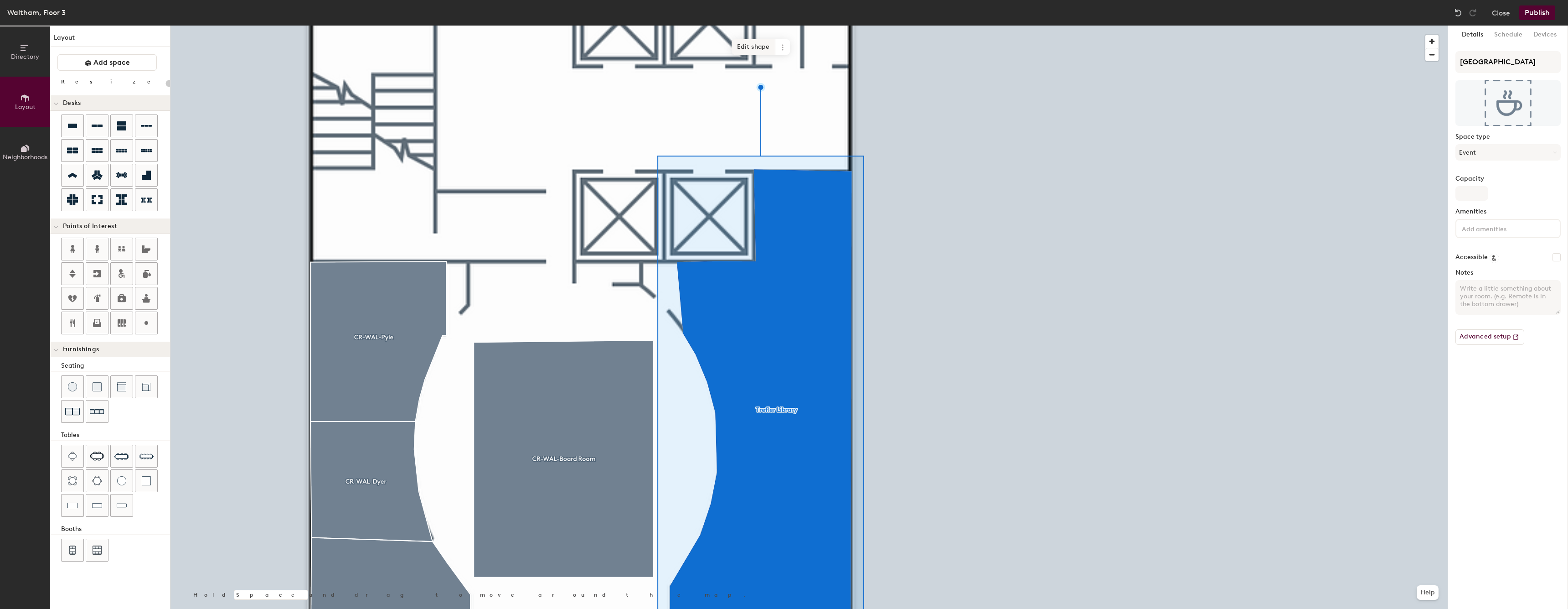
click at [757, 52] on span "Edit shape" at bounding box center [754, 46] width 44 height 15
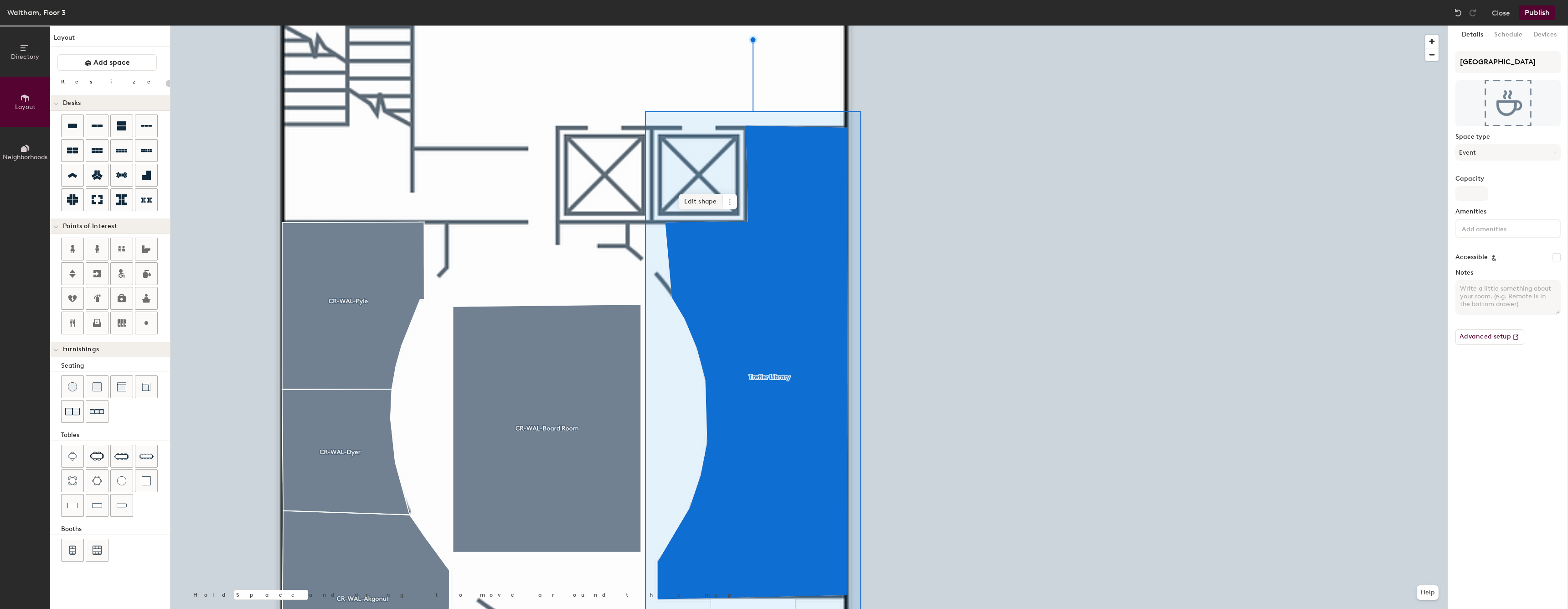
click at [698, 203] on span "Edit shape" at bounding box center [701, 201] width 44 height 15
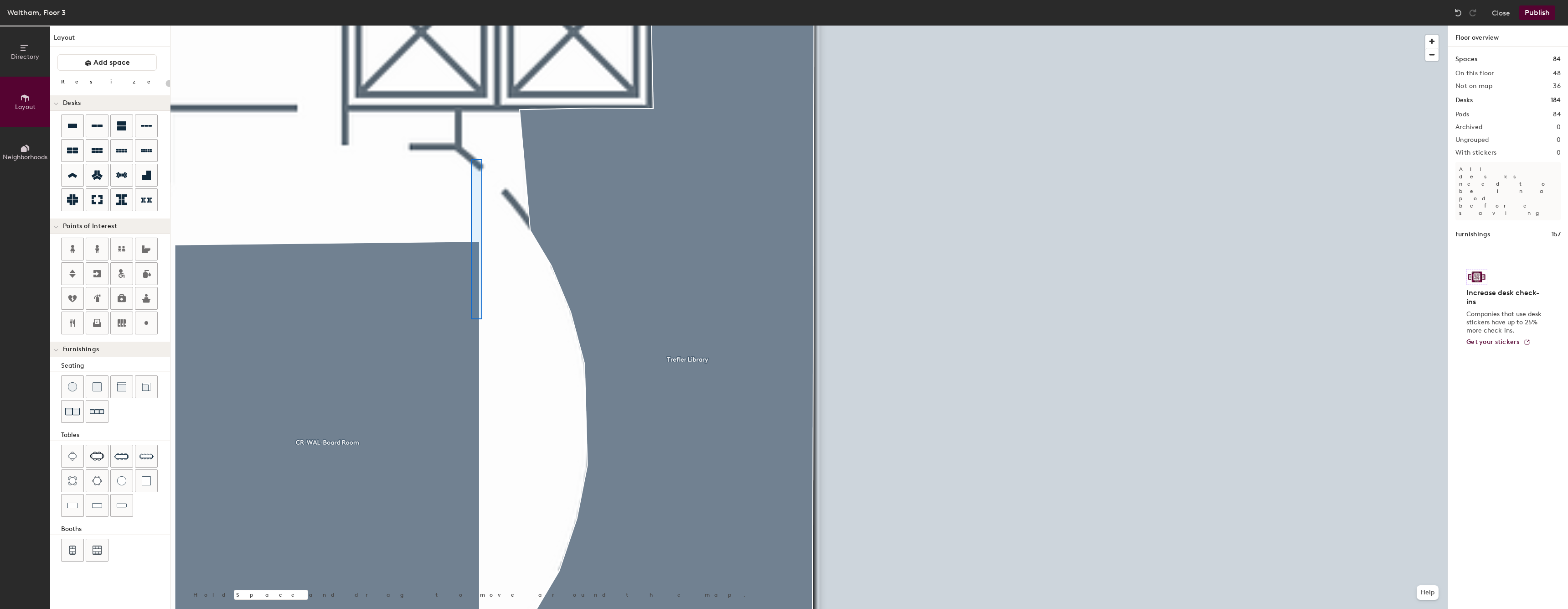
click at [471, 26] on div at bounding box center [809, 26] width 1277 height 0
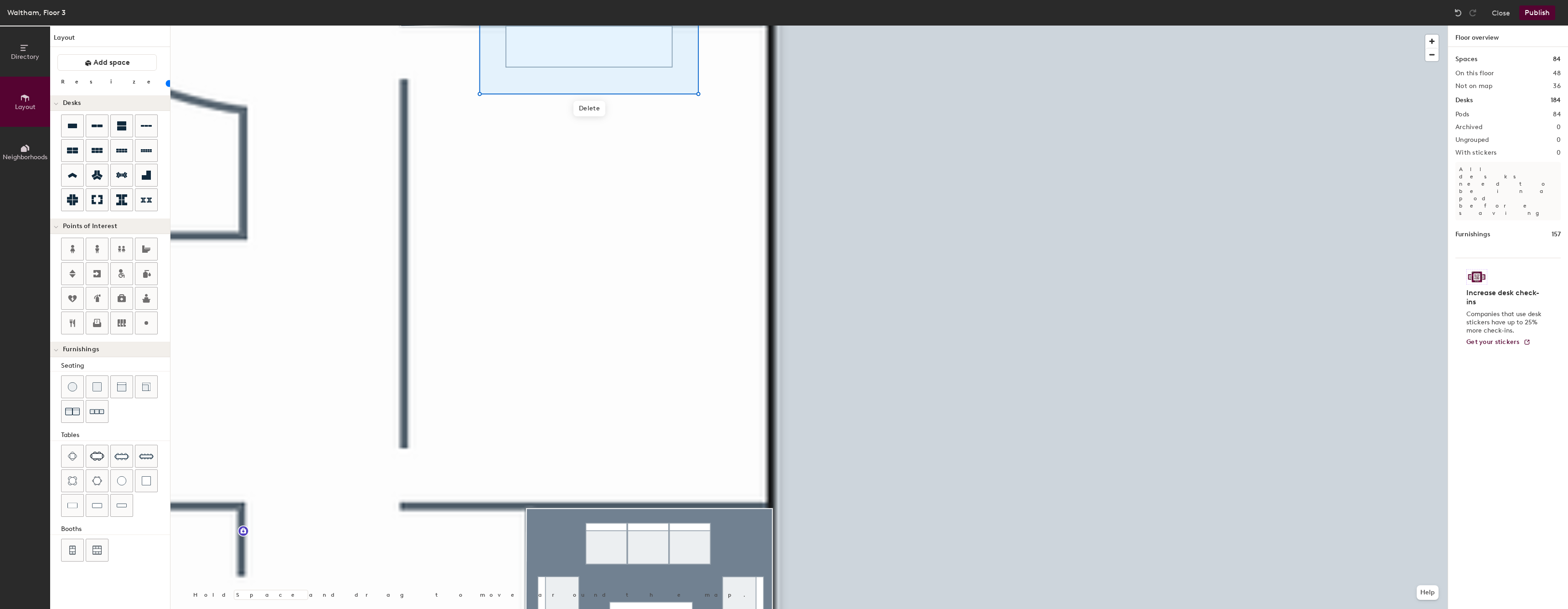
click at [158, 452] on div at bounding box center [115, 481] width 109 height 74
click at [153, 452] on div at bounding box center [146, 456] width 22 height 22
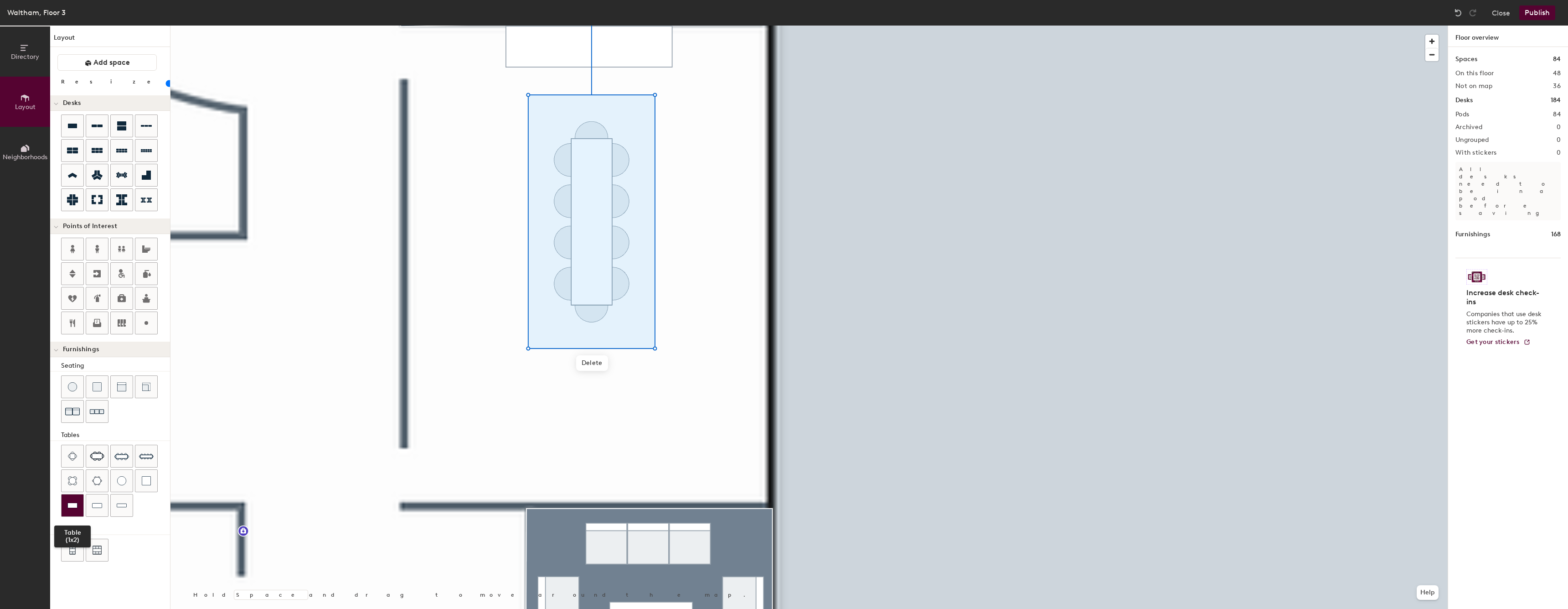
click at [80, 504] on div at bounding box center [72, 505] width 22 height 22
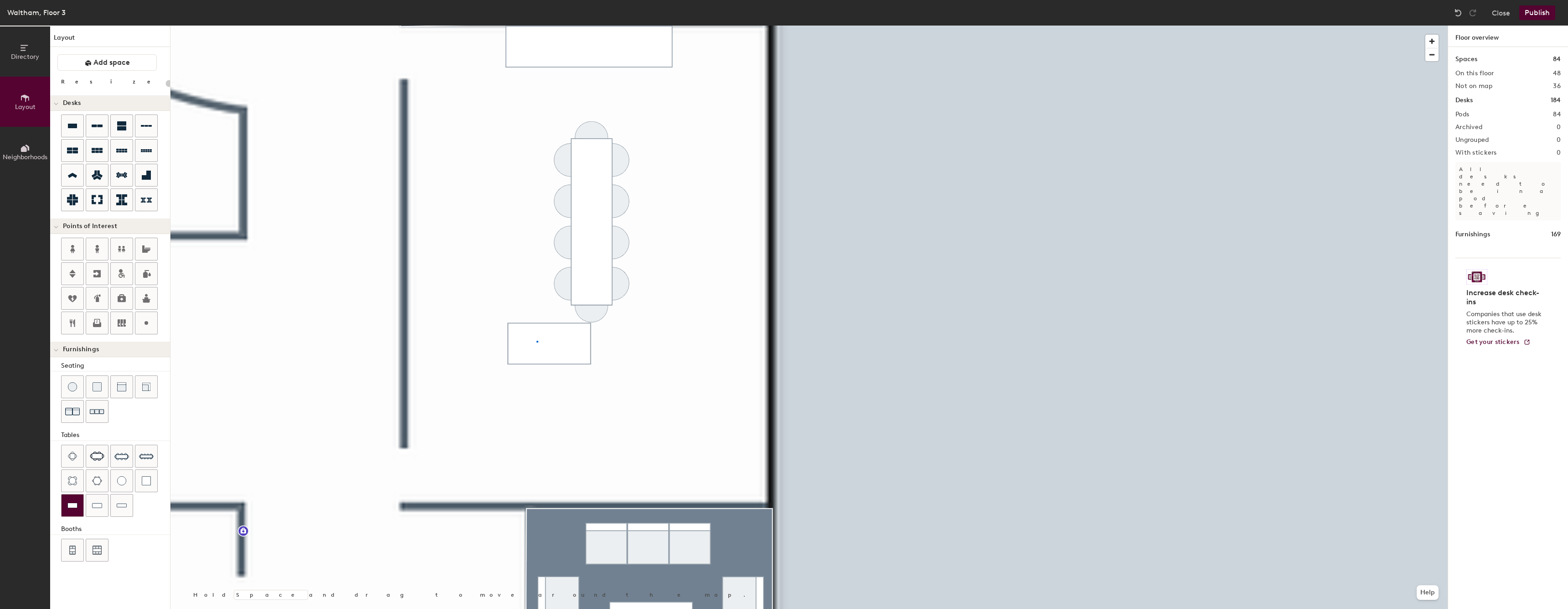
click at [536, 26] on div at bounding box center [809, 26] width 1277 height 0
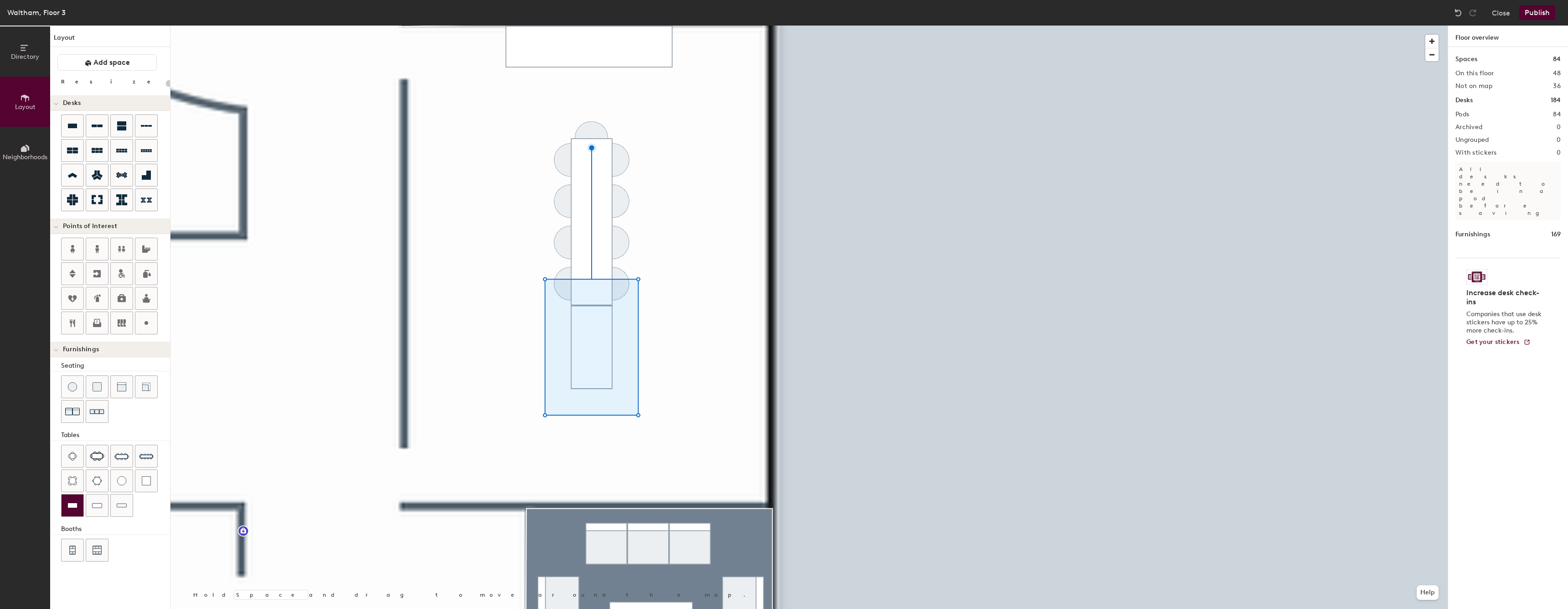
type input "20"
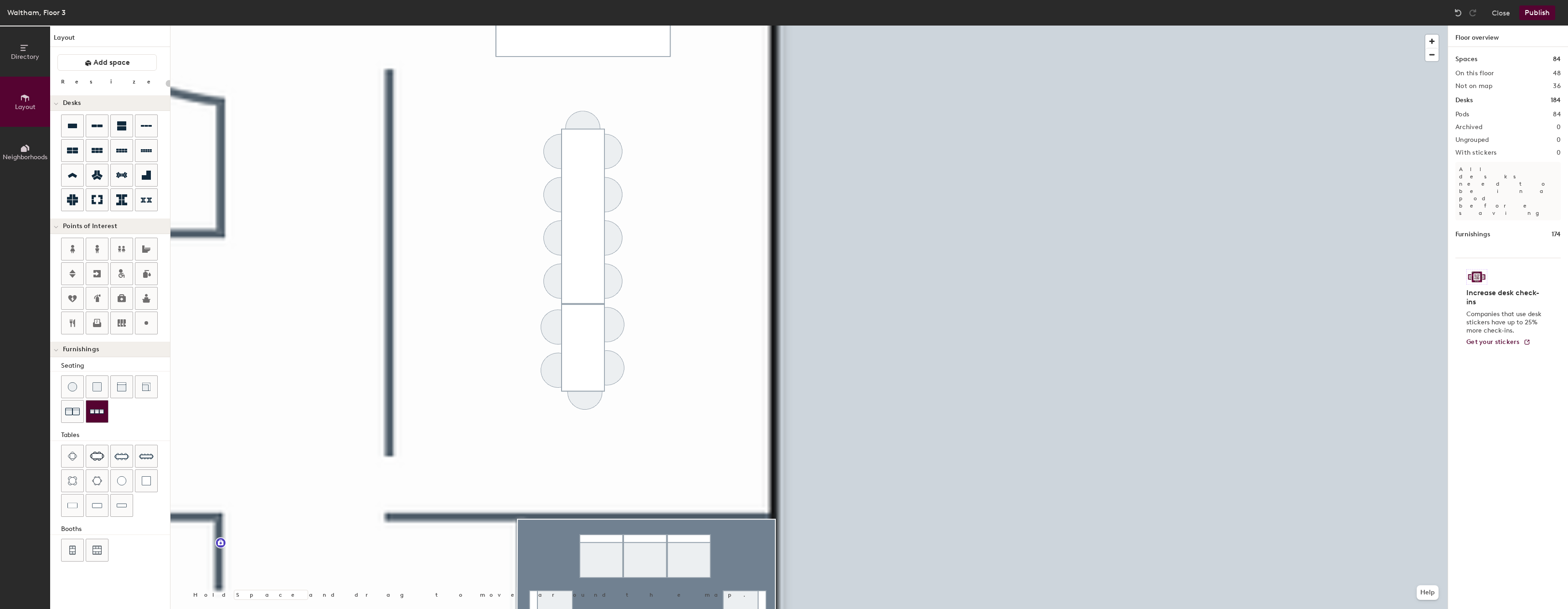
click at [98, 422] on button at bounding box center [97, 411] width 23 height 23
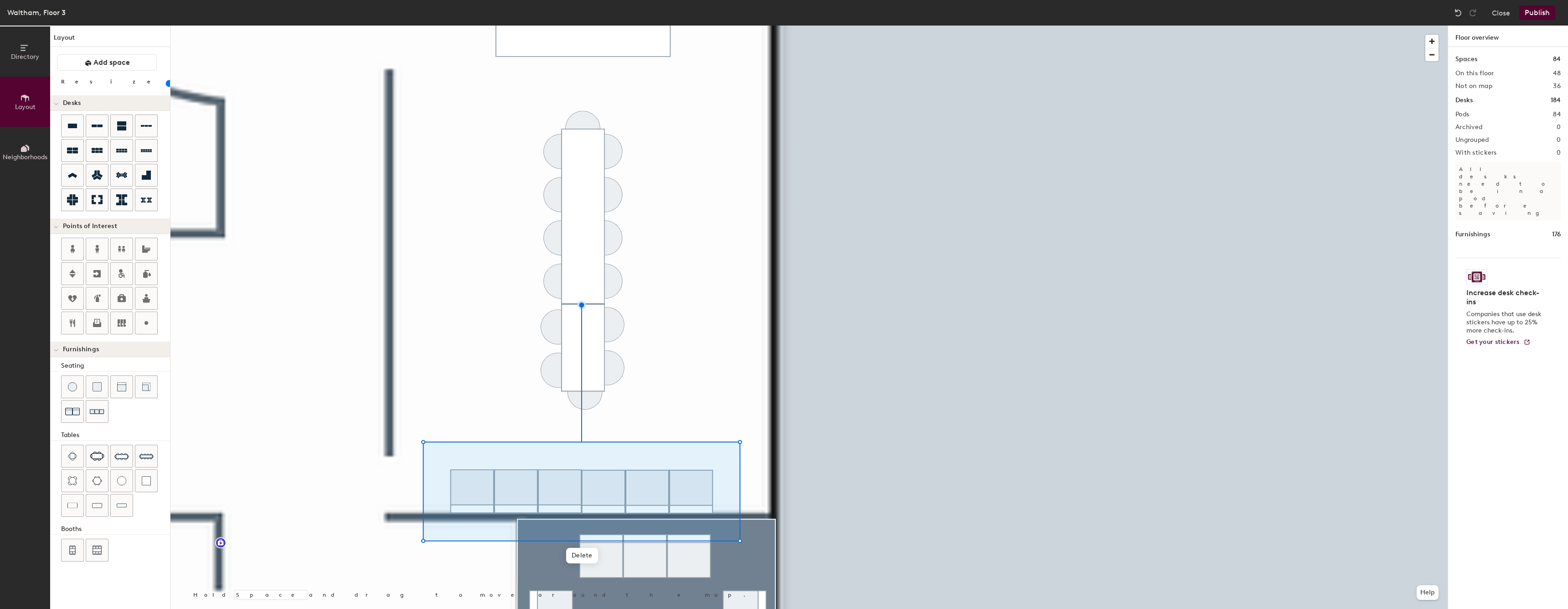
click at [831, 26] on div at bounding box center [809, 26] width 1277 height 0
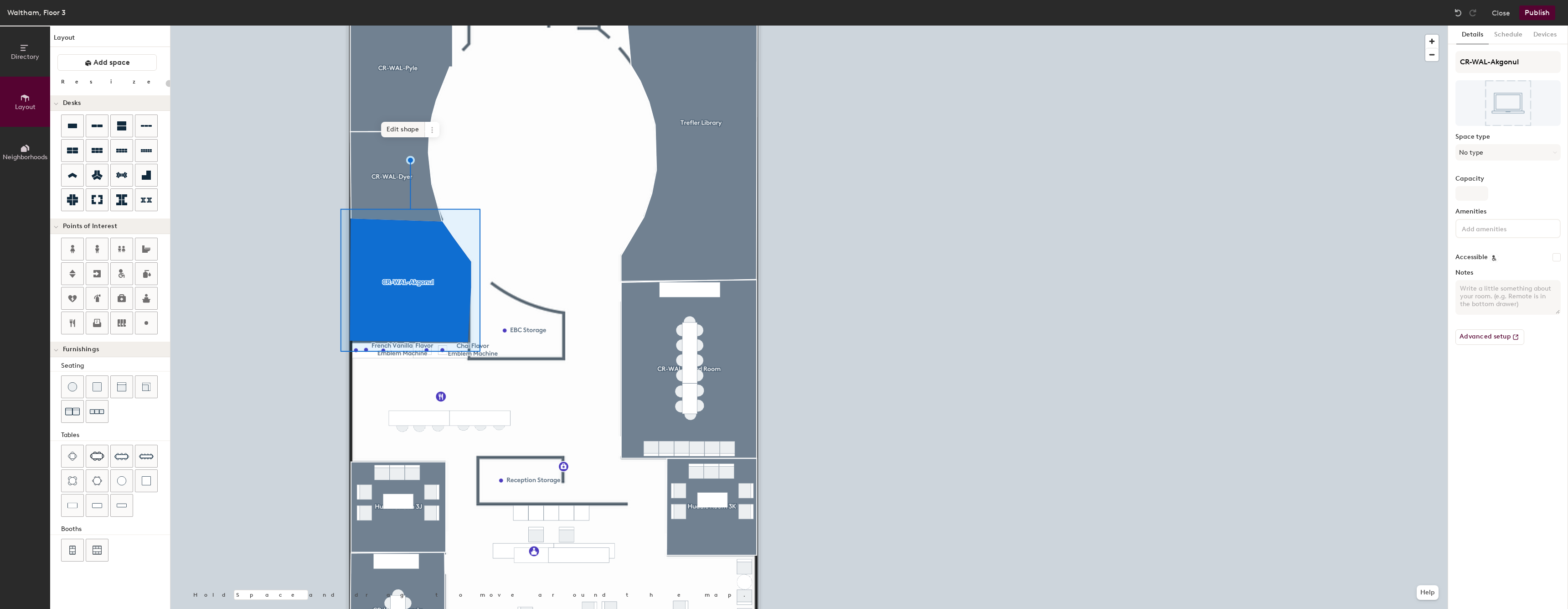
click at [402, 130] on span "Edit shape" at bounding box center [403, 129] width 44 height 15
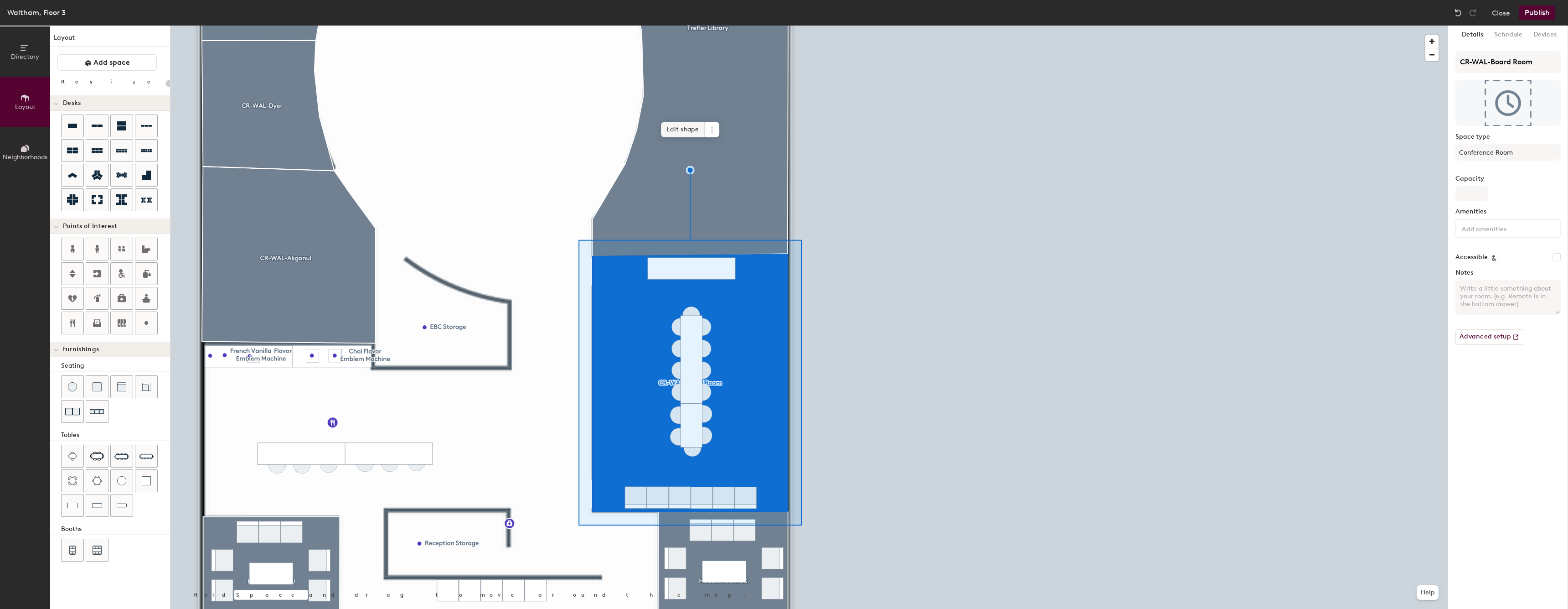
click at [676, 134] on span "Edit shape" at bounding box center [683, 129] width 44 height 15
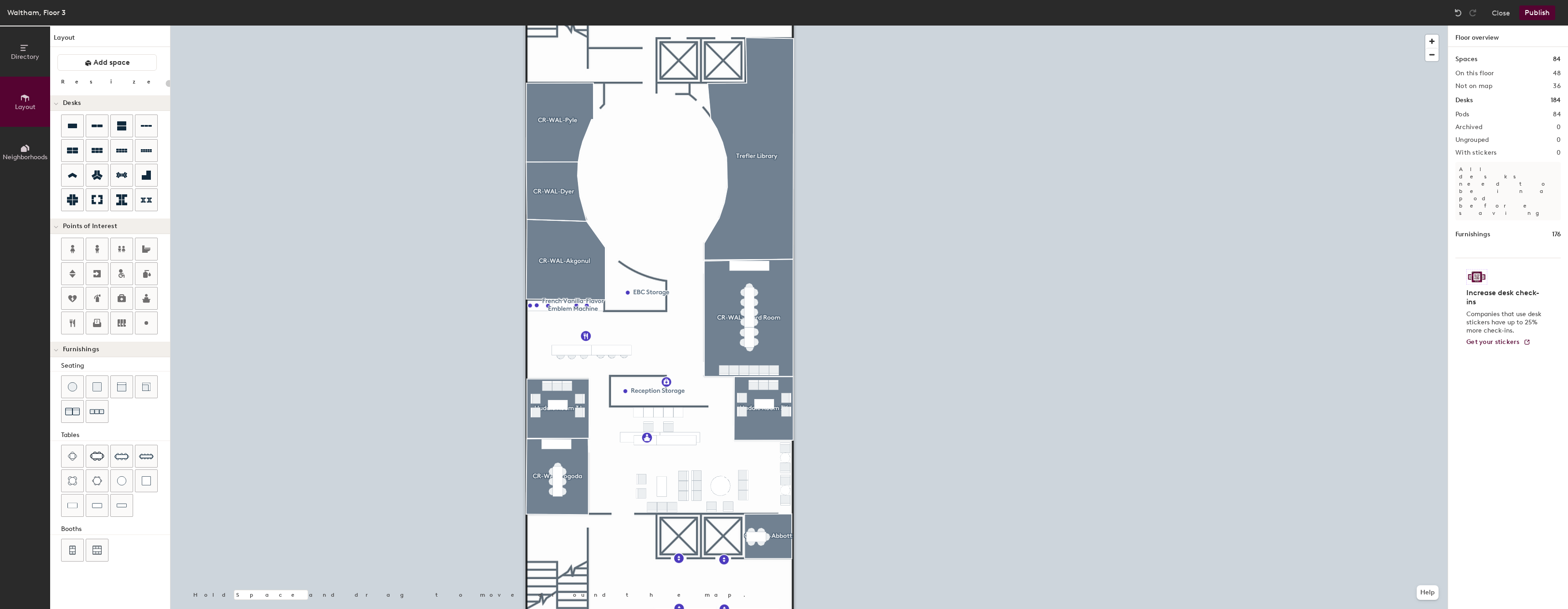
click at [1535, 13] on button "Publish" at bounding box center [1537, 13] width 36 height 15
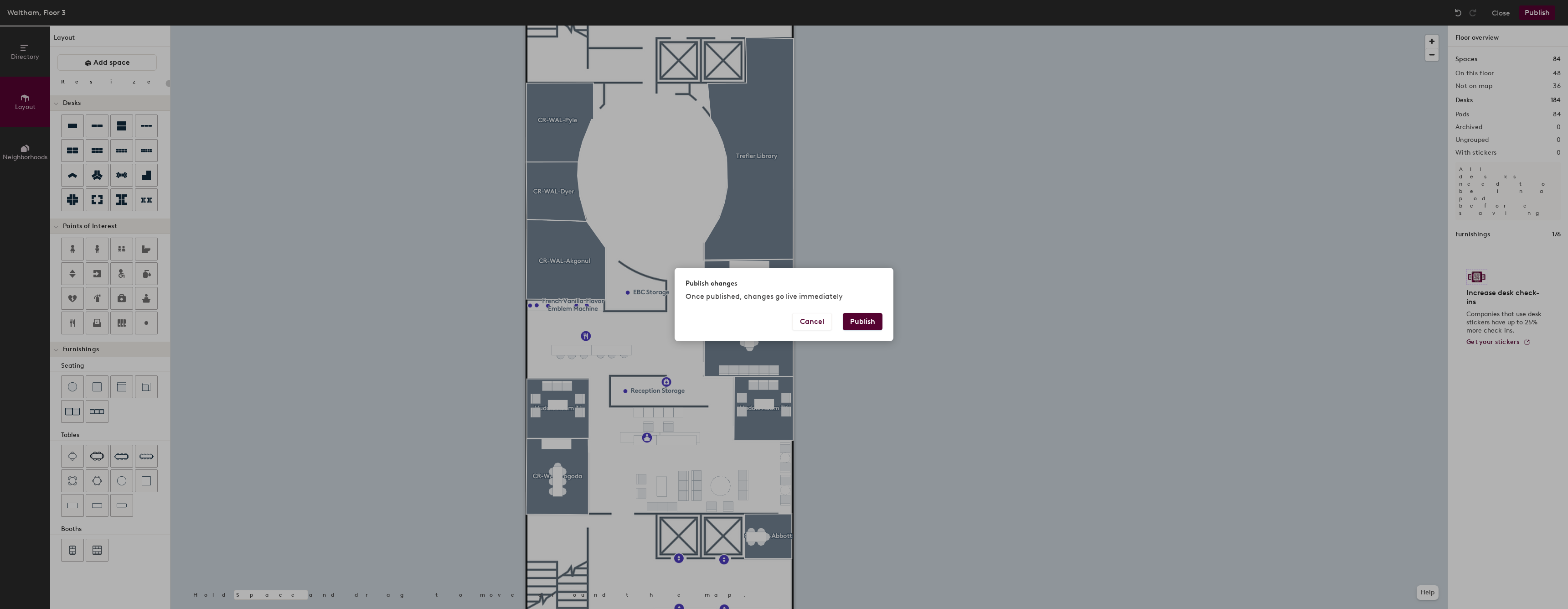
click at [861, 320] on button "Publish" at bounding box center [863, 322] width 40 height 17
type input "20"
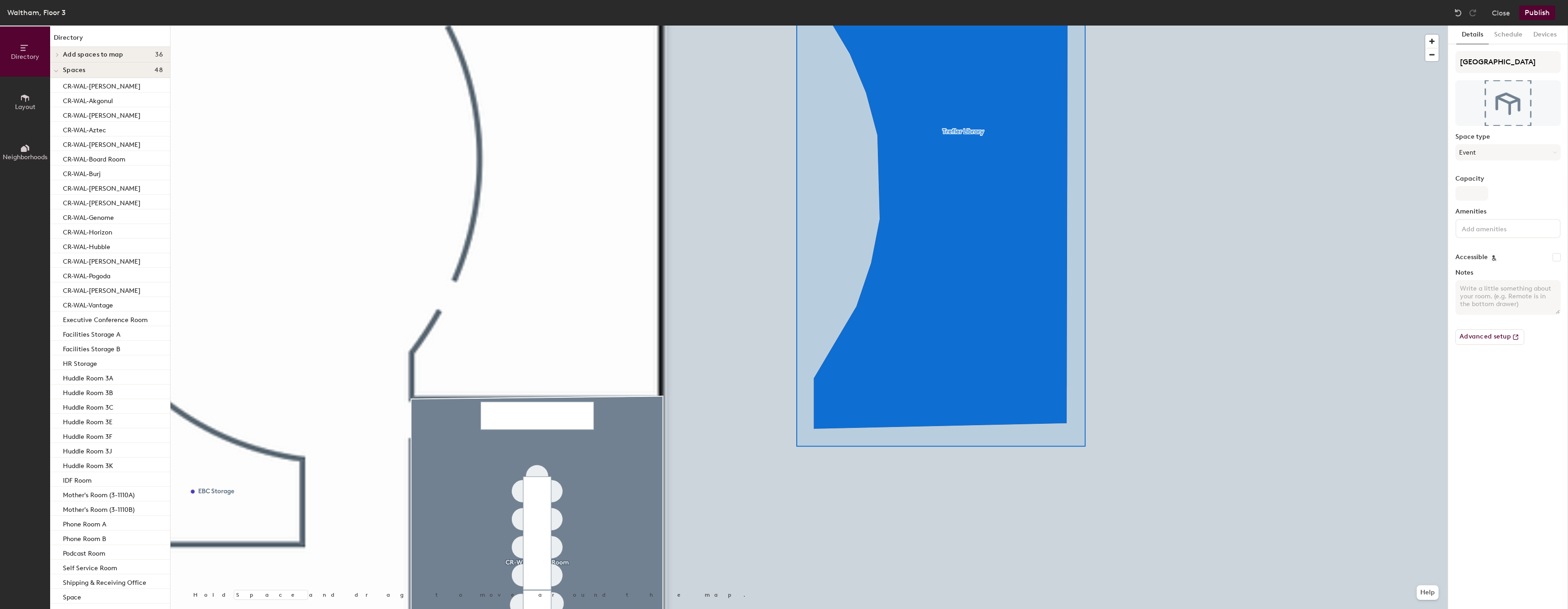
click at [33, 90] on button "Layout" at bounding box center [25, 102] width 50 height 50
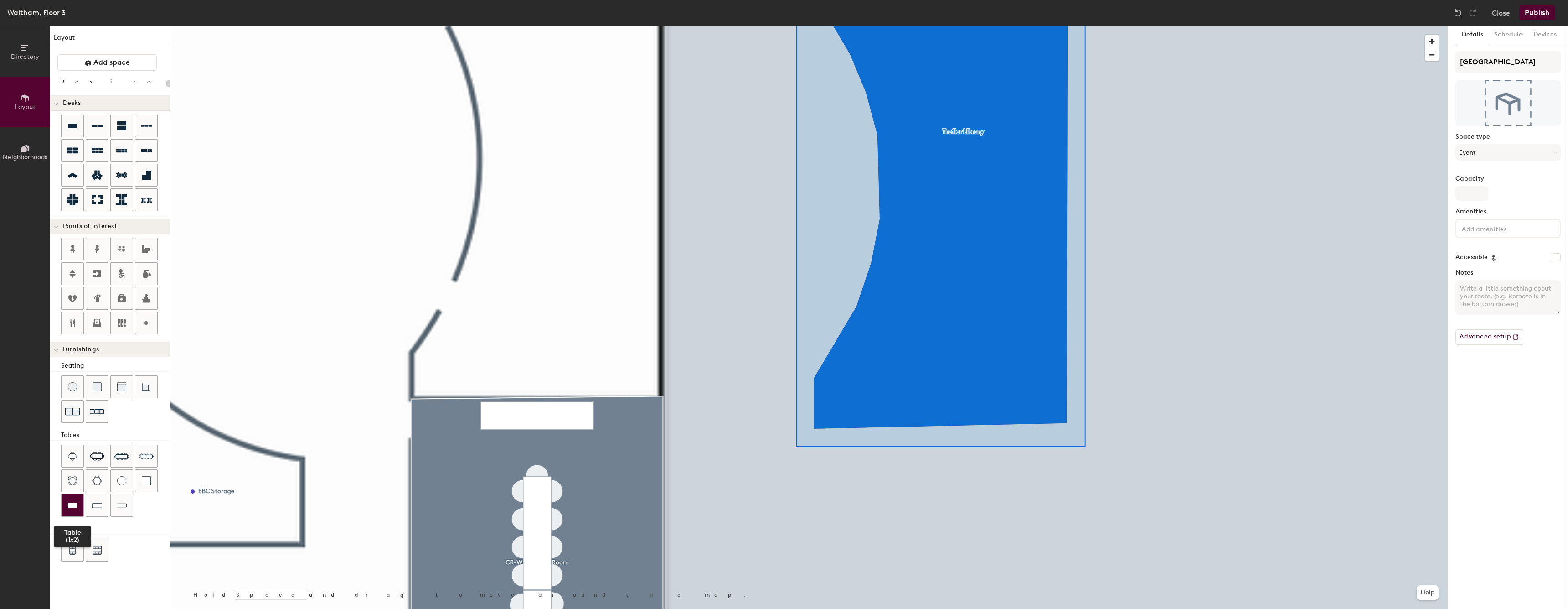
click at [80, 505] on div at bounding box center [72, 505] width 22 height 22
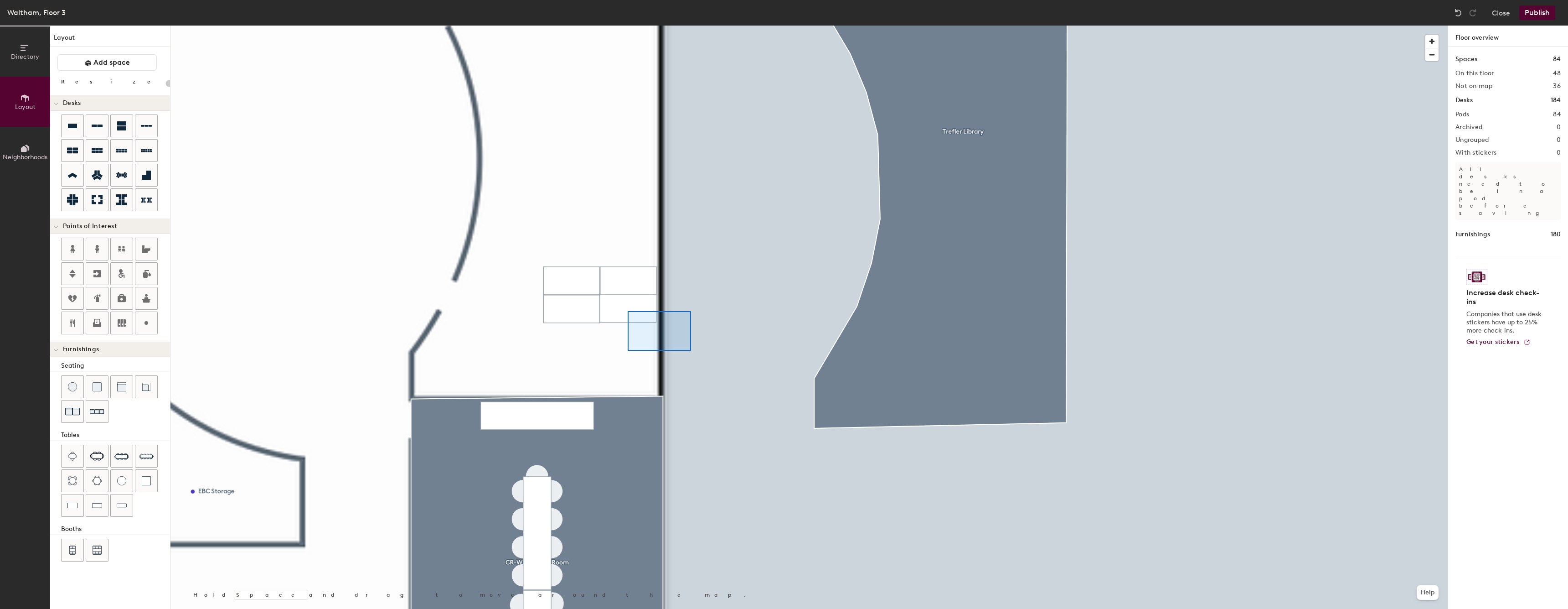
click at [549, 26] on div at bounding box center [809, 26] width 1277 height 0
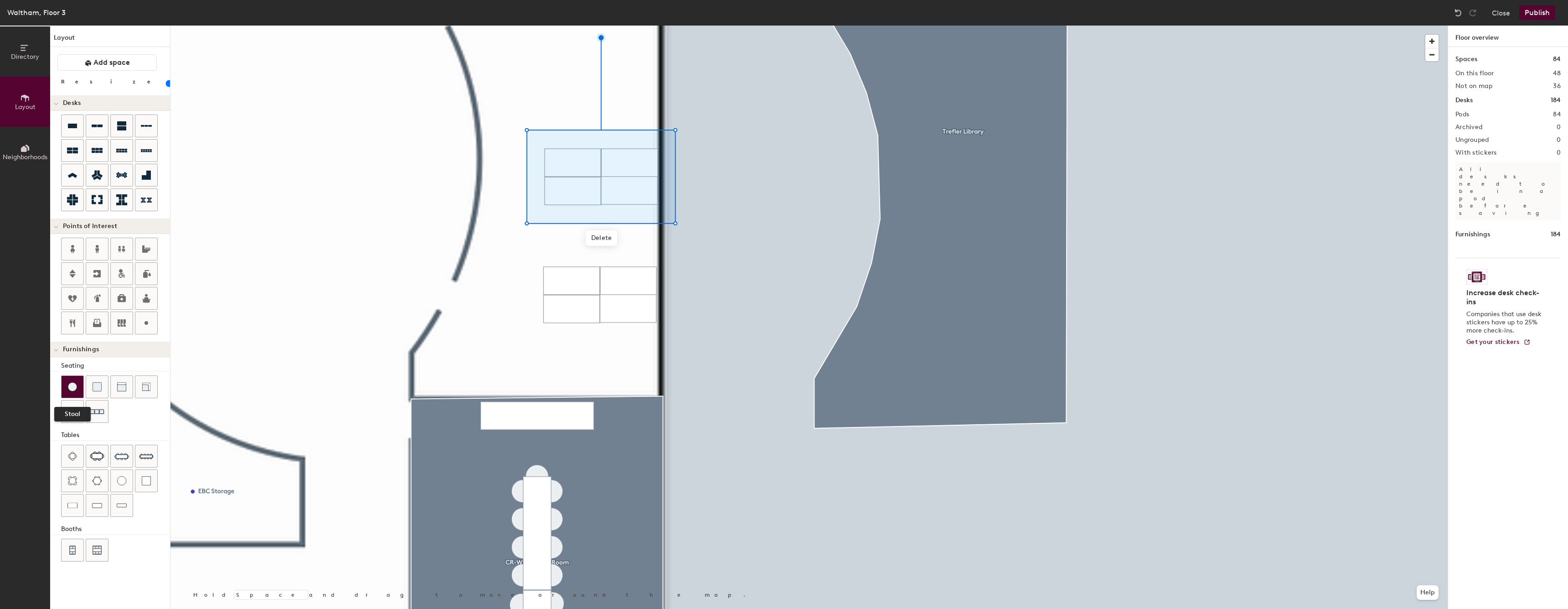
click at [80, 395] on div at bounding box center [72, 387] width 22 height 22
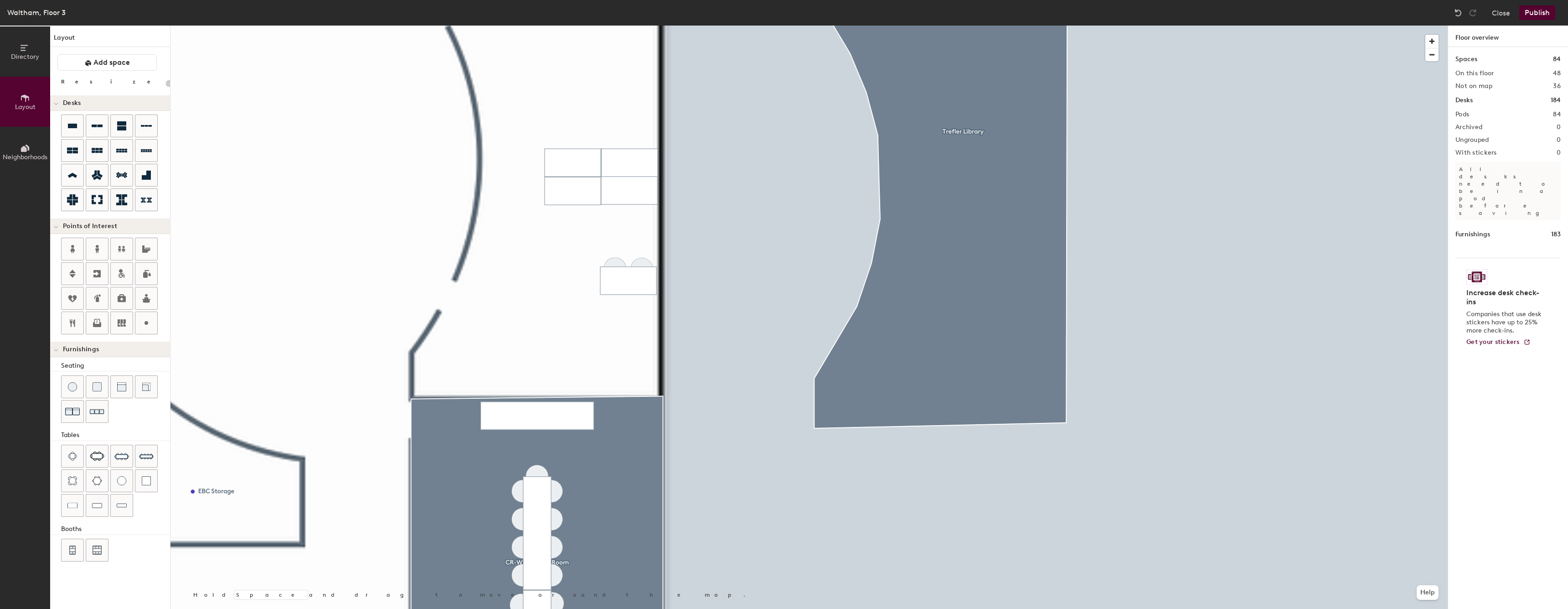
click at [613, 26] on div at bounding box center [809, 26] width 1277 height 0
click at [546, 26] on div at bounding box center [809, 26] width 1277 height 0
type input "20"
click at [614, 26] on div at bounding box center [809, 26] width 1277 height 0
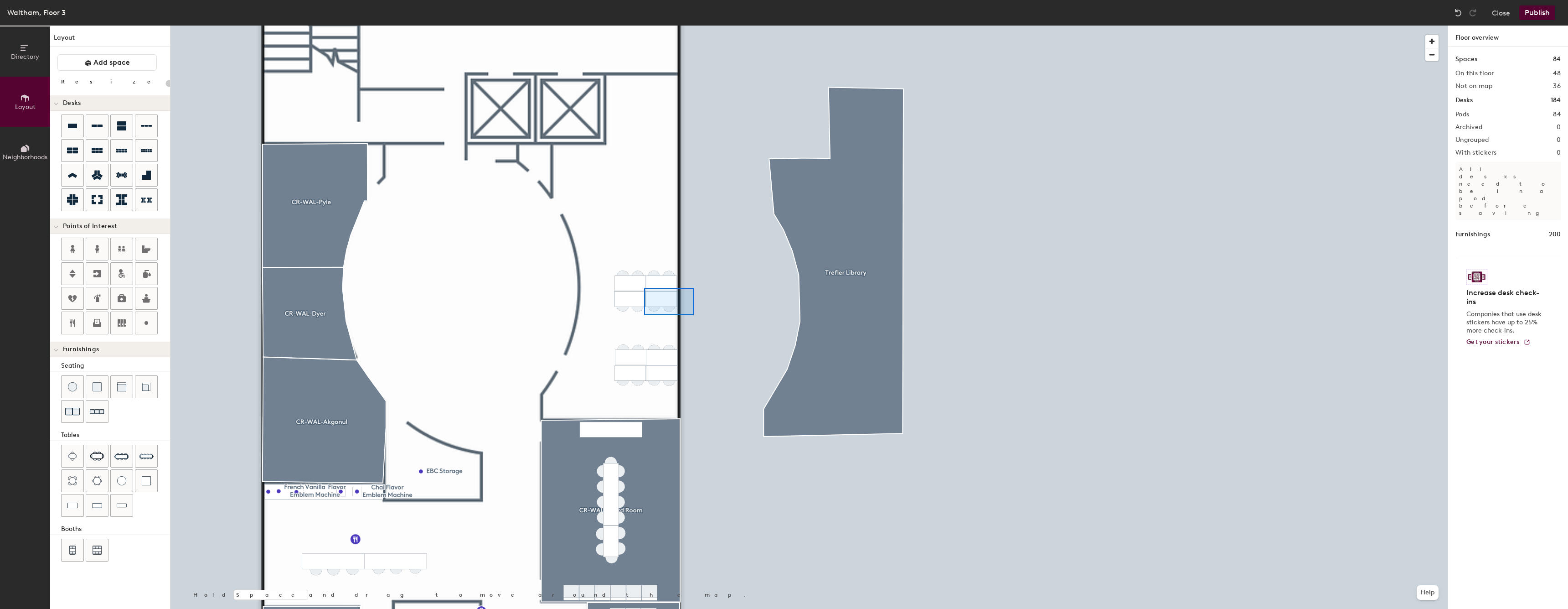
click at [599, 26] on div at bounding box center [809, 26] width 1277 height 0
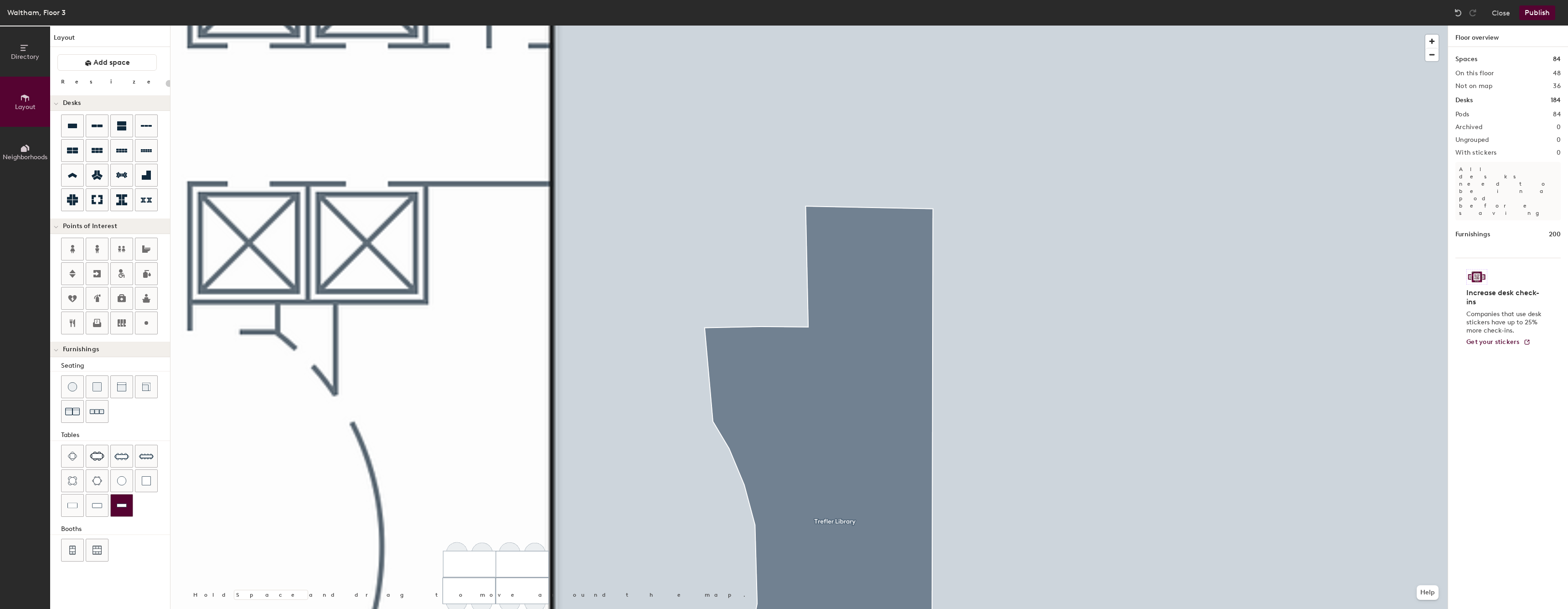
click at [126, 504] on img at bounding box center [122, 505] width 10 height 9
click at [150, 476] on div at bounding box center [146, 481] width 22 height 22
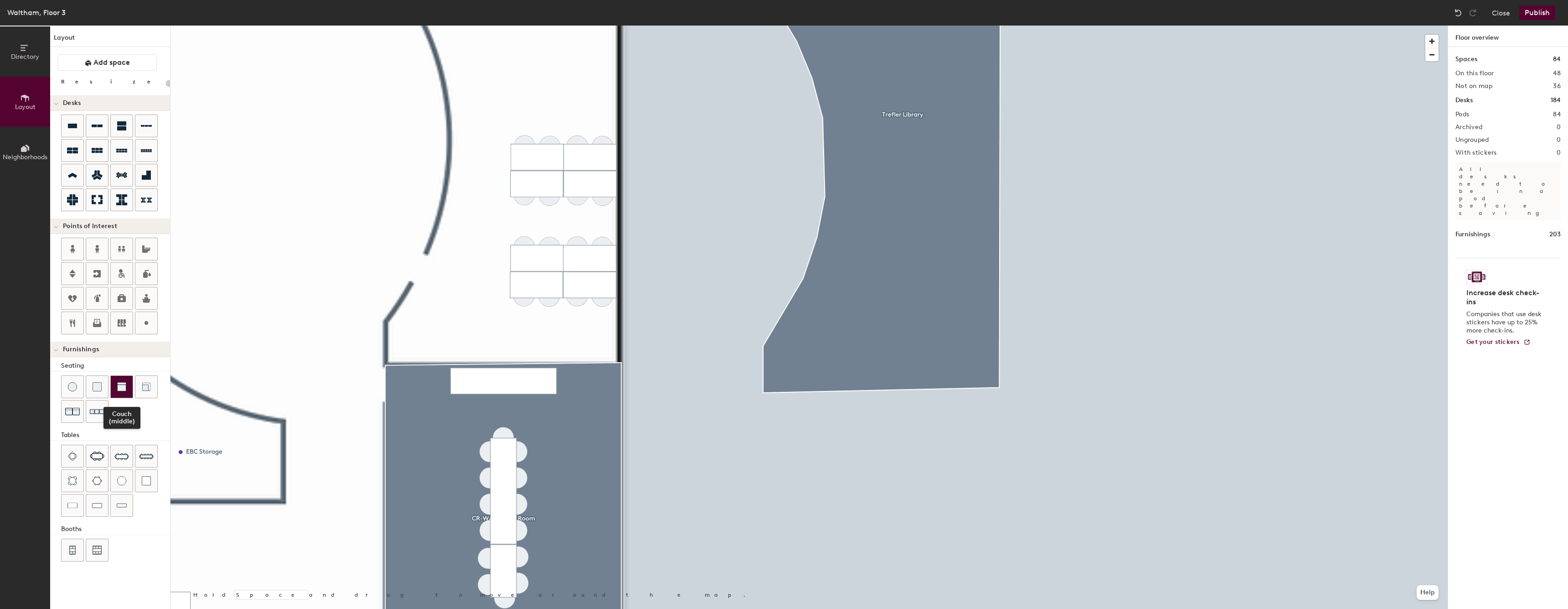
click at [130, 385] on div at bounding box center [122, 387] width 22 height 22
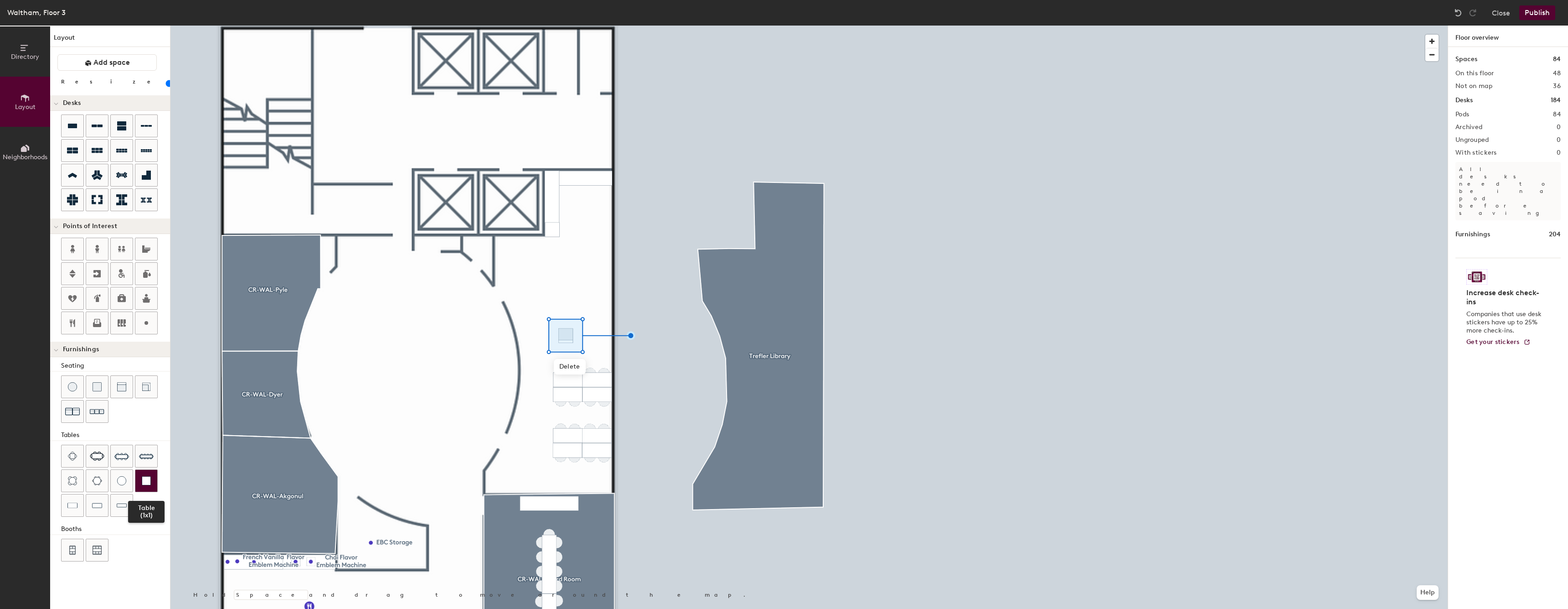
click at [142, 482] on img at bounding box center [146, 481] width 9 height 9
click at [117, 389] on img at bounding box center [121, 387] width 9 height 9
click at [152, 482] on div at bounding box center [146, 481] width 22 height 22
type input "20"
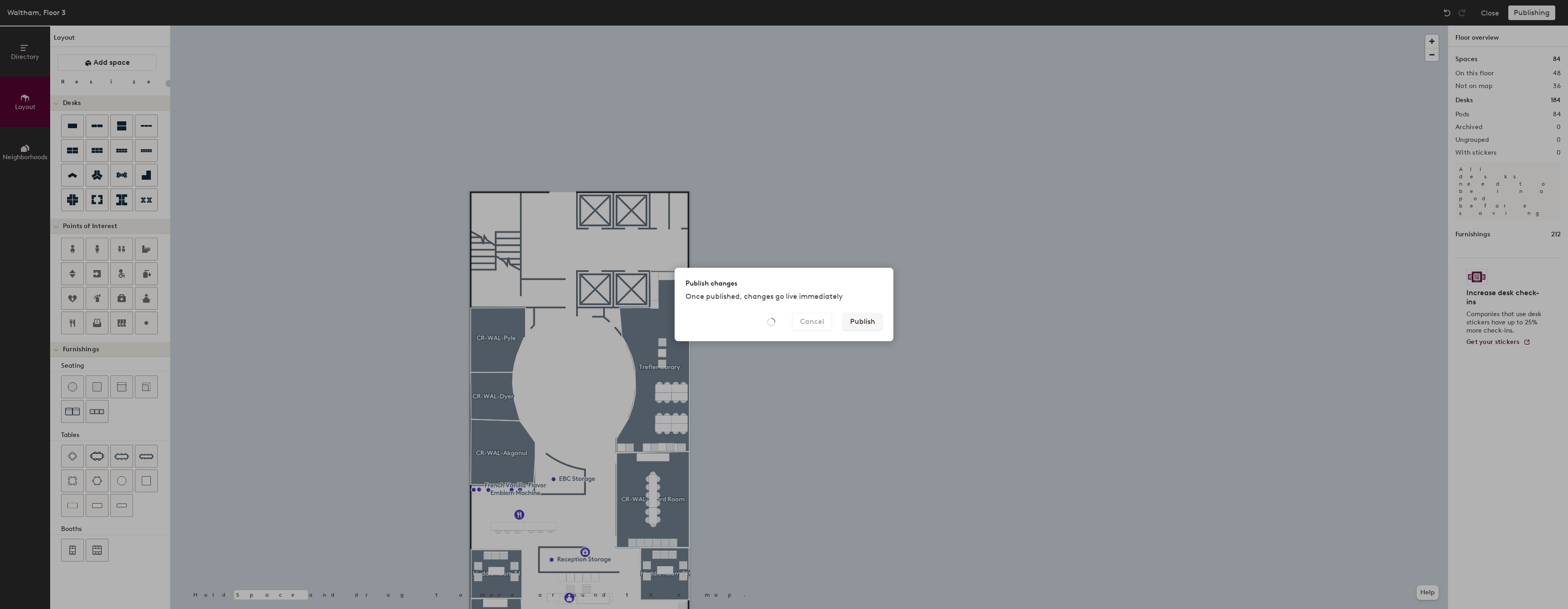
type input "20"
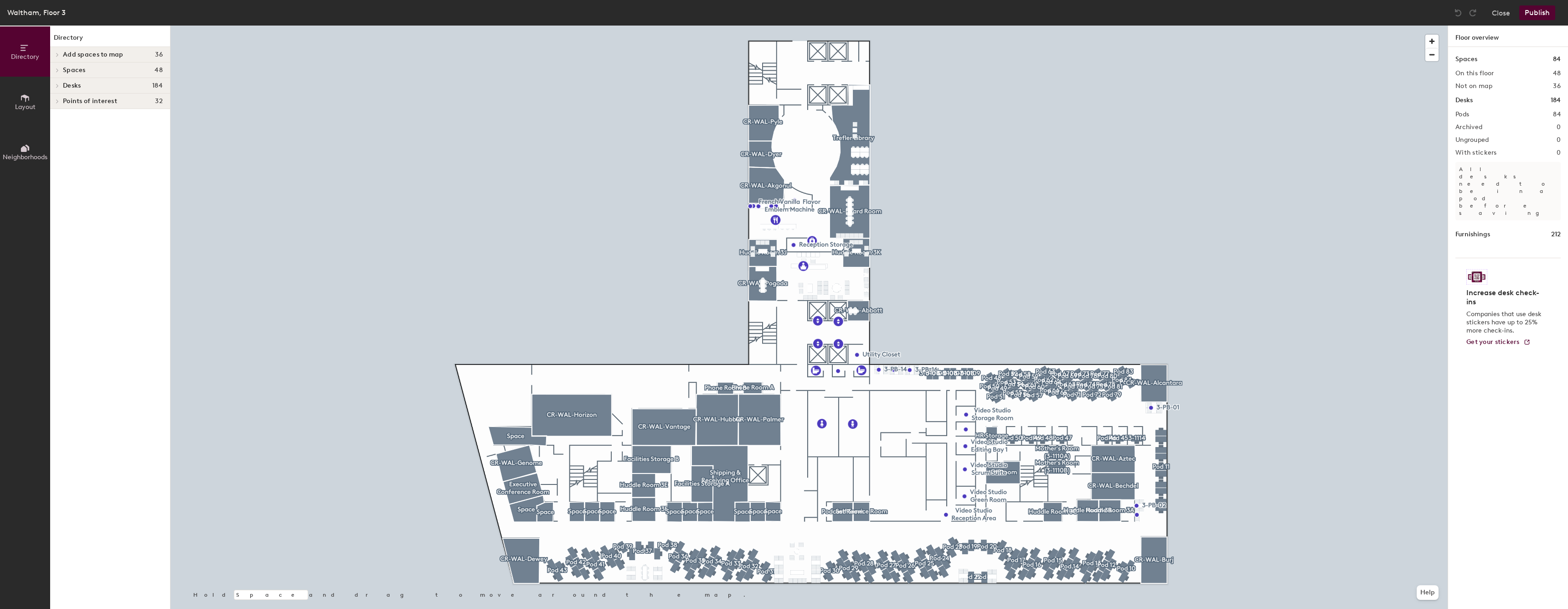
click at [1528, 9] on button "Publish" at bounding box center [1537, 13] width 36 height 15
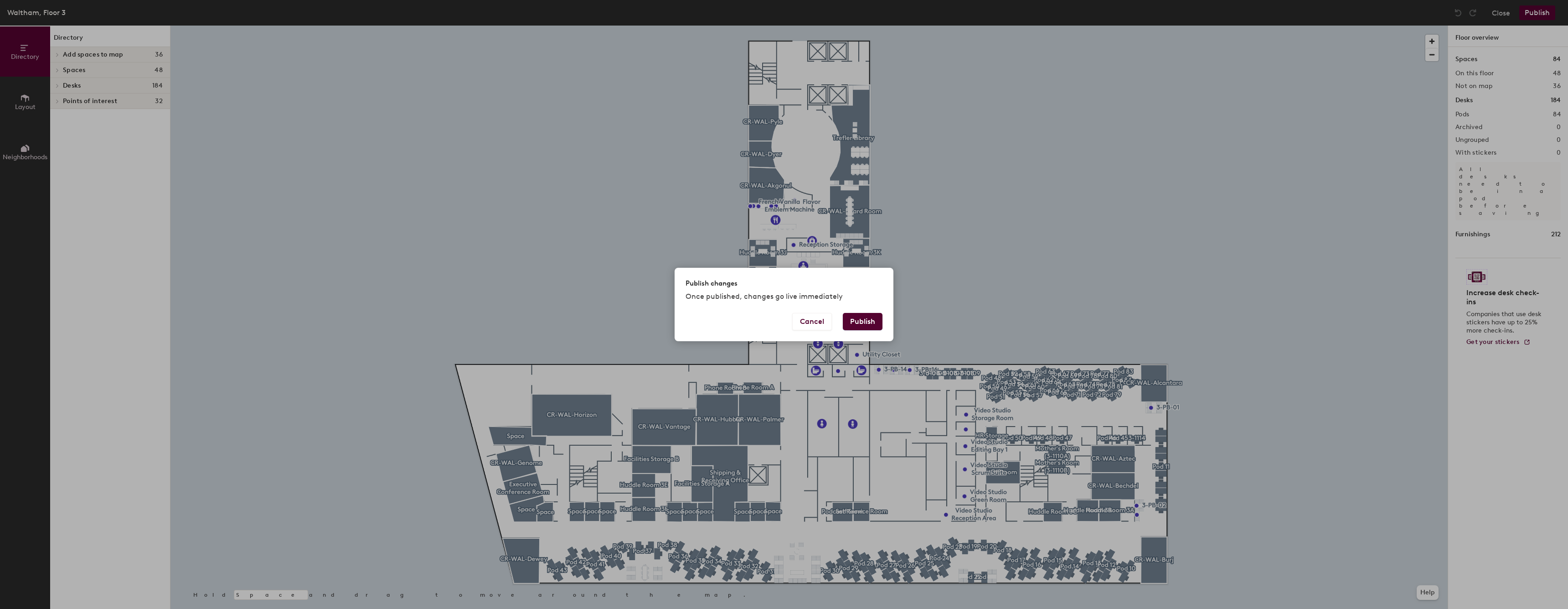
click at [863, 325] on button "Publish" at bounding box center [863, 322] width 40 height 17
